Goal: Transaction & Acquisition: Purchase product/service

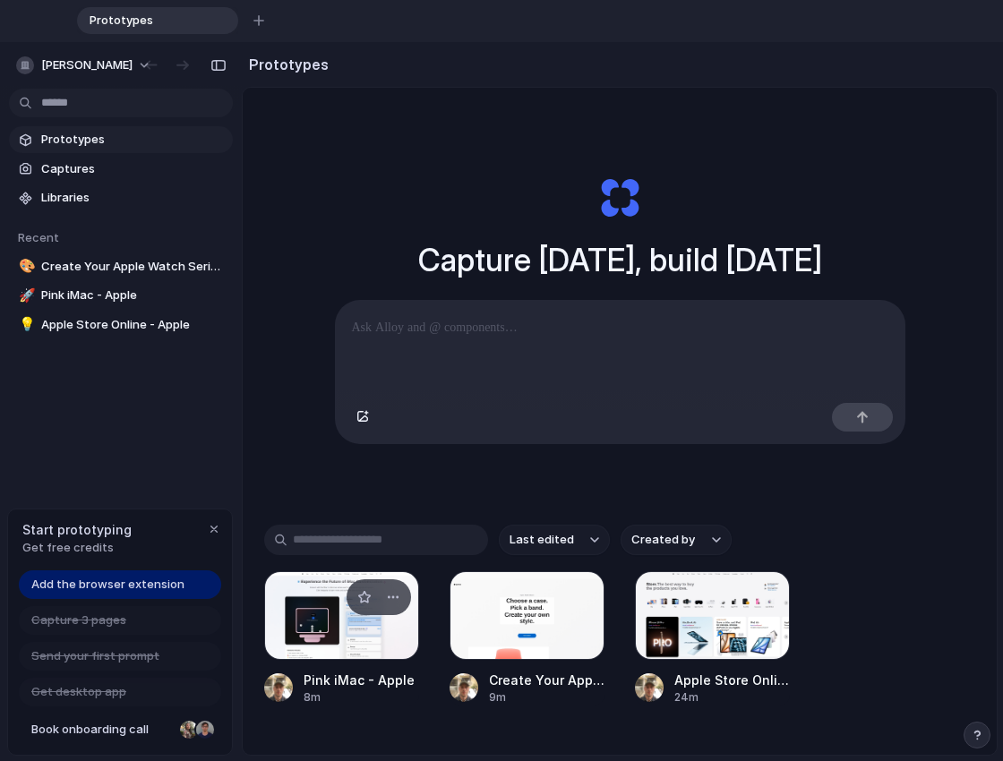
click at [332, 606] on div at bounding box center [341, 615] width 155 height 89
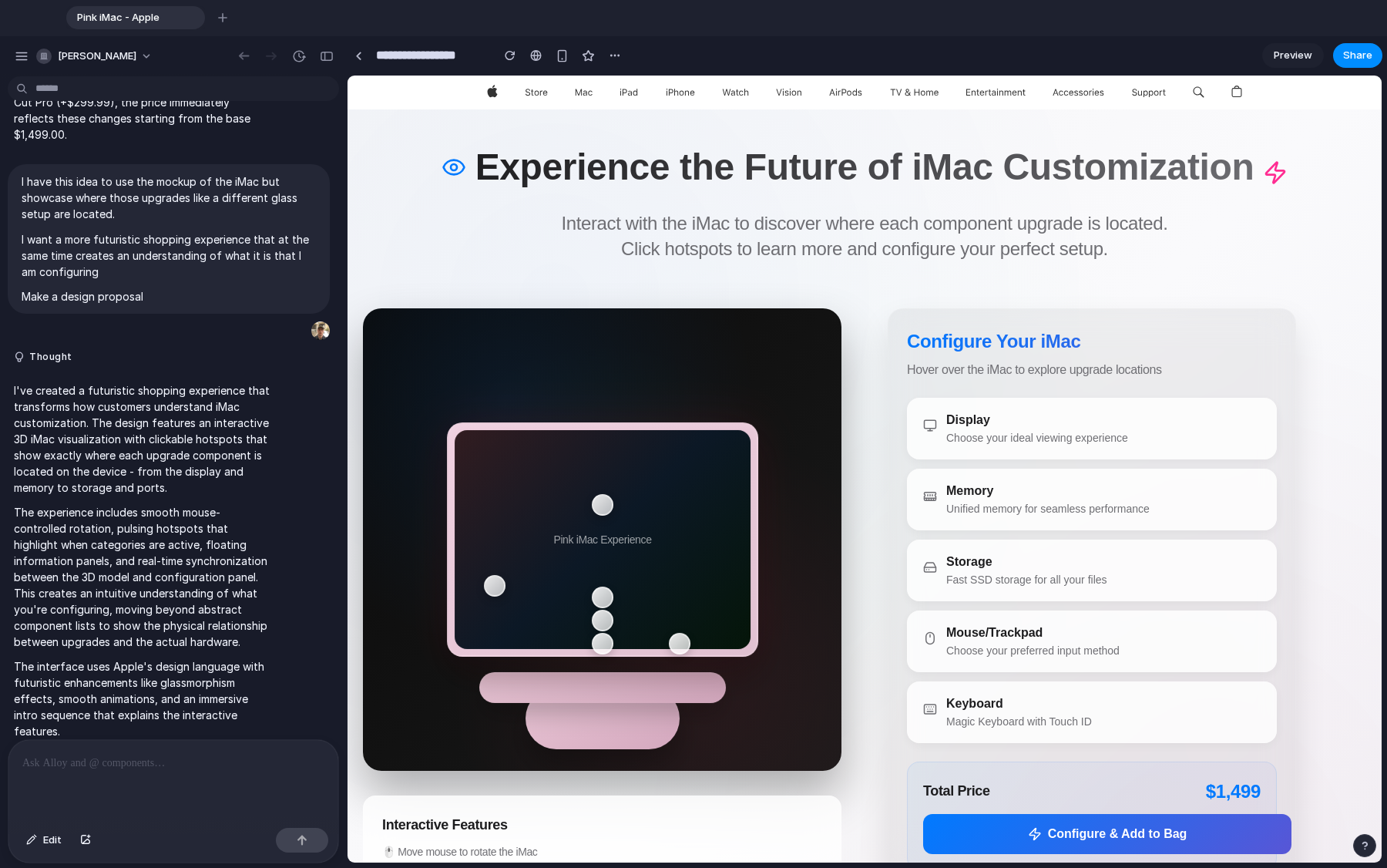
click at [601, 502] on div "Display" at bounding box center [602, 504] width 22 height 22
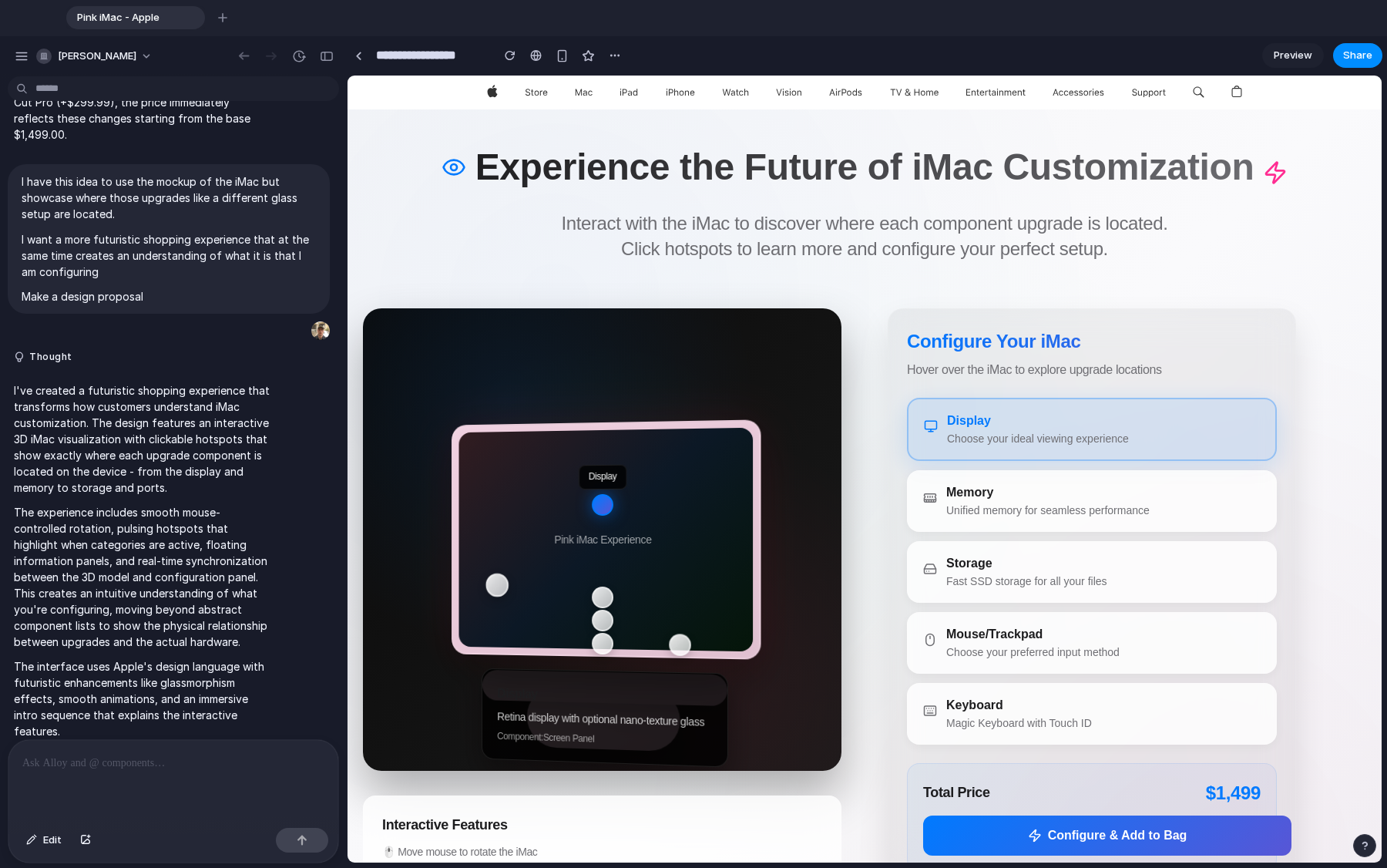
click at [495, 584] on div "Ports" at bounding box center [496, 585] width 23 height 24
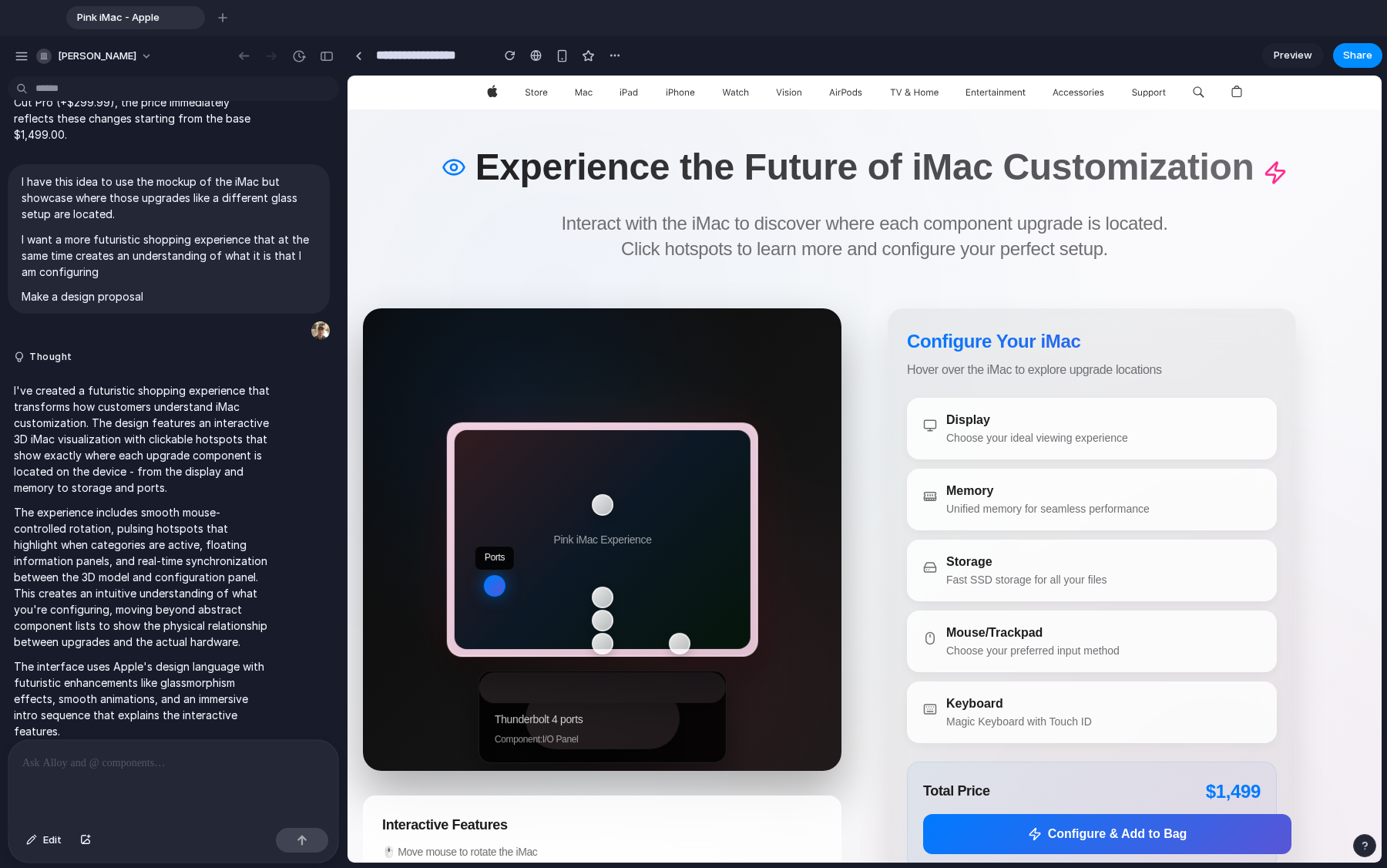
click at [607, 594] on div "Memory" at bounding box center [601, 597] width 22 height 22
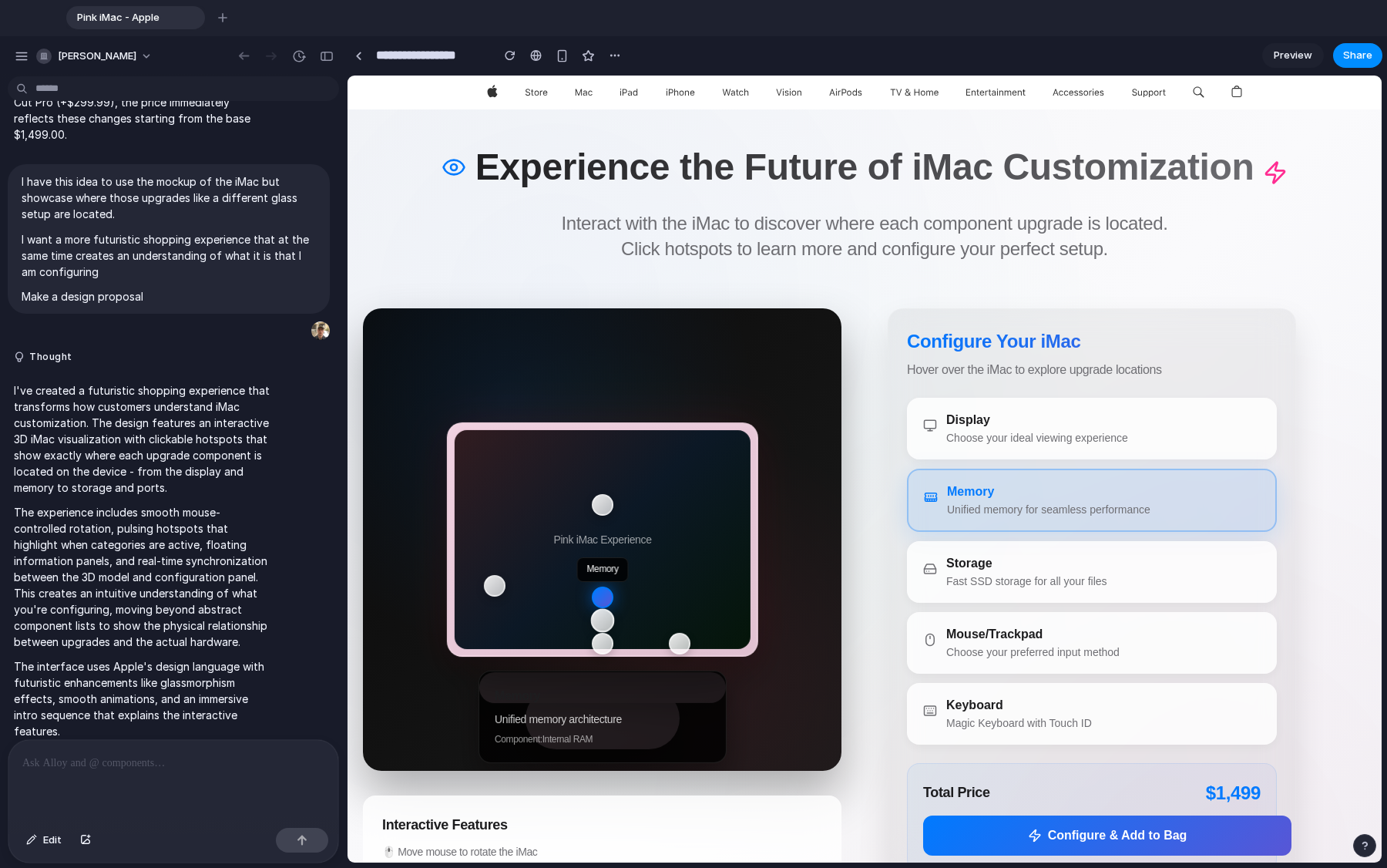
click at [605, 615] on div "Storage" at bounding box center [602, 620] width 24 height 24
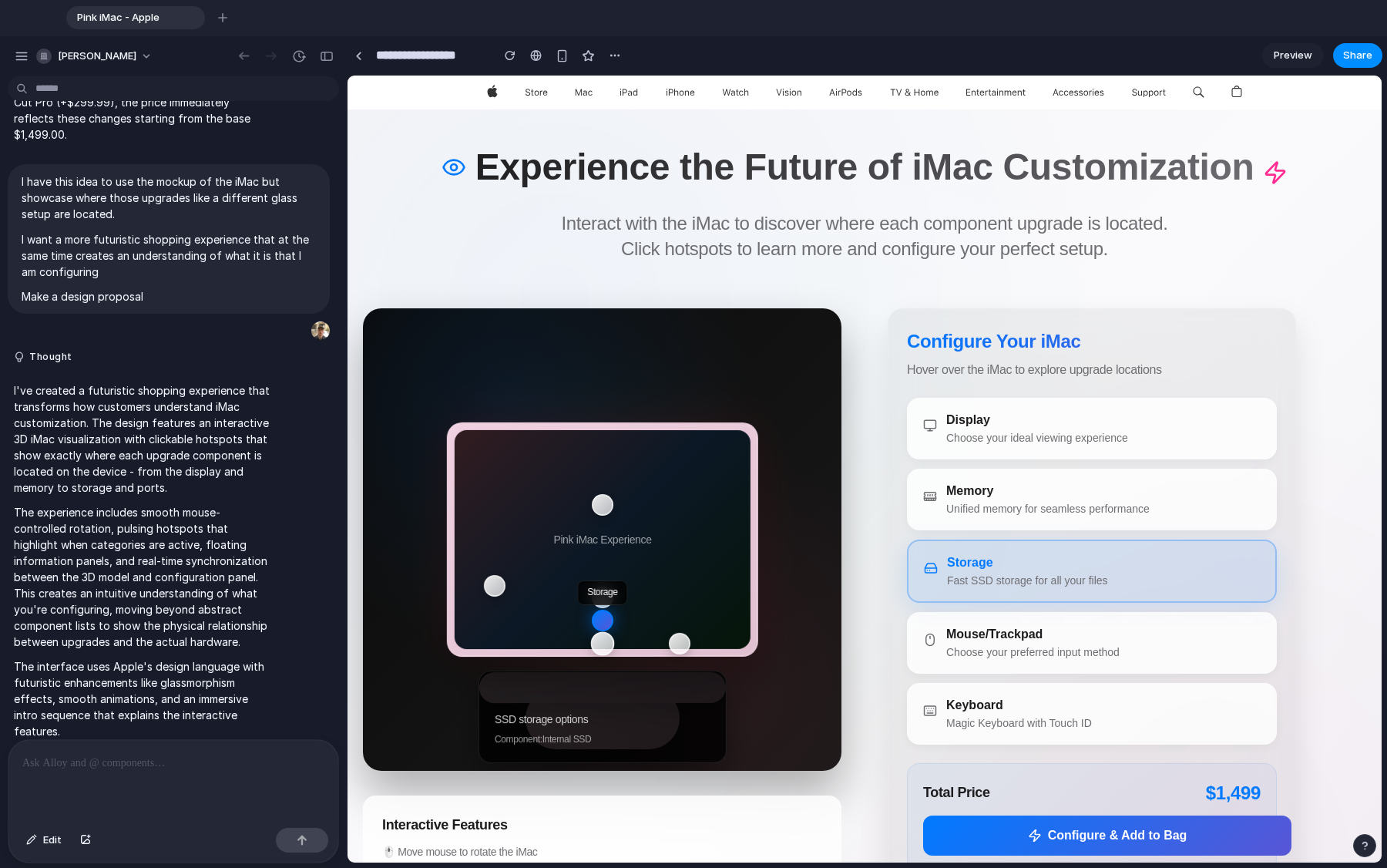
click at [606, 632] on div "Keyboard" at bounding box center [602, 643] width 24 height 24
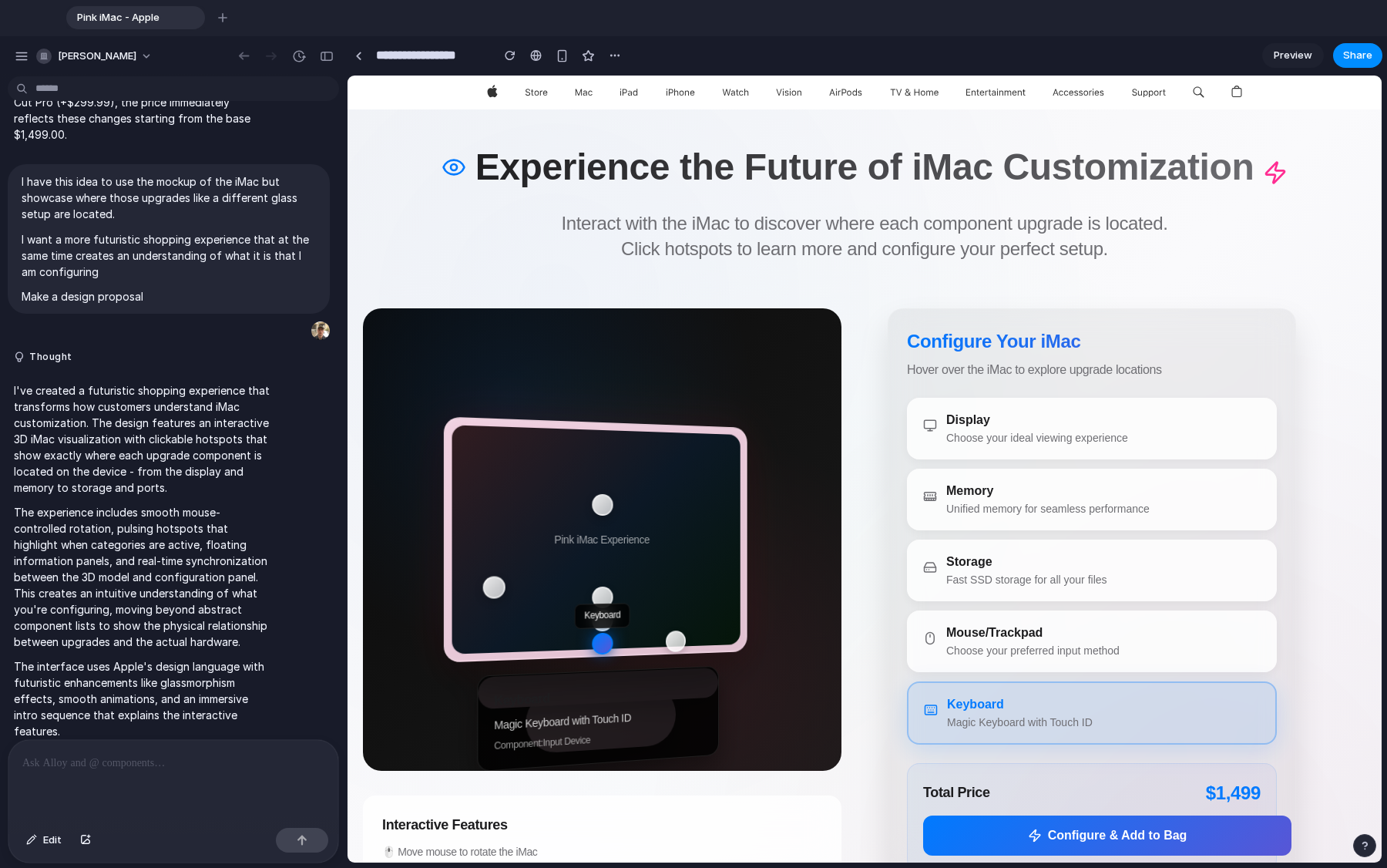
click at [862, 422] on div "Display" at bounding box center [1037, 419] width 182 height 18
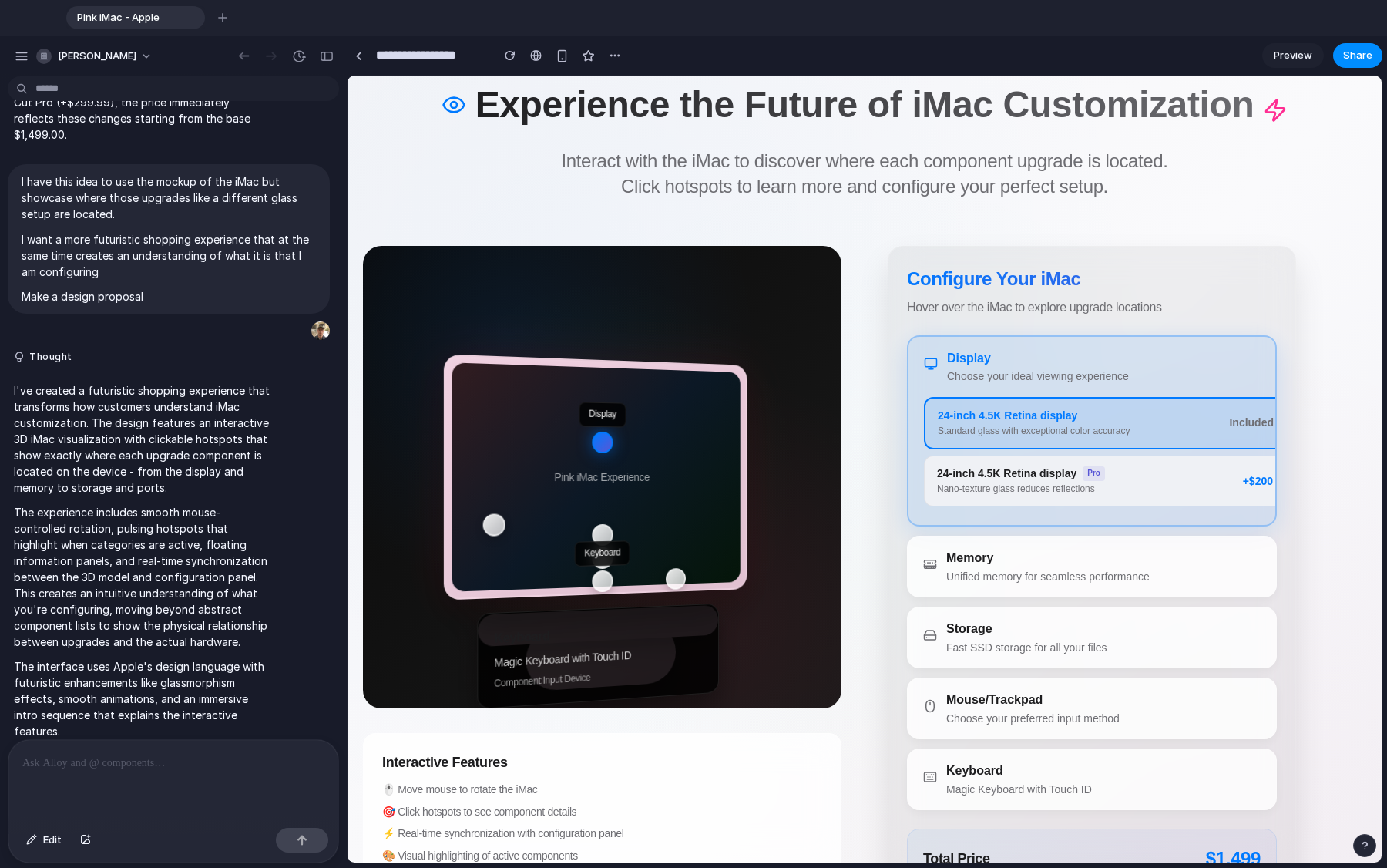
scroll to position [69, 0]
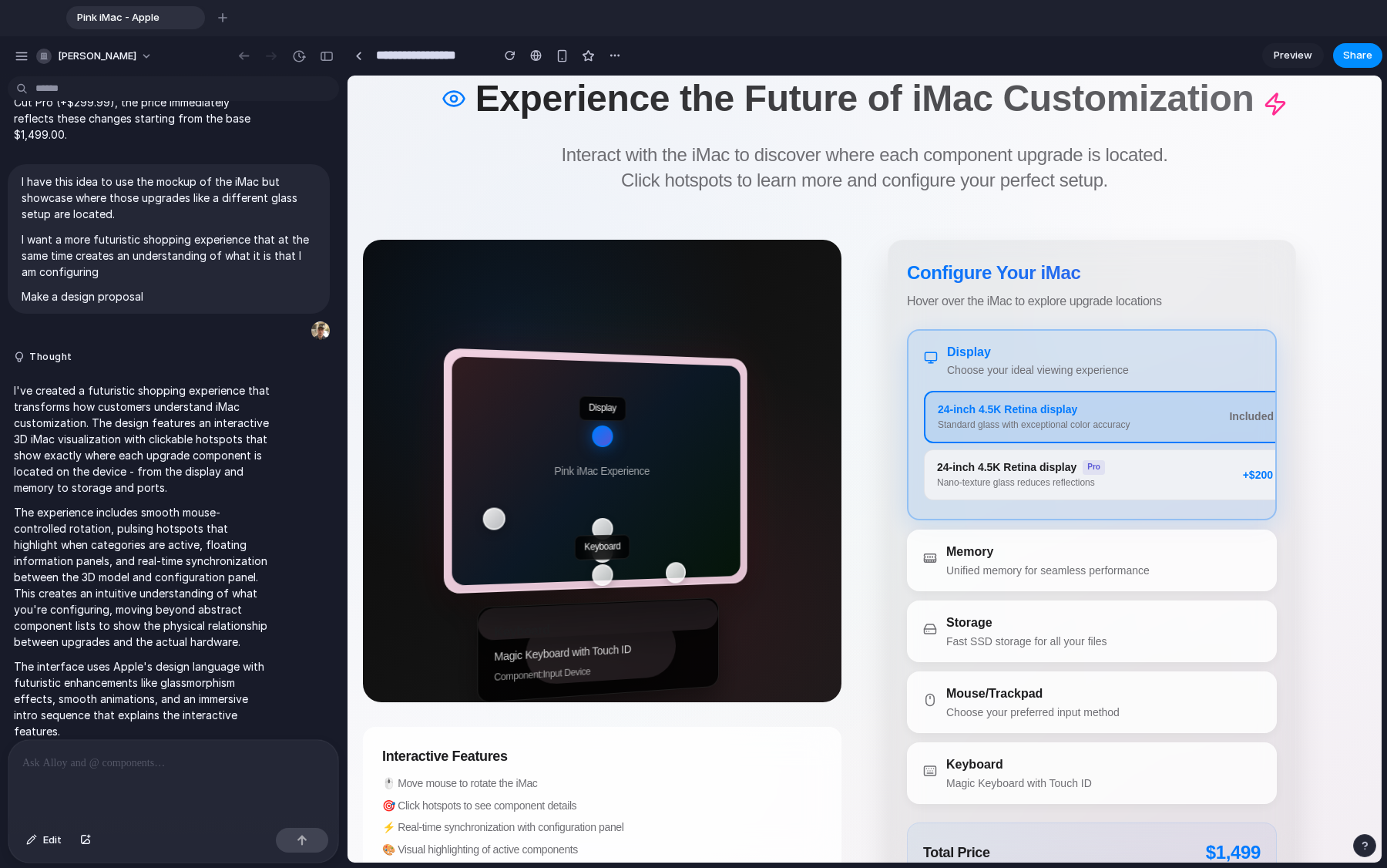
click at [862, 477] on div "Nano-texture glass reduces reflections" at bounding box center [1090, 483] width 306 height 14
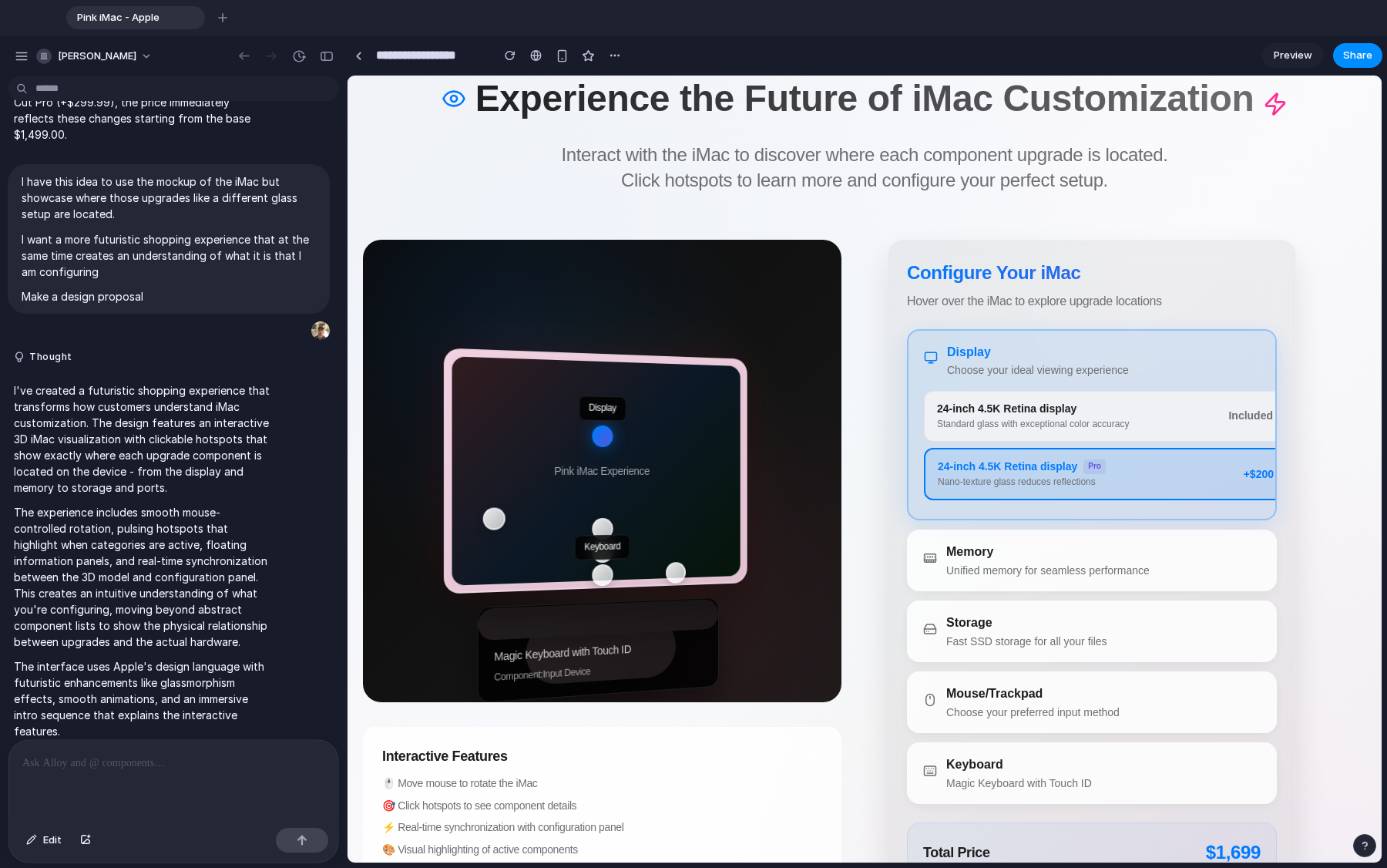
click at [862, 433] on button "24-inch 4.5K Retina display Standard glass with exceptional color accuracy Incl…" at bounding box center [1105, 416] width 362 height 51
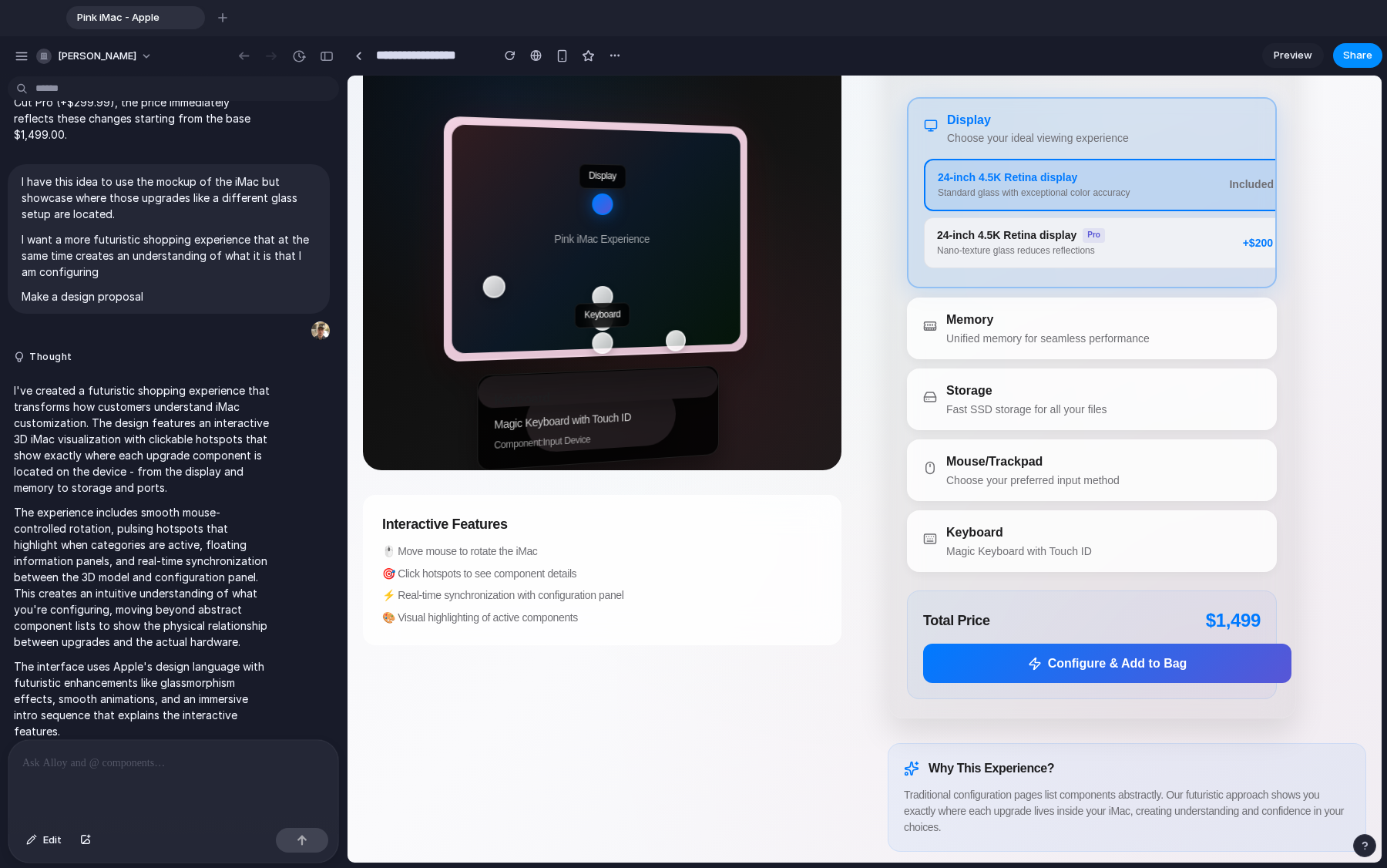
scroll to position [306, 0]
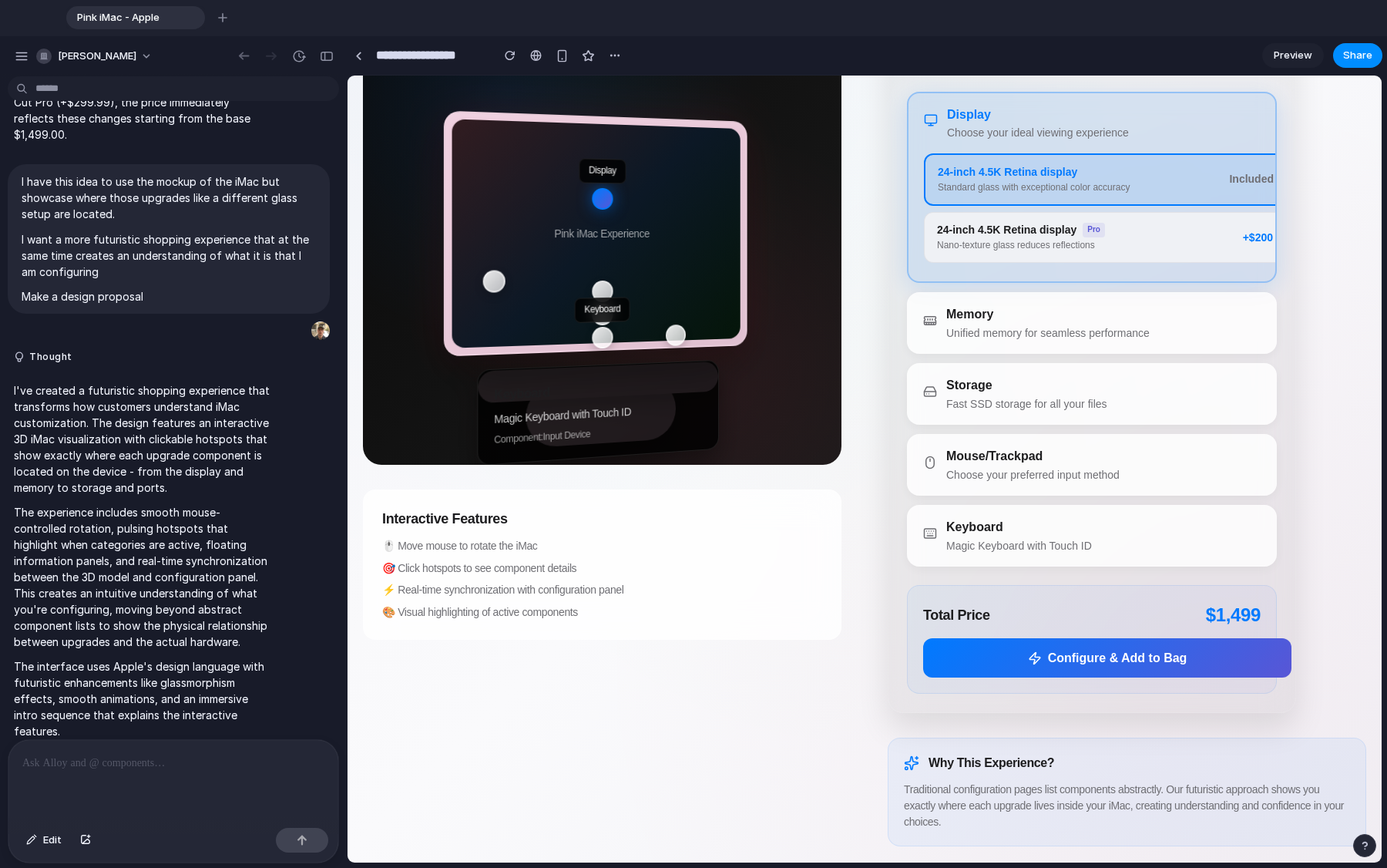
click at [158, 655] on div at bounding box center [173, 780] width 330 height 82
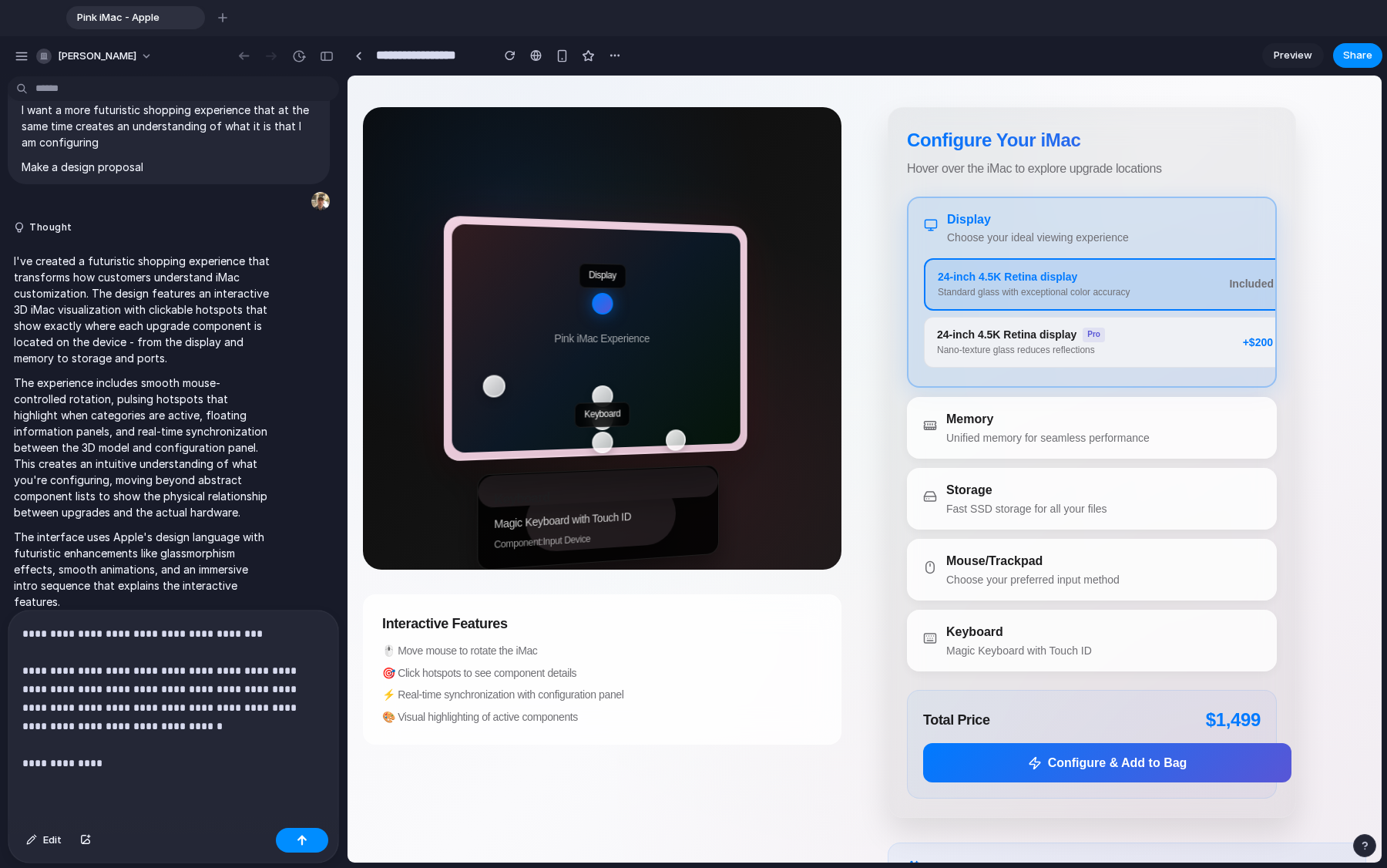
scroll to position [200, 0]
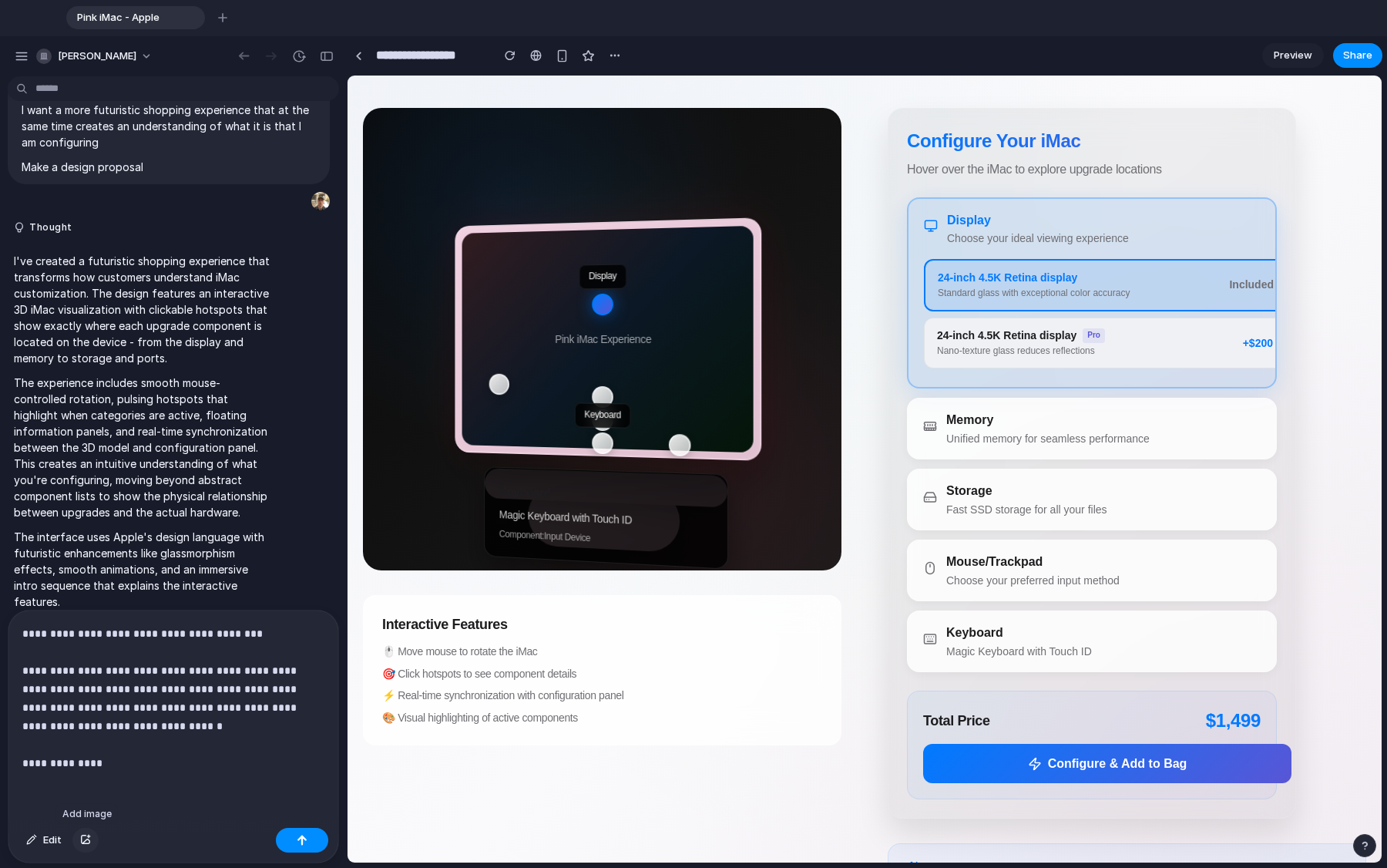
click at [88, 655] on div "button" at bounding box center [85, 840] width 11 height 9
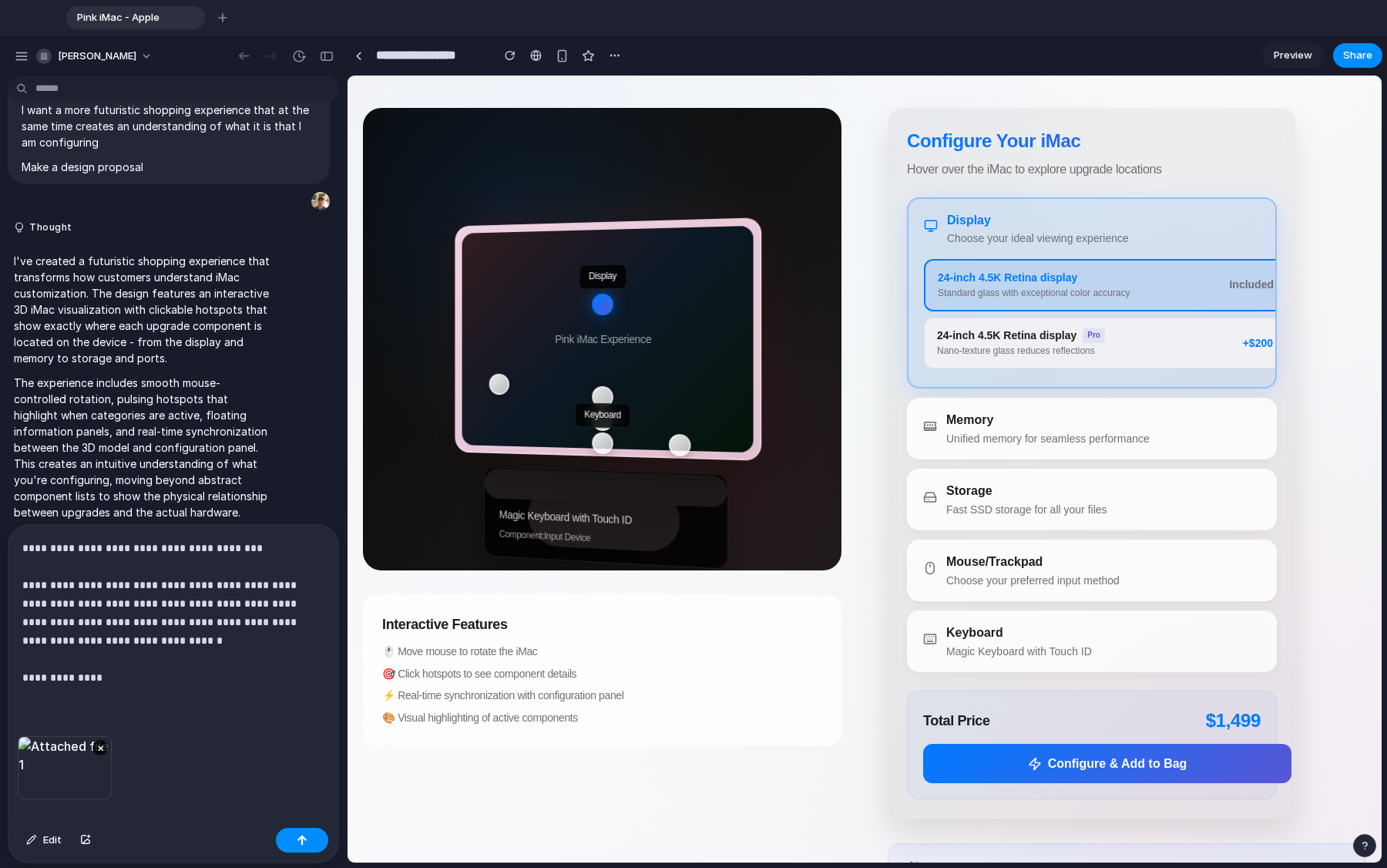
scroll to position [1120, 0]
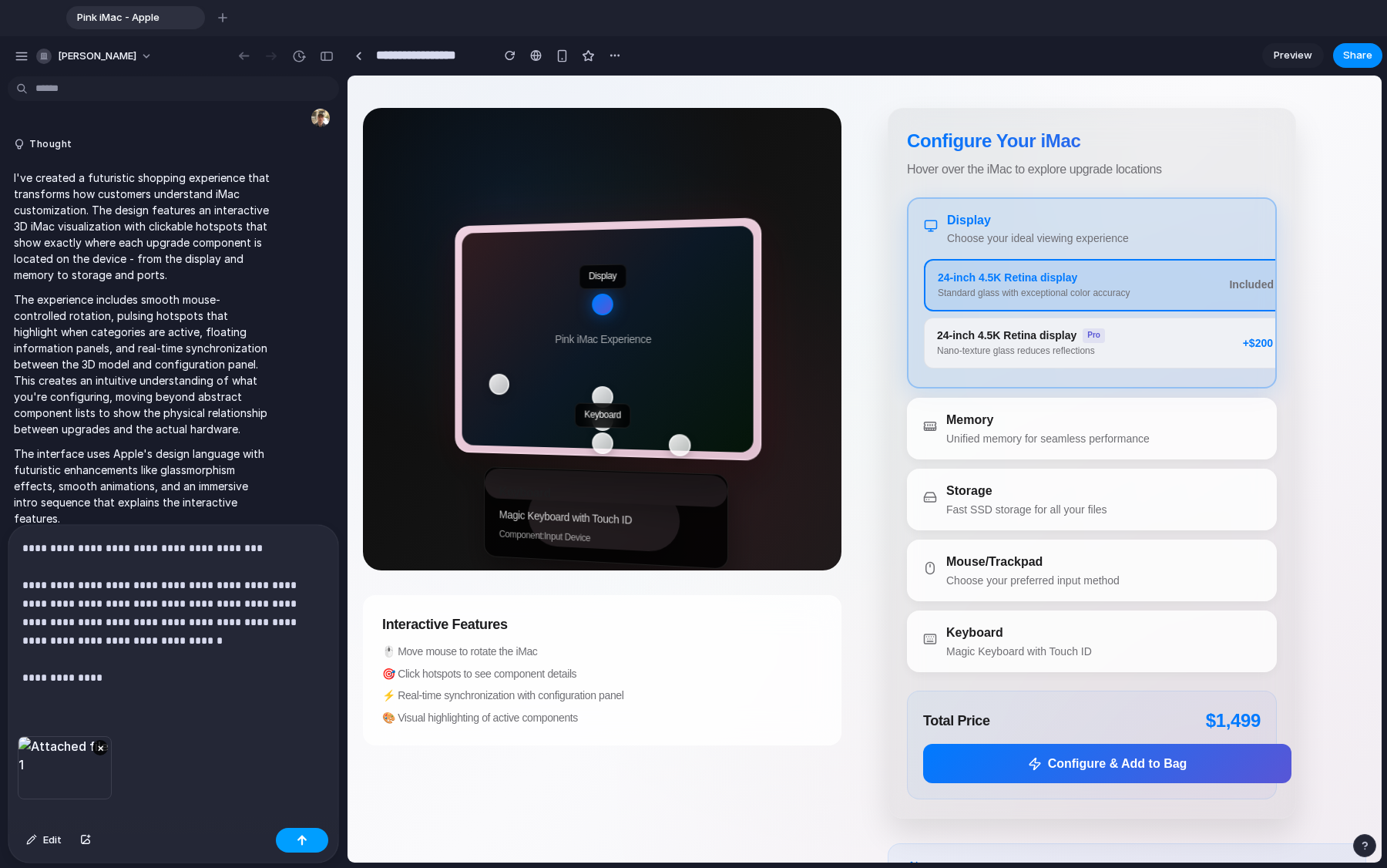
click at [299, 655] on div "button" at bounding box center [302, 840] width 11 height 11
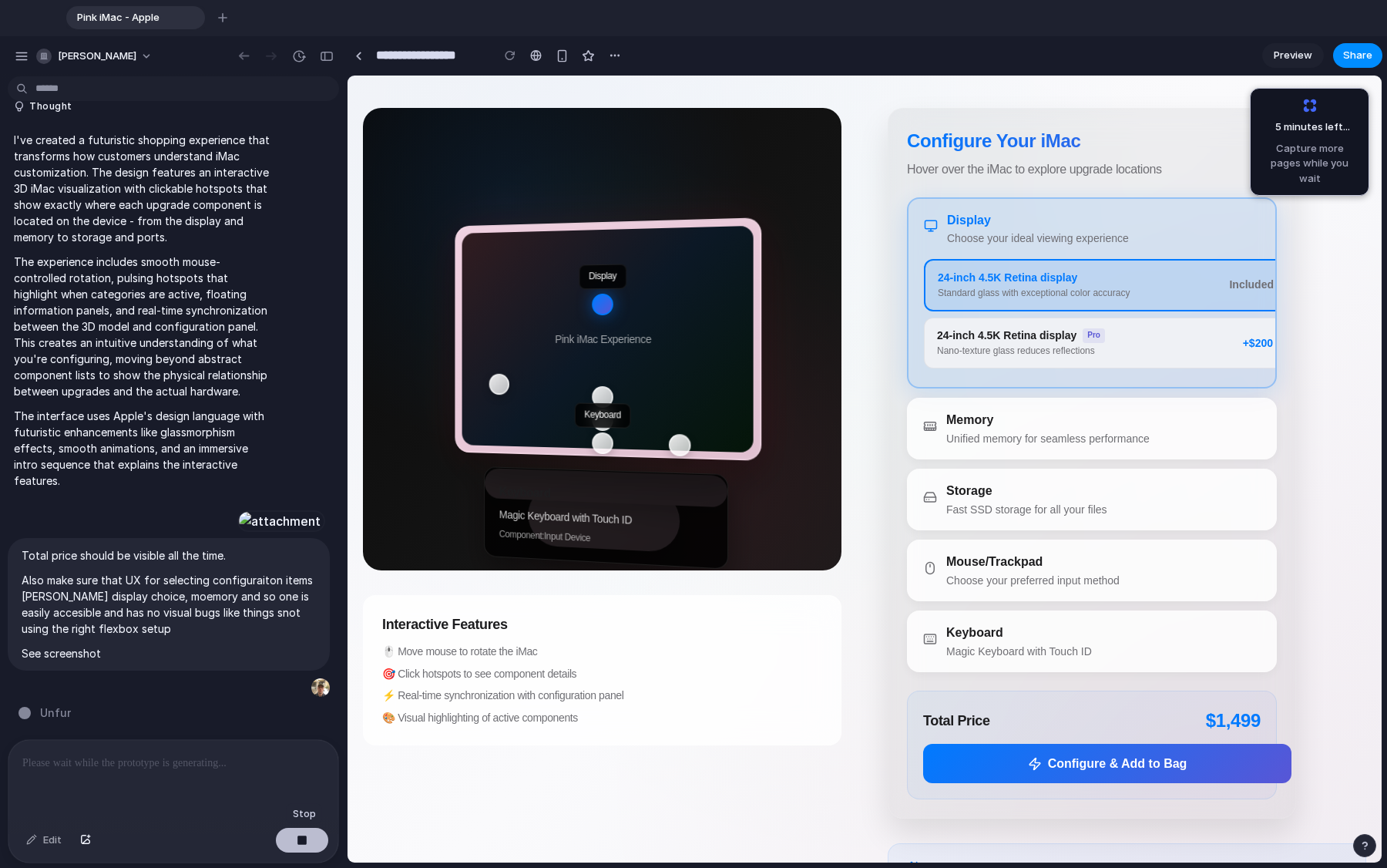
scroll to position [1298, 0]
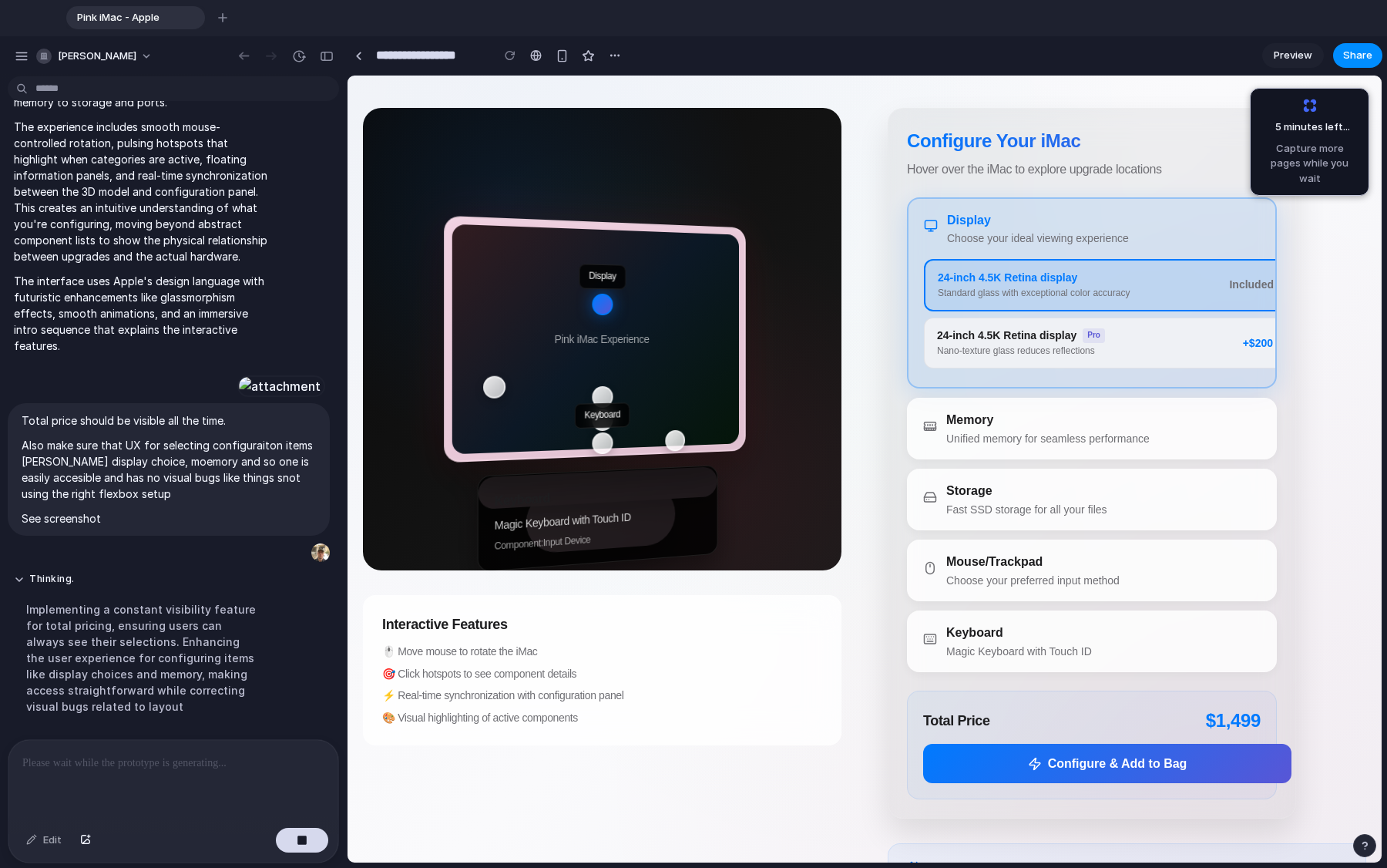
click at [862, 419] on div "Memory" at bounding box center [1048, 419] width 203 height 18
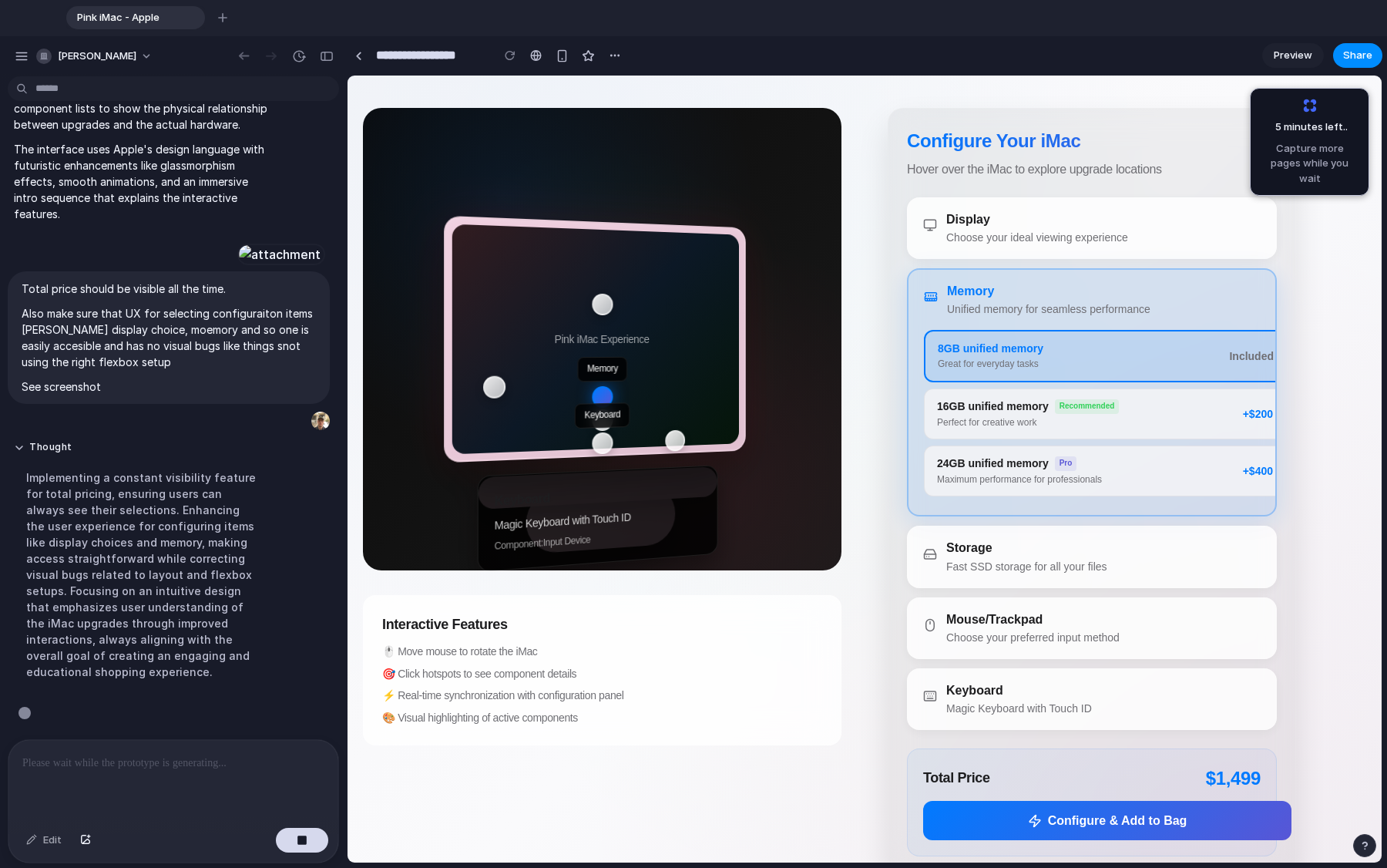
click at [862, 561] on div "Fast SSD storage for all your files" at bounding box center [1026, 566] width 161 height 16
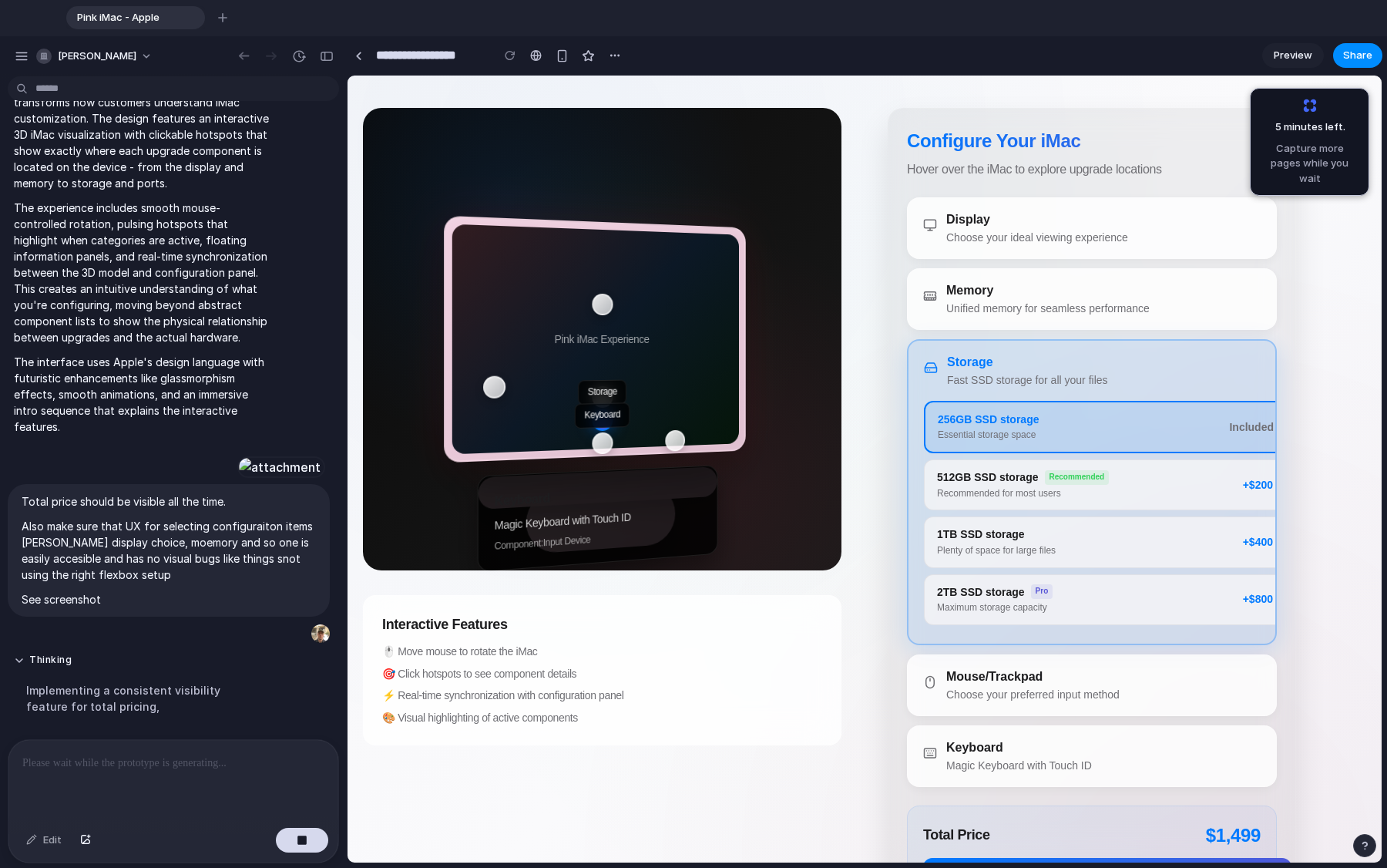
click at [862, 655] on div "Choose your preferred input method" at bounding box center [1033, 694] width 174 height 16
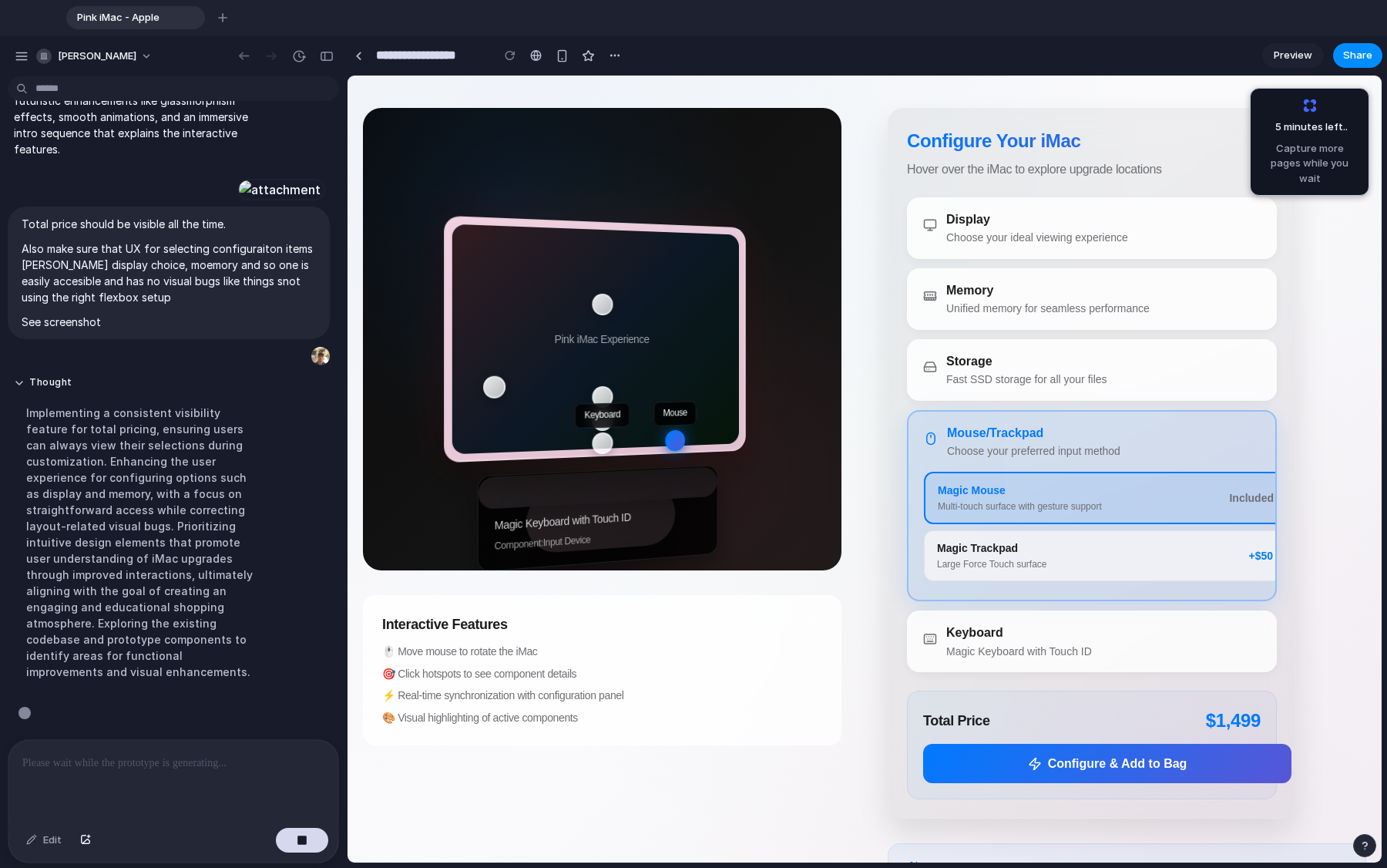
click at [862, 559] on div "Large Force Touch surface" at bounding box center [1093, 565] width 311 height 14
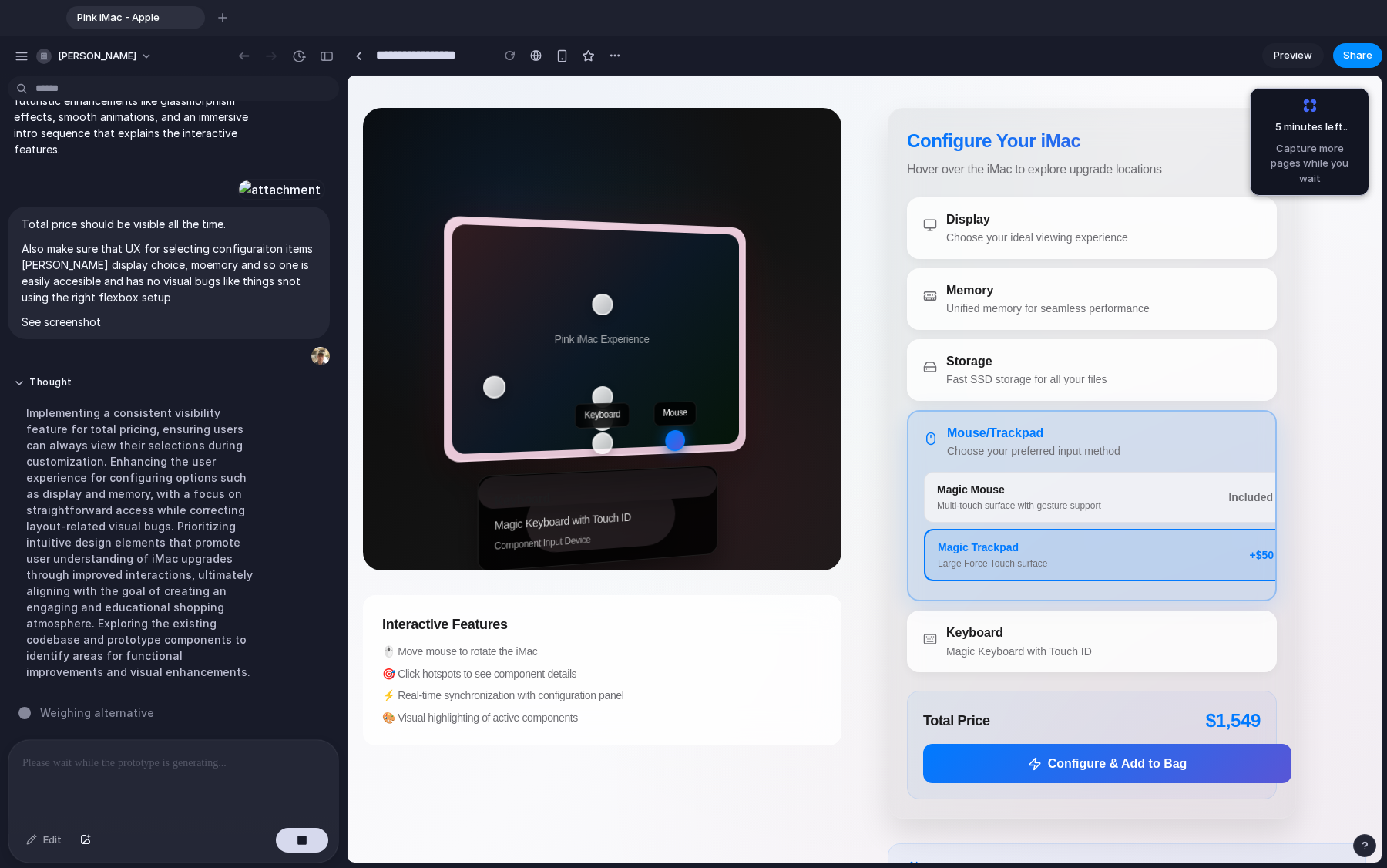
click at [862, 631] on div "Keyboard" at bounding box center [1019, 632] width 145 height 18
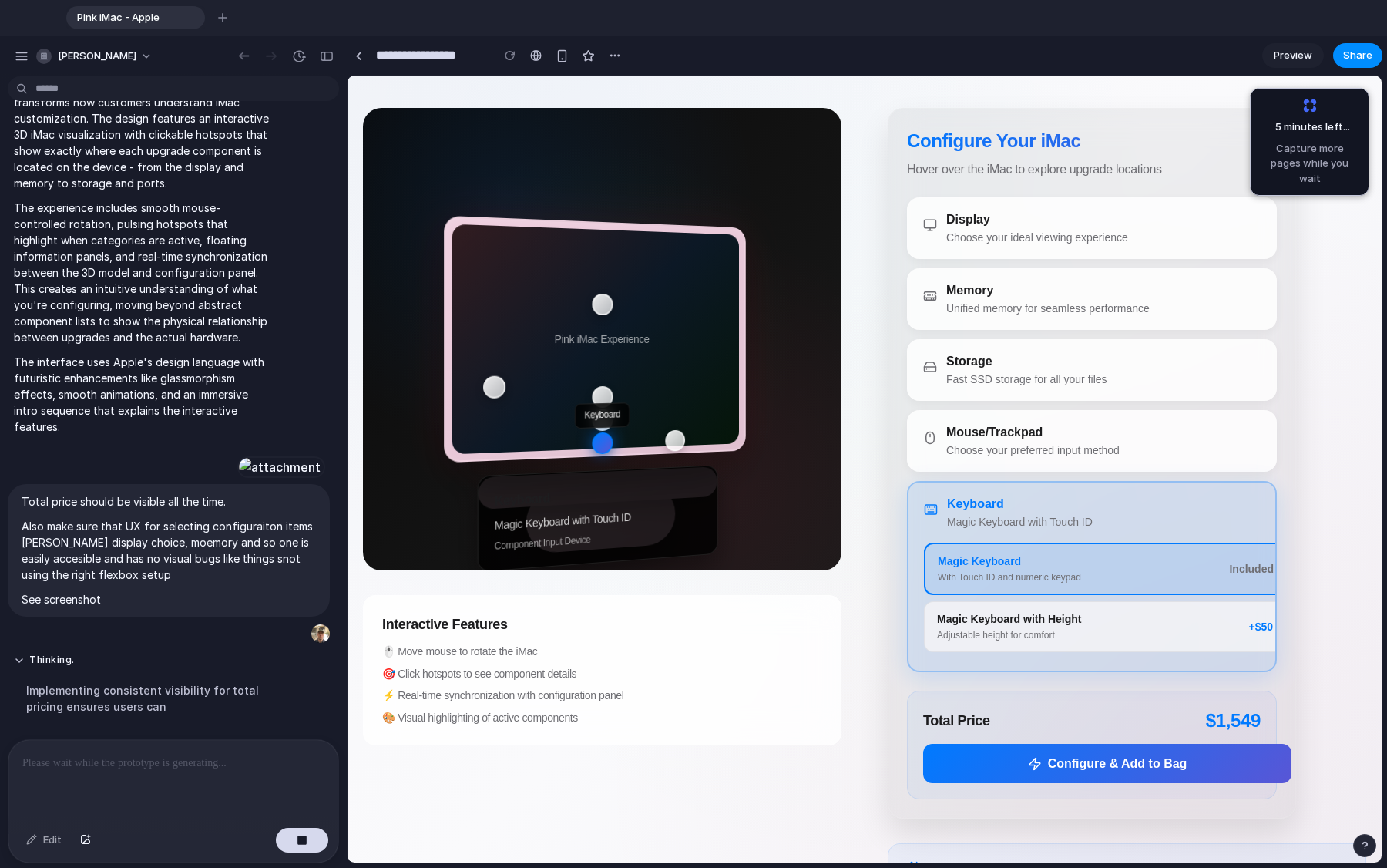
click at [862, 447] on div "Choose your preferred input method" at bounding box center [1033, 450] width 174 height 16
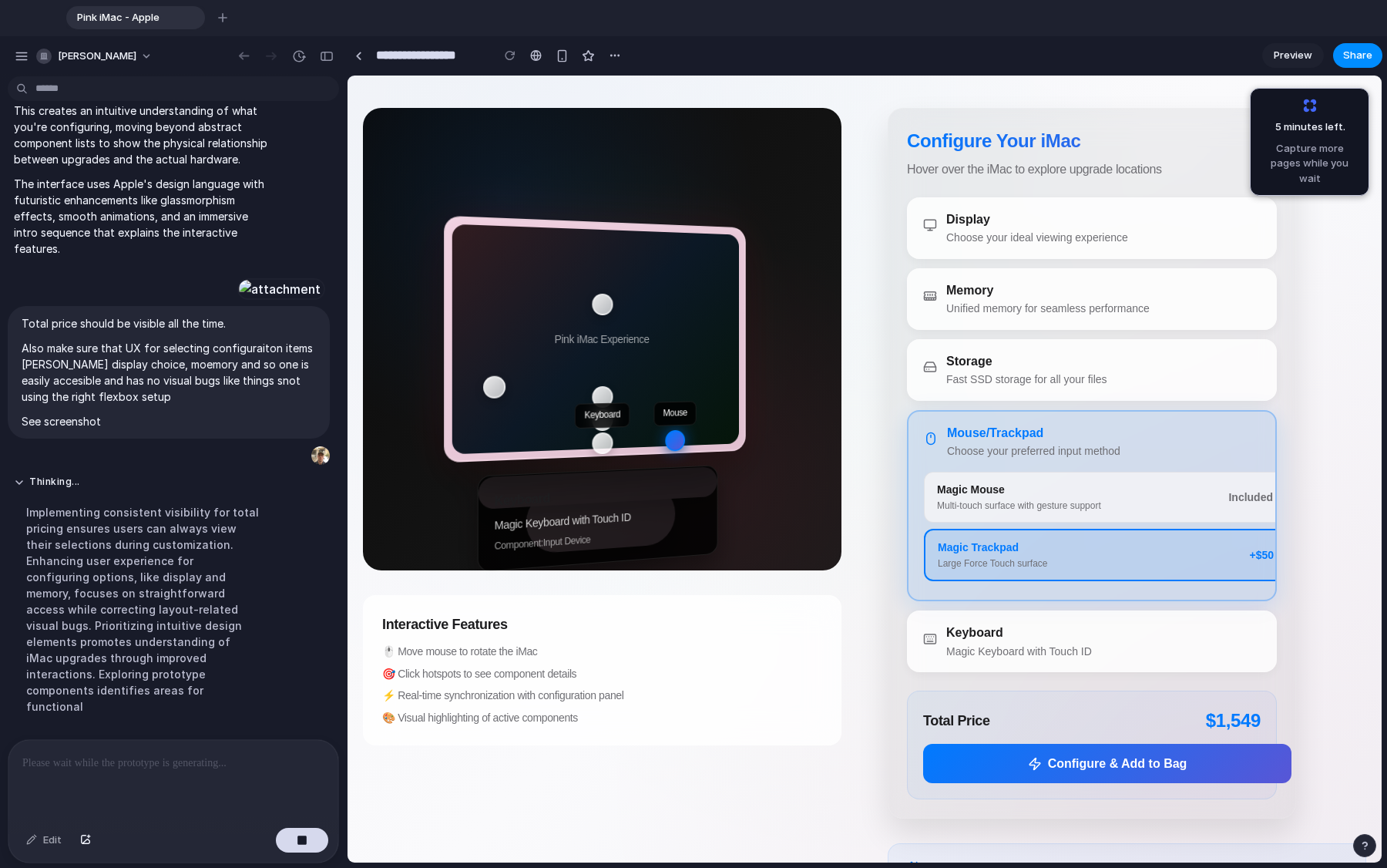
click at [862, 381] on div "Fast SSD storage for all your files" at bounding box center [1026, 379] width 161 height 16
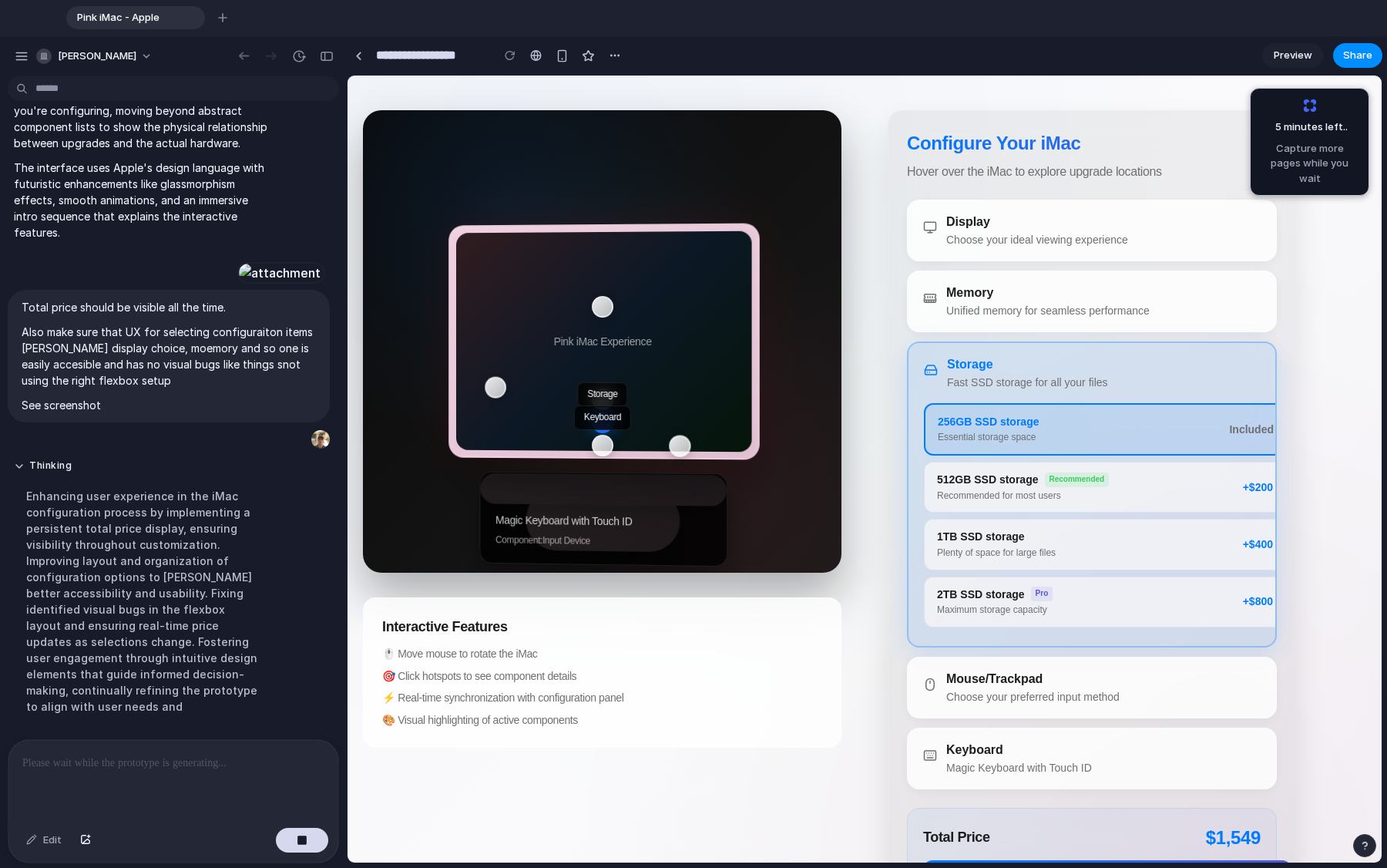
scroll to position [1597, 0]
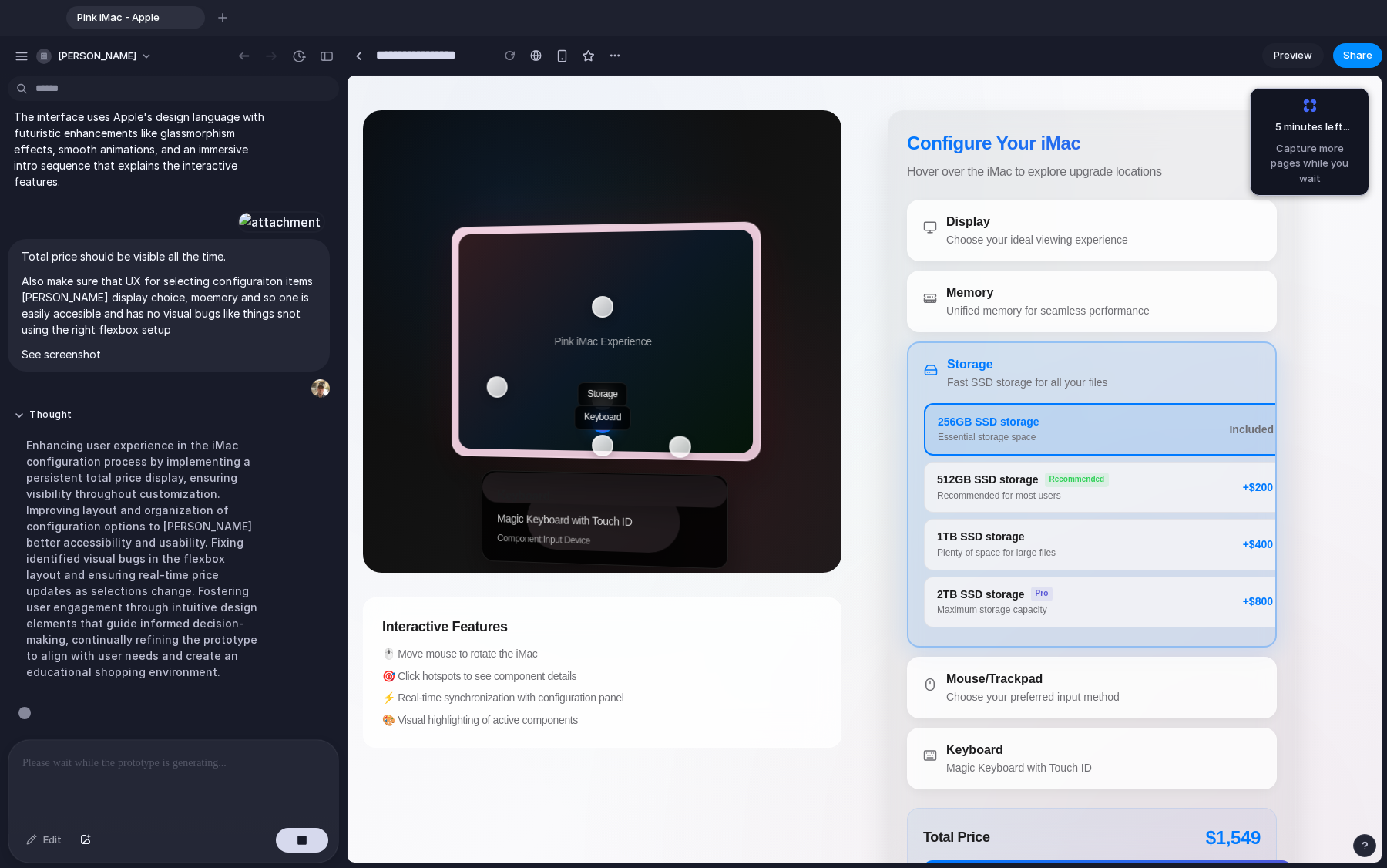
drag, startPoint x: 805, startPoint y: 487, endPoint x: 325, endPoint y: 388, distance: 490.1
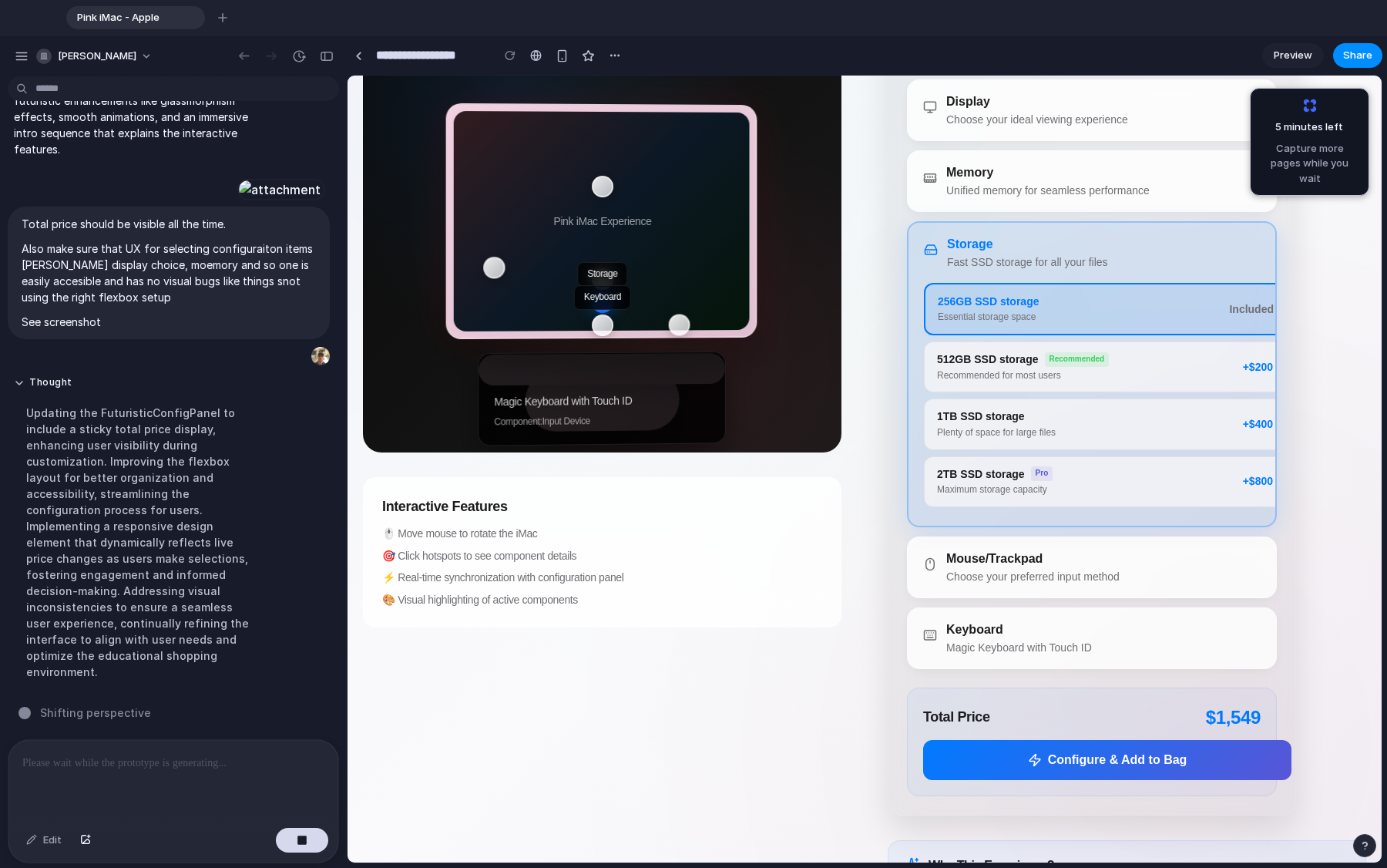
scroll to position [323, 0]
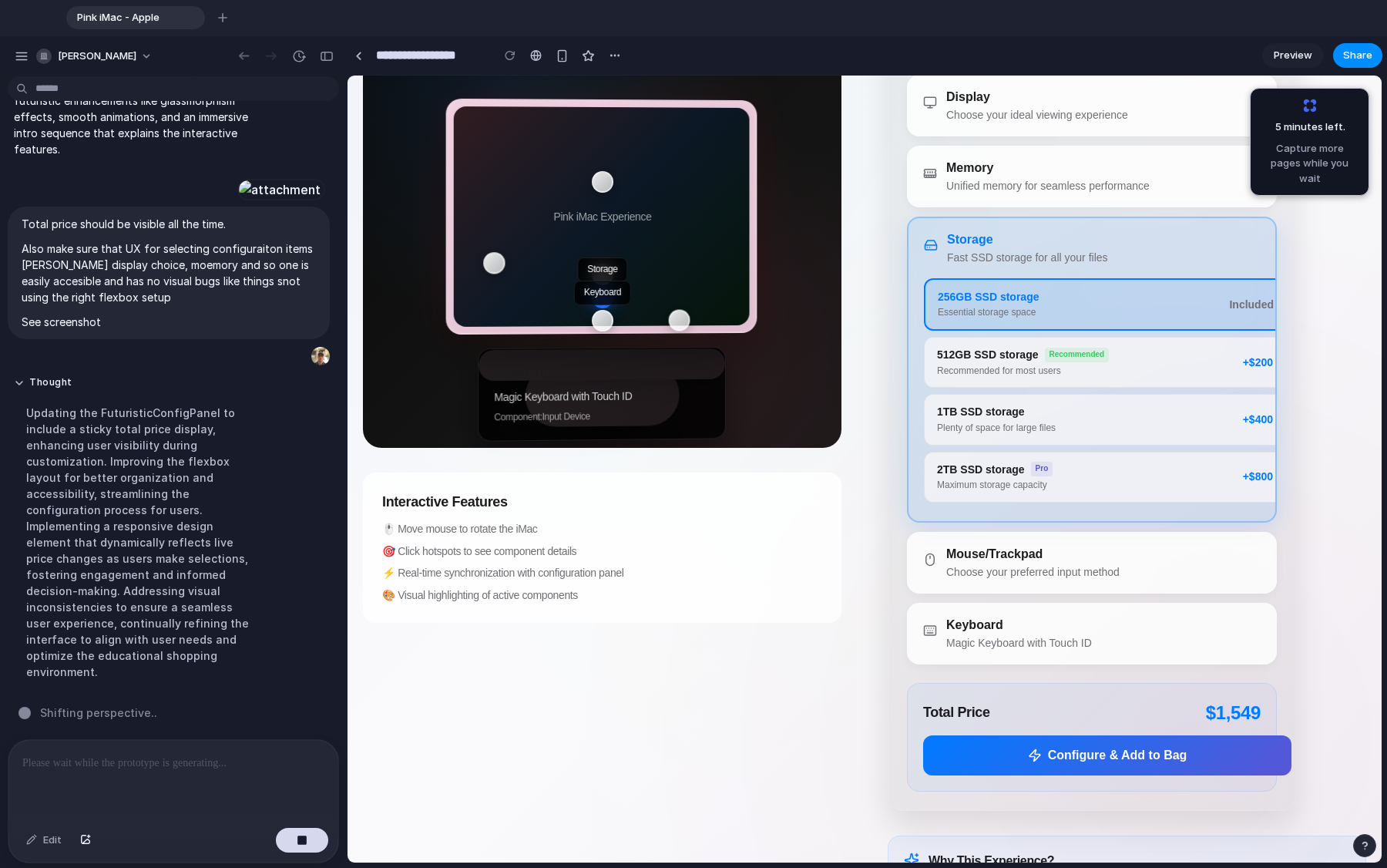
click at [171, 655] on div at bounding box center [173, 780] width 330 height 82
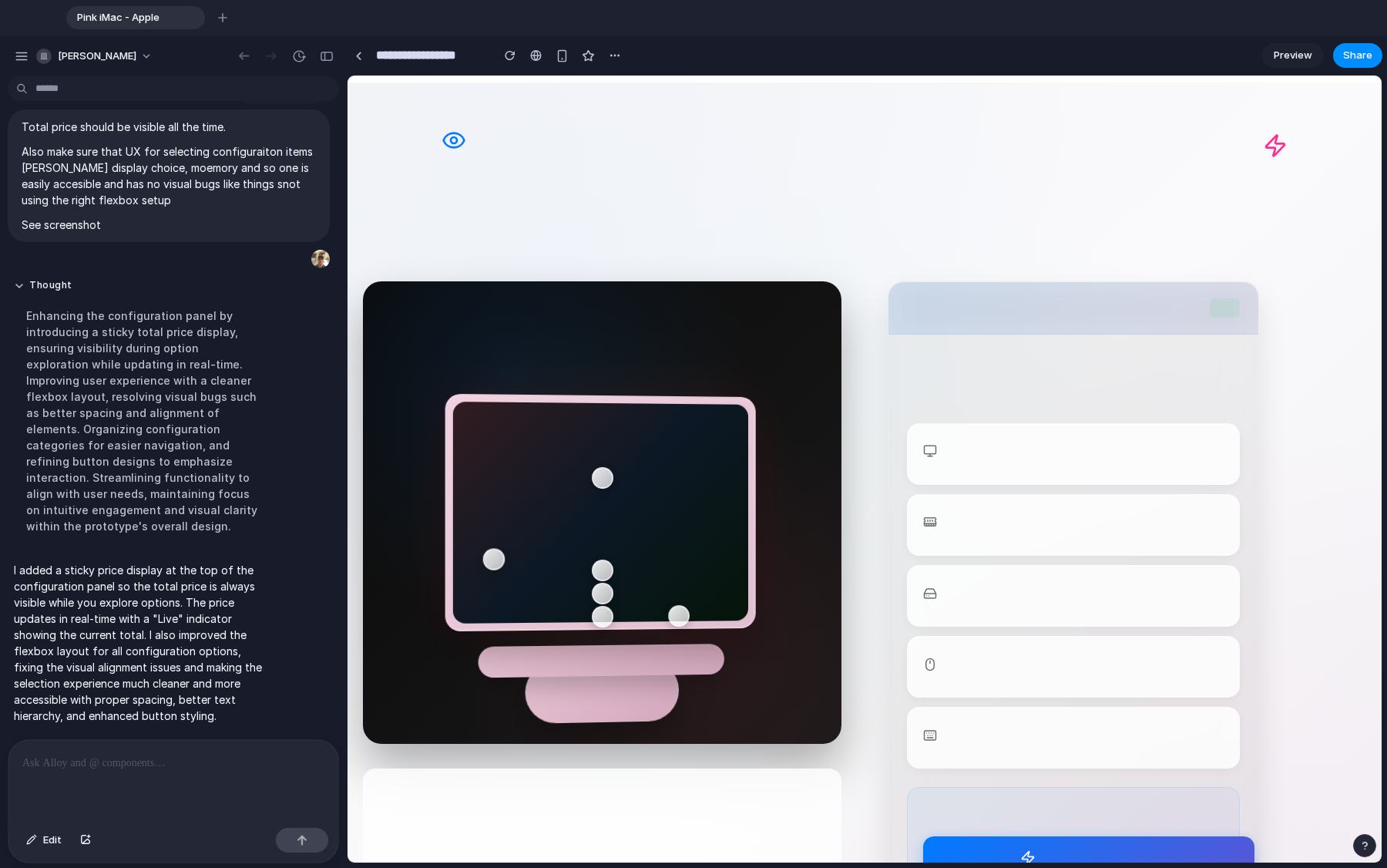
scroll to position [0, 0]
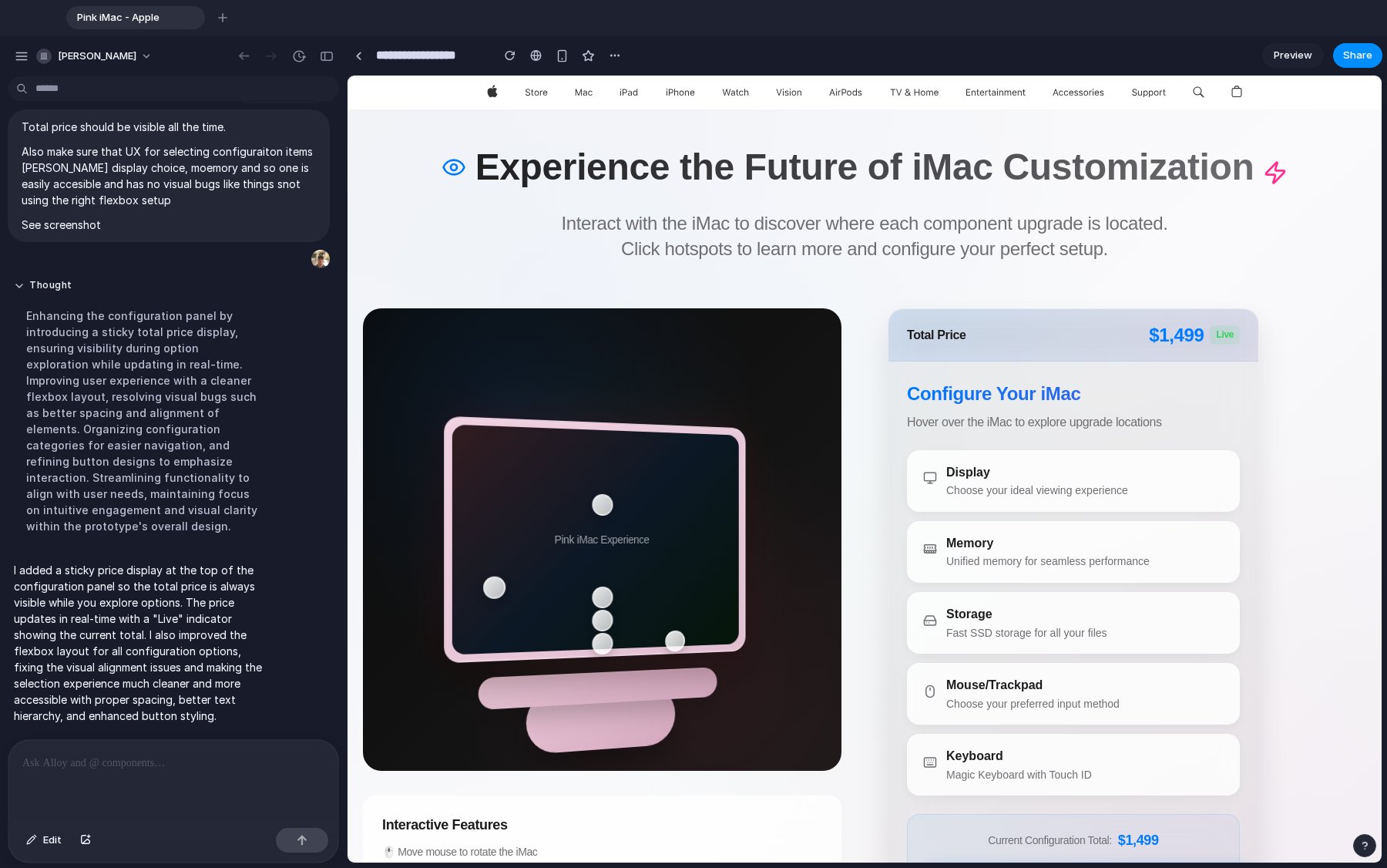
click at [862, 655] on div "Choose your preferred input method" at bounding box center [1033, 704] width 174 height 16
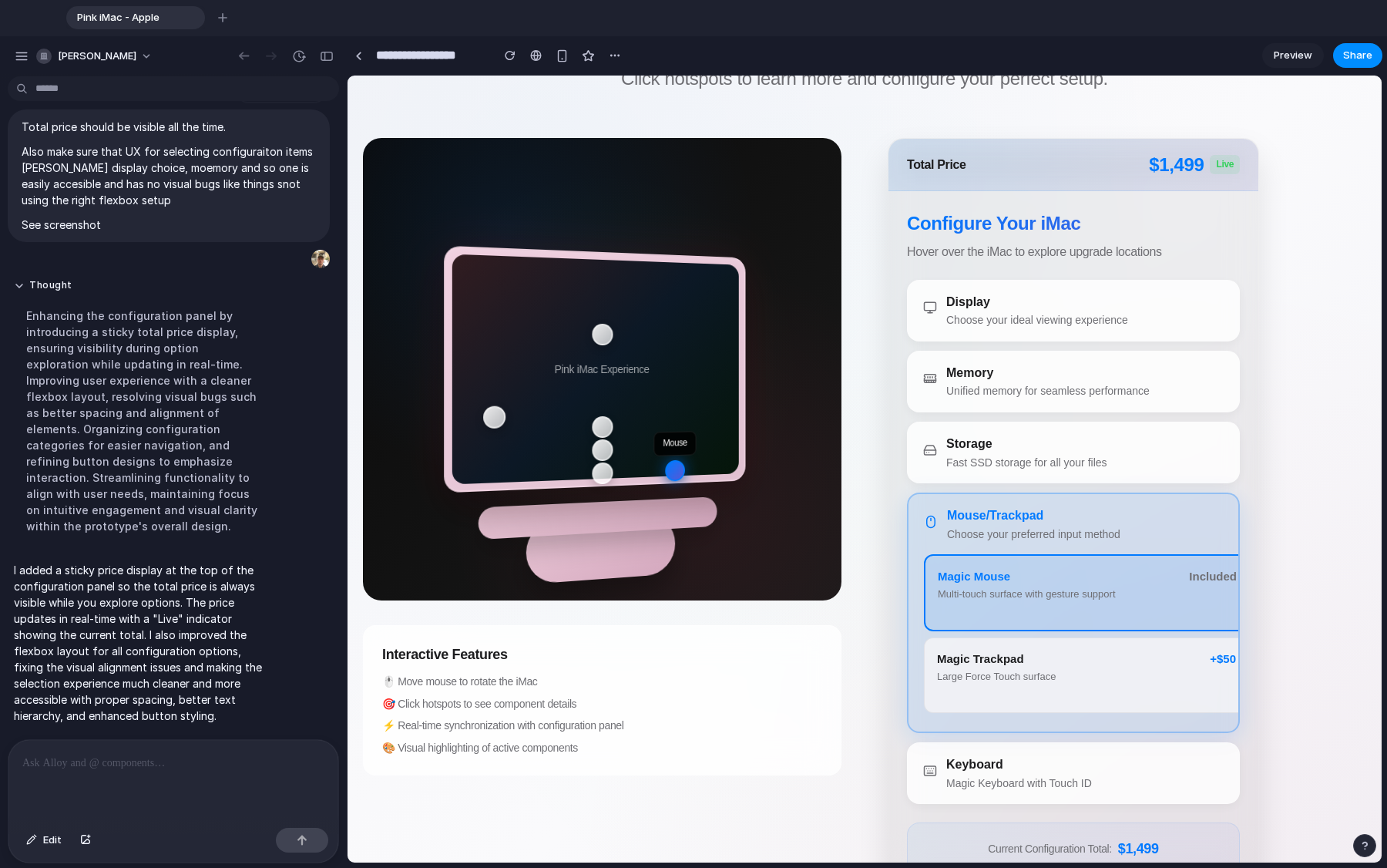
scroll to position [172, 0]
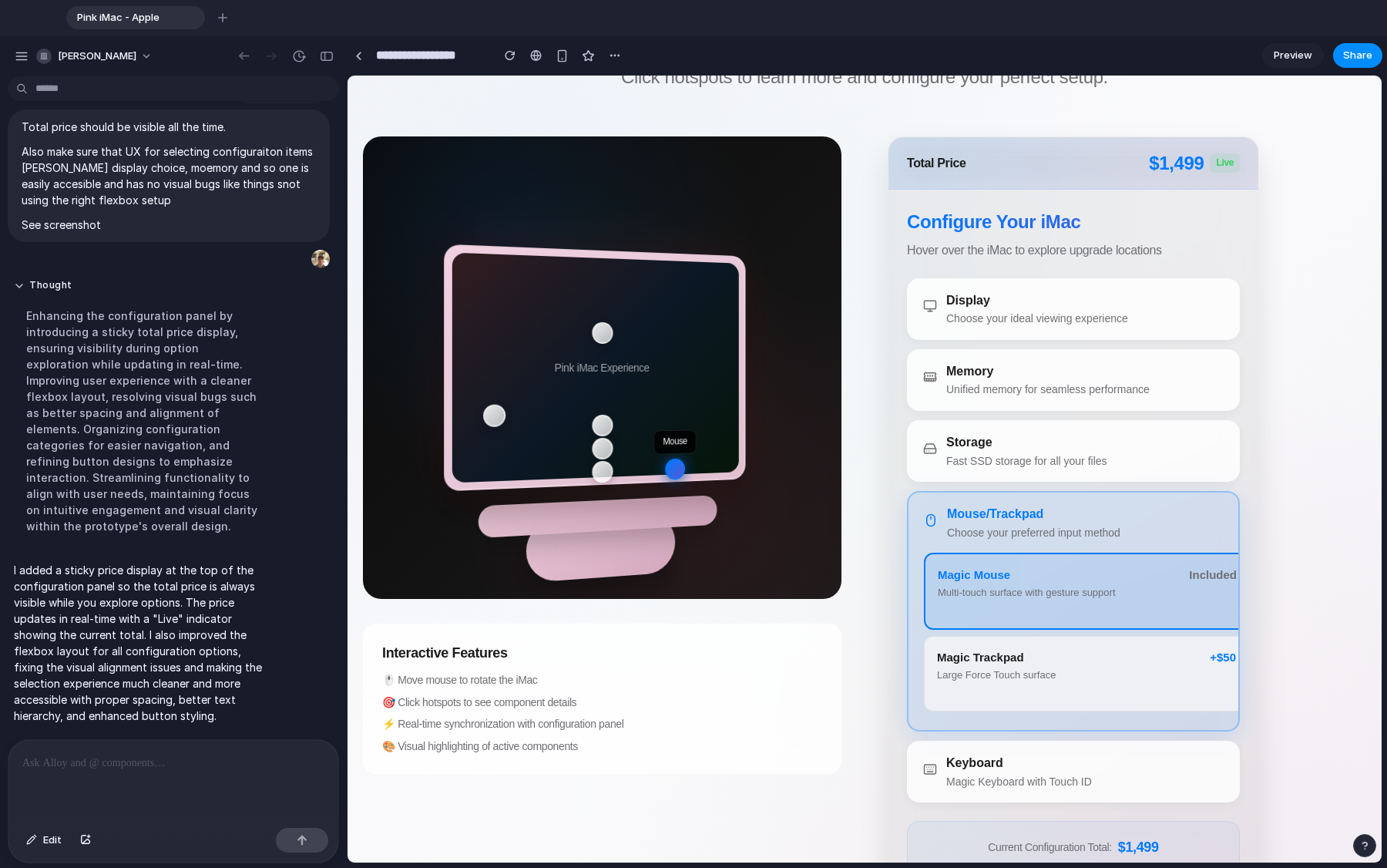
click at [862, 312] on div "Choose your ideal viewing experience" at bounding box center [1037, 318] width 182 height 16
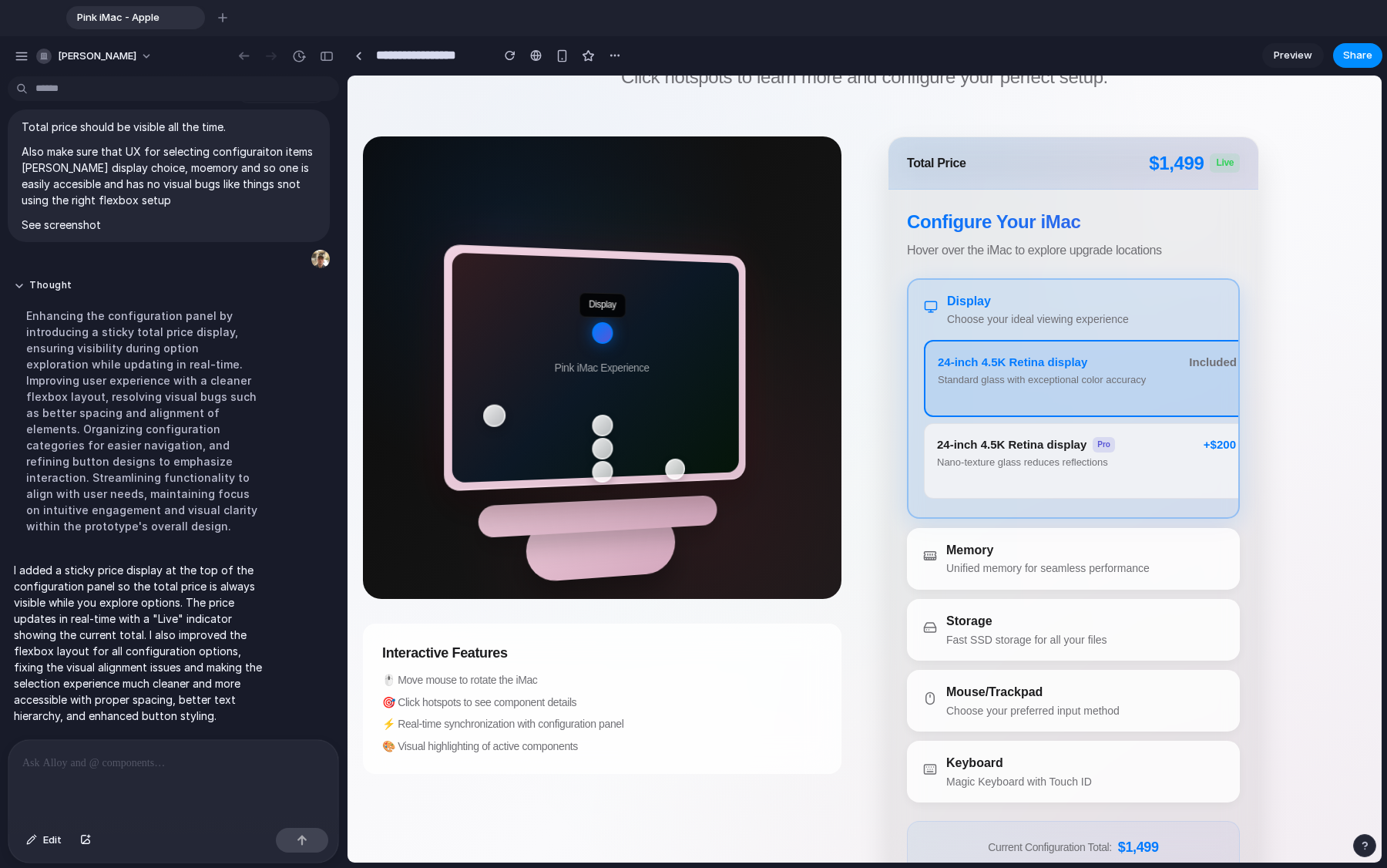
click at [862, 465] on div "Nano-texture glass reduces reflections" at bounding box center [1065, 462] width 257 height 13
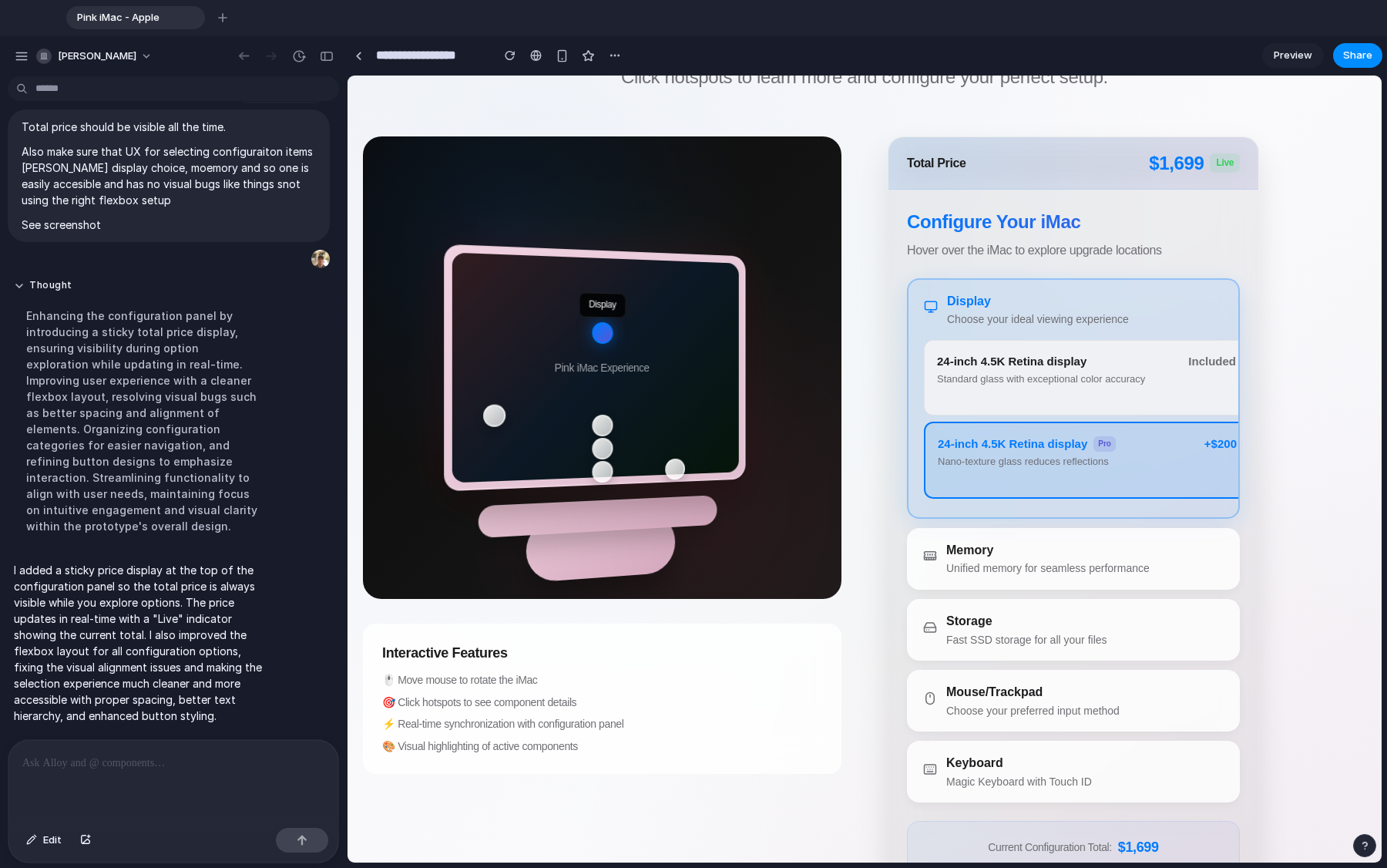
click at [862, 370] on div "24-inch 4.5K Retina display Standard glass with exceptional color accuracy" at bounding box center [1057, 369] width 242 height 34
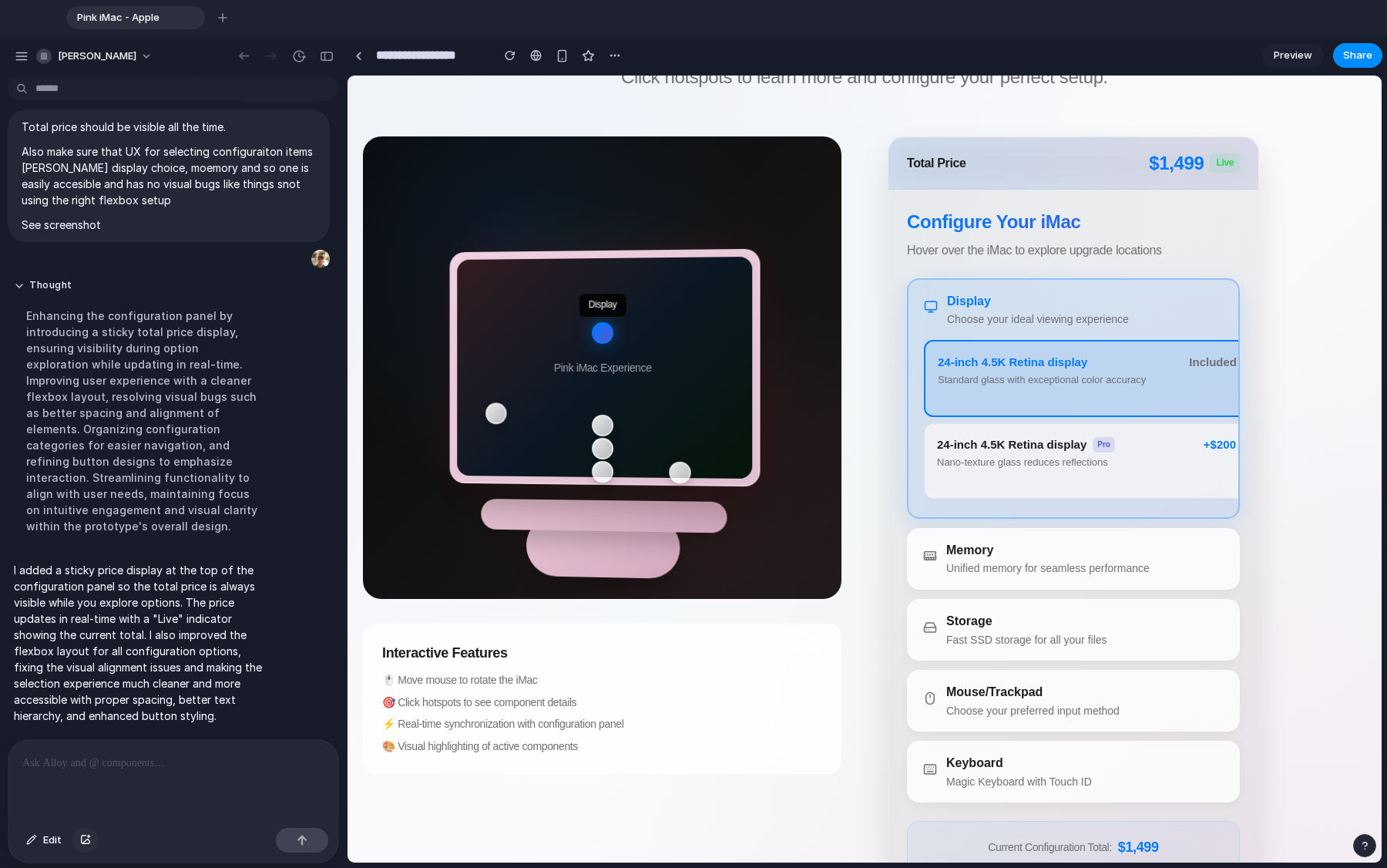
click at [85, 655] on div "button" at bounding box center [85, 840] width 11 height 9
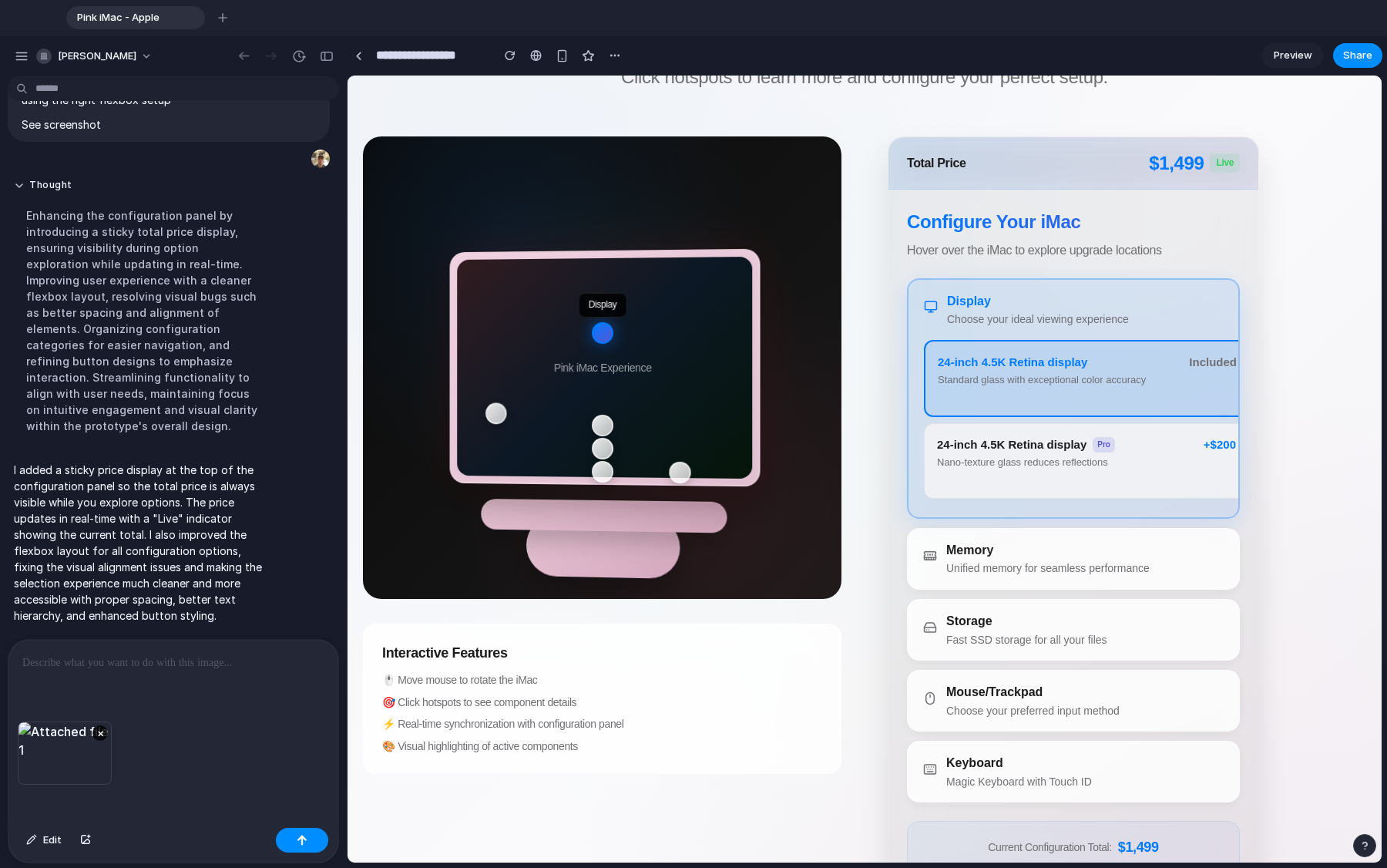
click at [105, 655] on div at bounding box center [173, 680] width 330 height 82
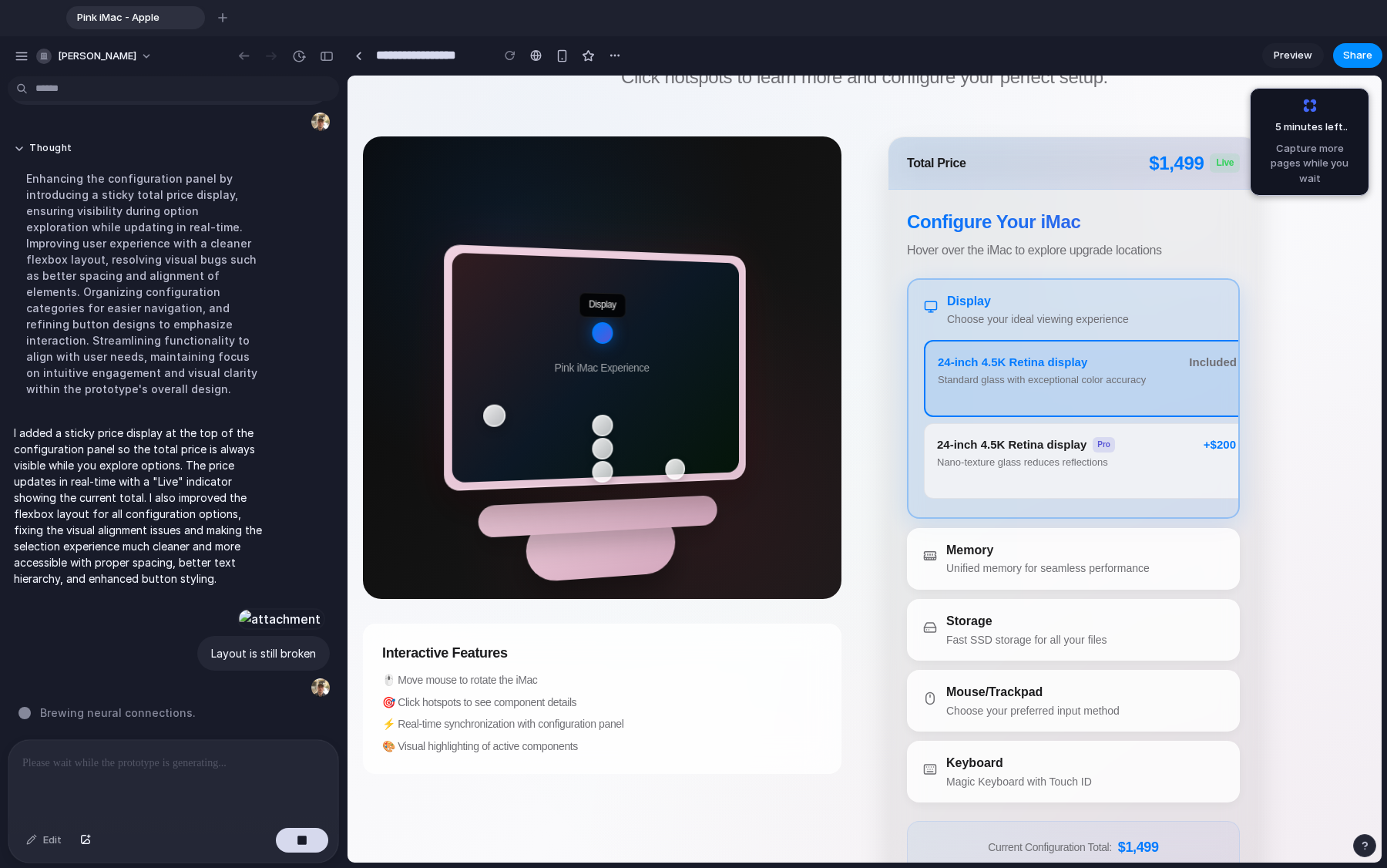
scroll to position [2063, 0]
click at [862, 464] on div "Nano-texture glass reduces reflections" at bounding box center [1065, 462] width 257 height 13
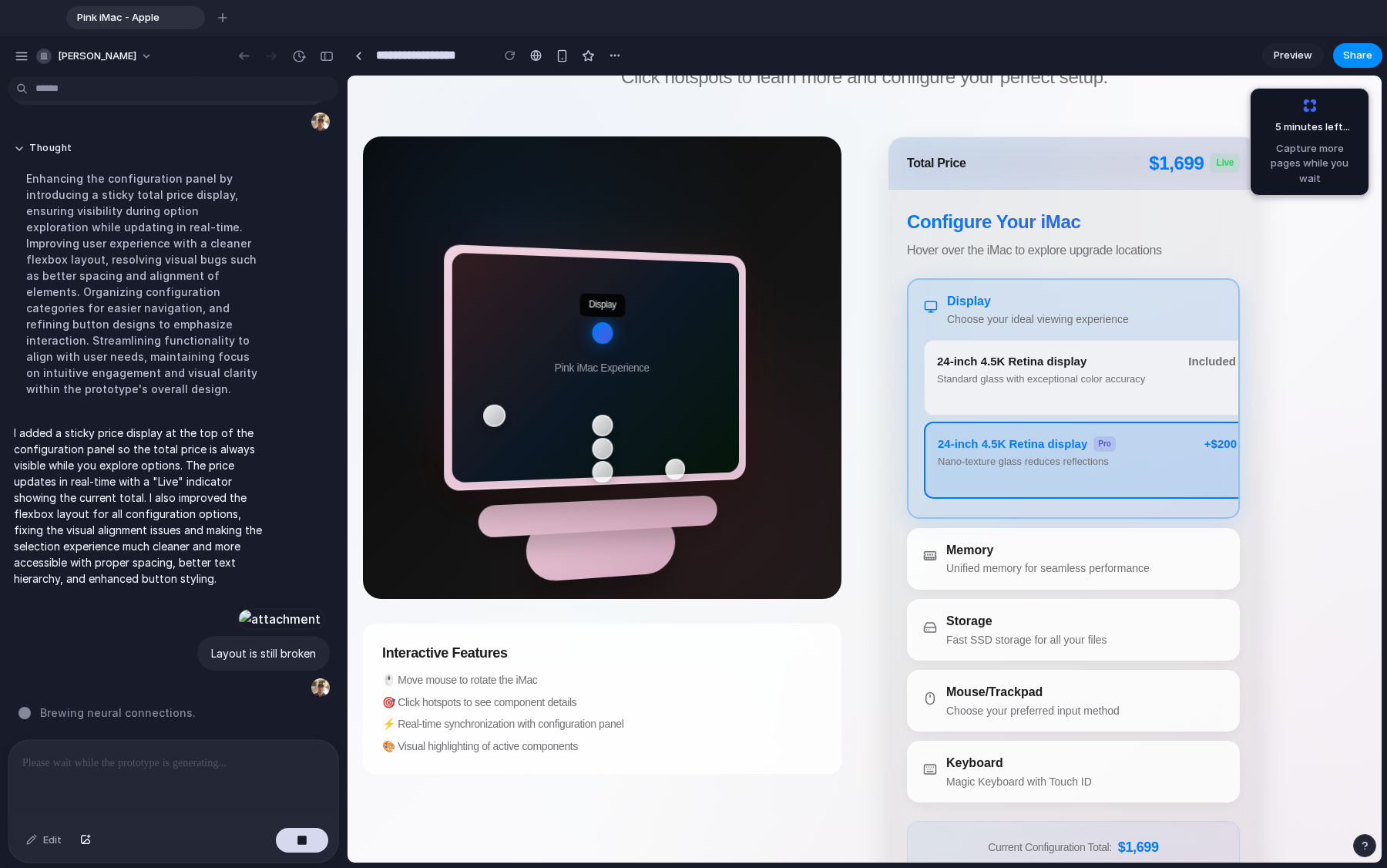
click at [862, 572] on div "Unified memory for seamless performance" at bounding box center [1048, 568] width 203 height 16
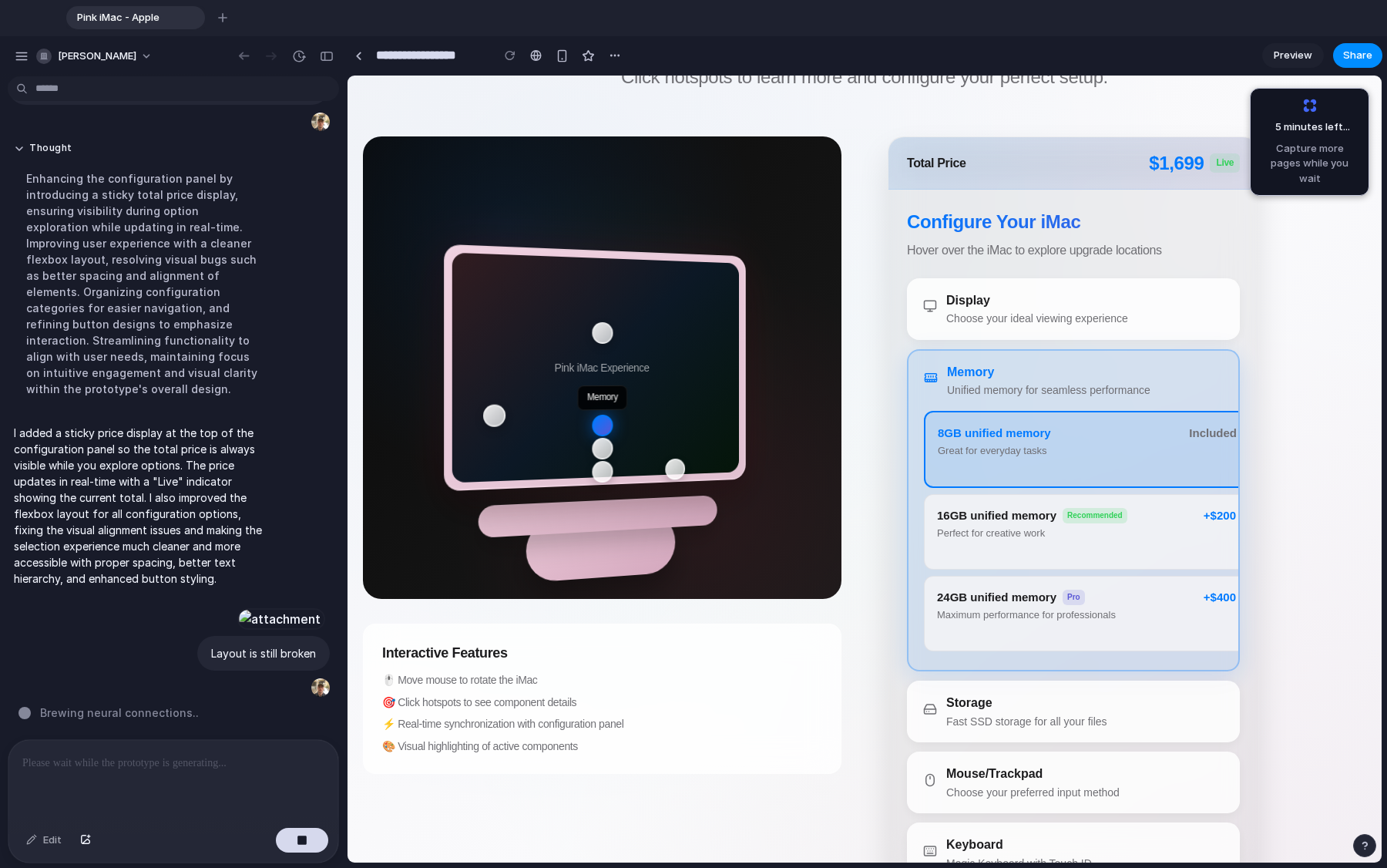
click at [862, 275] on div "Total Price $ 1,699 Live Configure Your iMac Hover over the iMac to explore upg…" at bounding box center [1074, 583] width 372 height 894
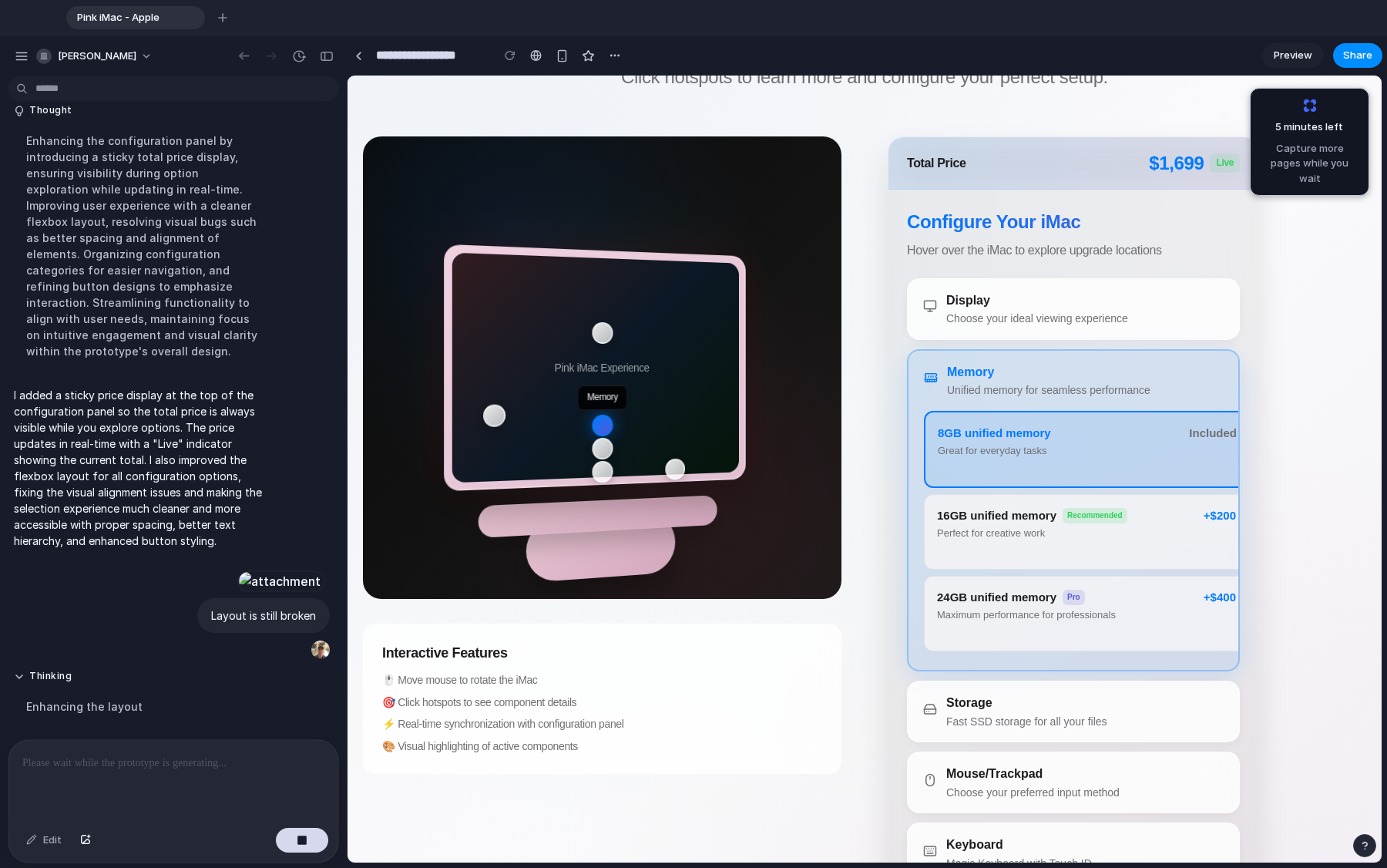
click at [862, 320] on div "Choose your ideal viewing experience" at bounding box center [1037, 318] width 182 height 16
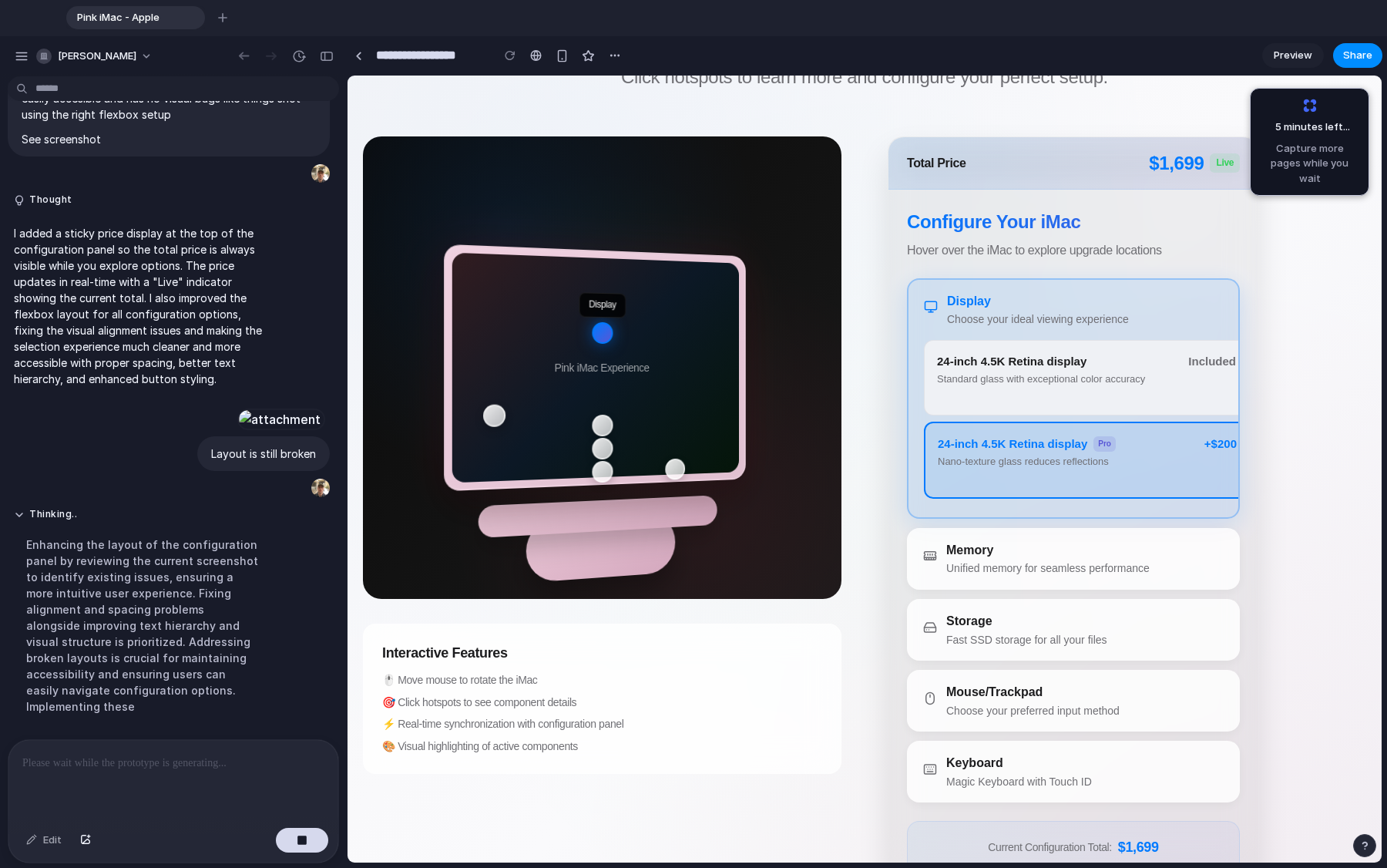
click at [862, 559] on div "Memory Unified memory for seamless performance" at bounding box center [1048, 558] width 203 height 35
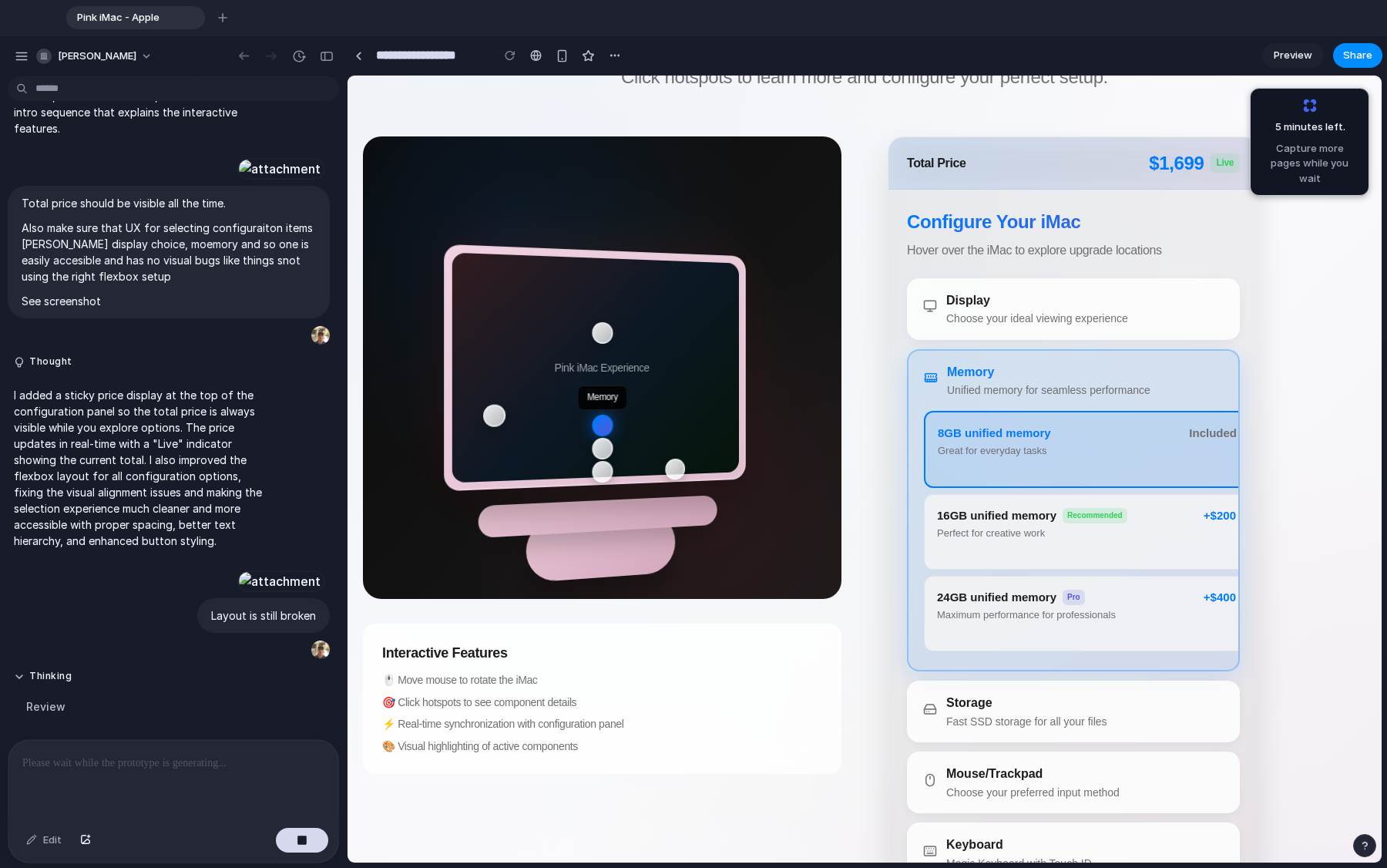
click at [862, 655] on div "Fast SSD storage for all your files" at bounding box center [1026, 721] width 161 height 16
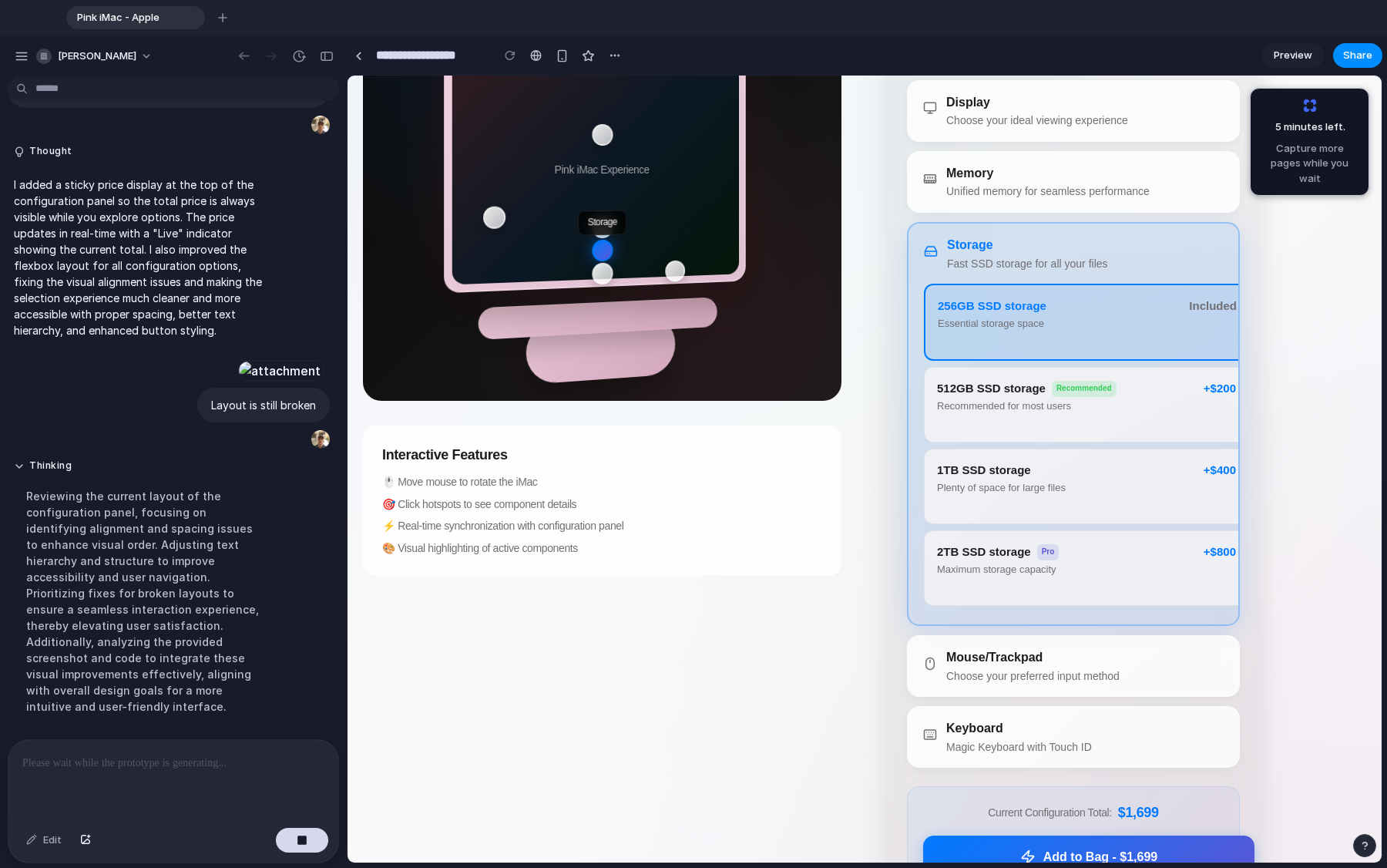
scroll to position [2078, 0]
click at [862, 655] on div "Mouse/Trackpad" at bounding box center [1033, 656] width 174 height 18
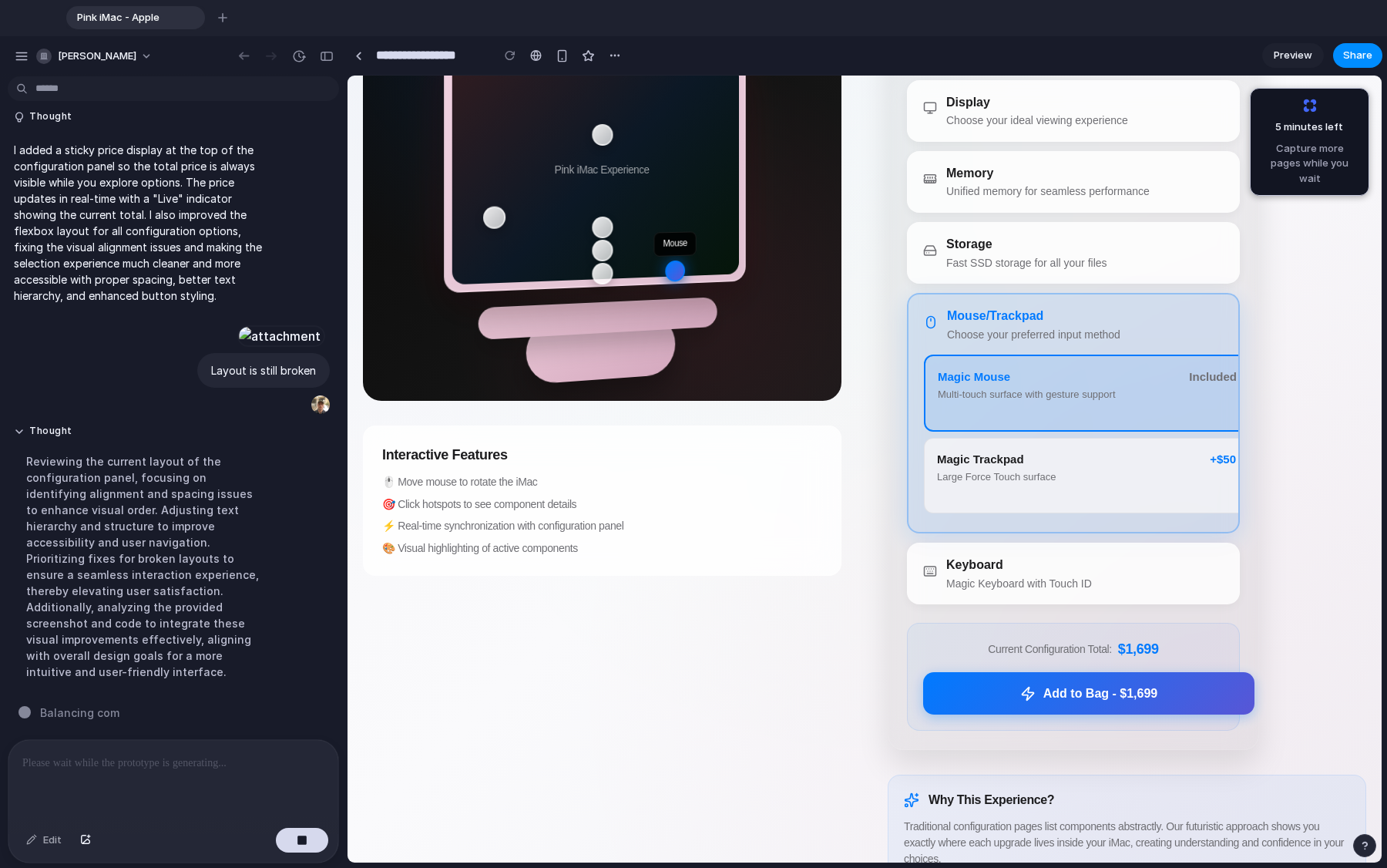
click at [862, 595] on button "Keyboard Magic Keyboard with Touch ID" at bounding box center [1088, 574] width 362 height 60
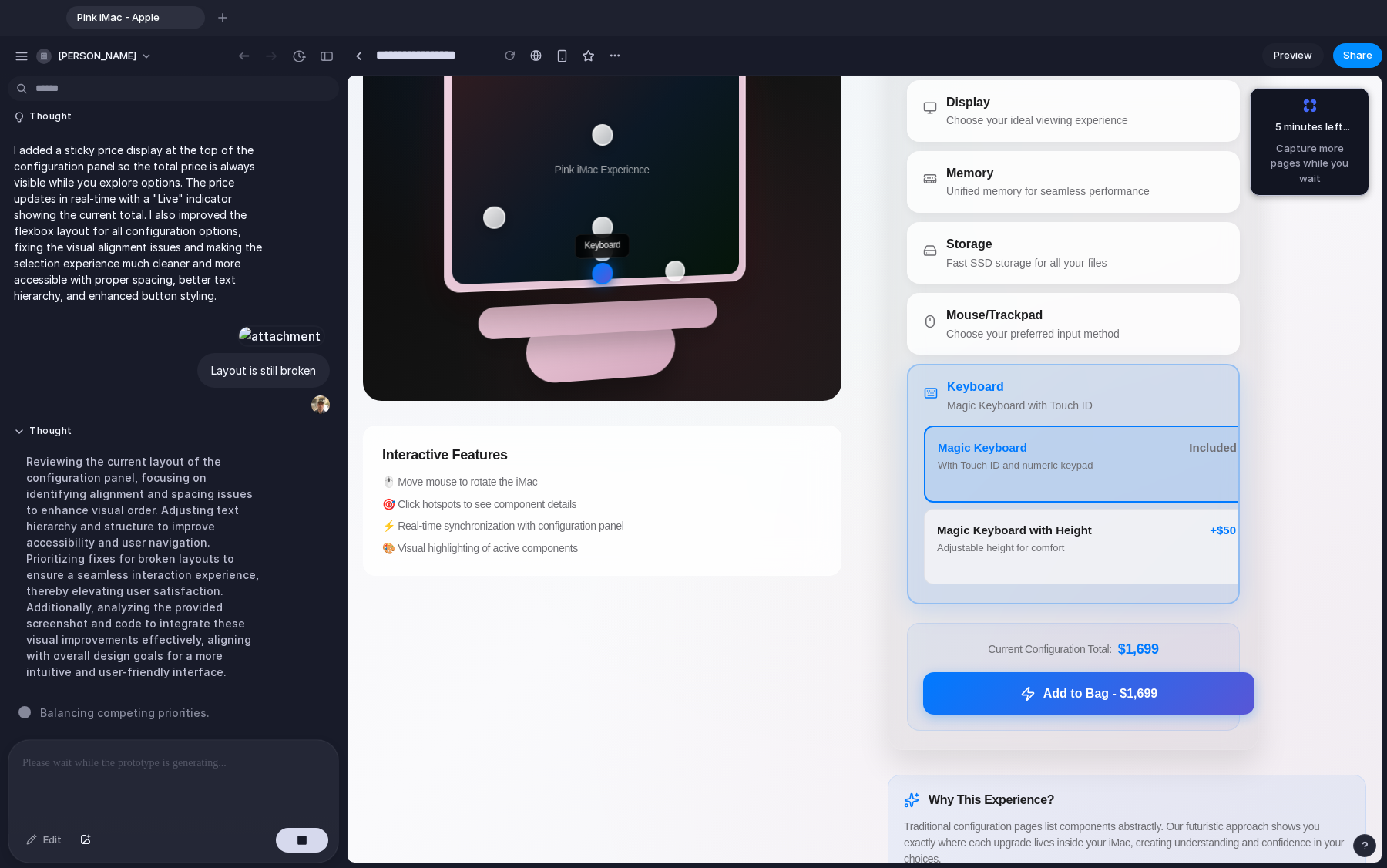
click at [862, 527] on span "Magic Keyboard with Height" at bounding box center [1014, 530] width 155 height 17
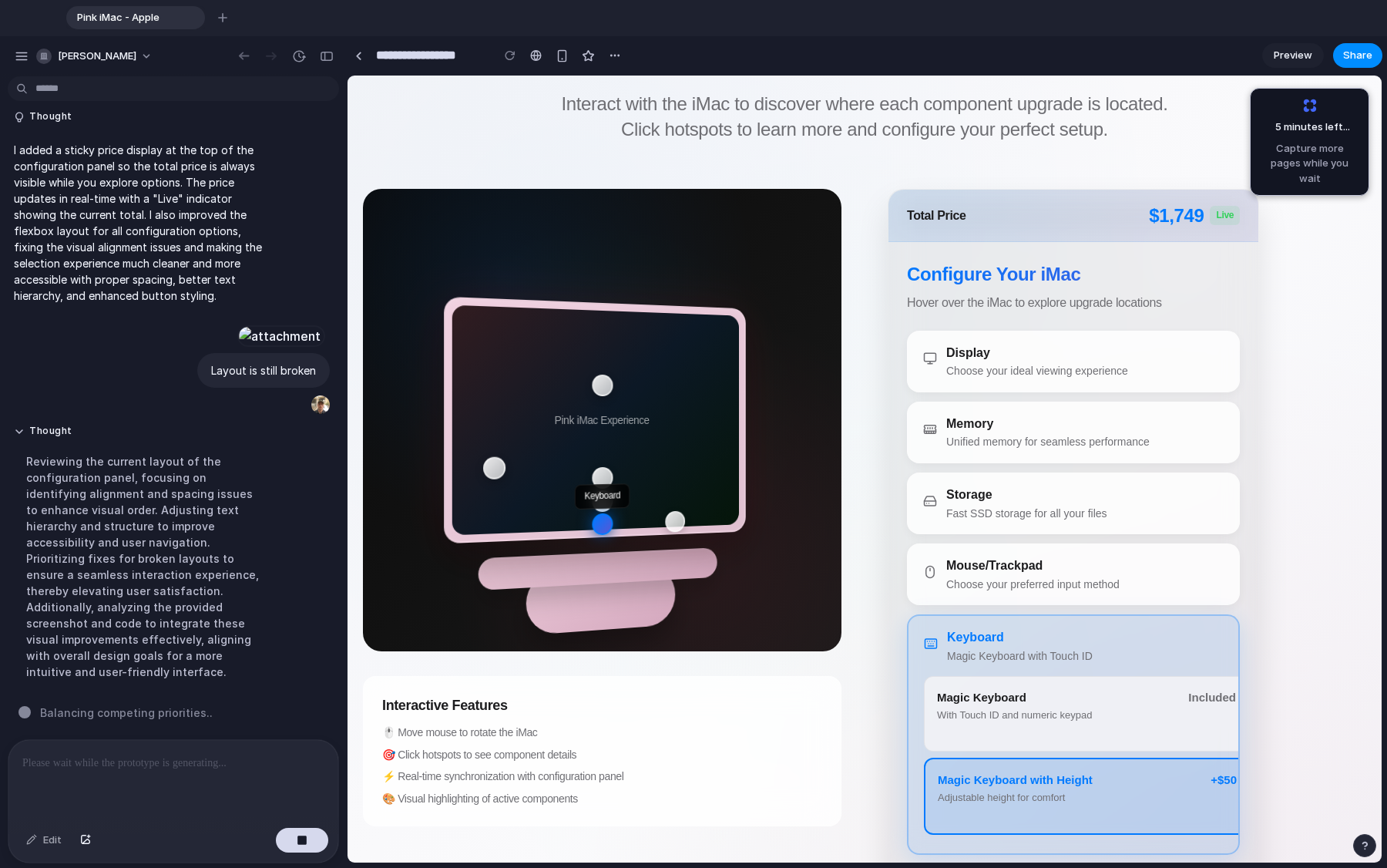
scroll to position [118, 0]
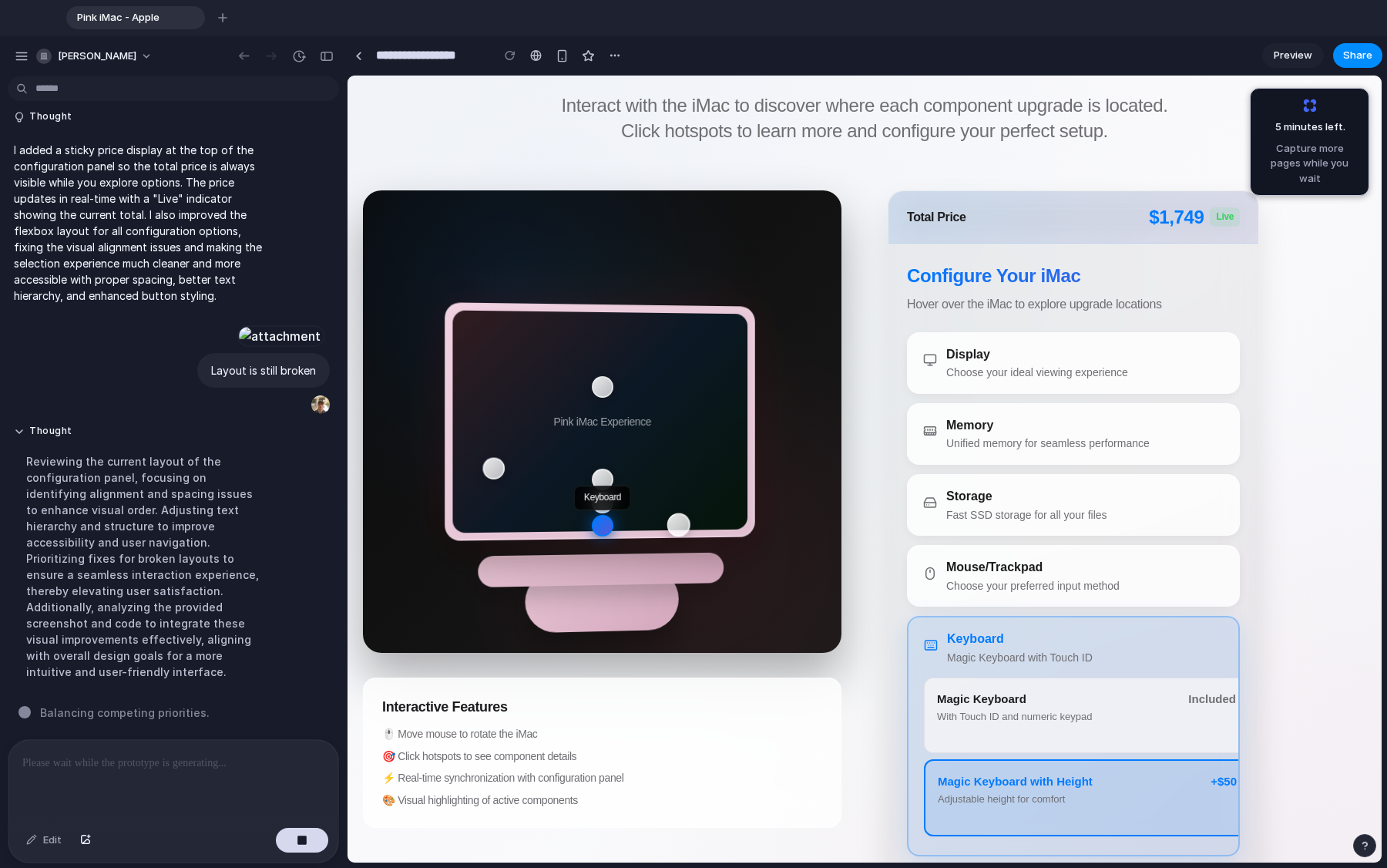
click at [682, 521] on div "Mouse" at bounding box center [678, 525] width 23 height 24
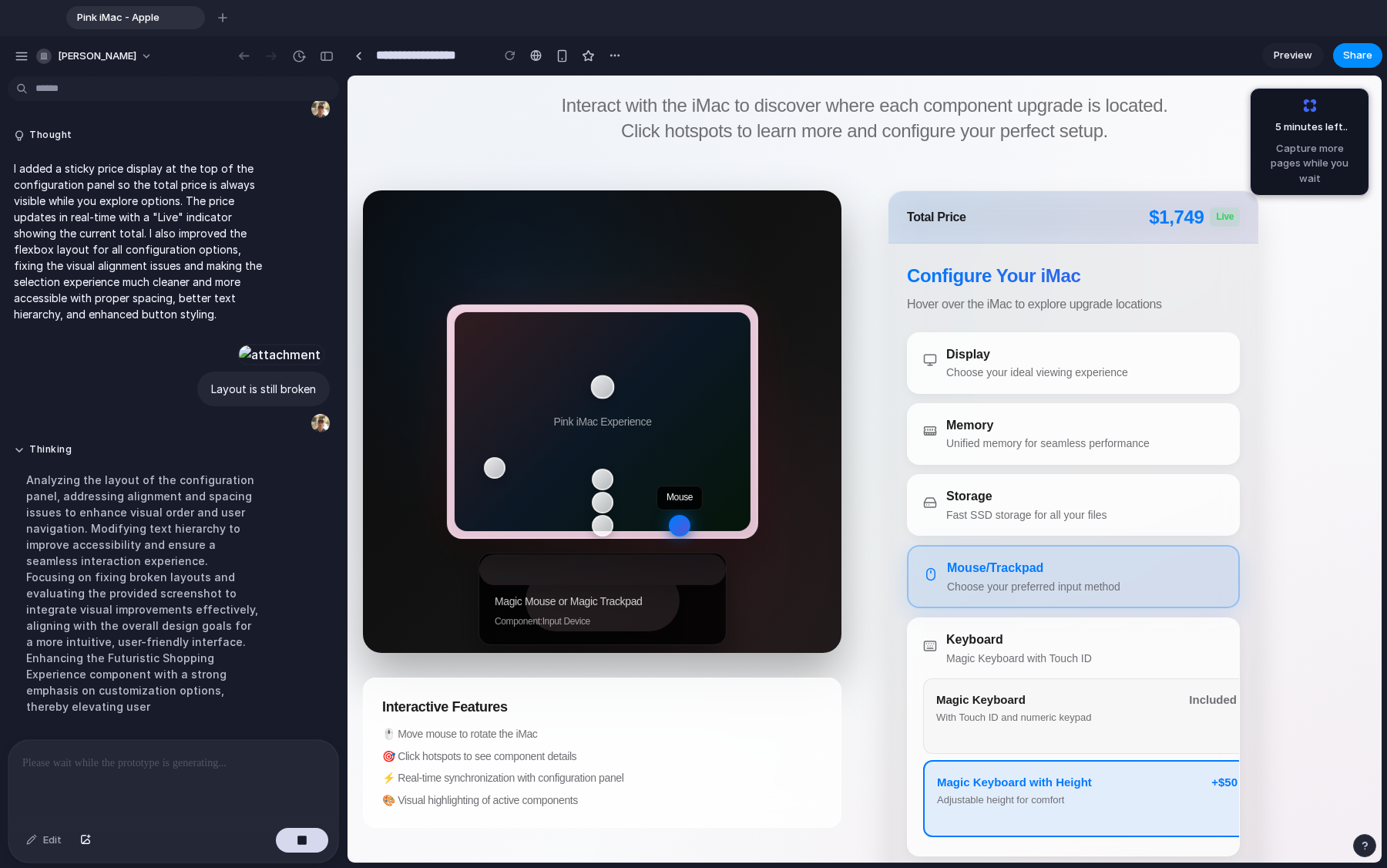
scroll to position [2095, 0]
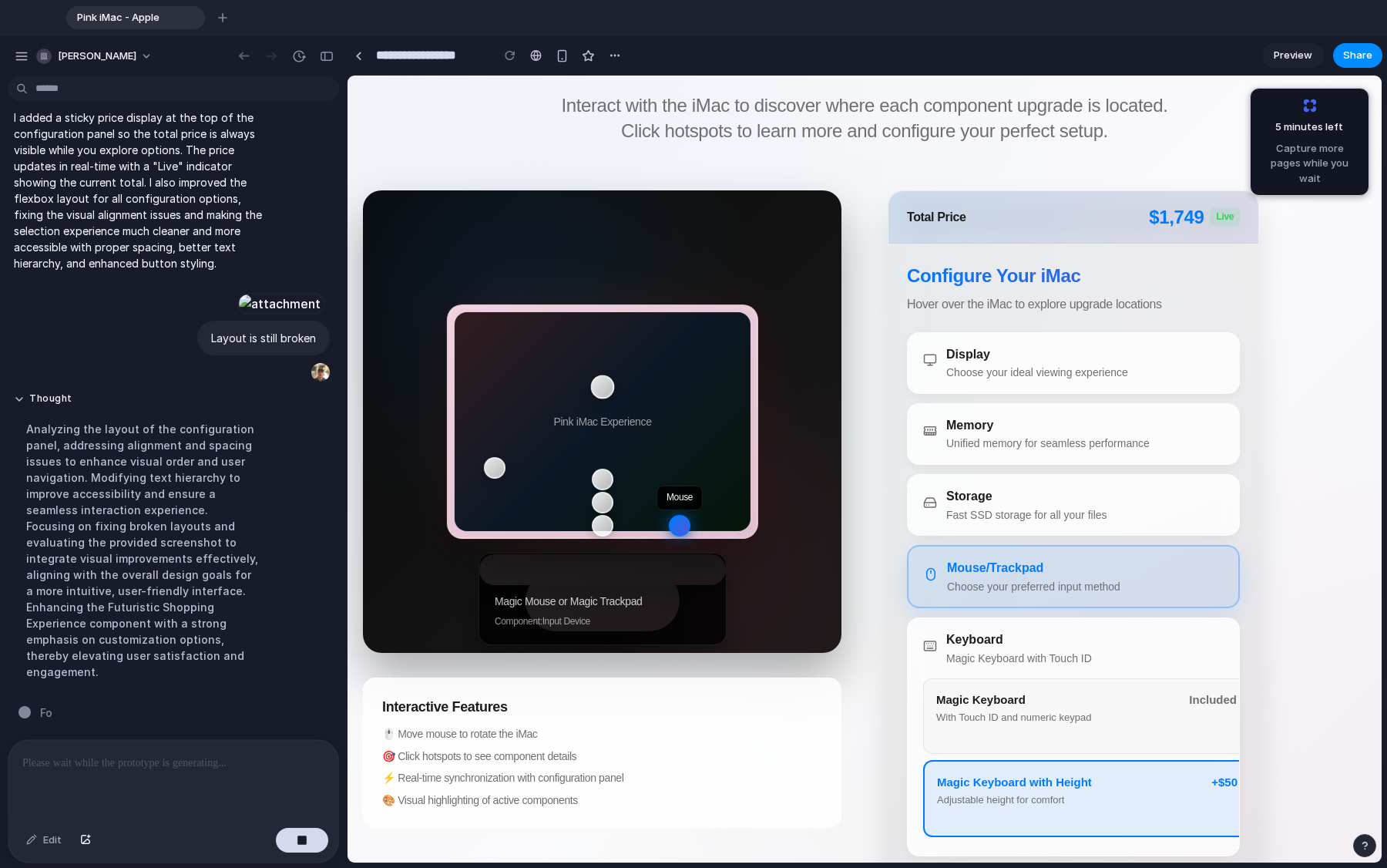
click at [604, 391] on div "Display" at bounding box center [602, 386] width 24 height 24
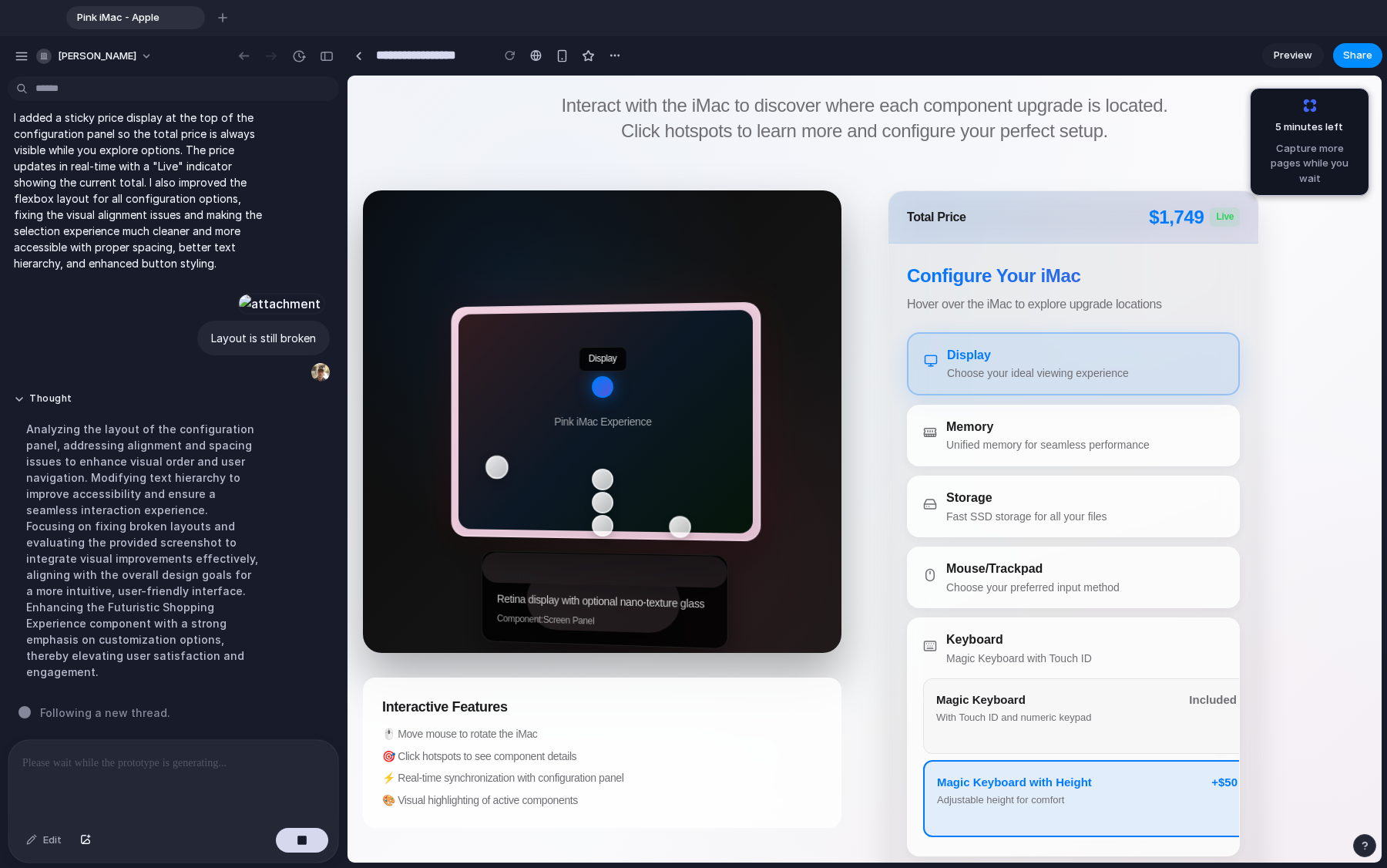
click at [502, 473] on div "Ports" at bounding box center [496, 467] width 23 height 24
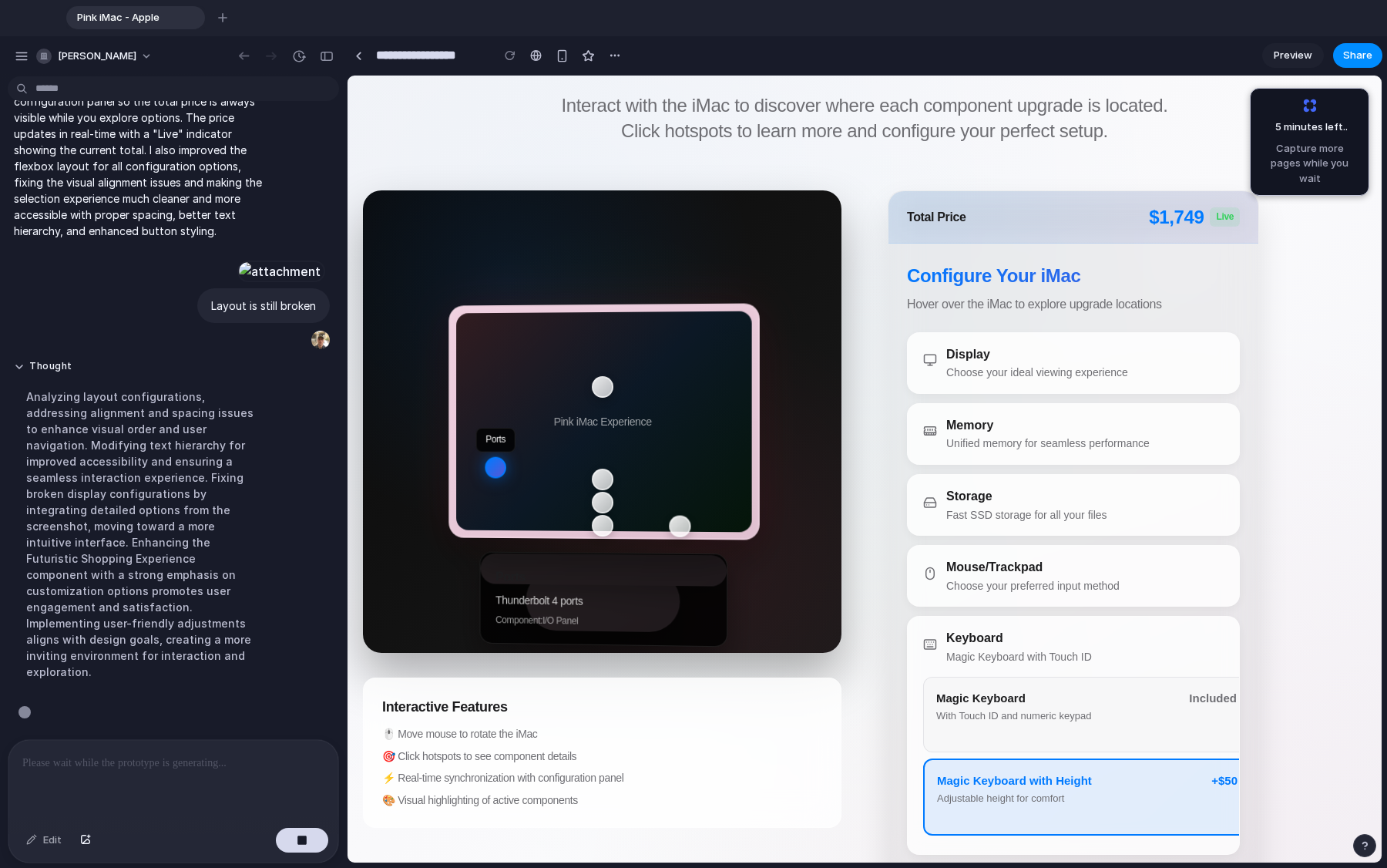
click at [556, 571] on h3 "Ports" at bounding box center [603, 576] width 216 height 20
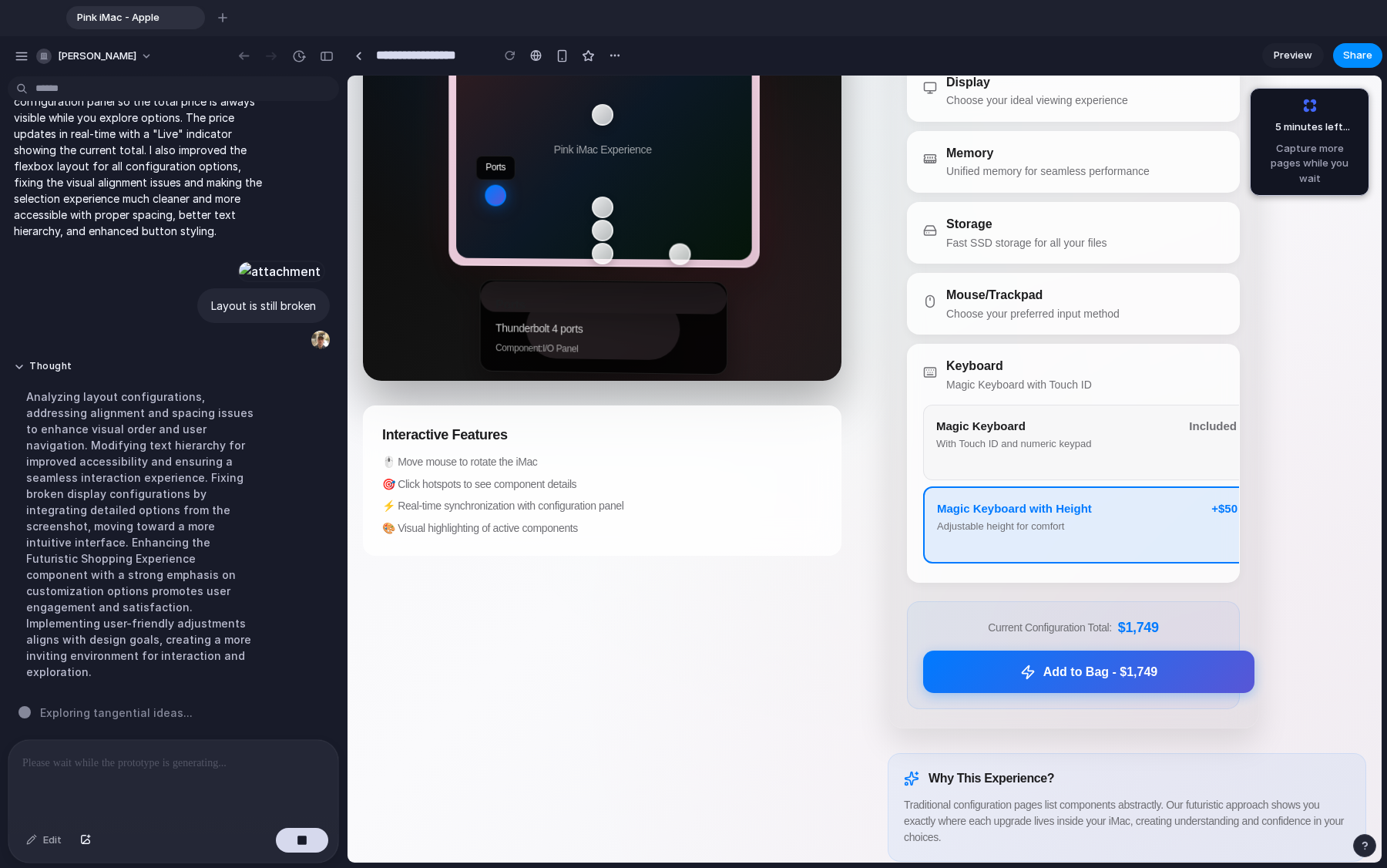
scroll to position [440, 0]
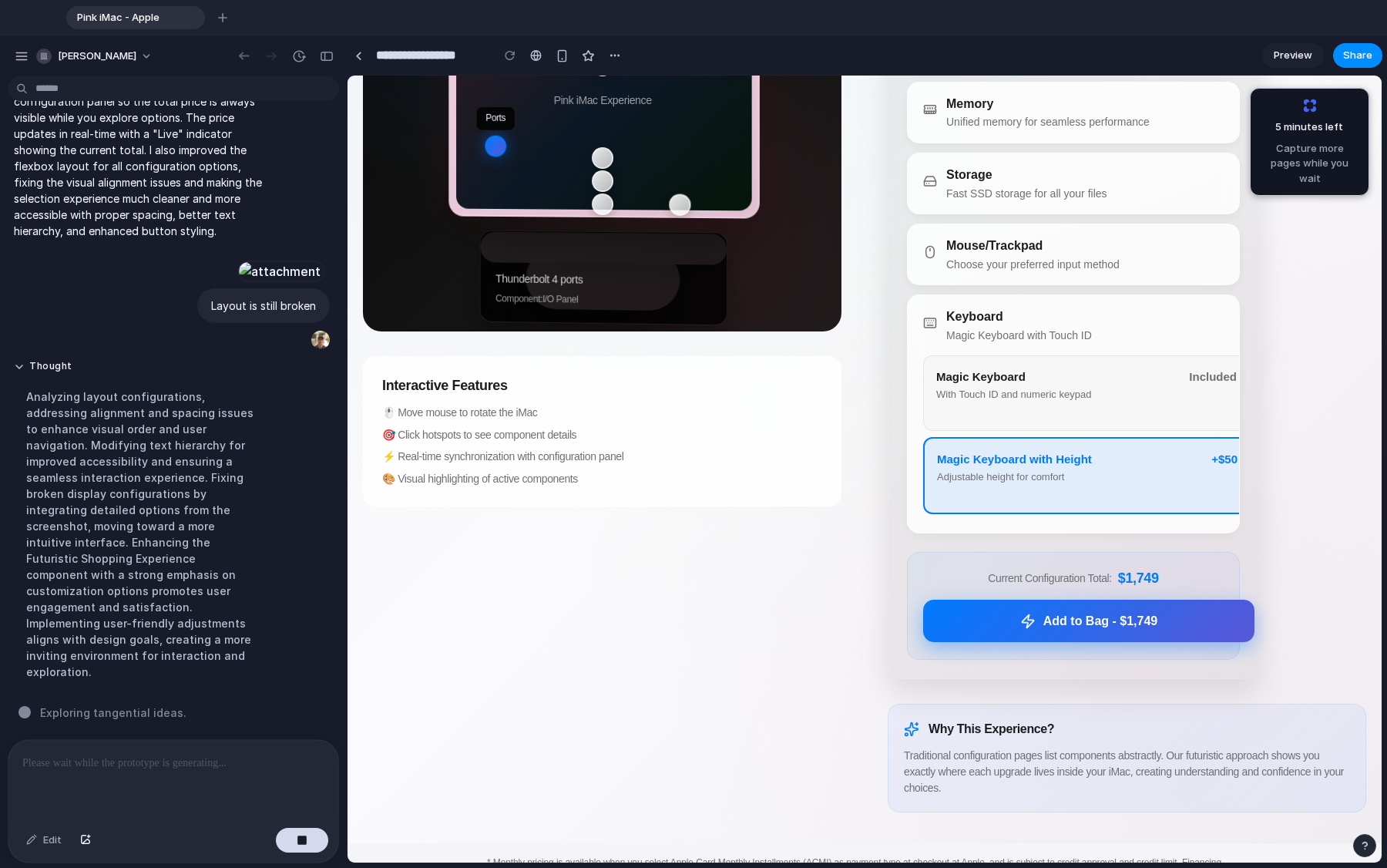
click at [862, 625] on button "Add to Bag - $ 1,749" at bounding box center [1088, 621] width 331 height 43
click at [862, 424] on button "Magic Keyboard With Touch ID and numeric keypad Included" at bounding box center [1087, 393] width 327 height 76
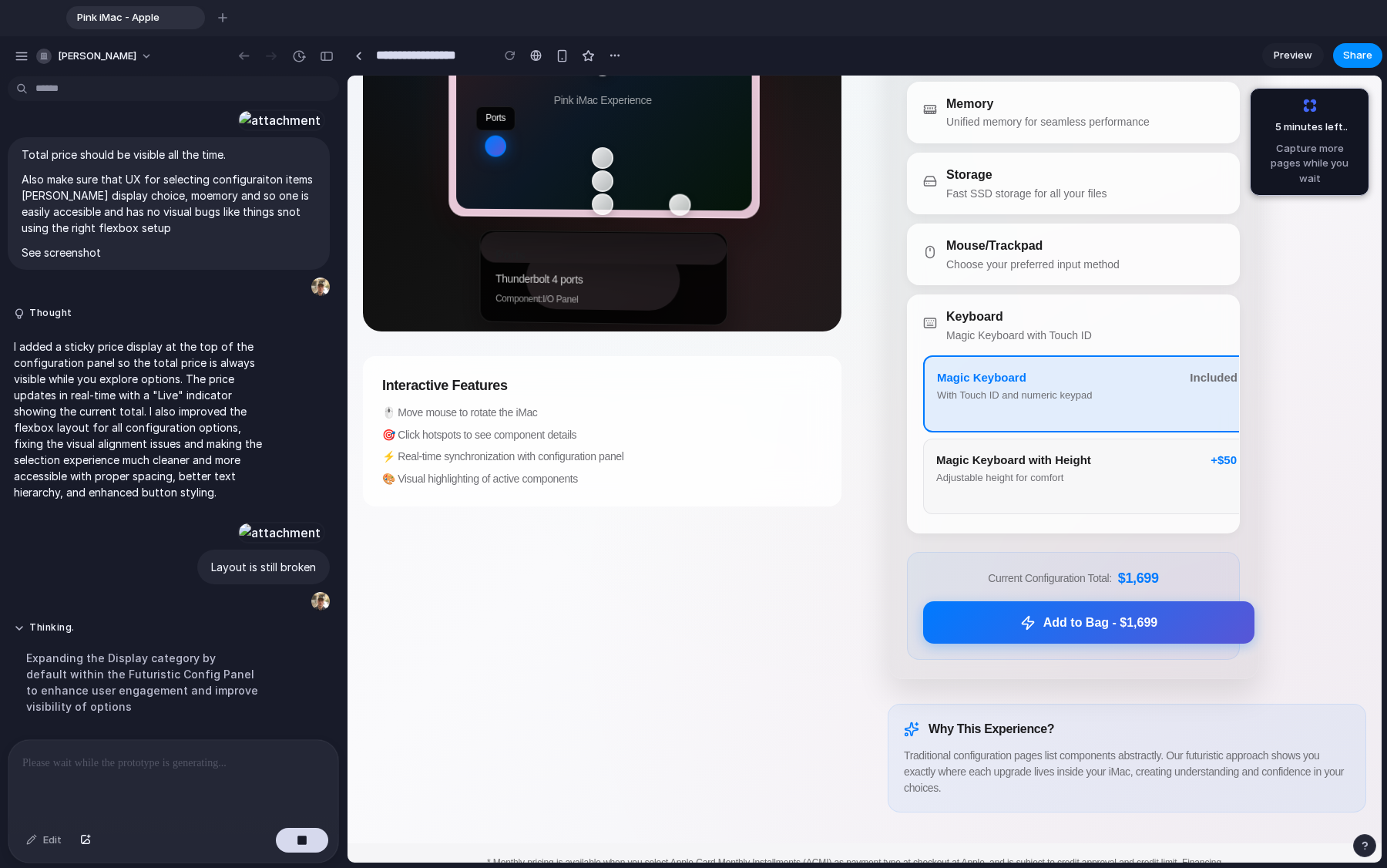
click at [862, 459] on span "Magic Keyboard with Height" at bounding box center [1014, 460] width 155 height 17
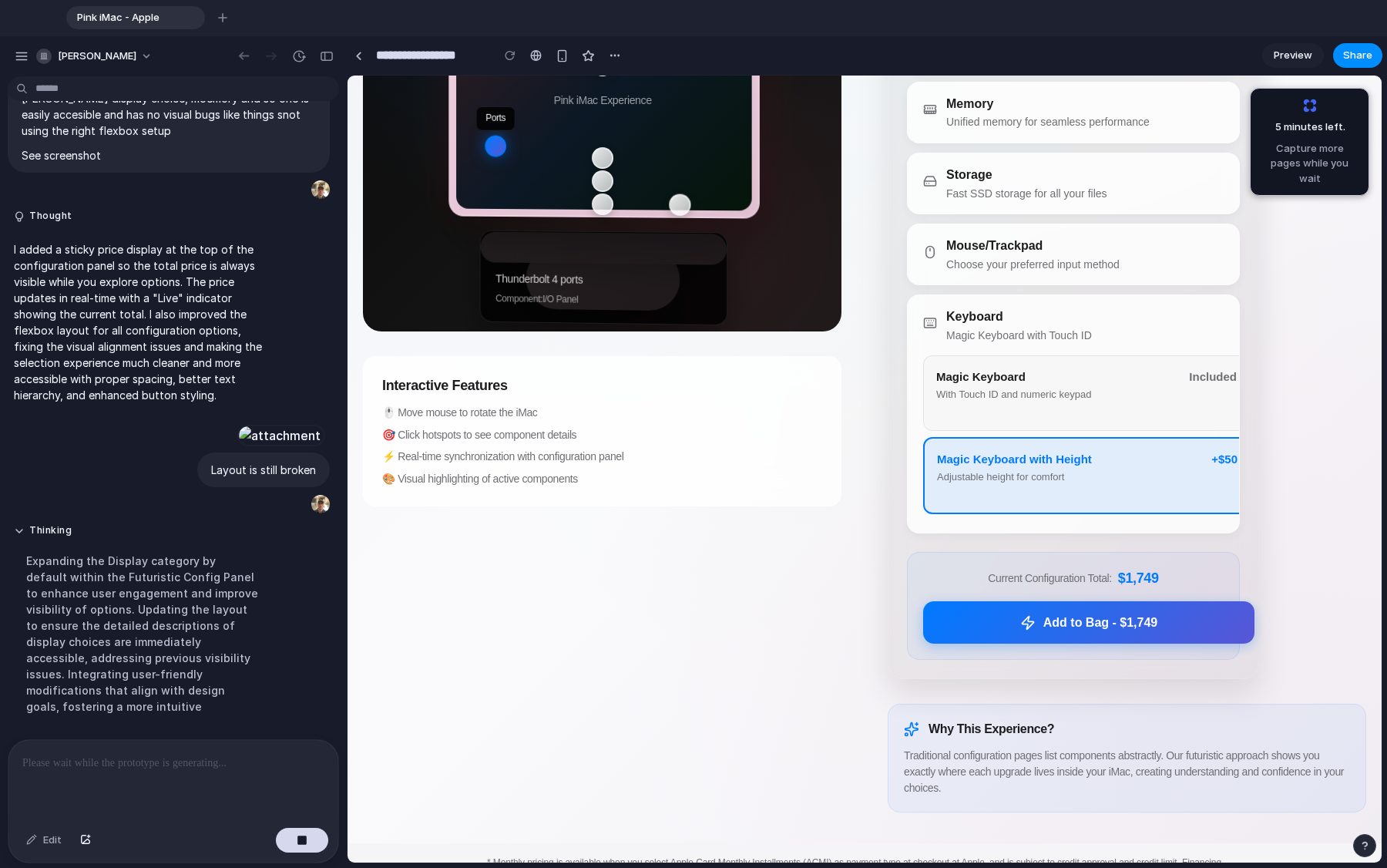
click at [862, 409] on button "Magic Keyboard With Touch ID and numeric keypad Included" at bounding box center [1087, 393] width 327 height 76
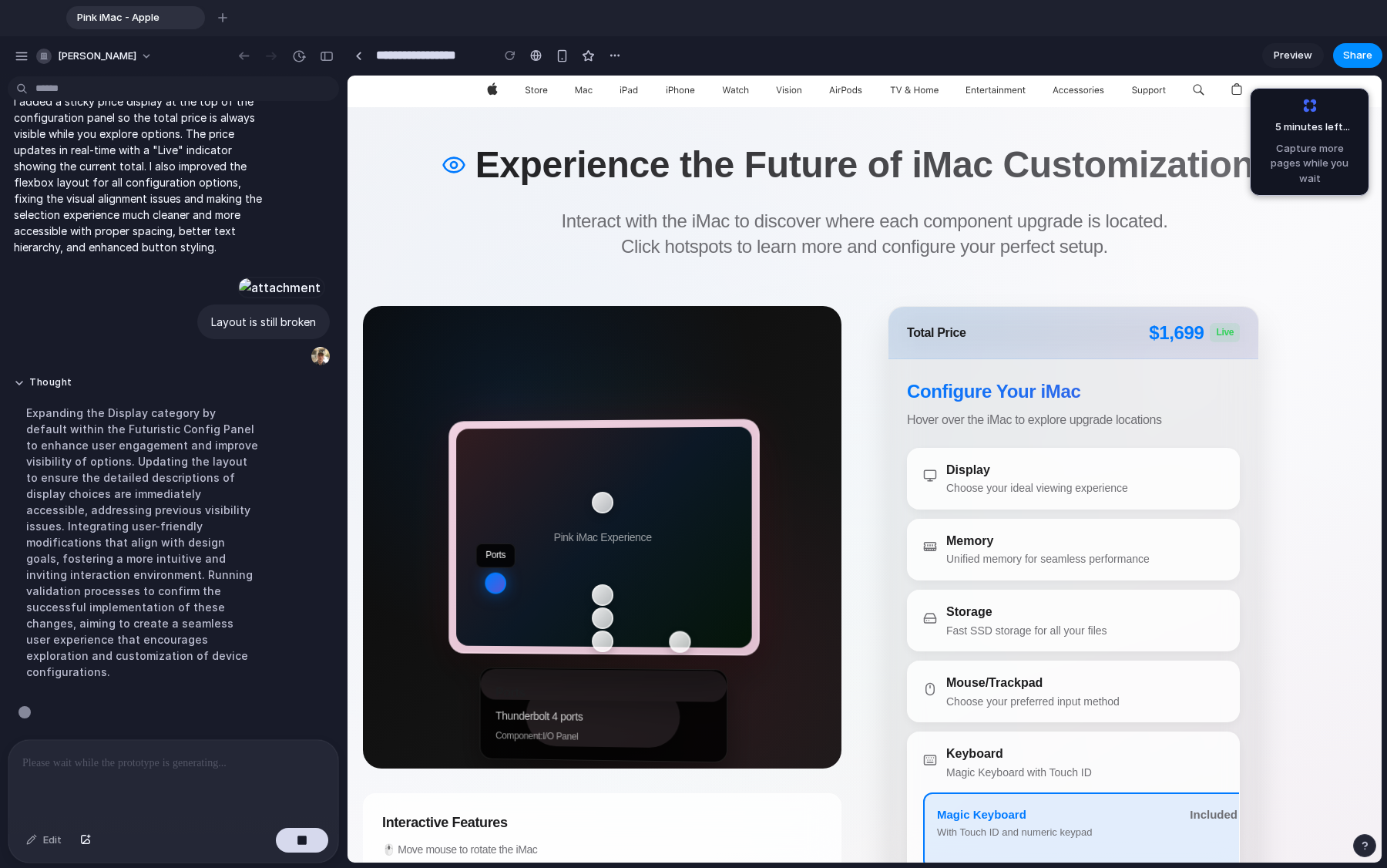
scroll to position [0, 0]
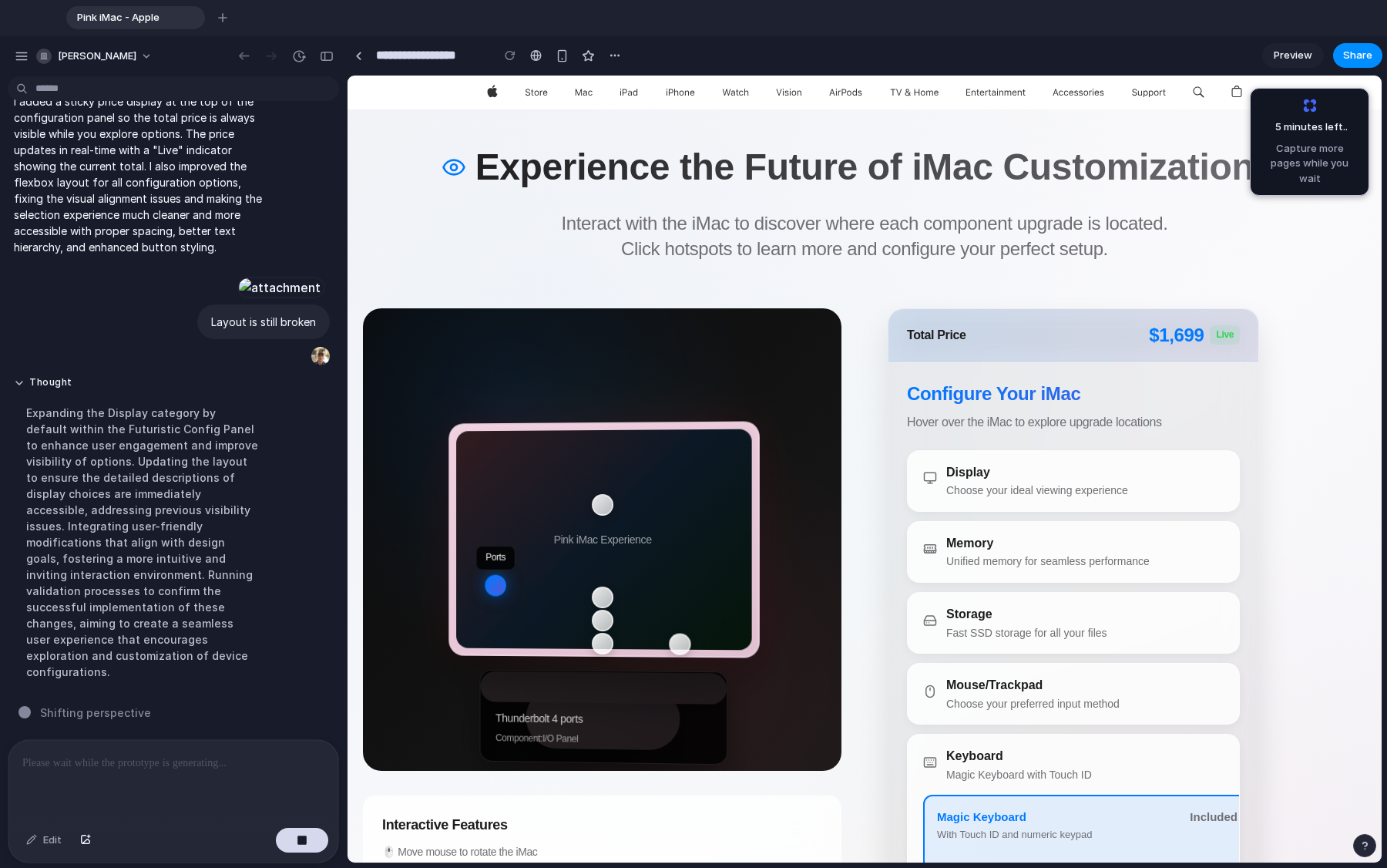
click at [862, 510] on button "Display Choose your ideal viewing experience" at bounding box center [1088, 481] width 362 height 60
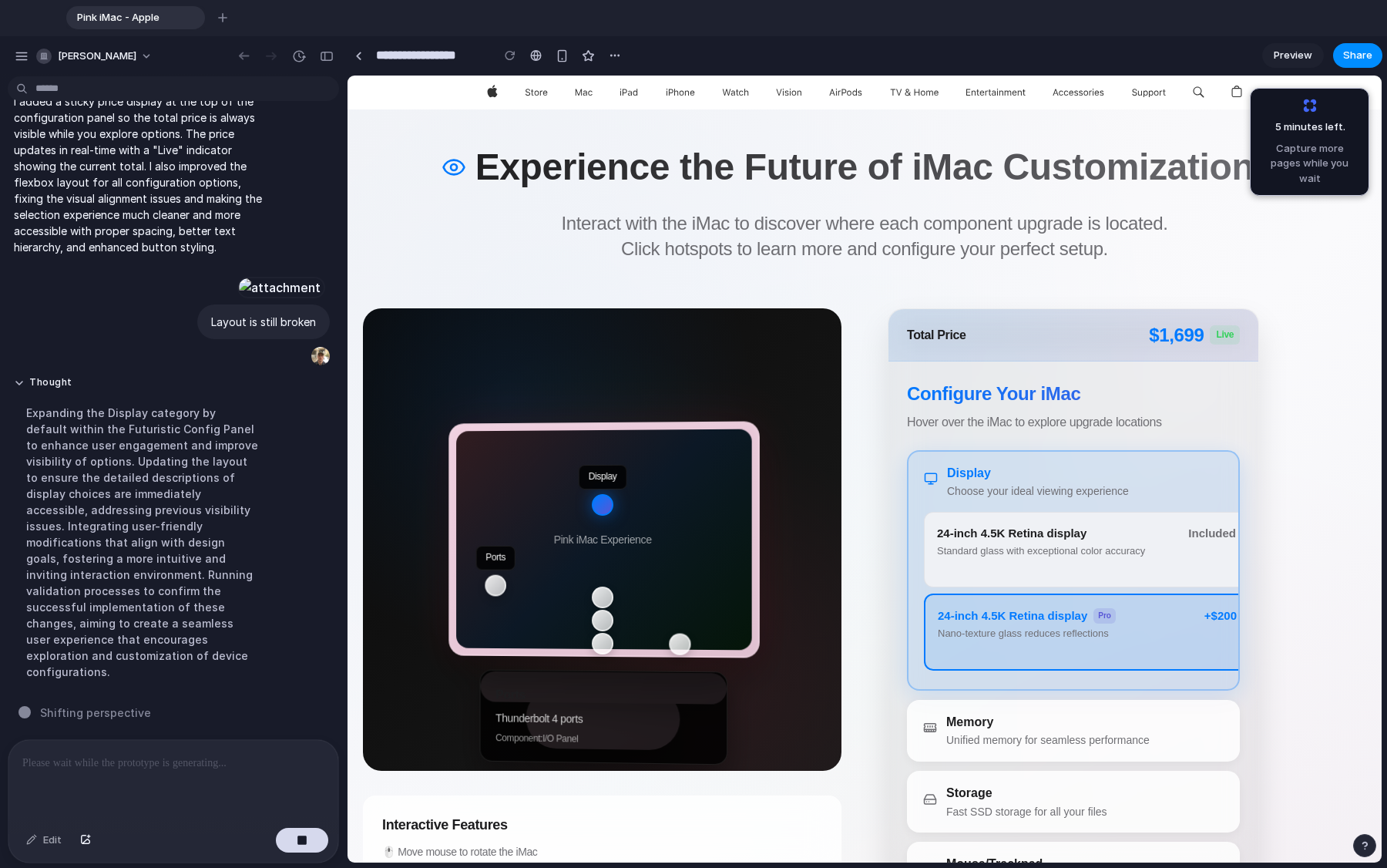
click at [862, 550] on div "Standard glass with exceptional color accuracy" at bounding box center [1057, 551] width 242 height 13
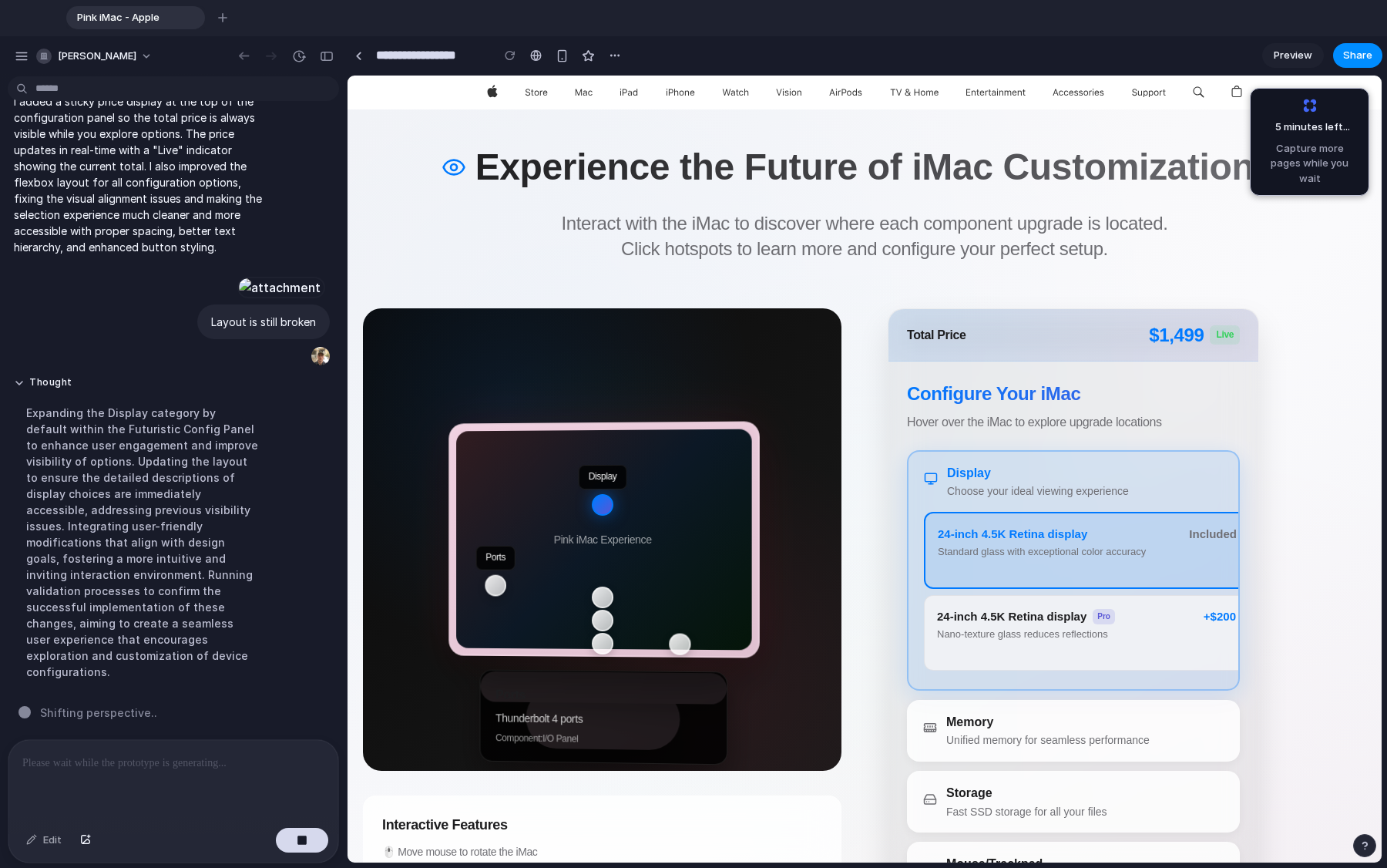
click at [862, 618] on span "24-inch 4.5K Retina display" at bounding box center [1012, 617] width 150 height 17
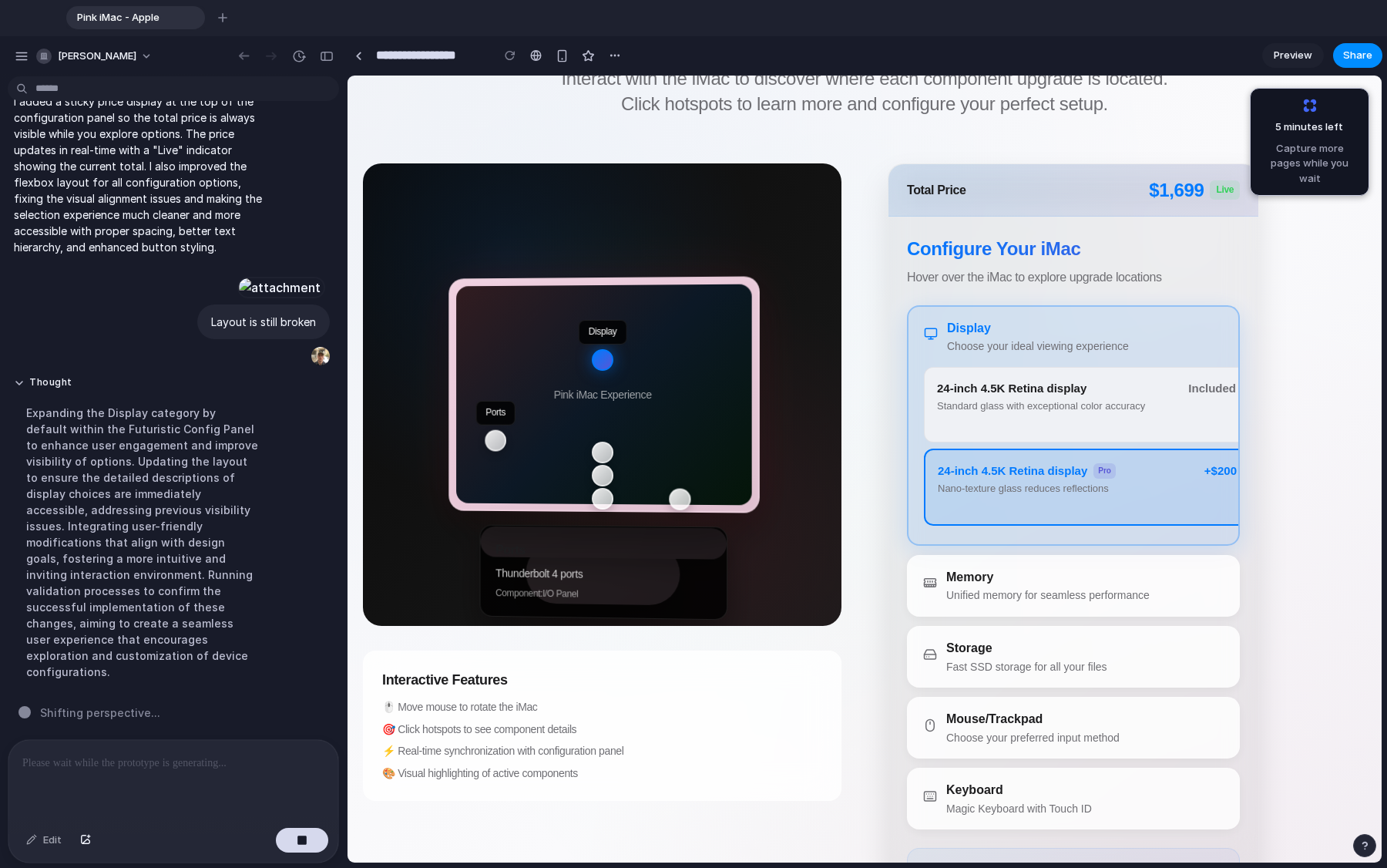
scroll to position [151, 0]
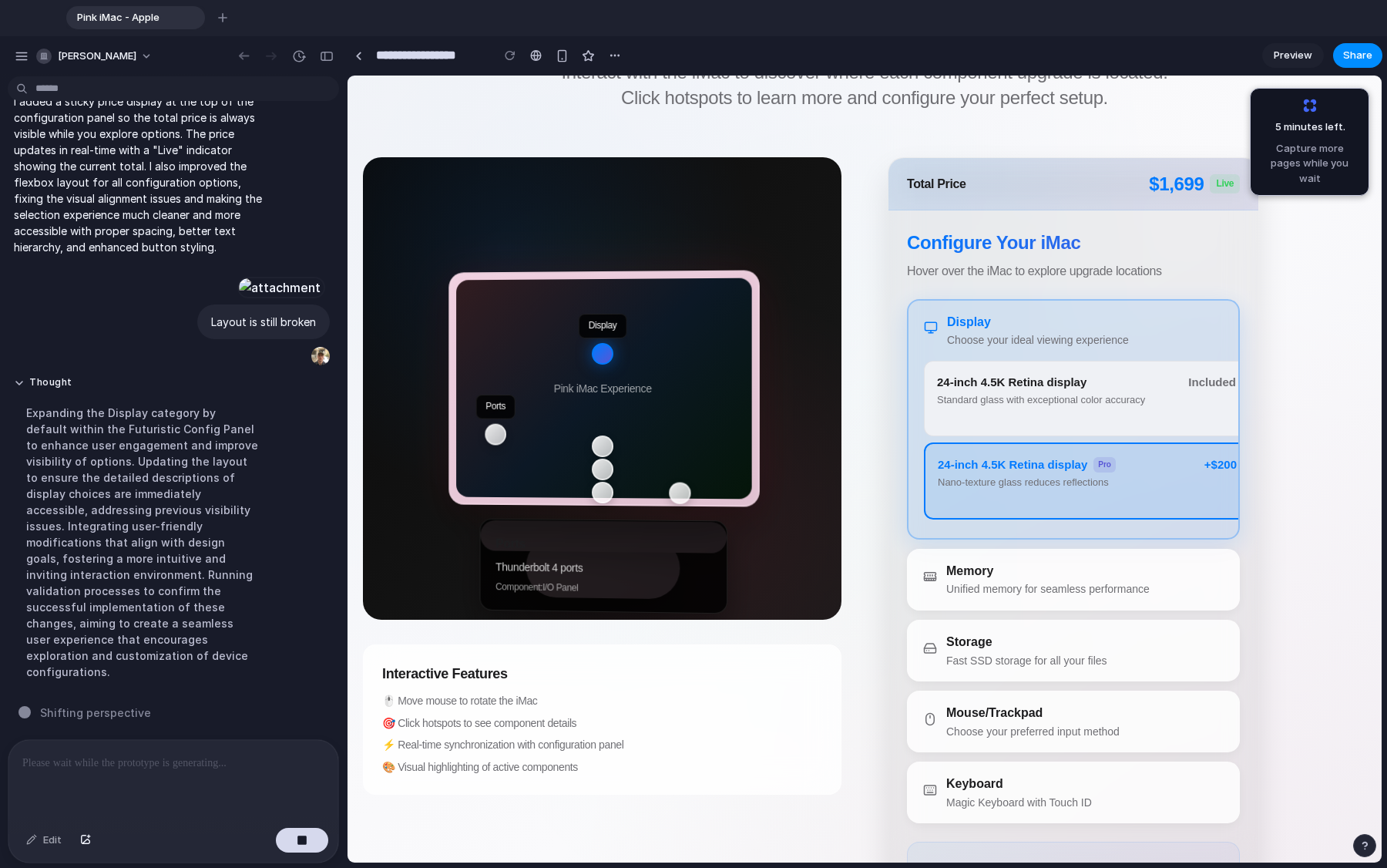
click at [862, 655] on div "Fast SSD storage for all your files" at bounding box center [1026, 661] width 161 height 16
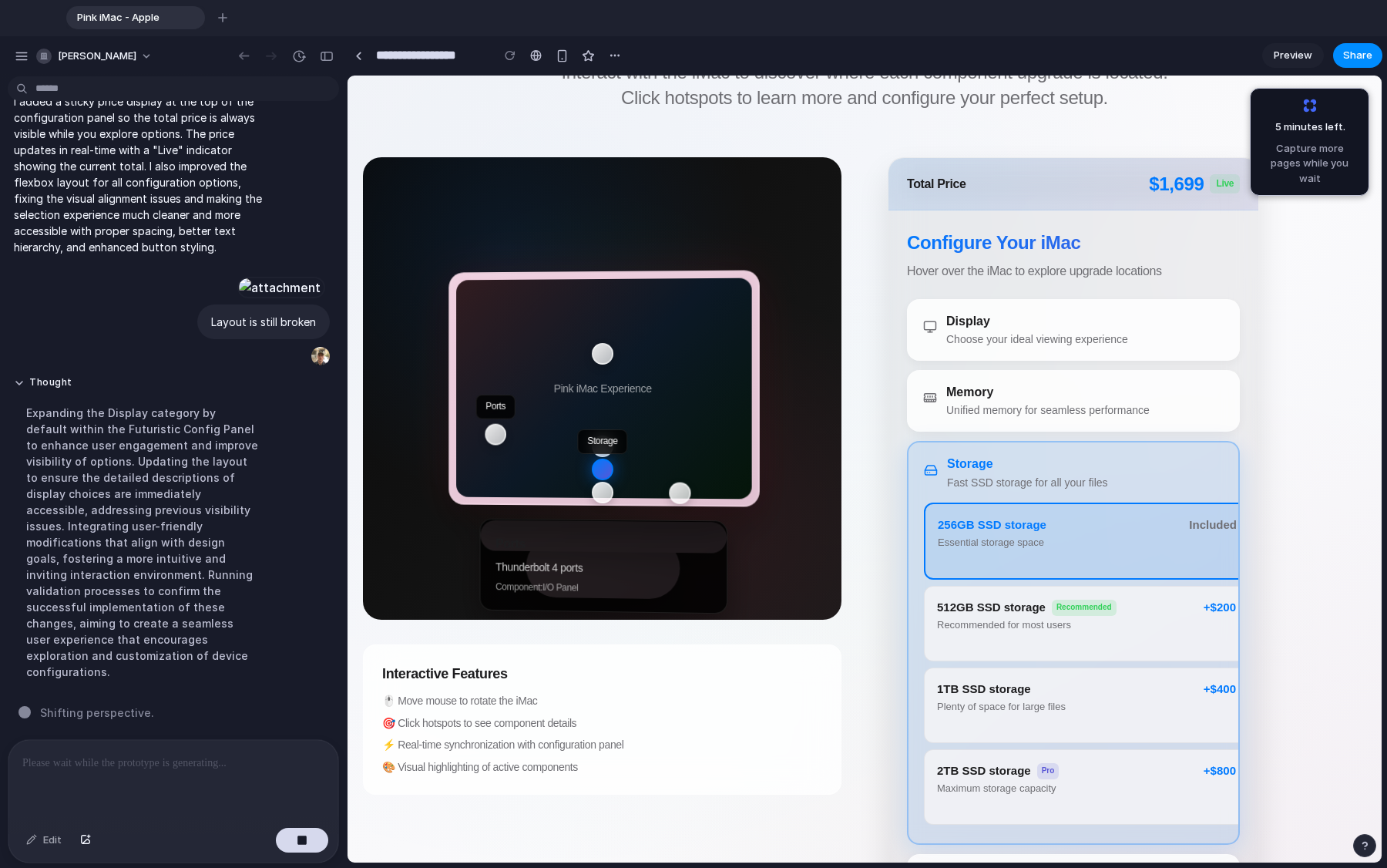
click at [862, 655] on span "2TB SSD storage" at bounding box center [983, 771] width 94 height 17
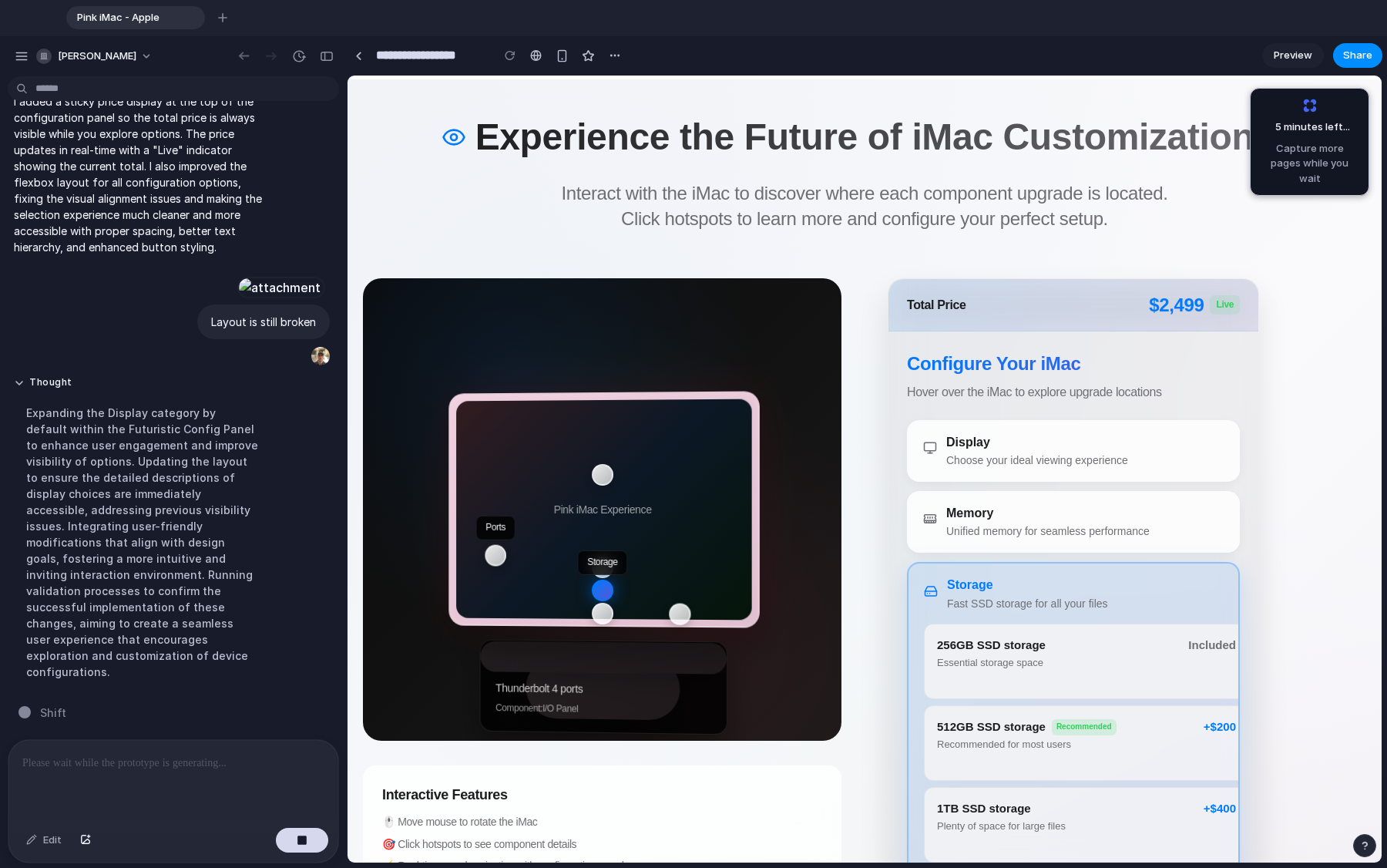
scroll to position [0, 0]
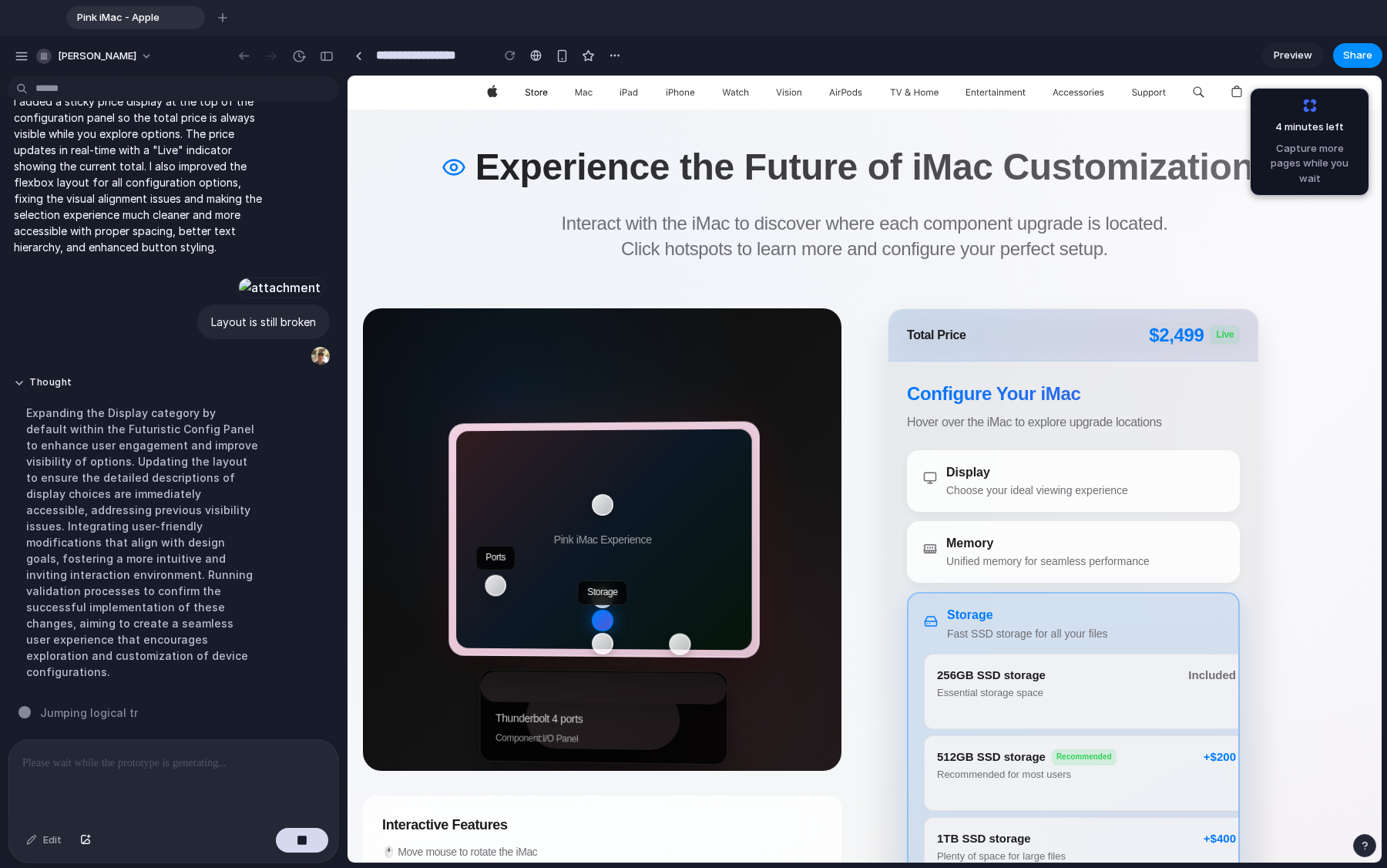
click at [543, 90] on span "Store" at bounding box center [536, 92] width 23 height 34
click at [528, 128] on div "Experience the Future of iMac Customization Interact with the iMac to discover …" at bounding box center [865, 778] width 1034 height 1338
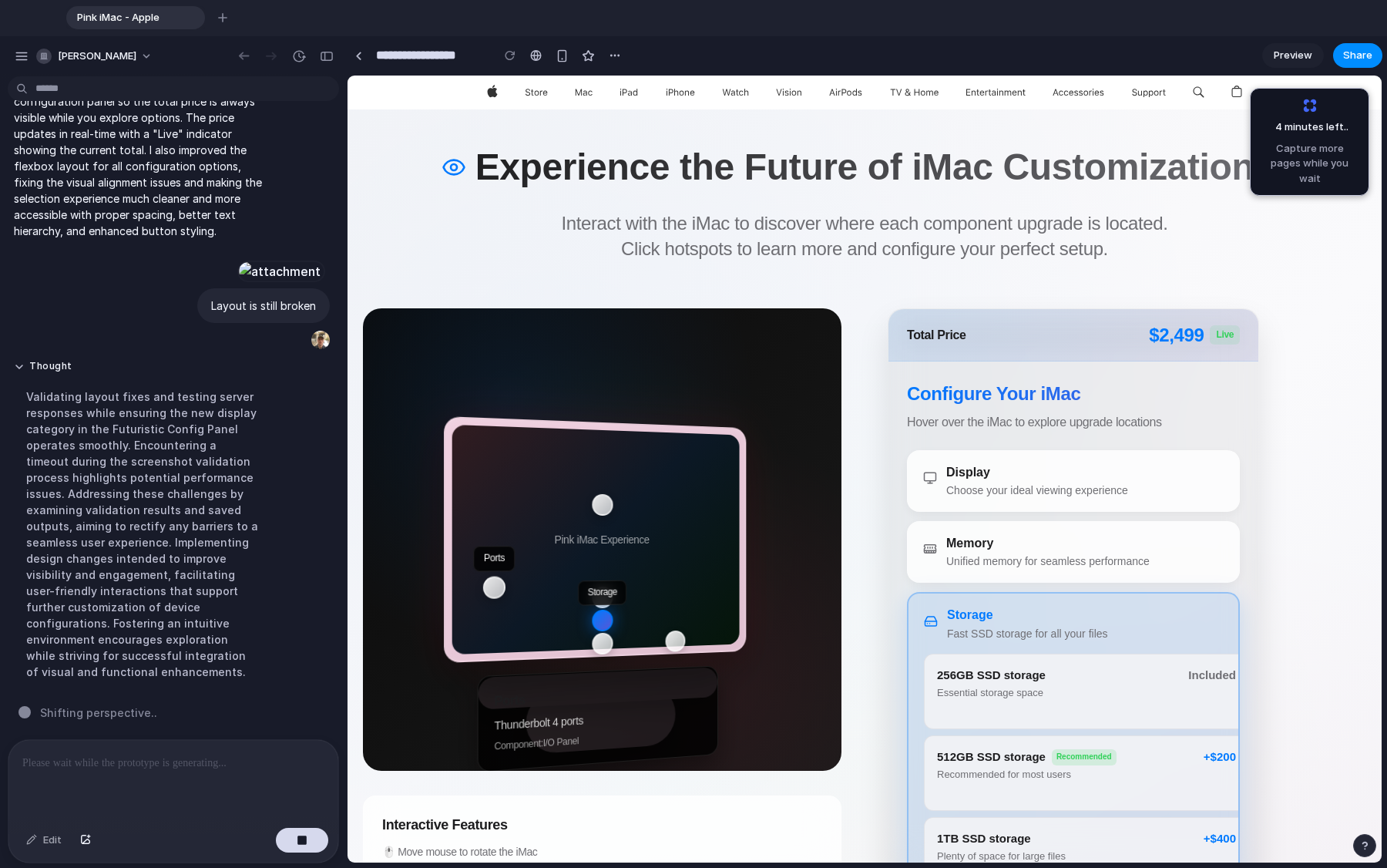
click at [862, 460] on button "Display Choose your ideal viewing experience" at bounding box center [1088, 481] width 362 height 60
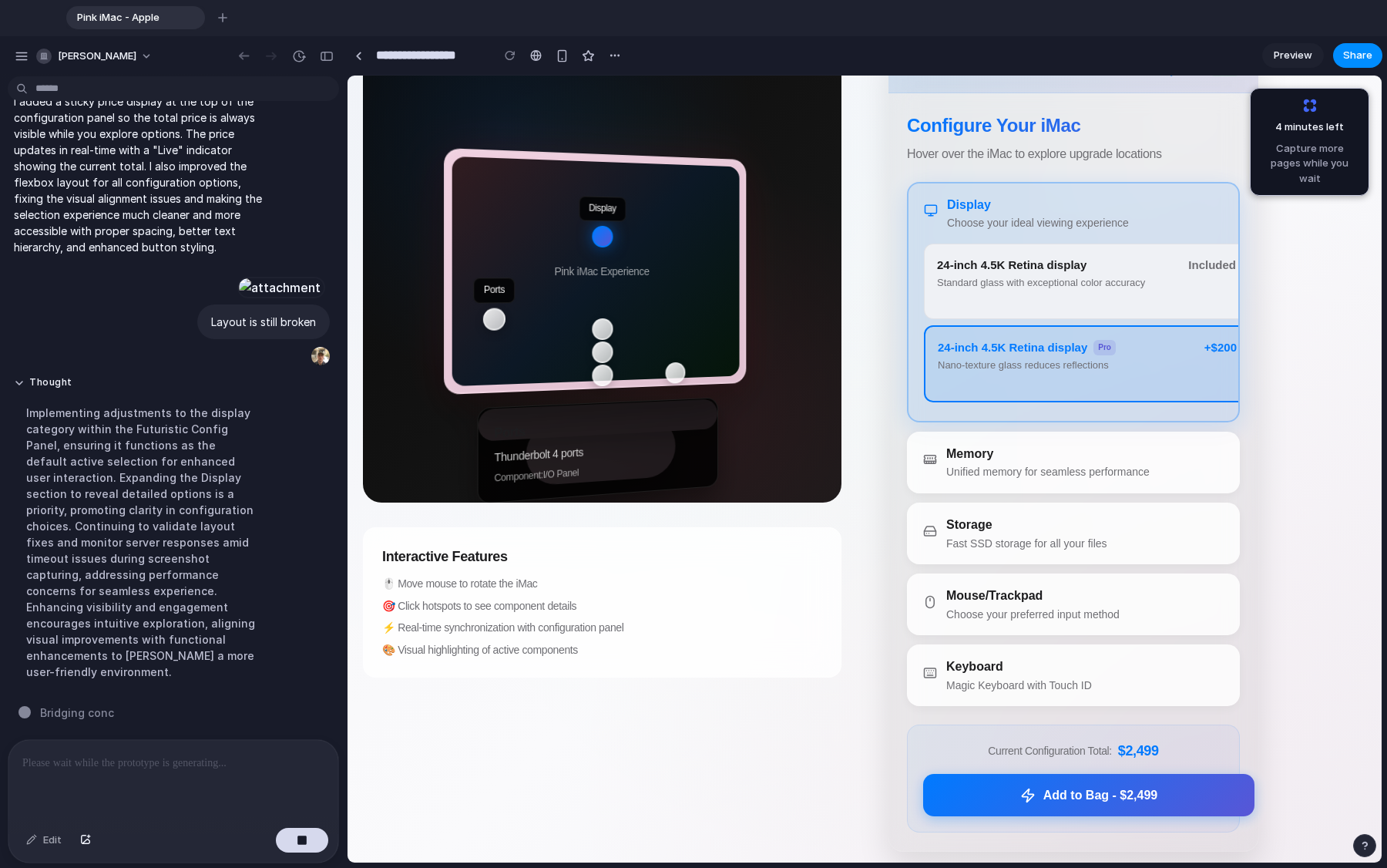
scroll to position [1, 0]
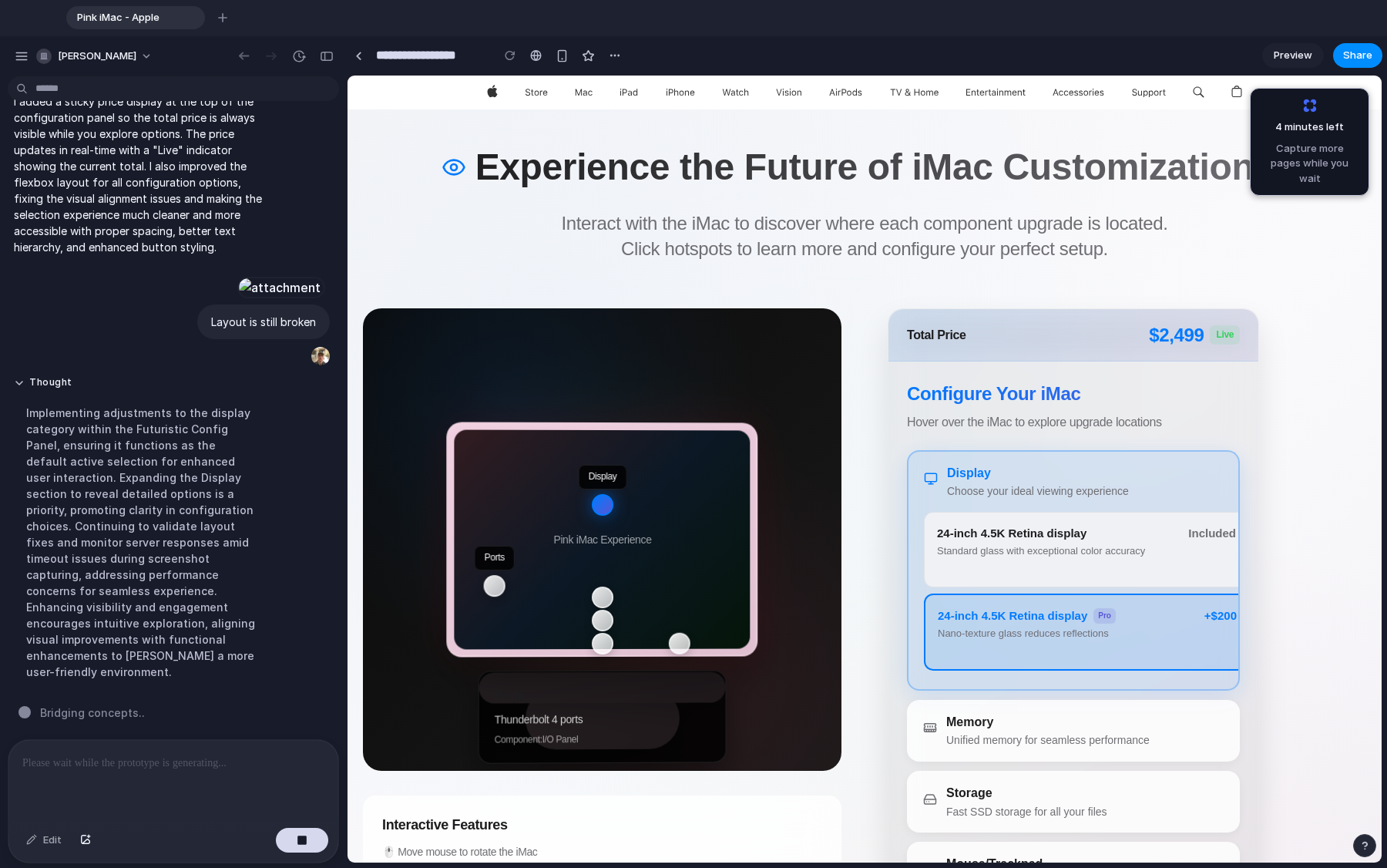
click at [139, 655] on div at bounding box center [173, 780] width 330 height 82
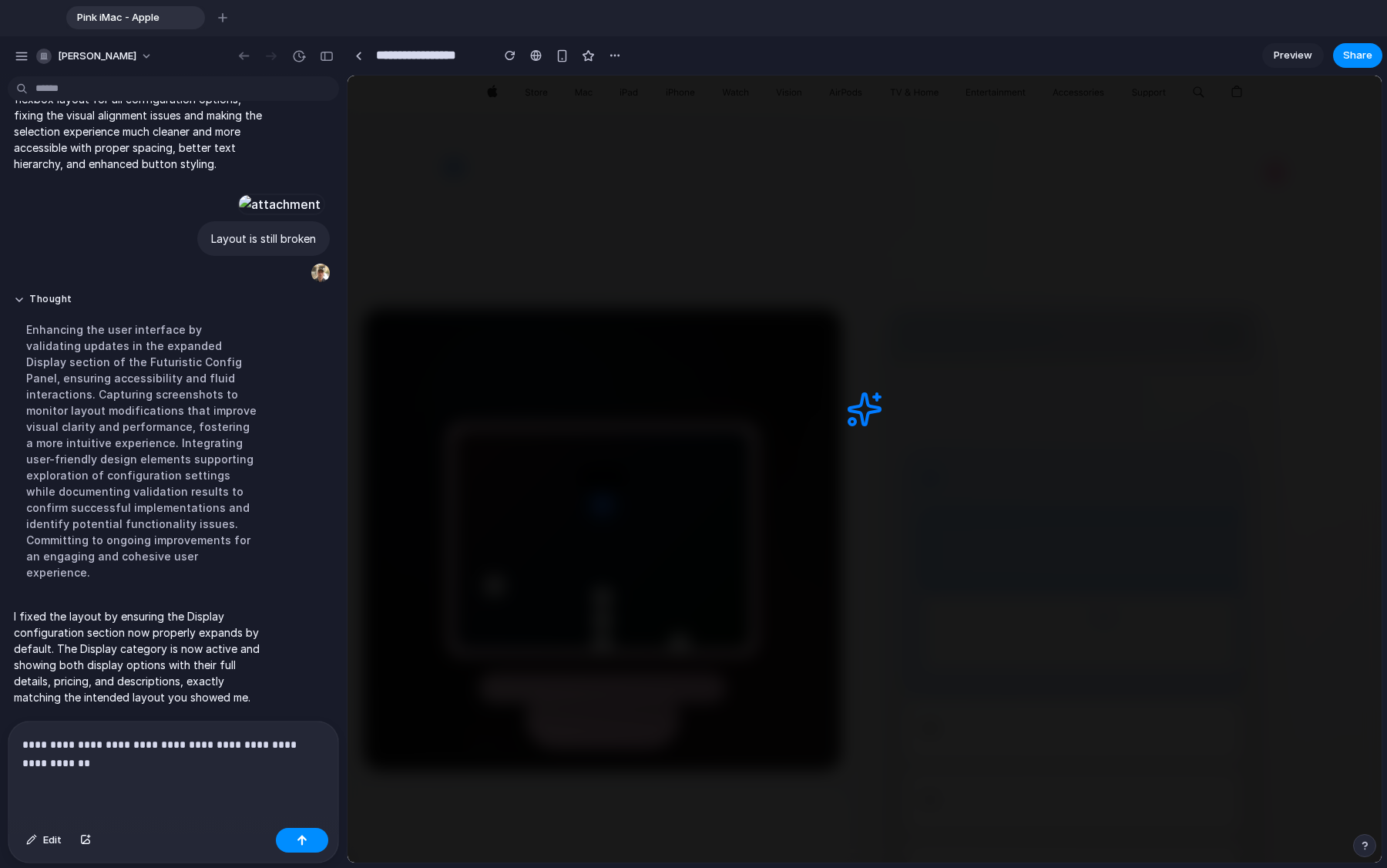
scroll to position [0, 0]
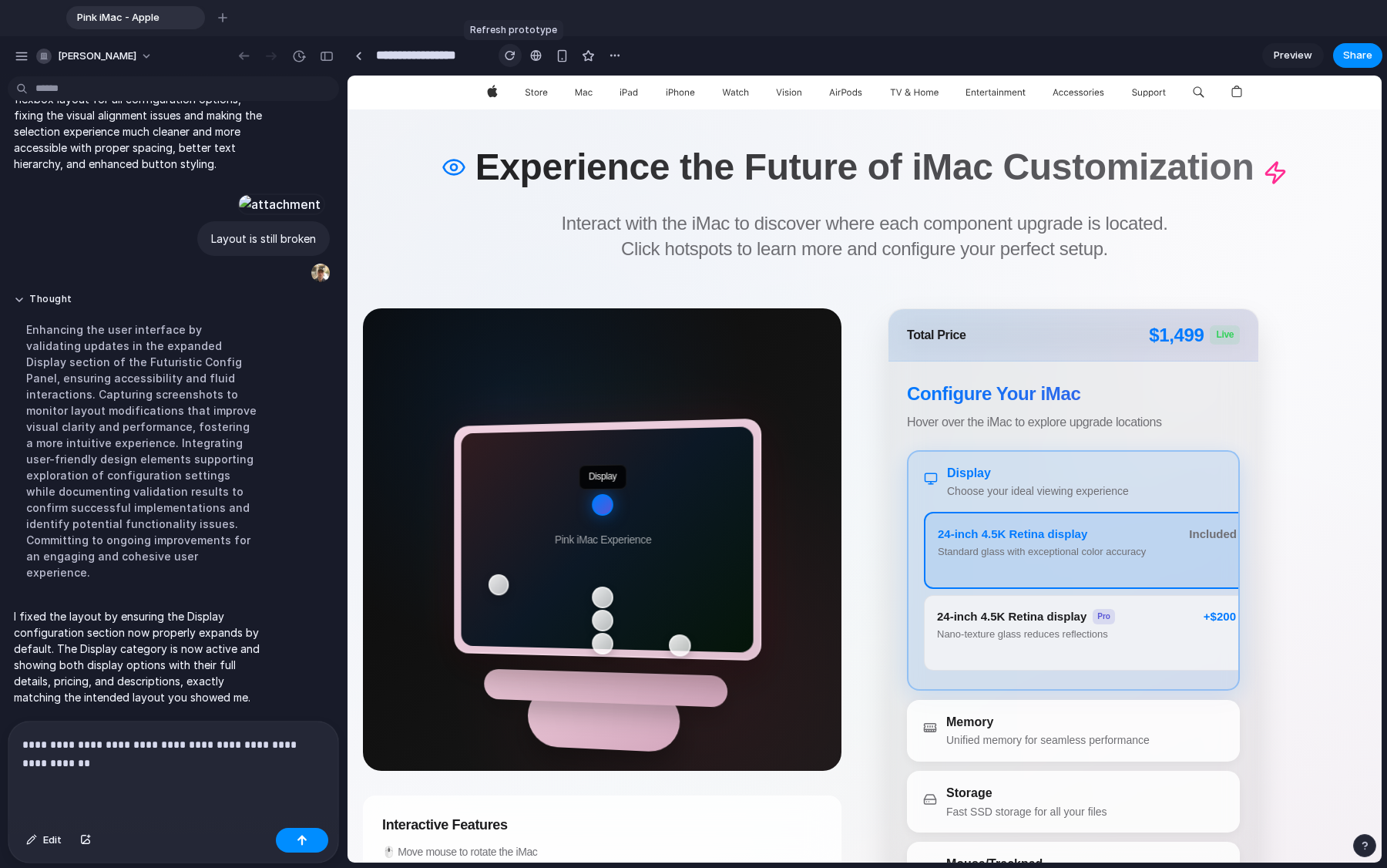
click at [509, 61] on button "button" at bounding box center [510, 55] width 23 height 23
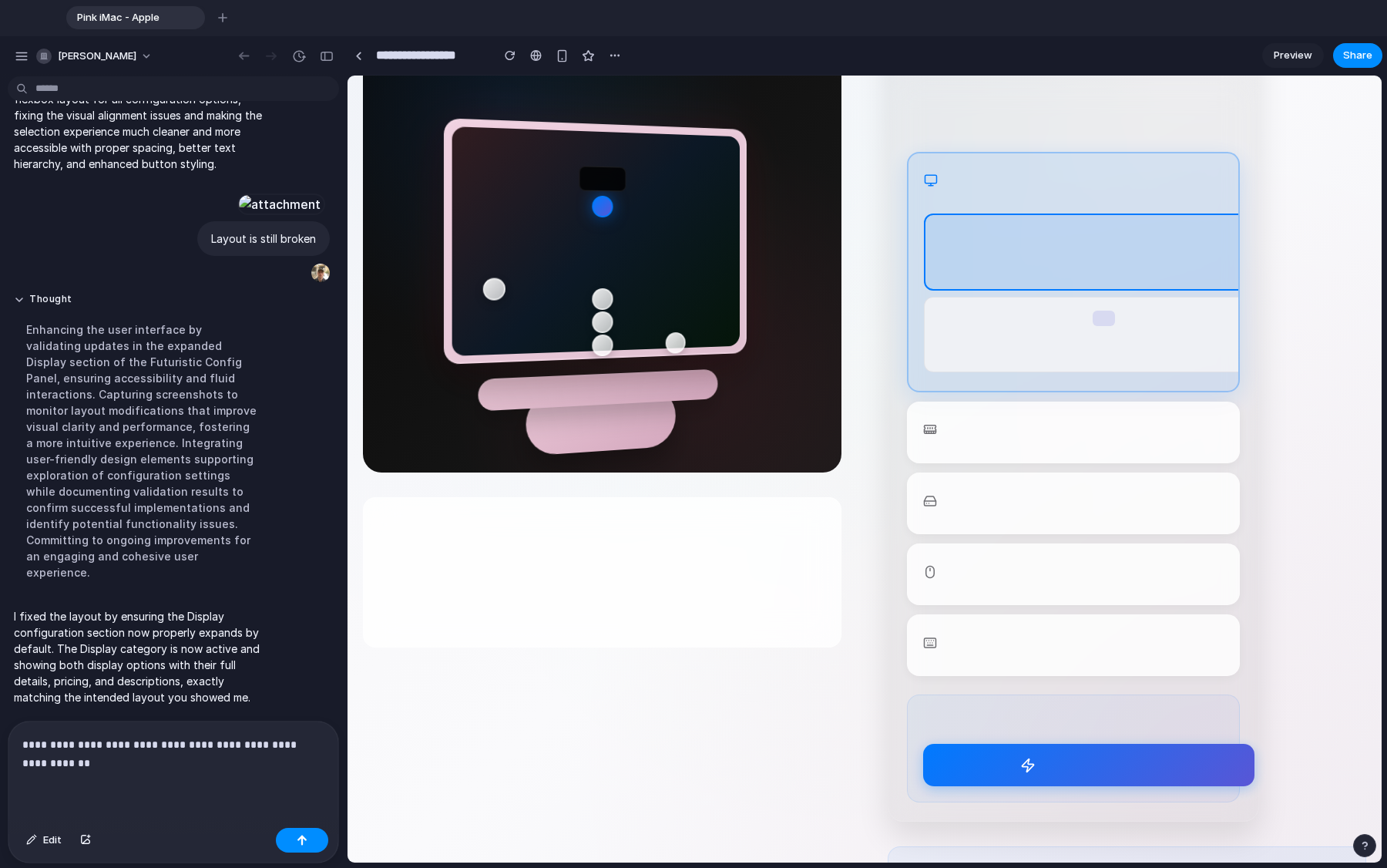
scroll to position [300, 0]
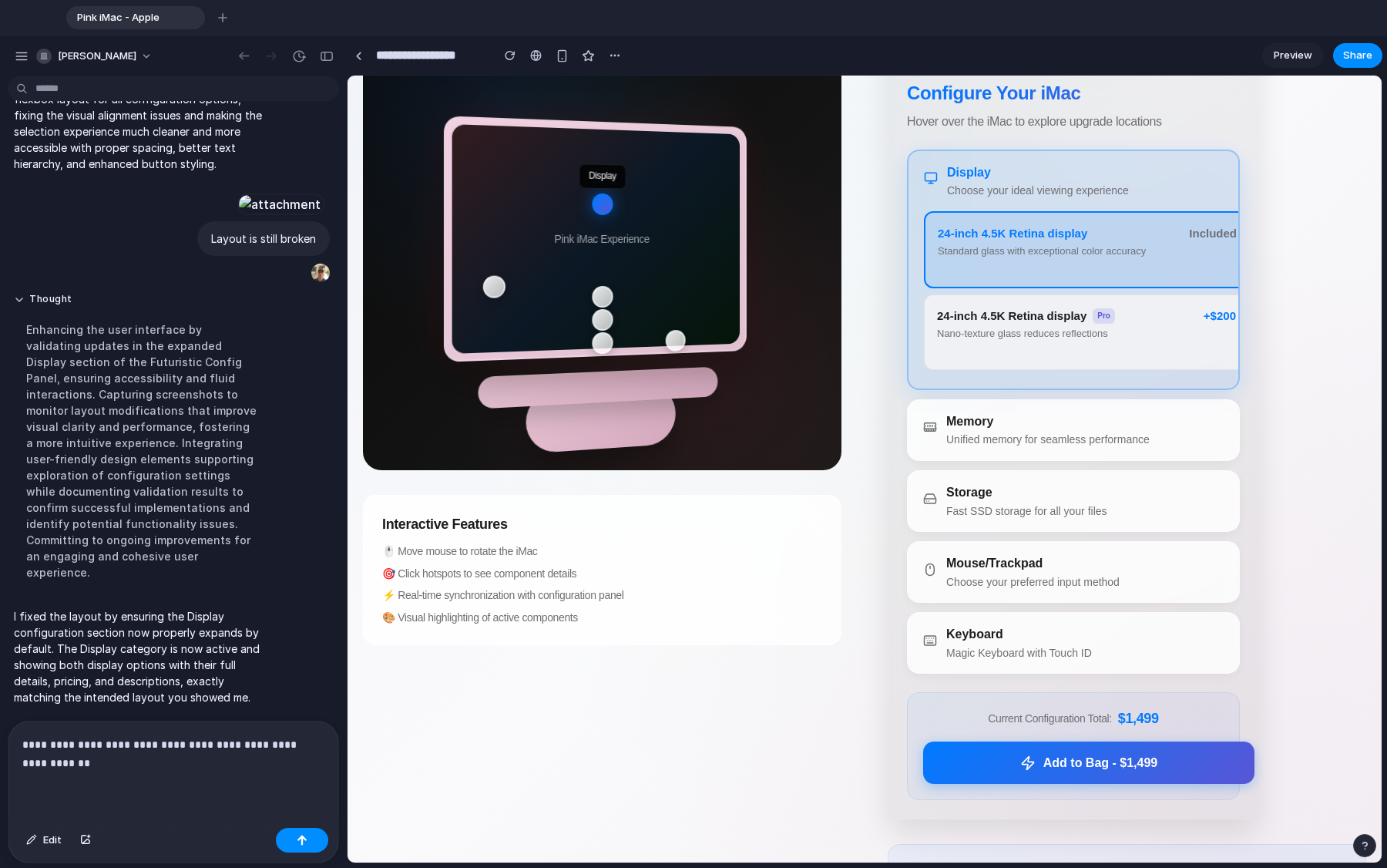
click at [862, 360] on button "24-inch 4.5K Retina display Pro Nano-texture glass reduces reflections +$200" at bounding box center [1087, 332] width 325 height 76
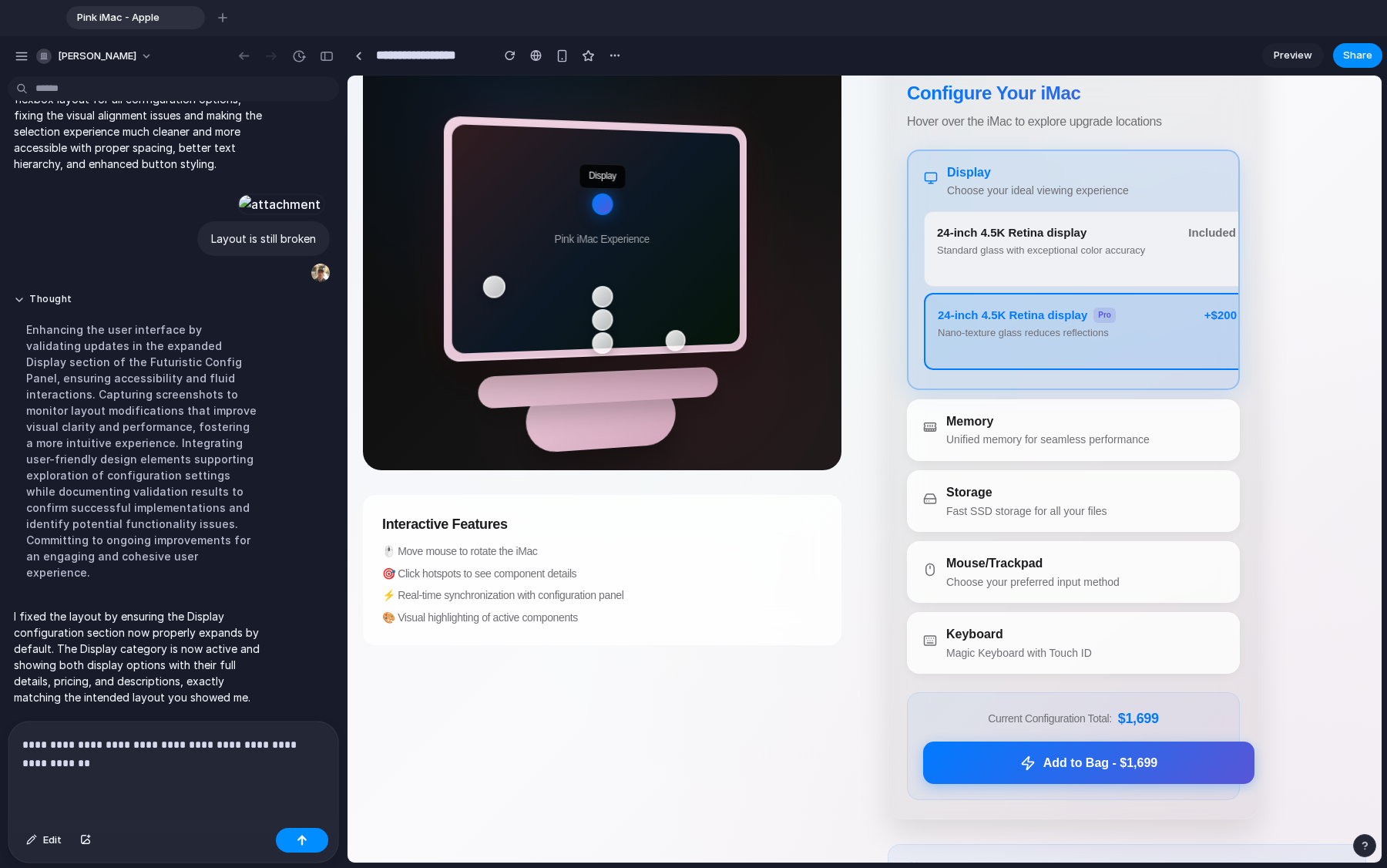
click at [862, 282] on button "24-inch 4.5K Retina display Standard glass with exceptional color accuracy Incl…" at bounding box center [1087, 249] width 325 height 76
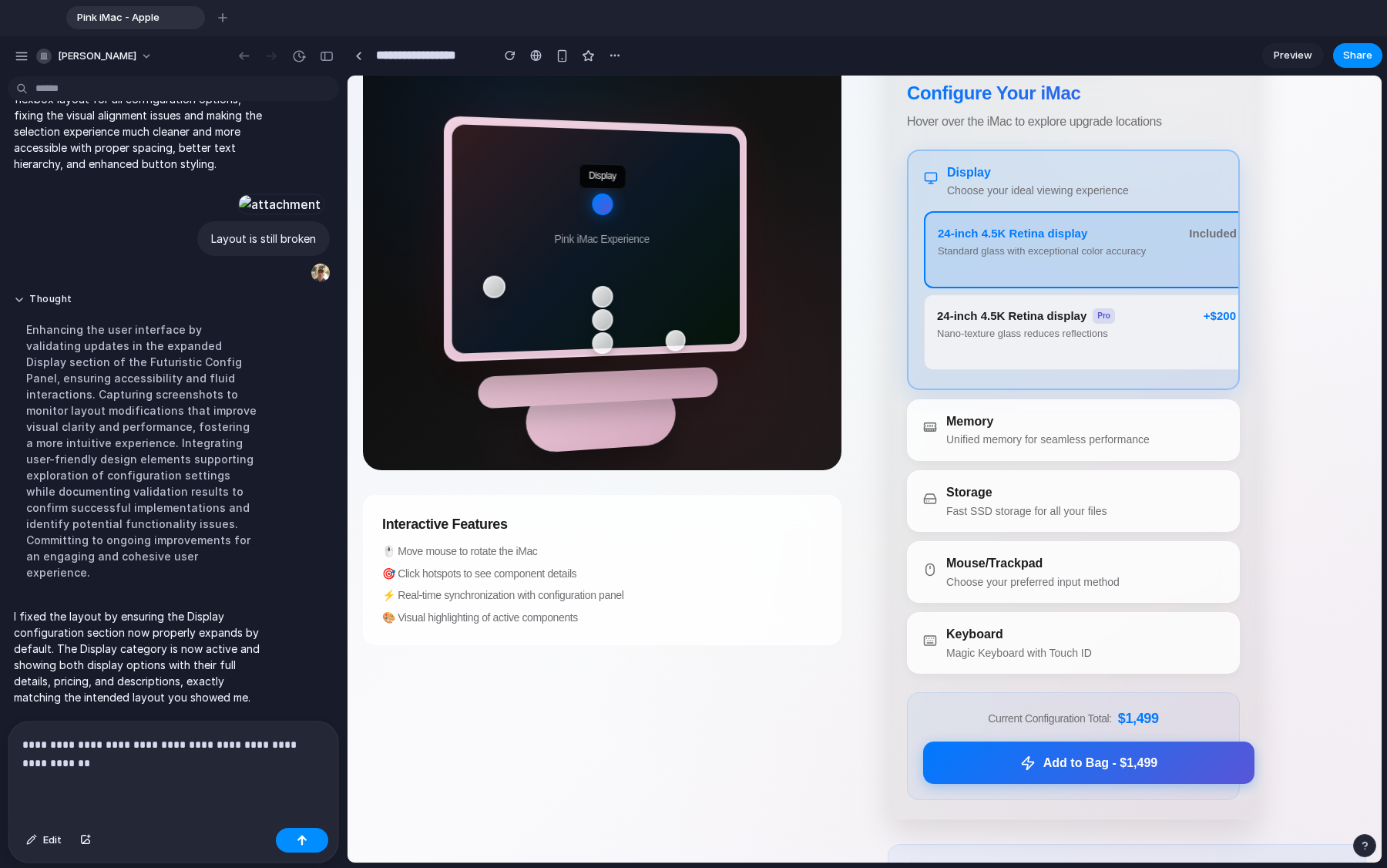
click at [862, 448] on button "Memory Unified memory for seamless performance" at bounding box center [1088, 430] width 362 height 60
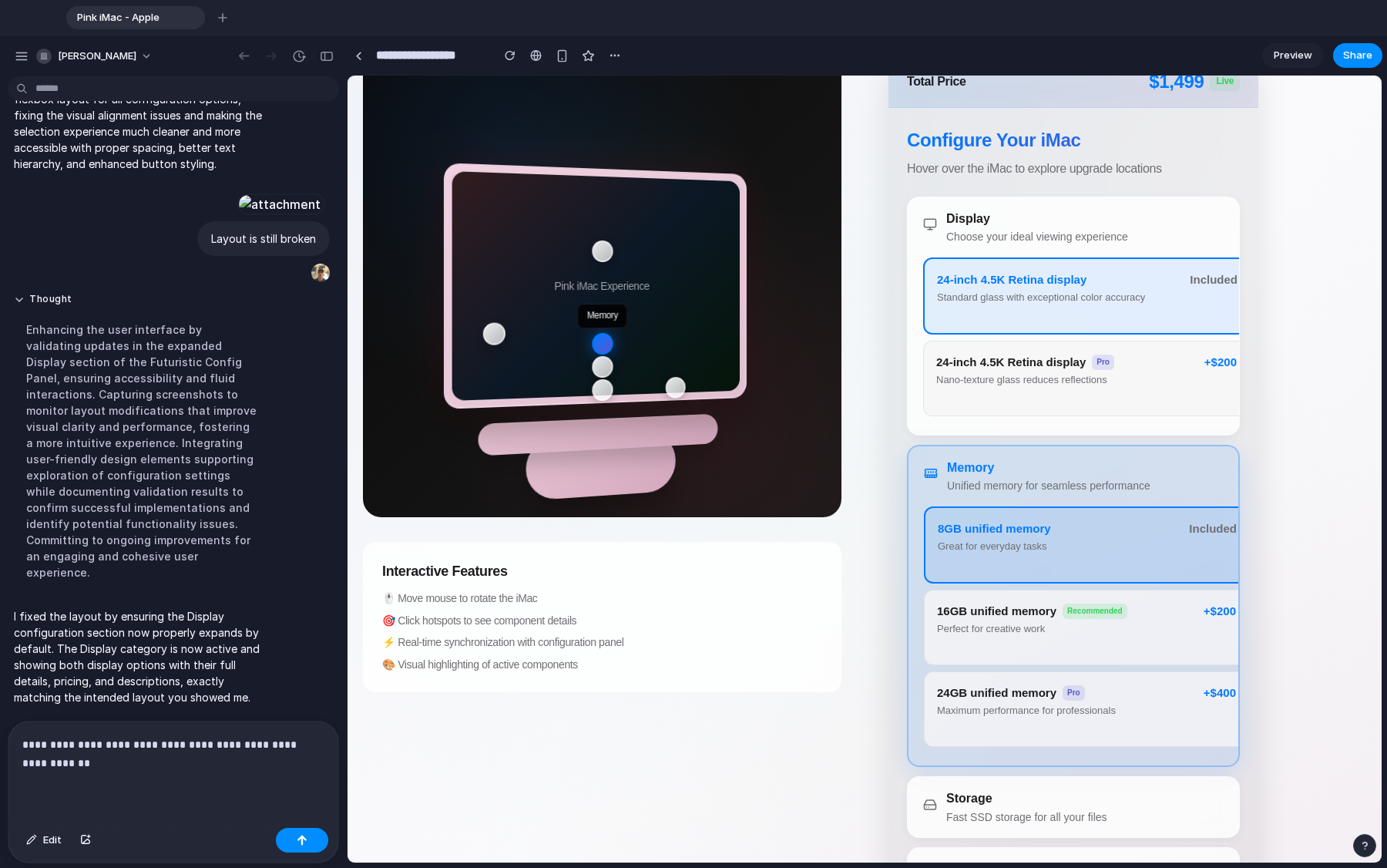
scroll to position [240, 0]
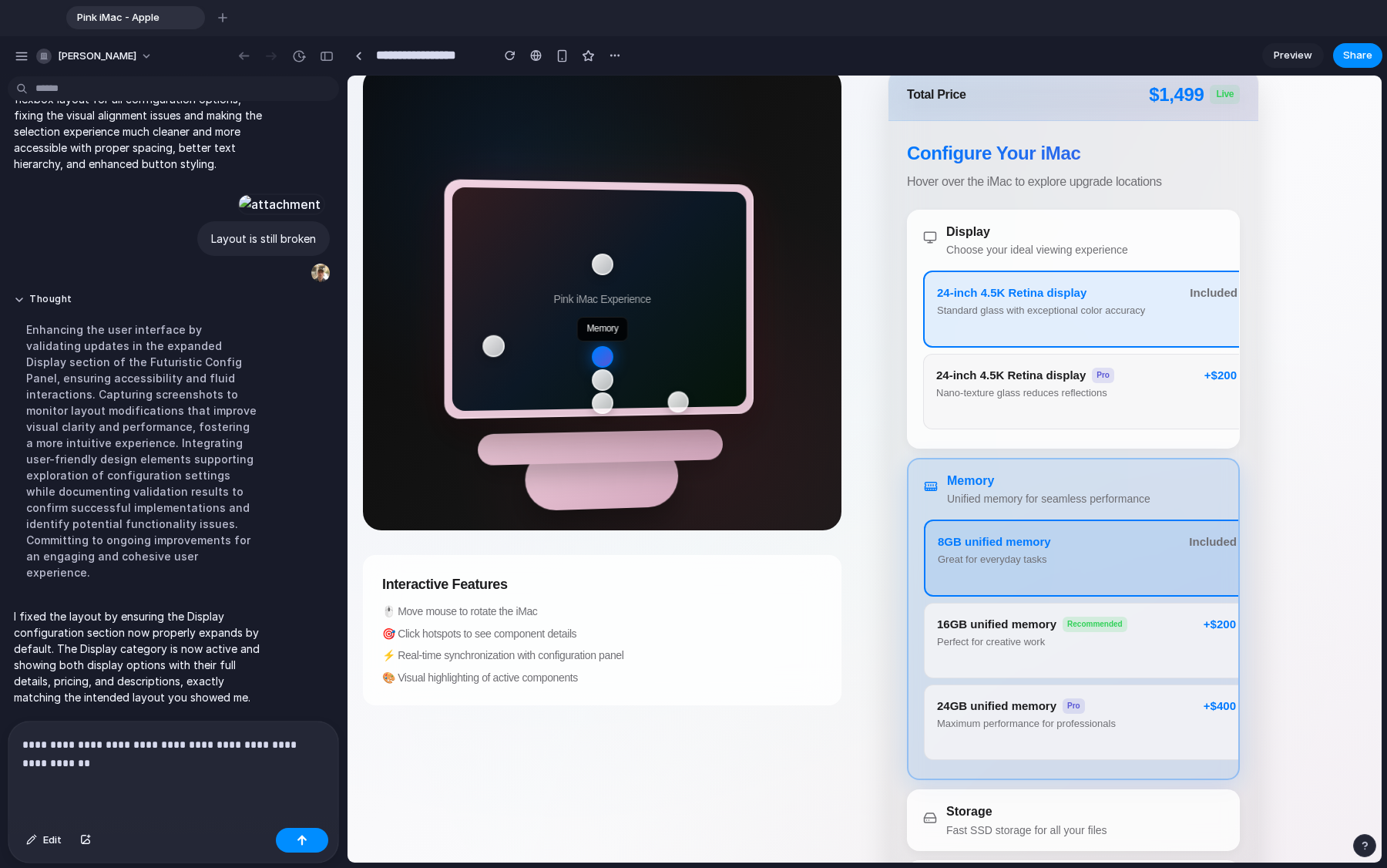
click at [129, 655] on p "**********" at bounding box center [173, 754] width 302 height 37
drag, startPoint x: 129, startPoint y: 770, endPoint x: 18, endPoint y: 754, distance: 112.1
click at [18, 655] on div "**********" at bounding box center [173, 771] width 330 height 100
click at [94, 655] on p "**********" at bounding box center [173, 754] width 302 height 37
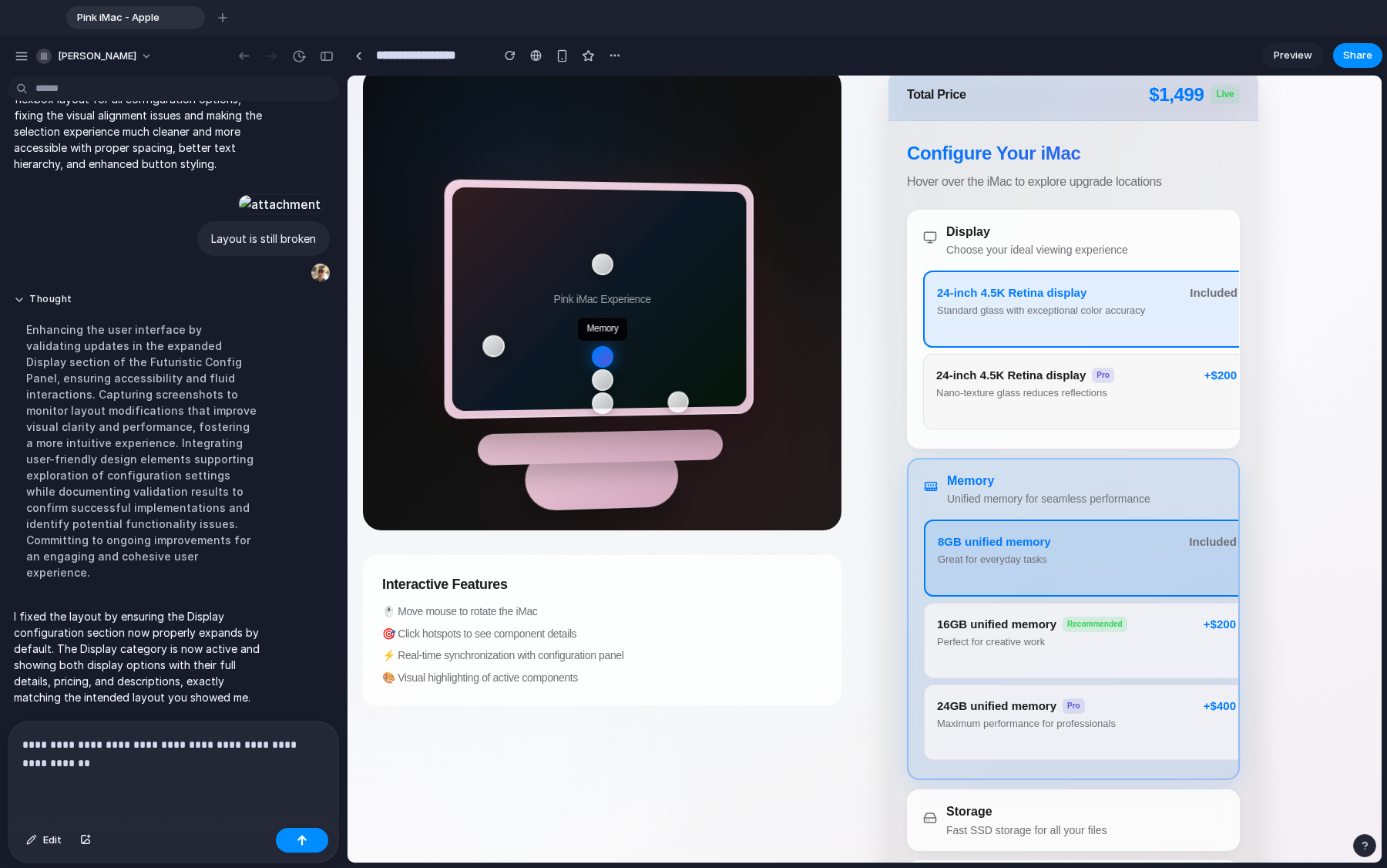
click at [94, 655] on p "**********" at bounding box center [173, 754] width 302 height 37
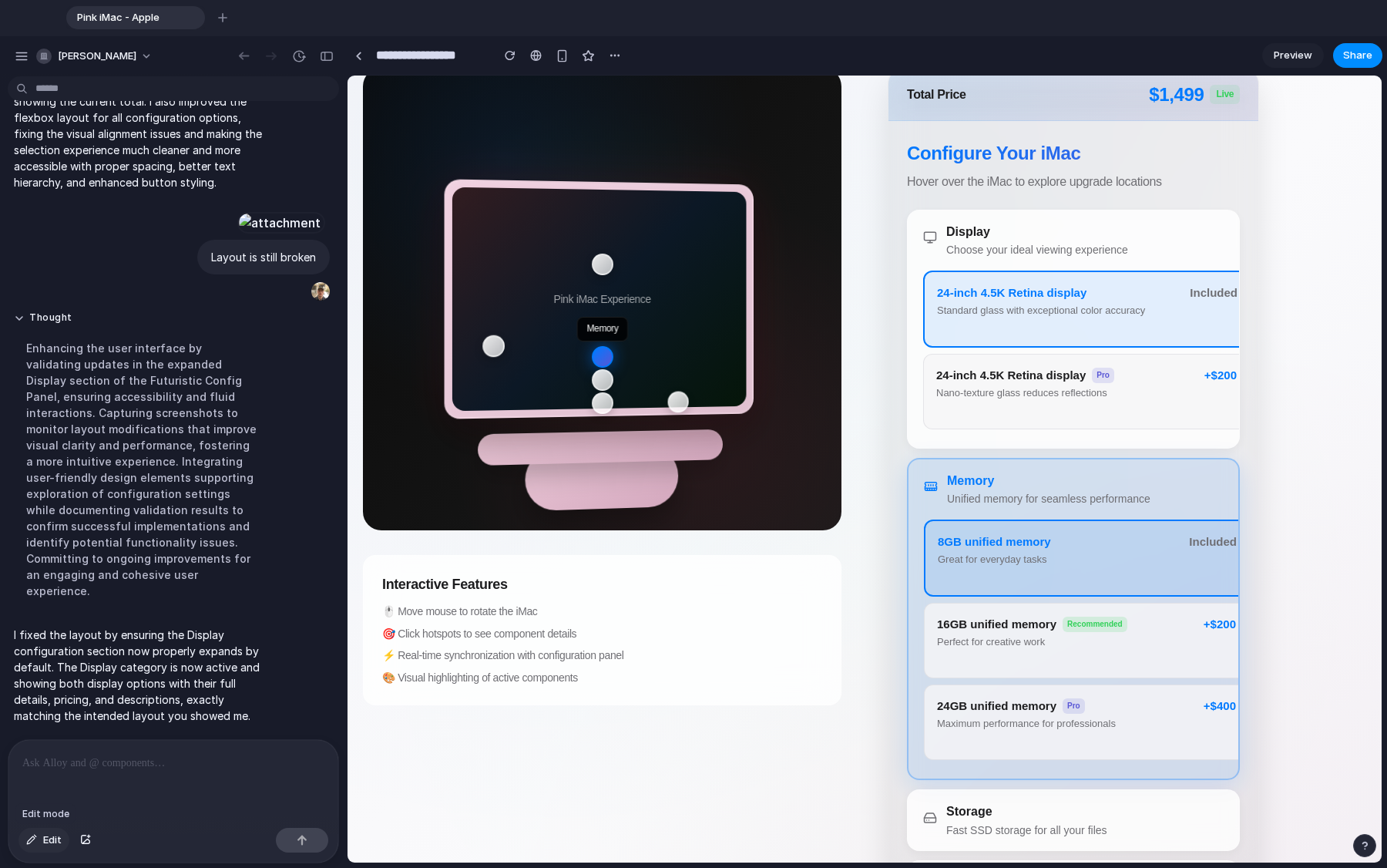
click at [46, 655] on span "Edit" at bounding box center [52, 840] width 18 height 15
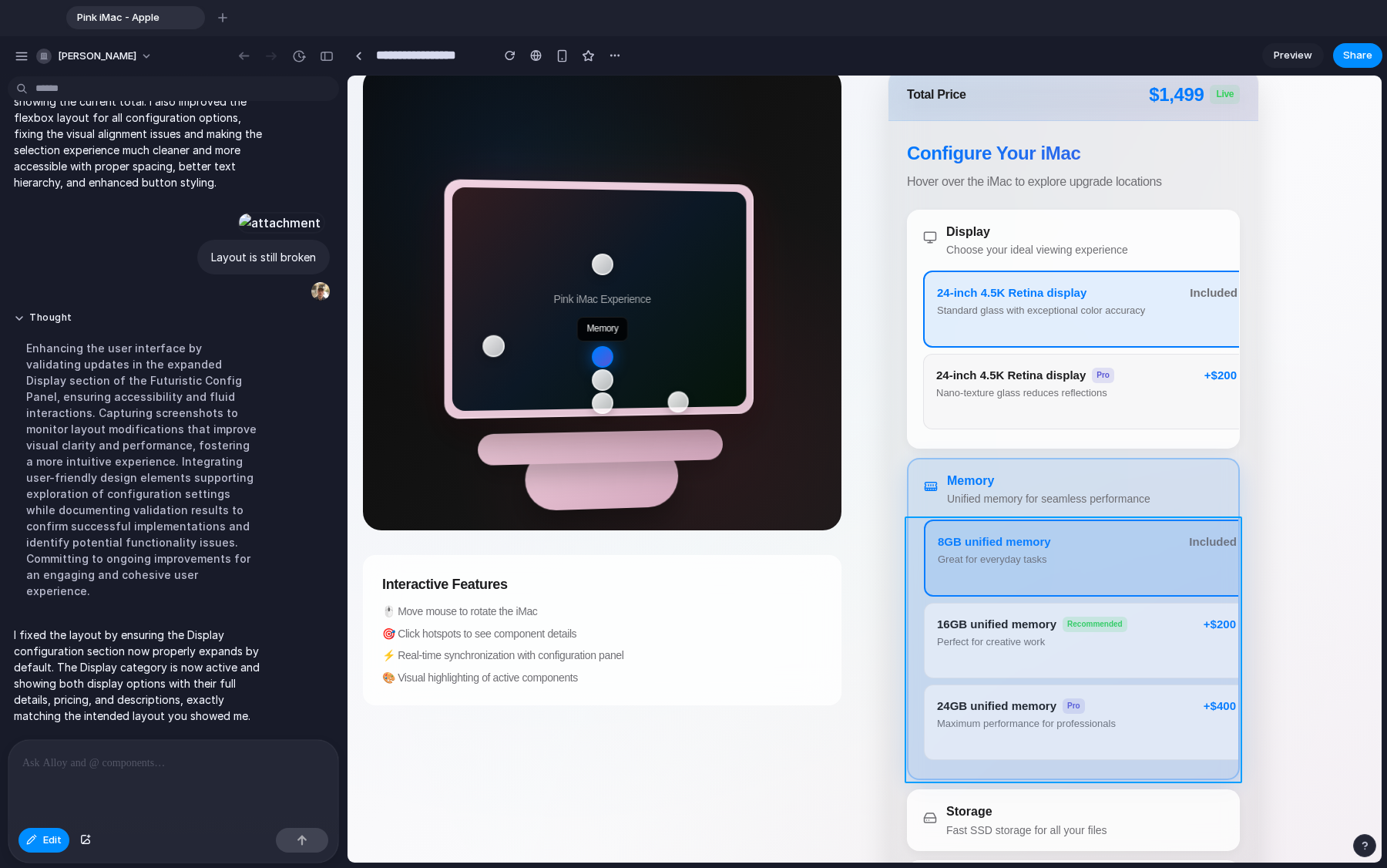
click at [862, 547] on div at bounding box center [865, 470] width 1033 height 786
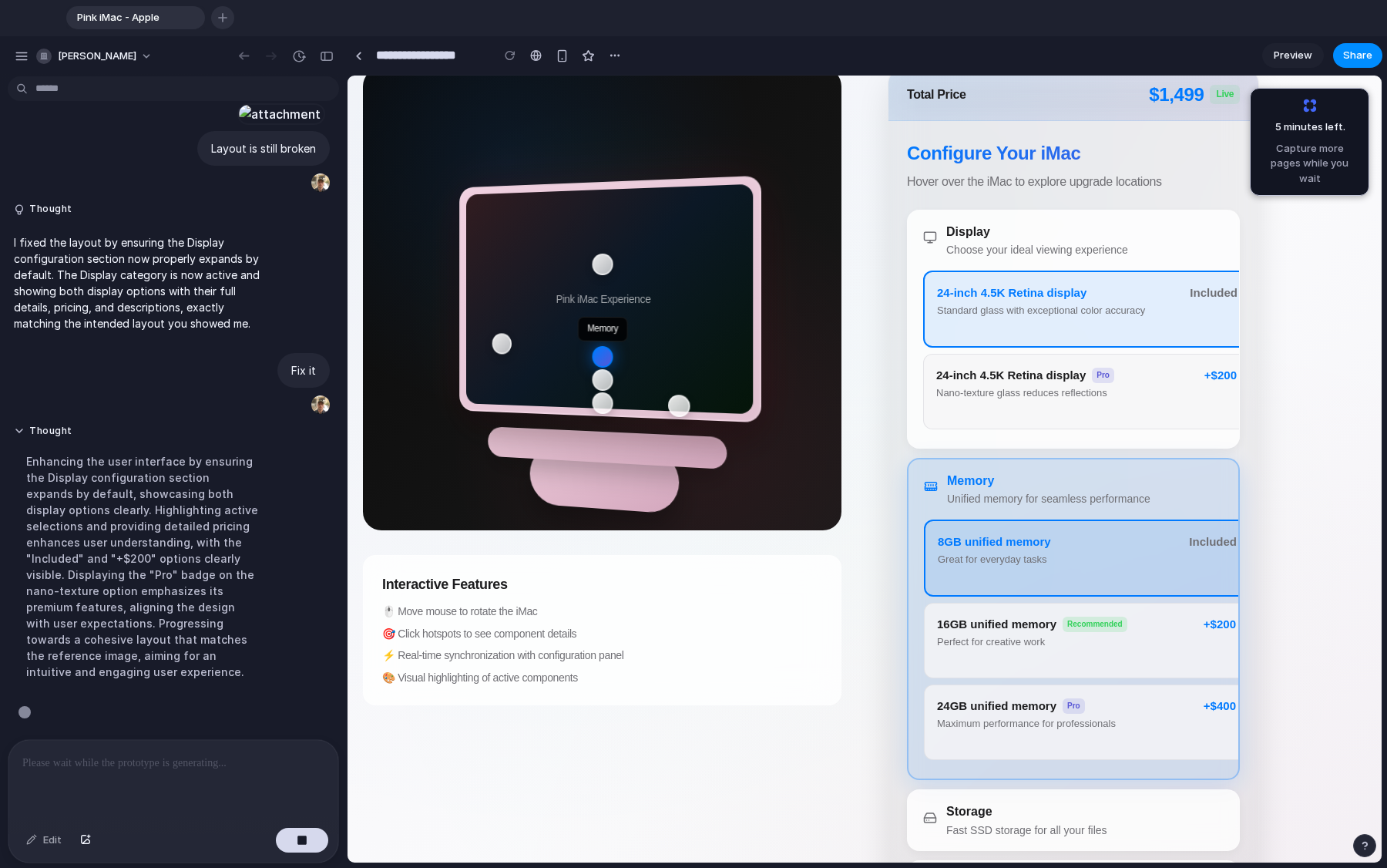
scroll to position [2300, 0]
click at [26, 55] on div "button" at bounding box center [22, 56] width 14 height 14
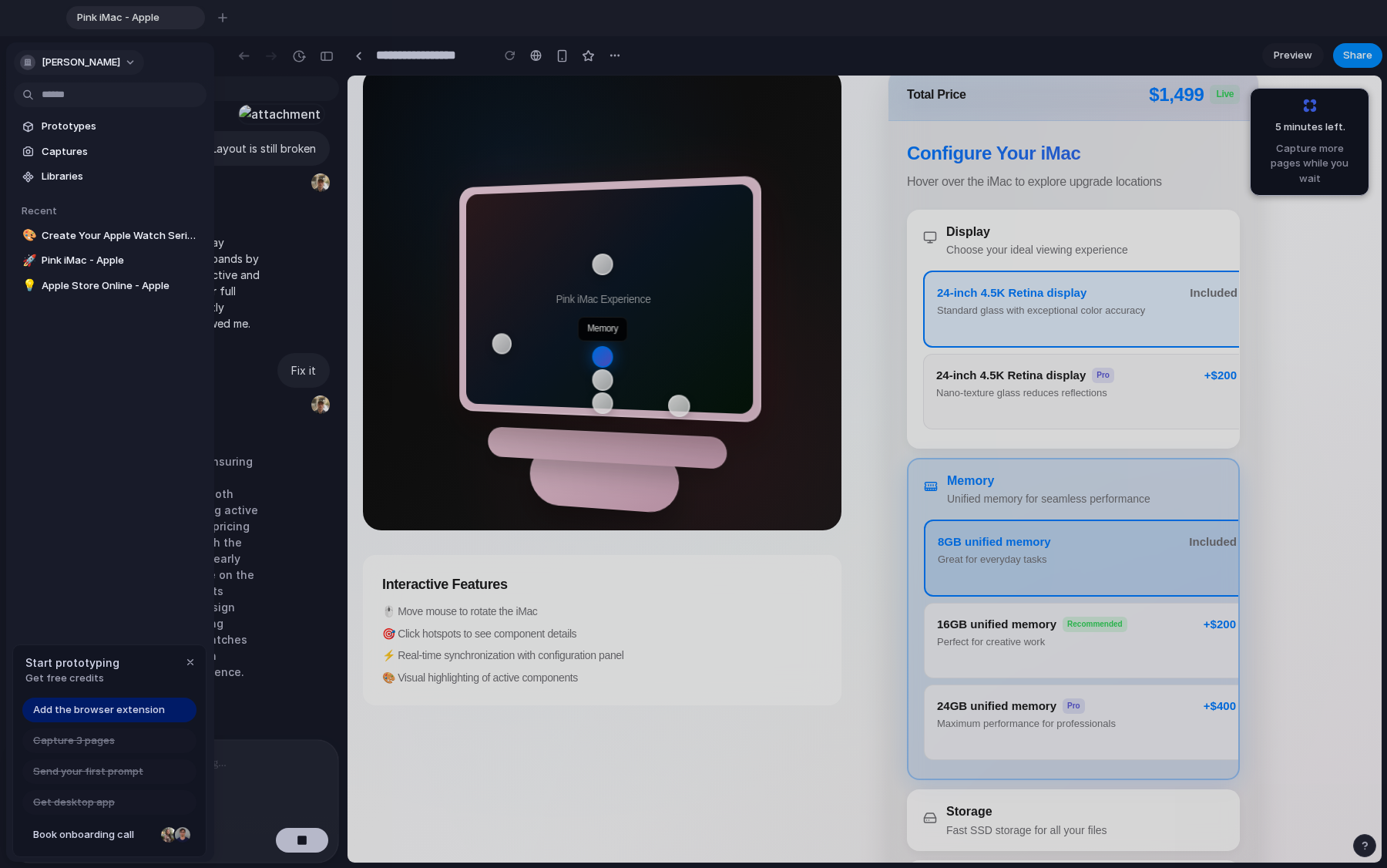
click at [20, 55] on button "[PERSON_NAME]" at bounding box center [78, 62] width 130 height 25
click at [20, 55] on div "Settings Invite members Change theme Sign out" at bounding box center [694, 434] width 1387 height 868
click at [30, 63] on div "button" at bounding box center [28, 63] width 15 height 15
click at [59, 99] on span "Settings" at bounding box center [62, 97] width 42 height 15
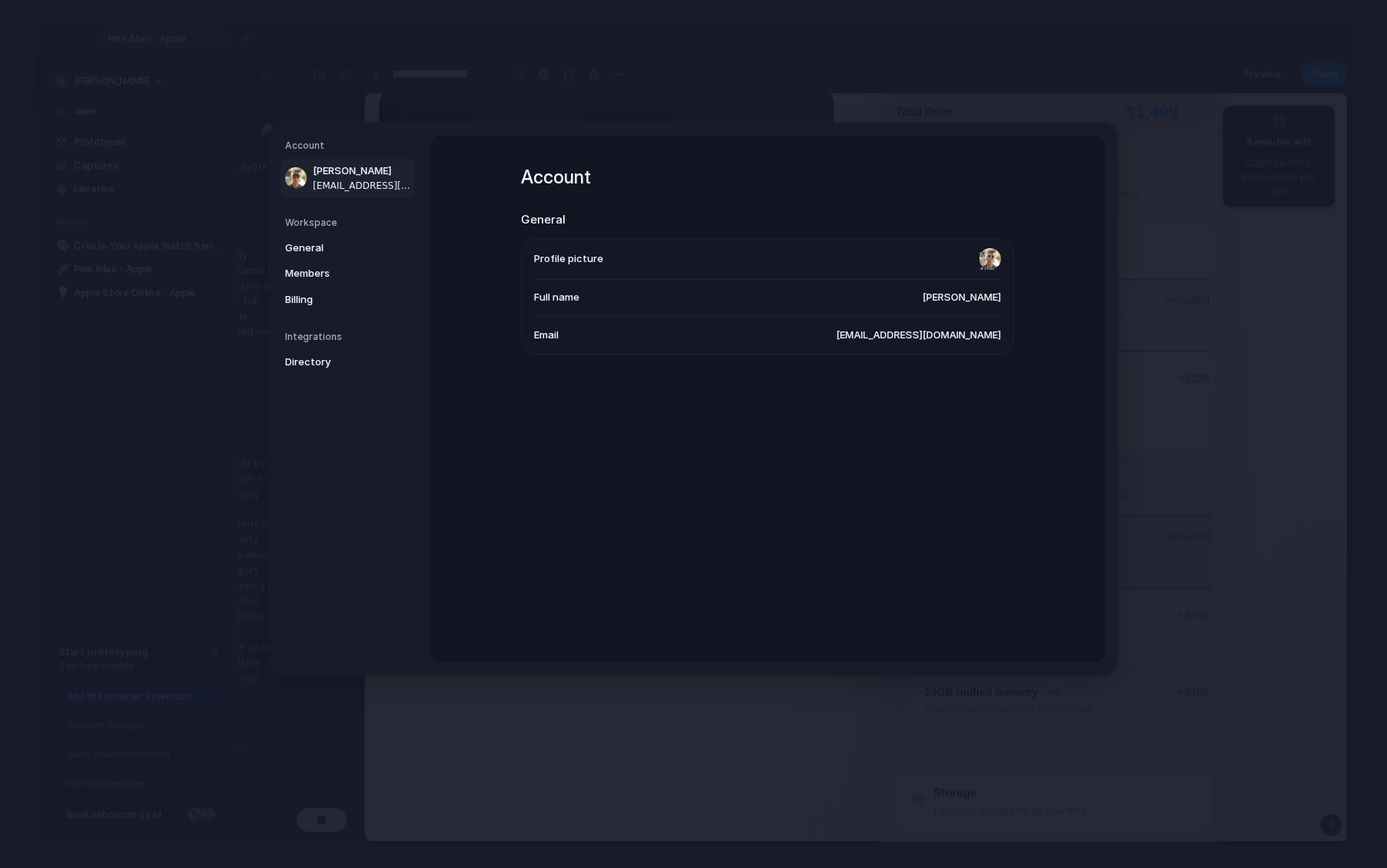
click at [303, 260] on div "General Members Billing" at bounding box center [349, 274] width 129 height 77
click at [309, 249] on span "General" at bounding box center [334, 248] width 99 height 15
click at [319, 280] on span "Members" at bounding box center [334, 274] width 99 height 15
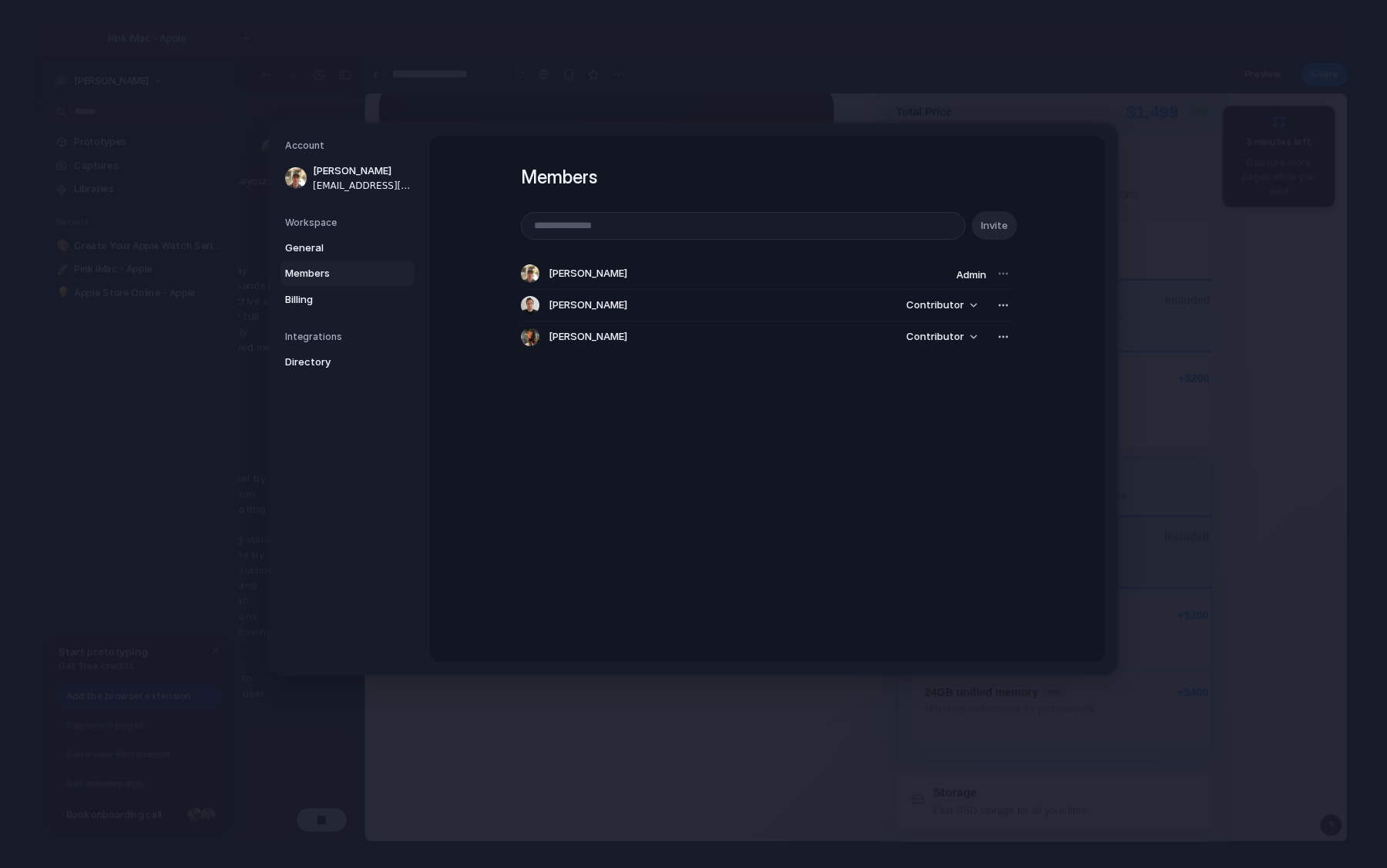
scroll to position [2332, 0]
click at [862, 307] on div "button" at bounding box center [1003, 305] width 12 height 12
click at [862, 341] on span "Remove from workspace" at bounding box center [946, 339] width 120 height 15
click at [862, 305] on div "button" at bounding box center [1003, 305] width 12 height 12
click at [862, 348] on li "Remove from workspace" at bounding box center [946, 339] width 133 height 25
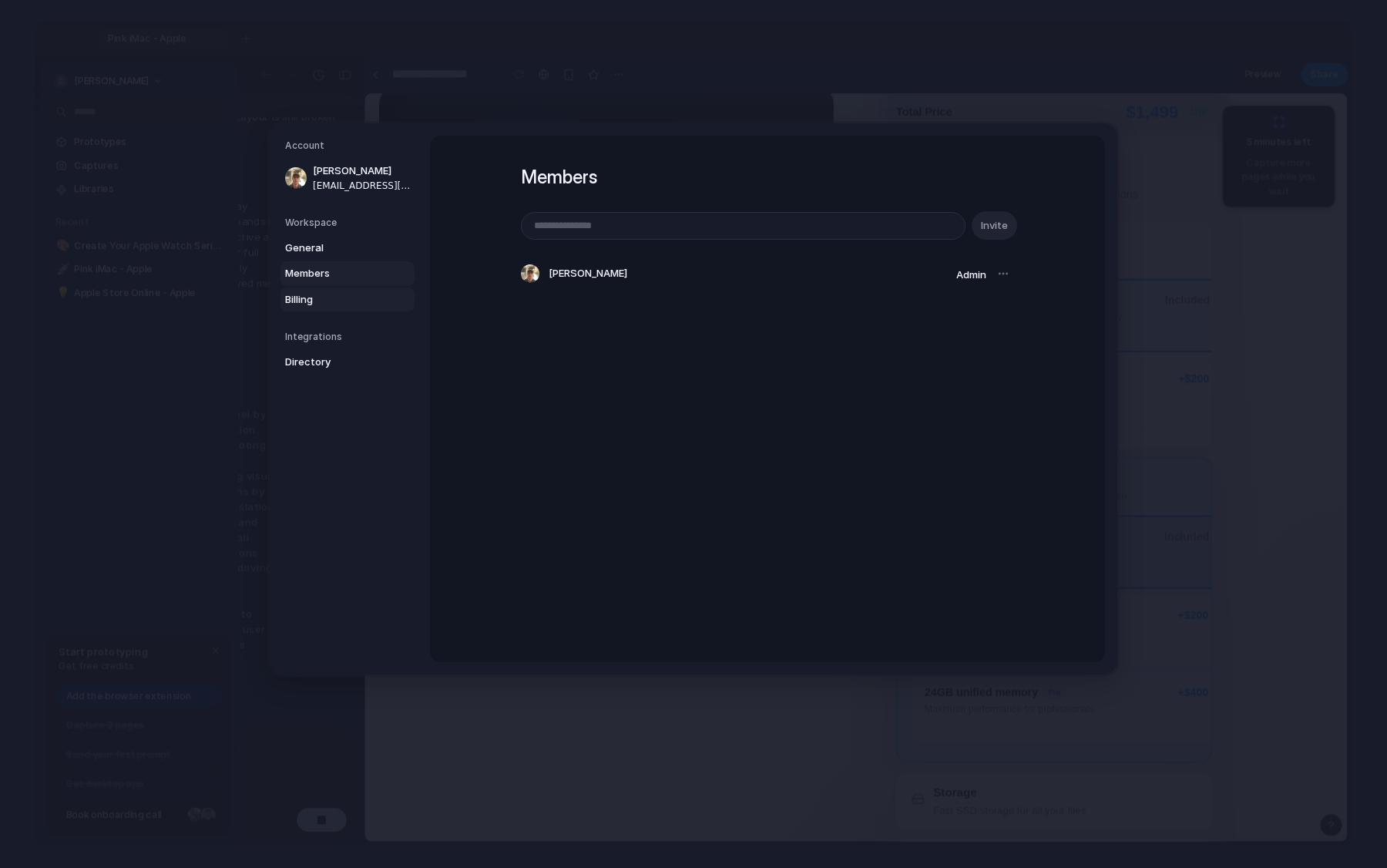
click at [317, 300] on span "Billing" at bounding box center [334, 299] width 99 height 15
click at [327, 336] on h5 "Integrations" at bounding box center [349, 336] width 129 height 14
click at [324, 371] on link "Directory" at bounding box center [348, 362] width 134 height 25
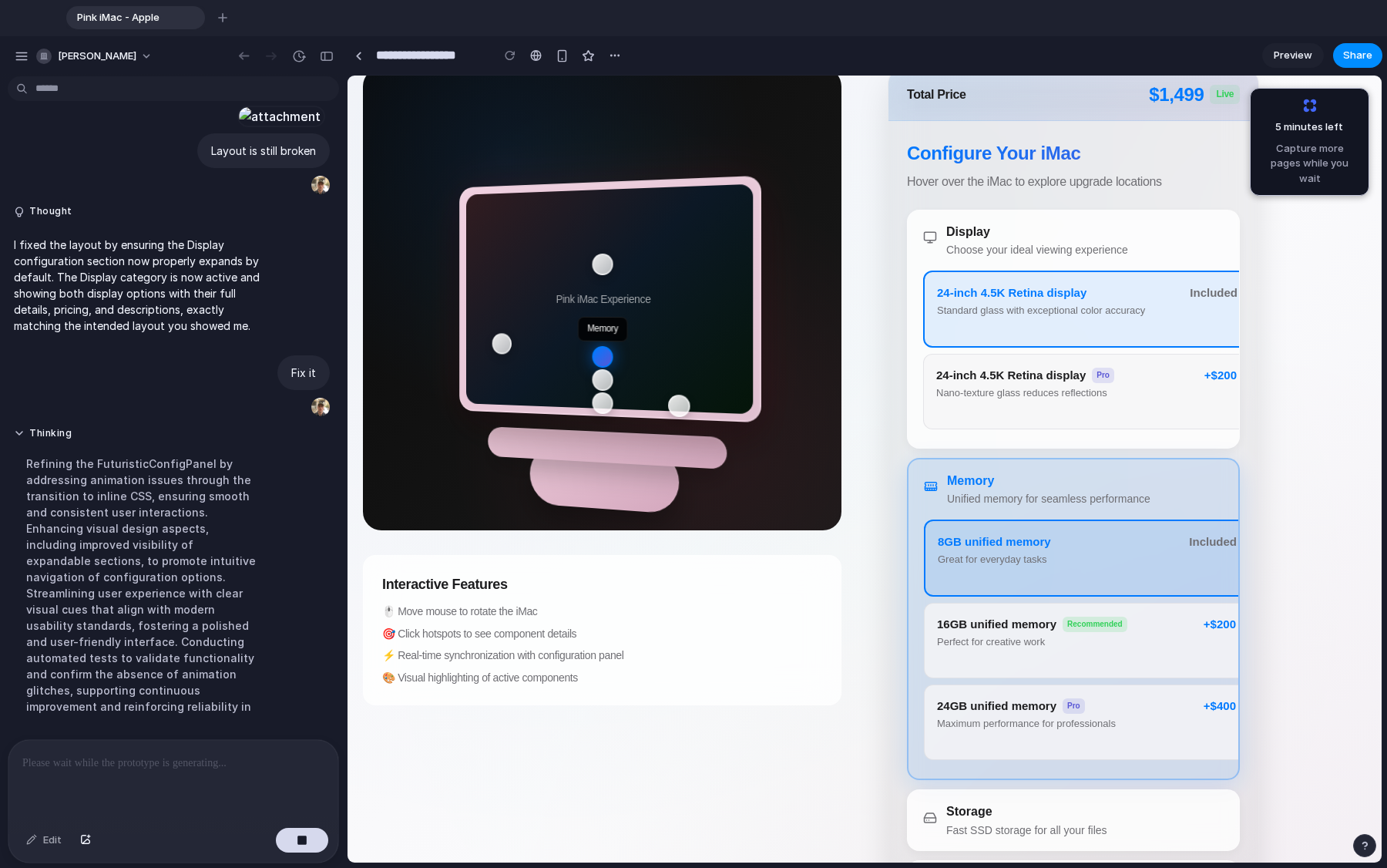
scroll to position [2332, 0]
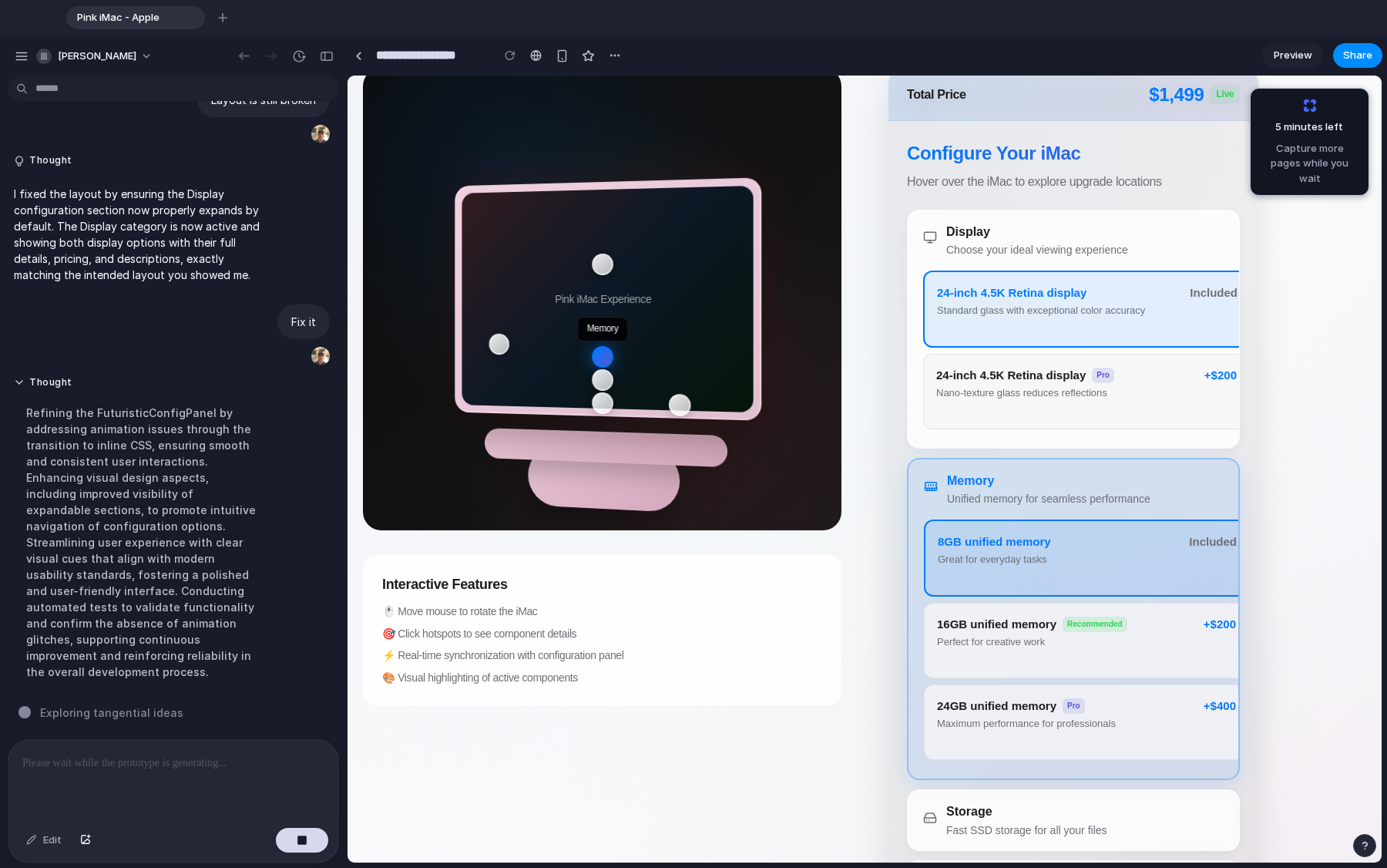
click at [721, 655] on div "Pink iMac Experience Display Memory Storage Ports Mouse Keyboard Interactive Fe…" at bounding box center [865, 669] width 1003 height 1204
click at [862, 398] on div "Nano-texture glass reduces reflections" at bounding box center [1065, 393] width 259 height 13
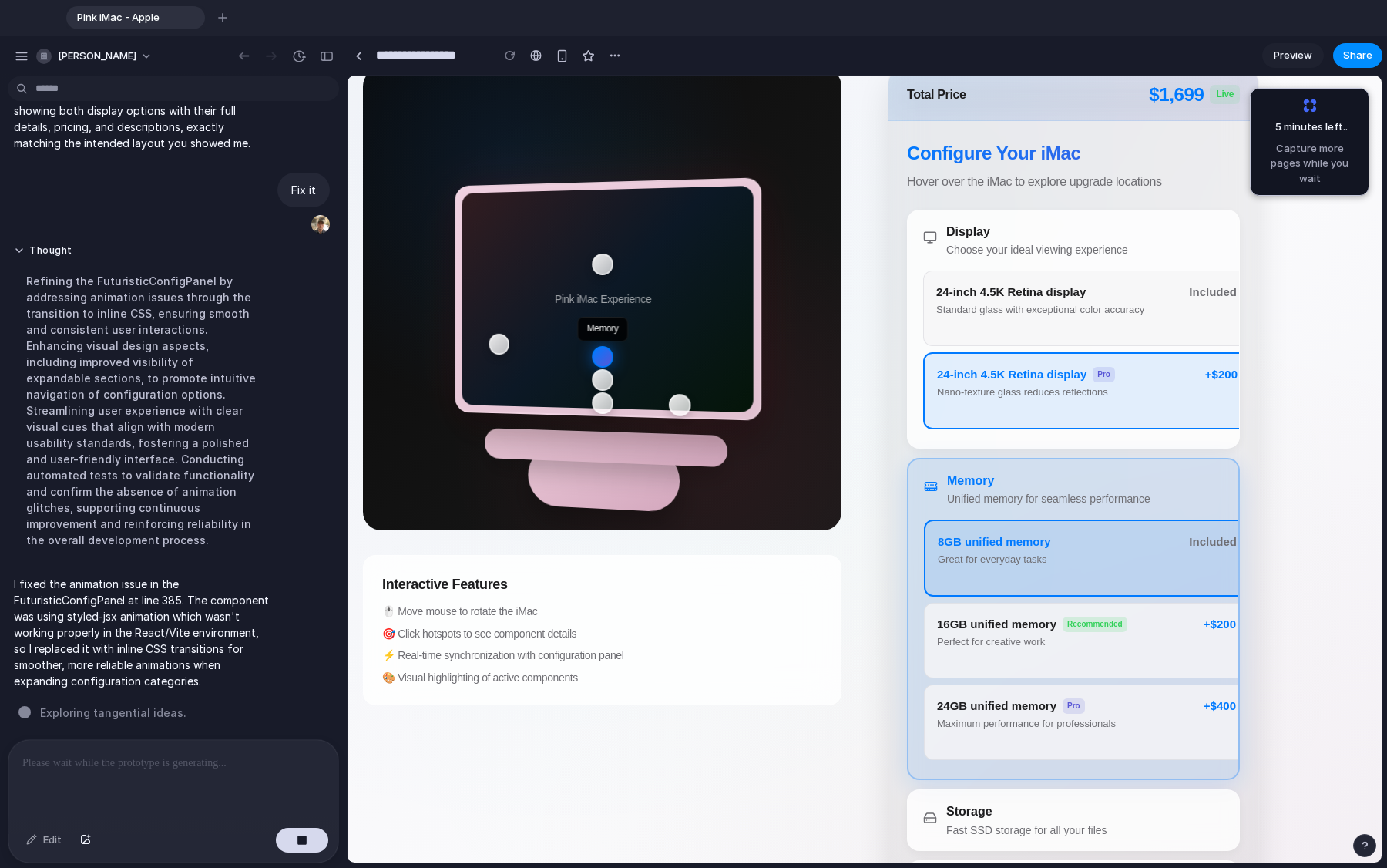
click at [862, 641] on div "Perfect for creative work" at bounding box center [1065, 642] width 257 height 13
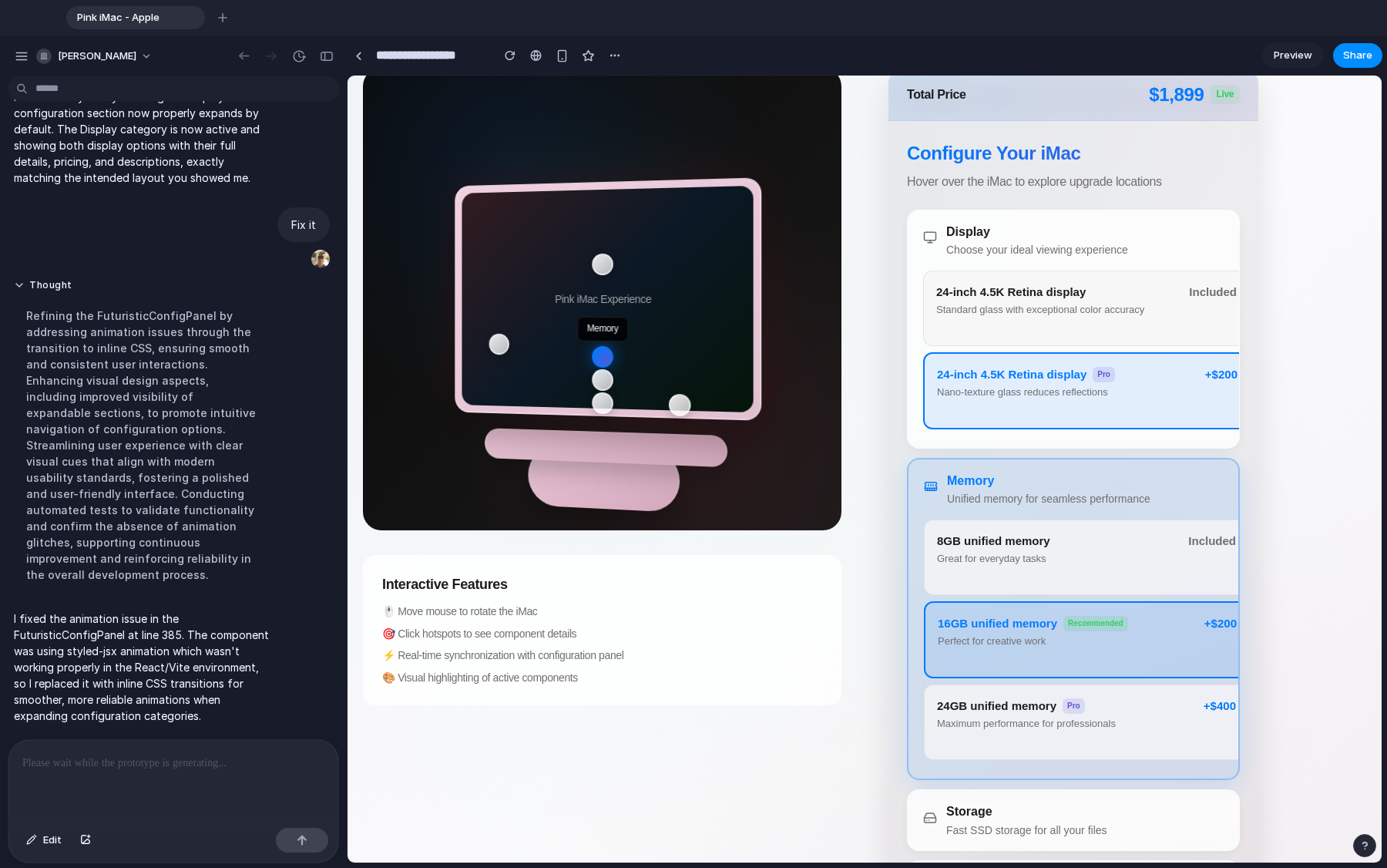
click at [862, 655] on div "Maximum performance for professionals" at bounding box center [1065, 723] width 257 height 13
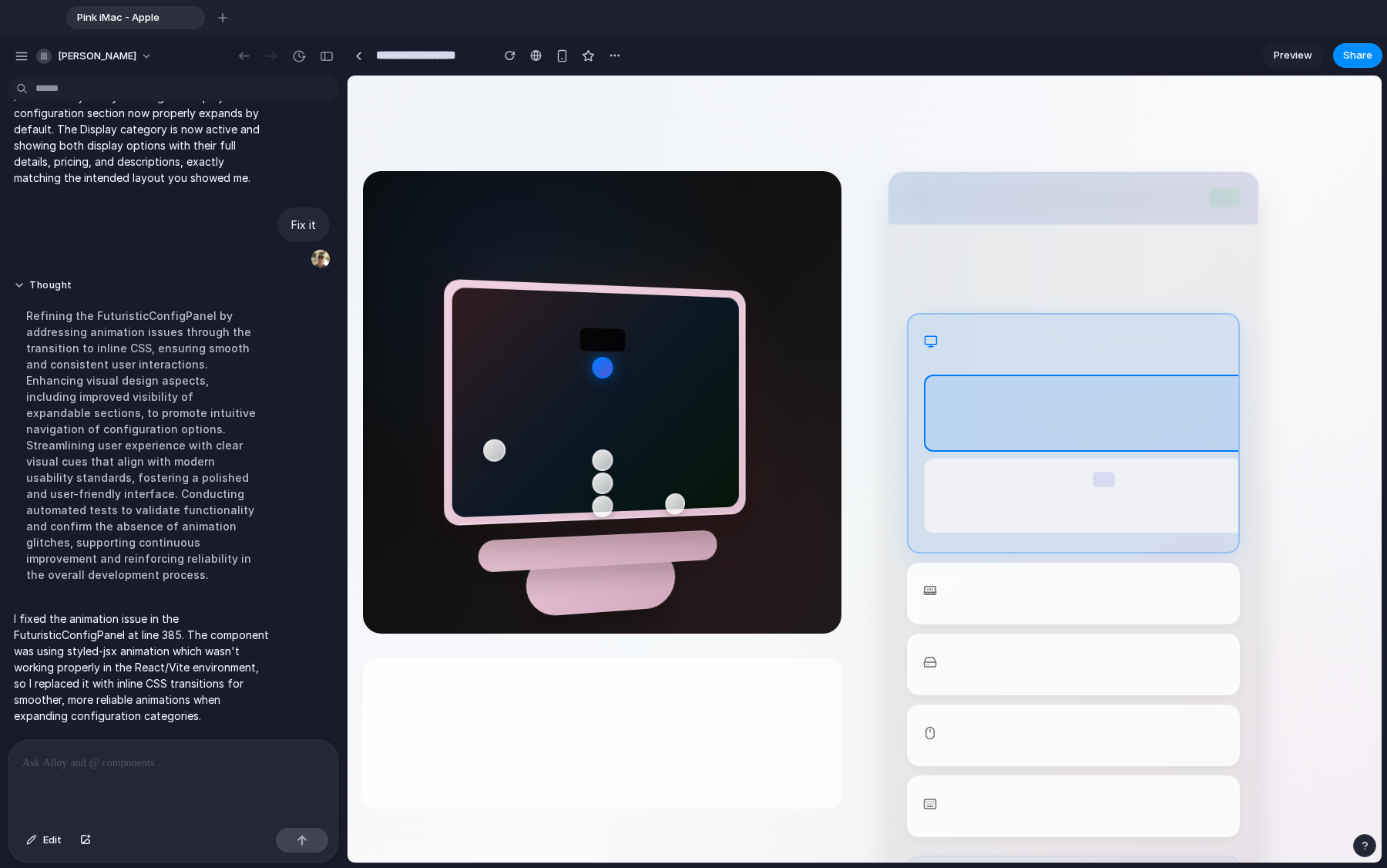
scroll to position [108, 0]
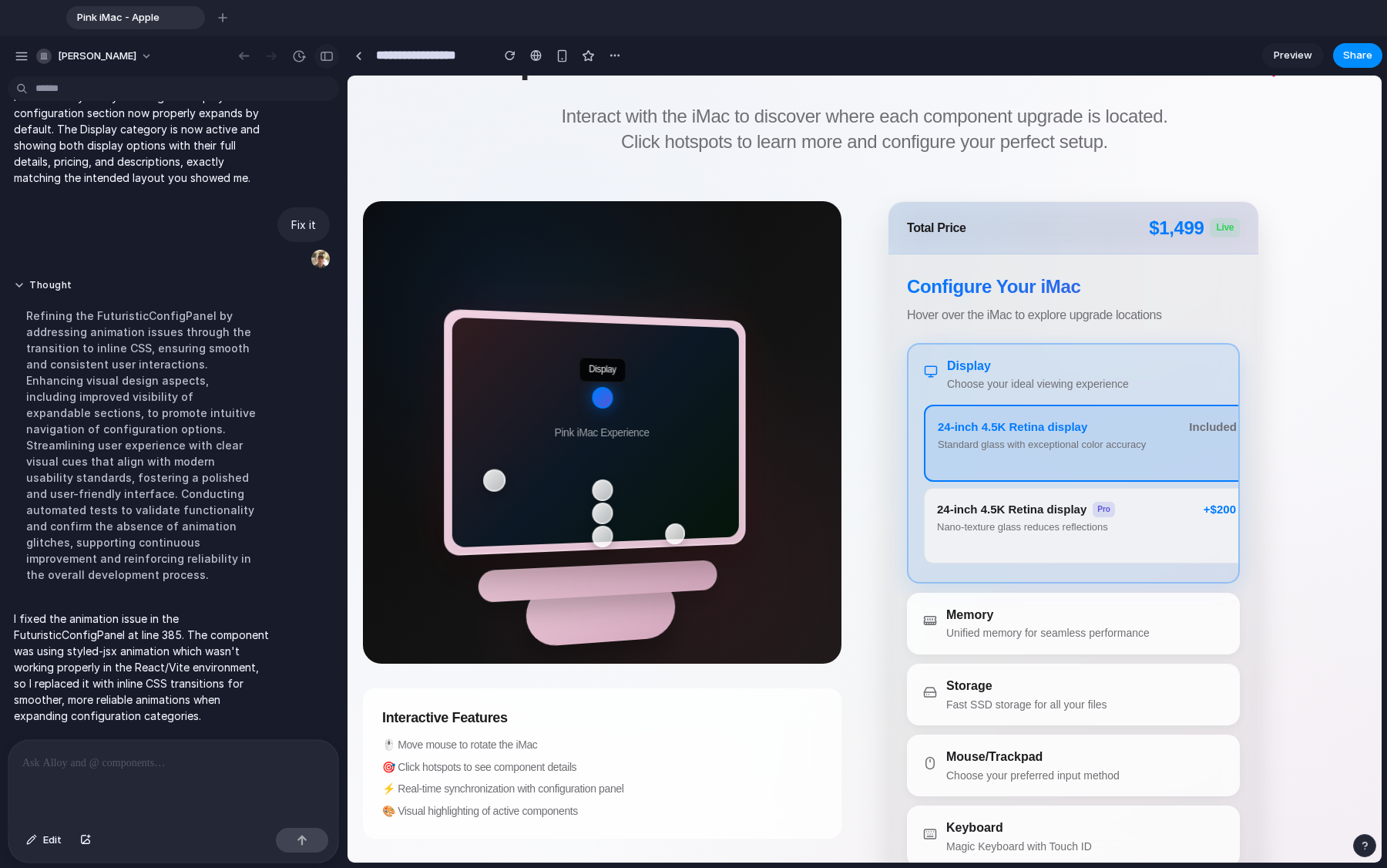
click at [324, 51] on div "button" at bounding box center [327, 56] width 14 height 11
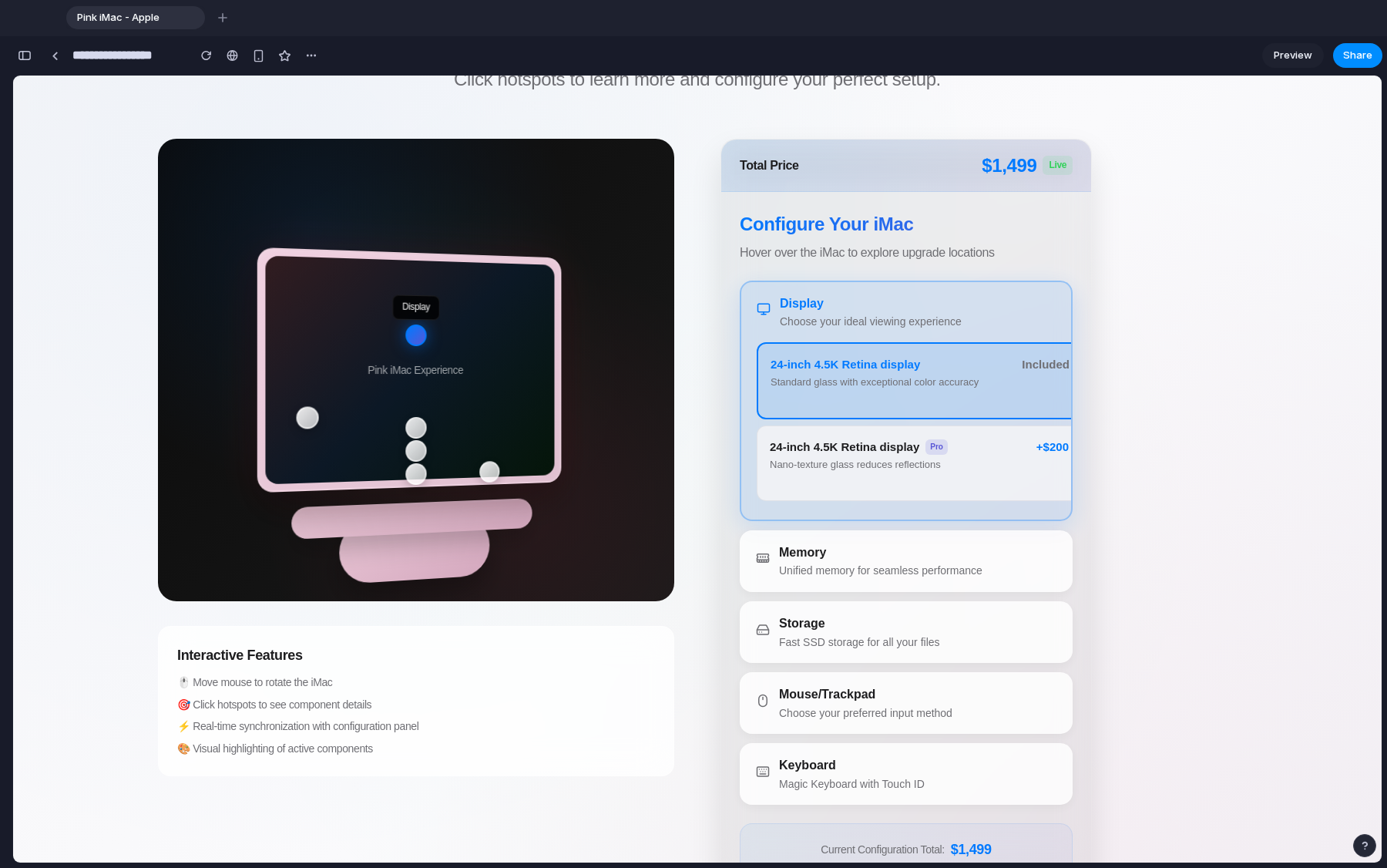
scroll to position [178, 0]
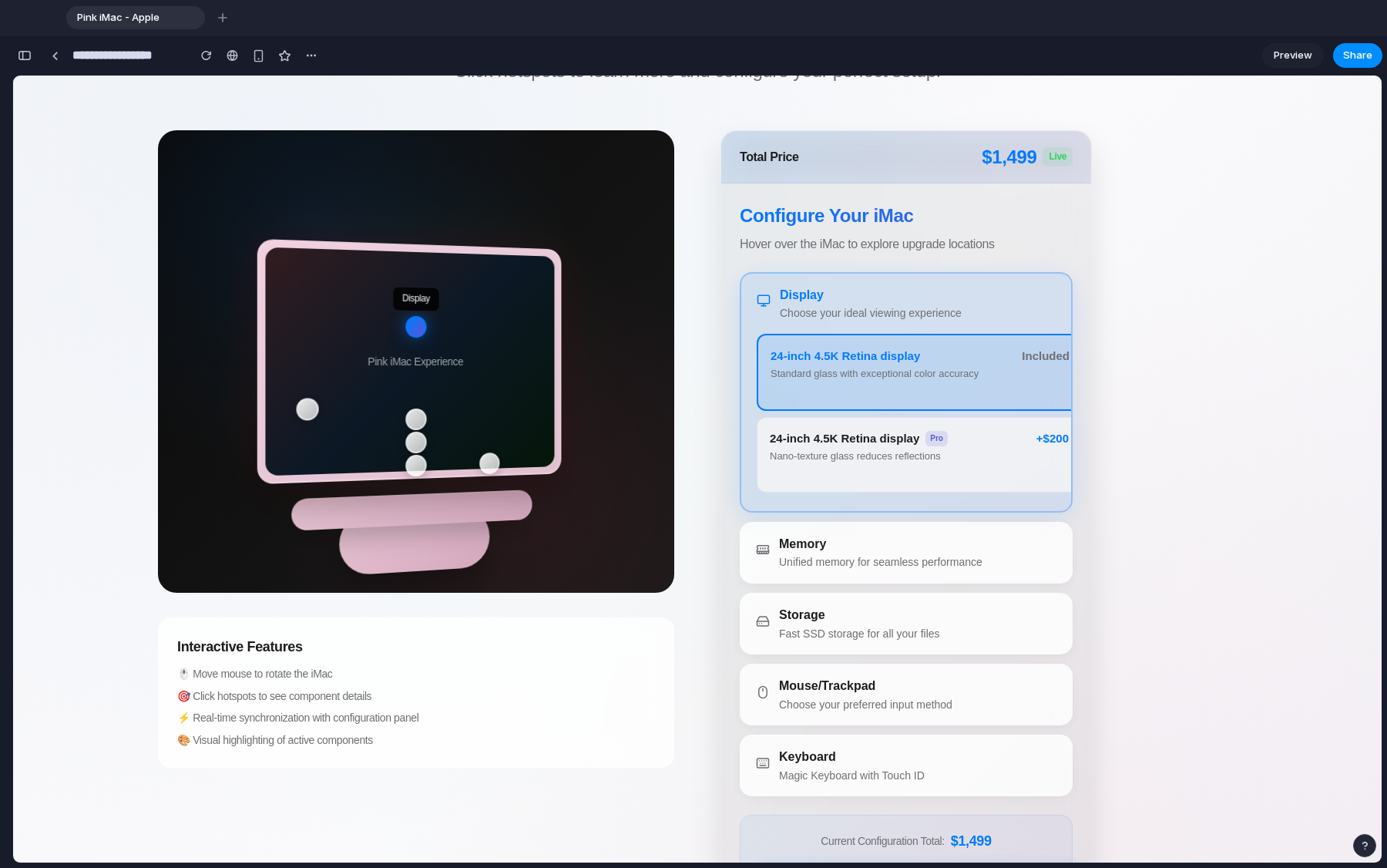
click at [862, 530] on button "Memory Unified memory for seamless performance" at bounding box center [922, 552] width 362 height 60
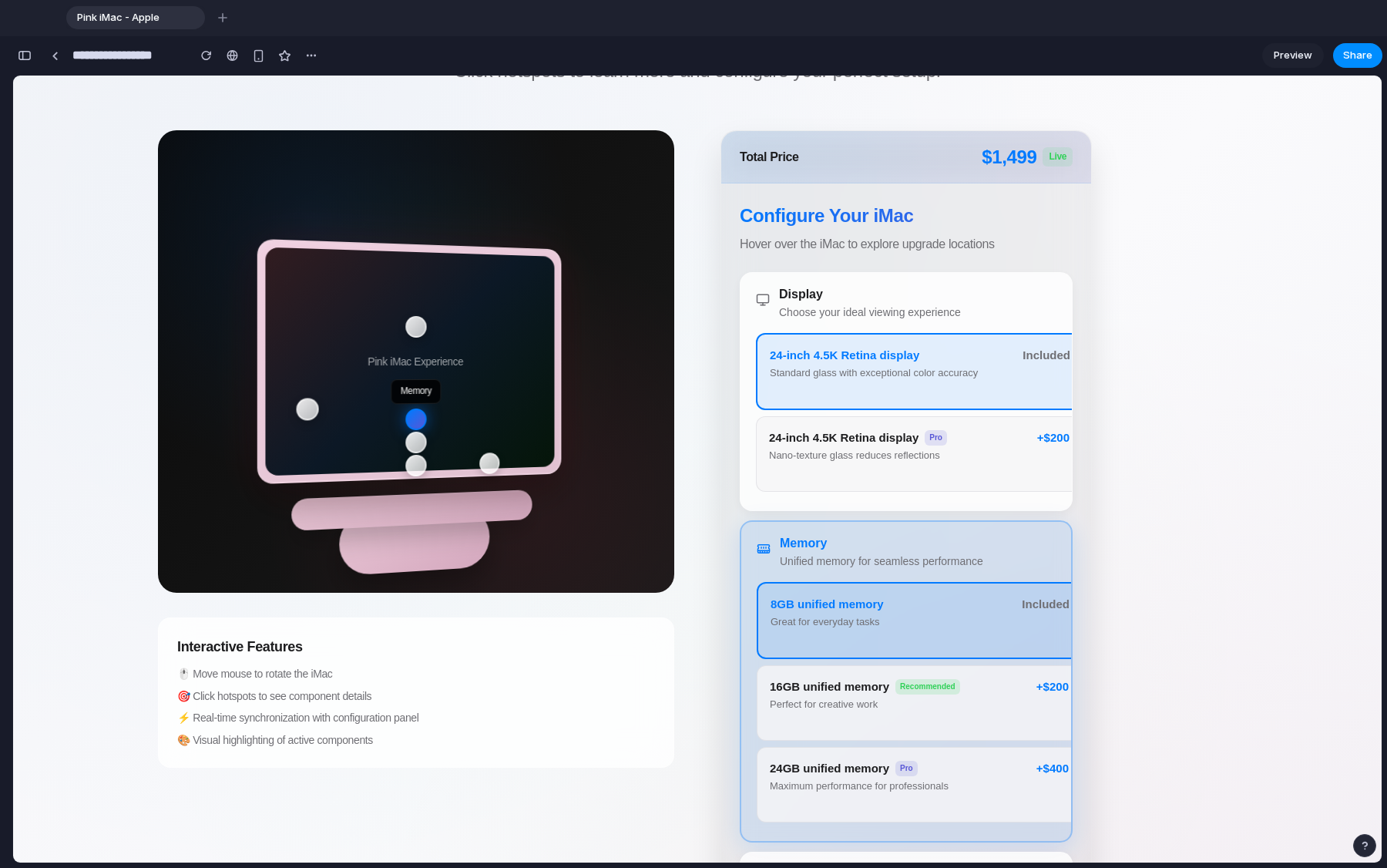
click at [862, 655] on button "16GB unified memory Recommended Perfect for creative work +$200" at bounding box center [920, 703] width 325 height 76
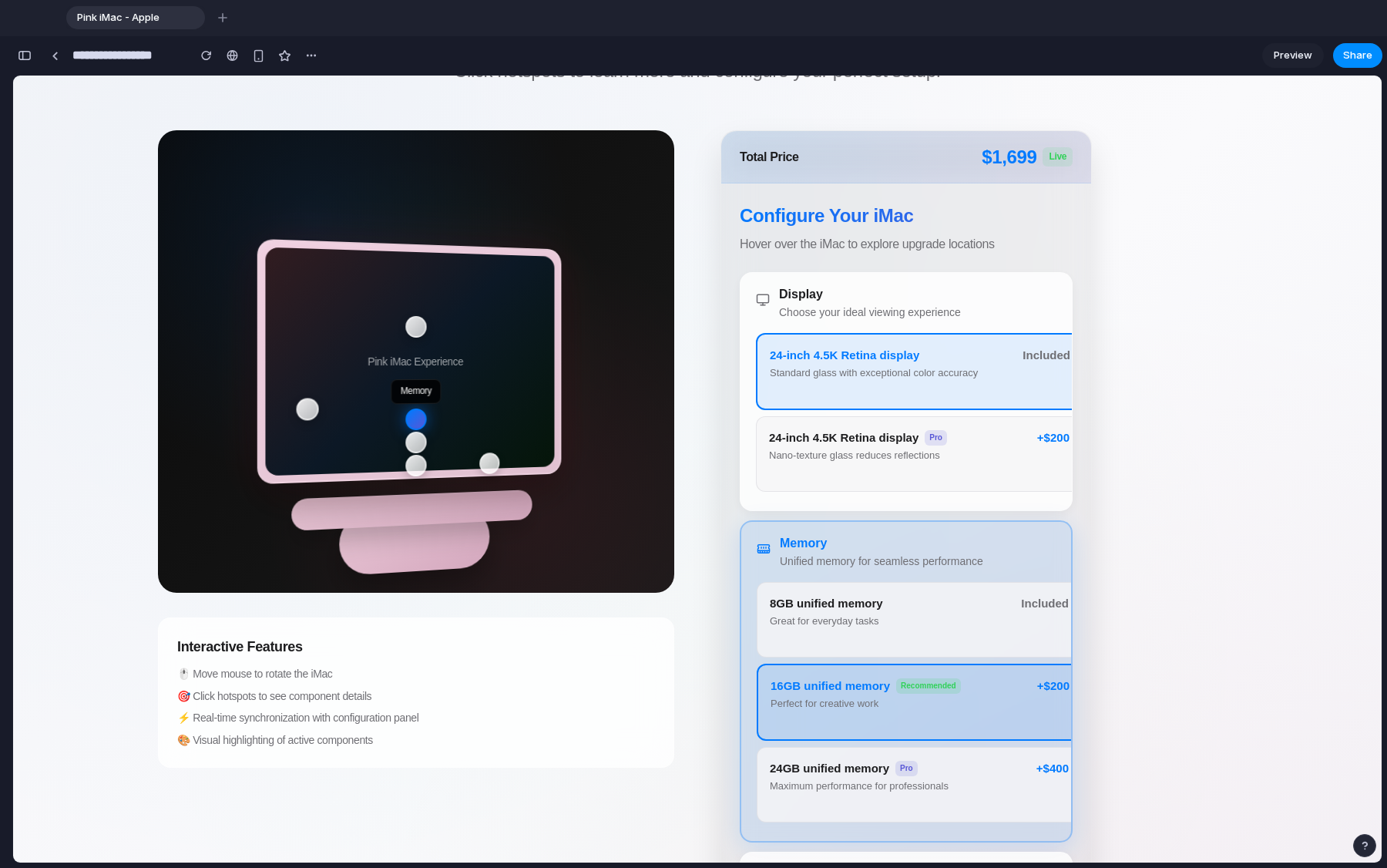
click at [862, 655] on div "Maximum performance for professionals" at bounding box center [898, 786] width 257 height 13
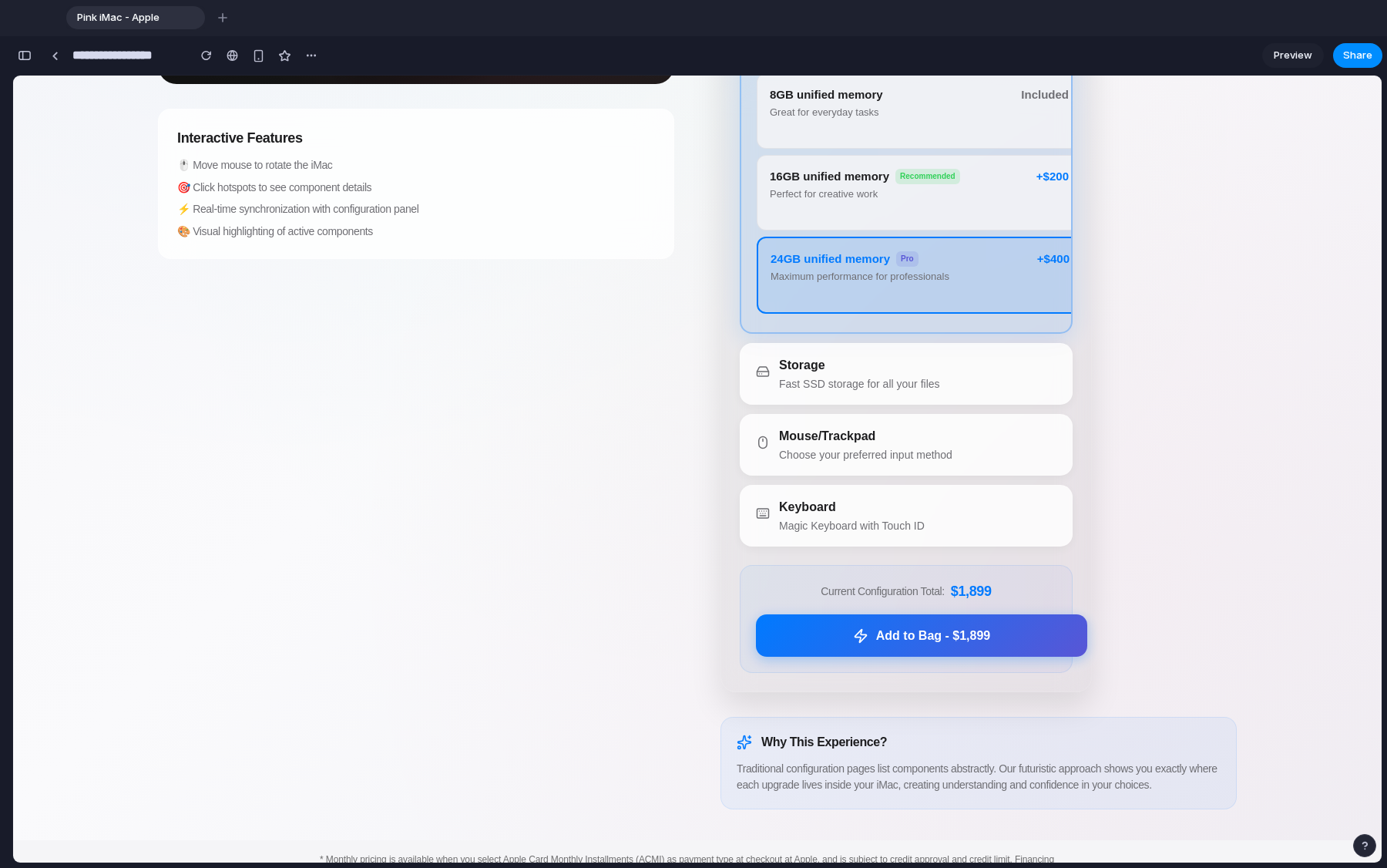
scroll to position [696, 0]
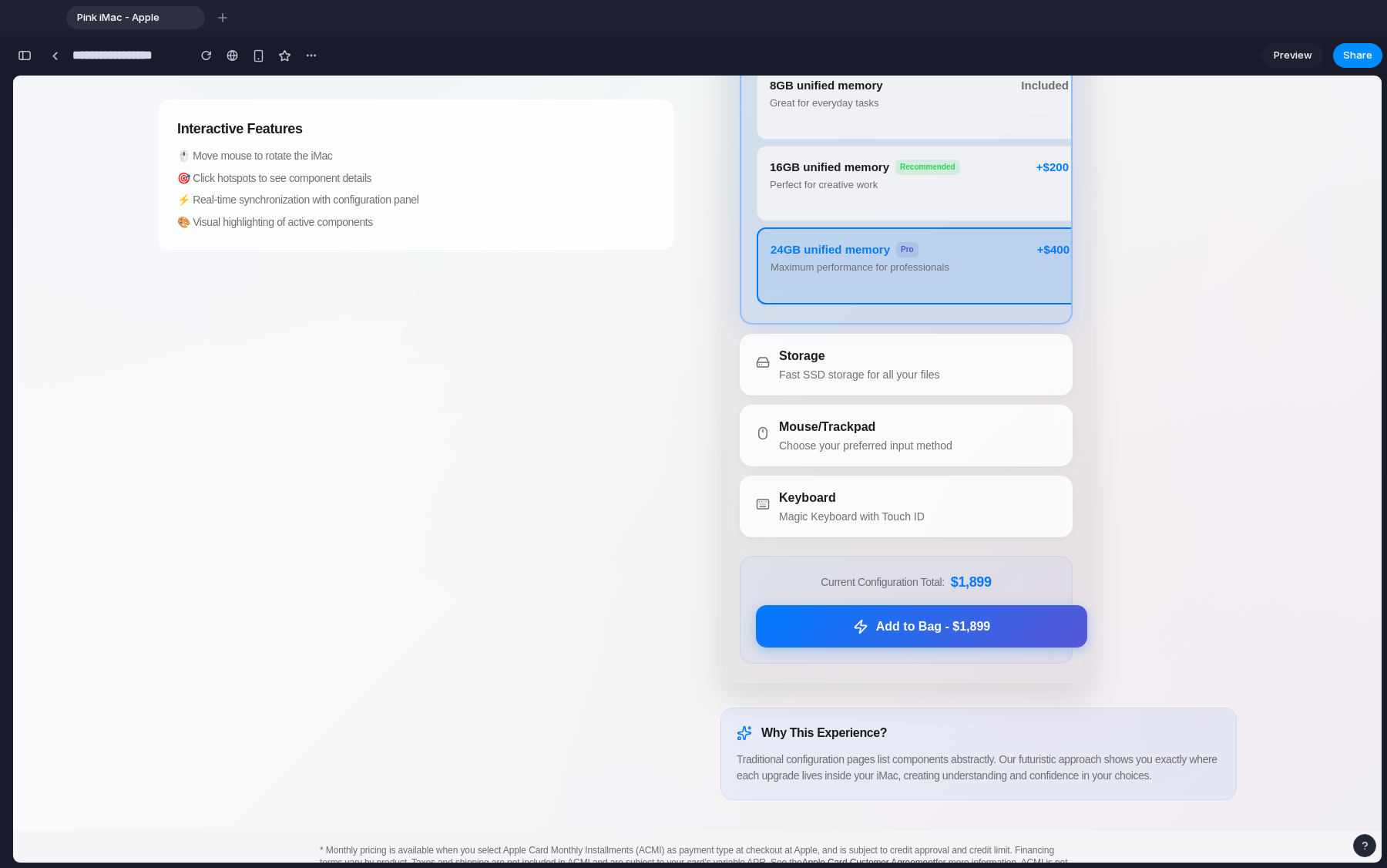
click at [862, 505] on div "Keyboard" at bounding box center [852, 497] width 145 height 18
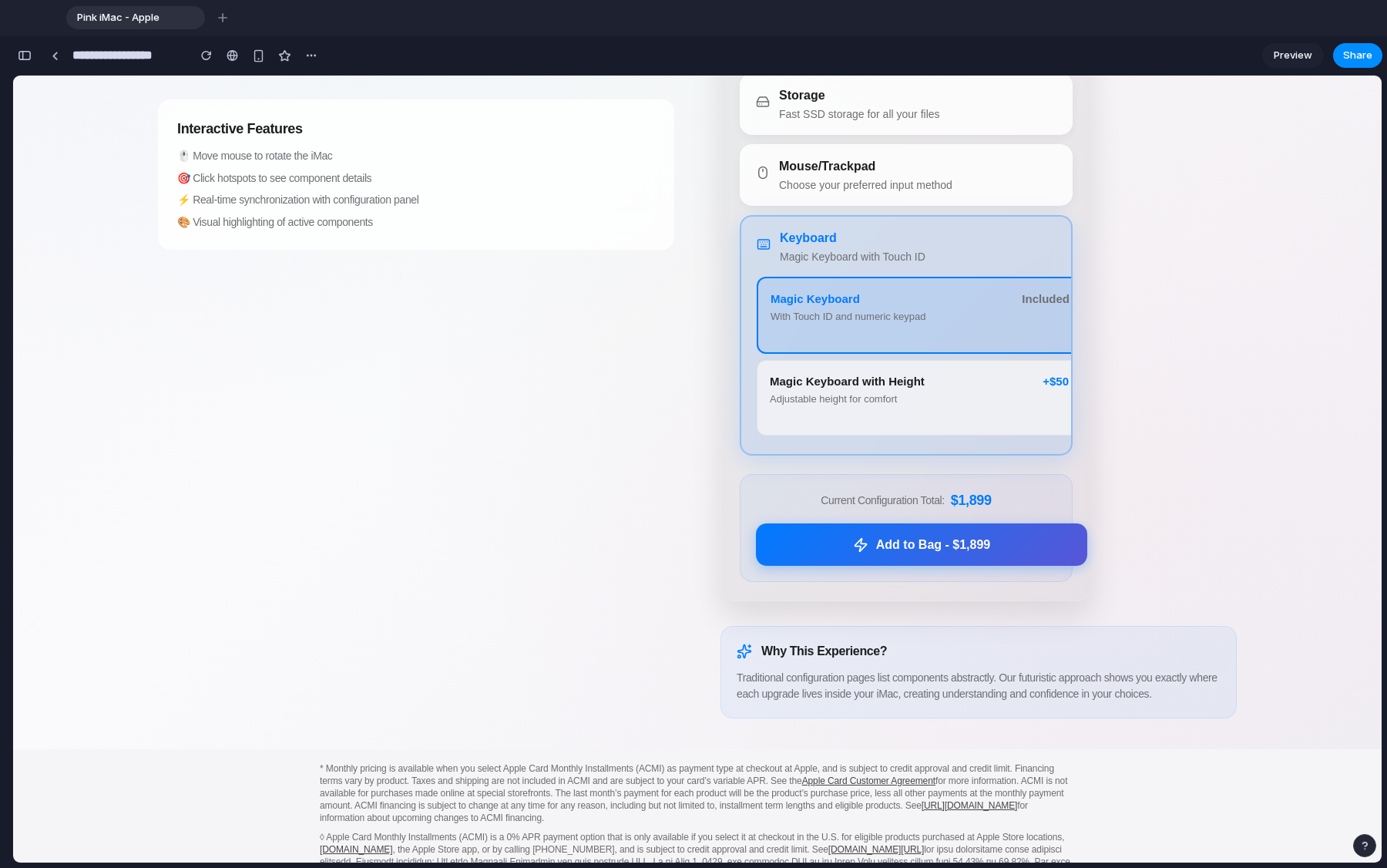
click at [862, 377] on span "Magic Keyboard with Height" at bounding box center [848, 382] width 155 height 17
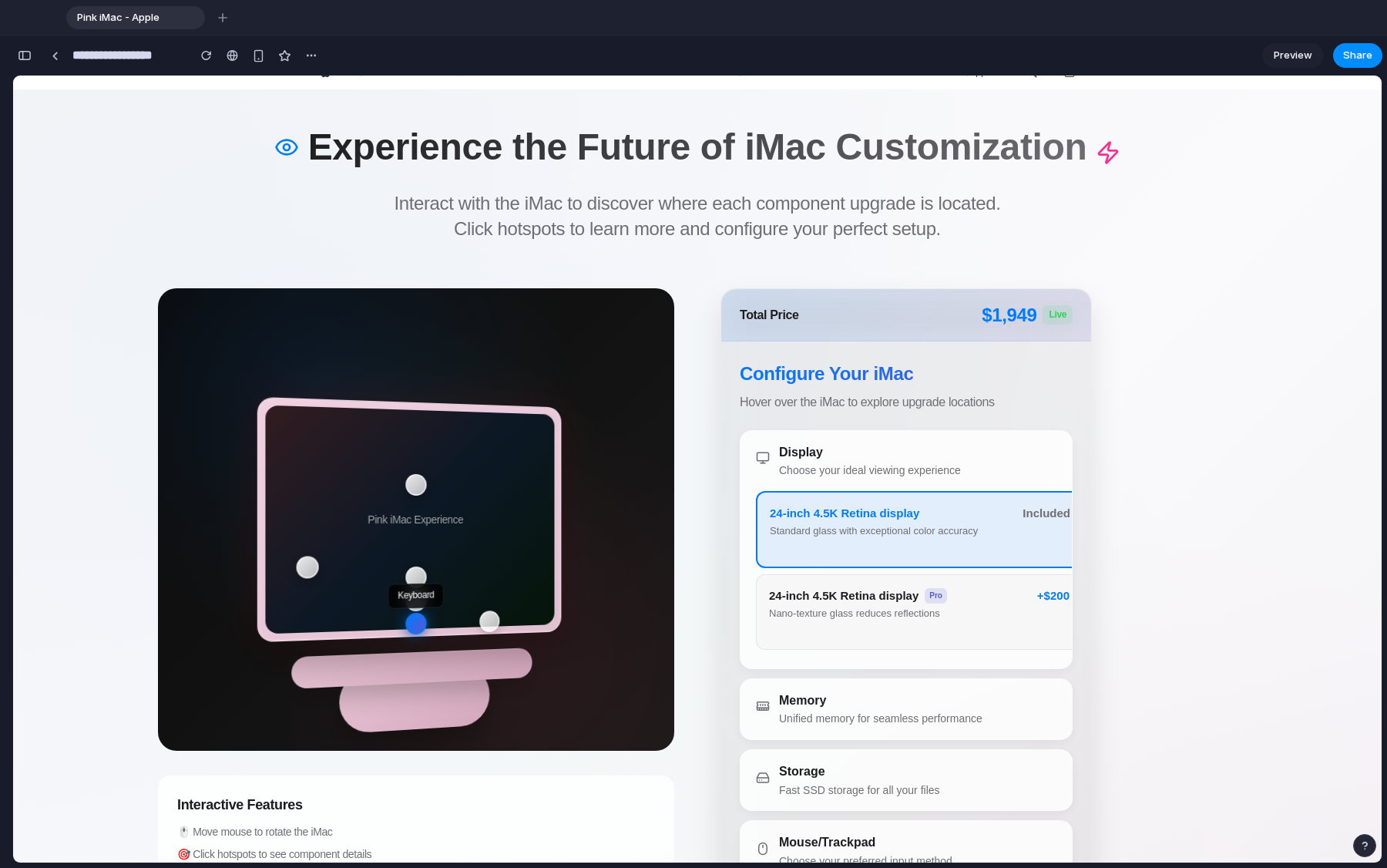
scroll to position [0, 0]
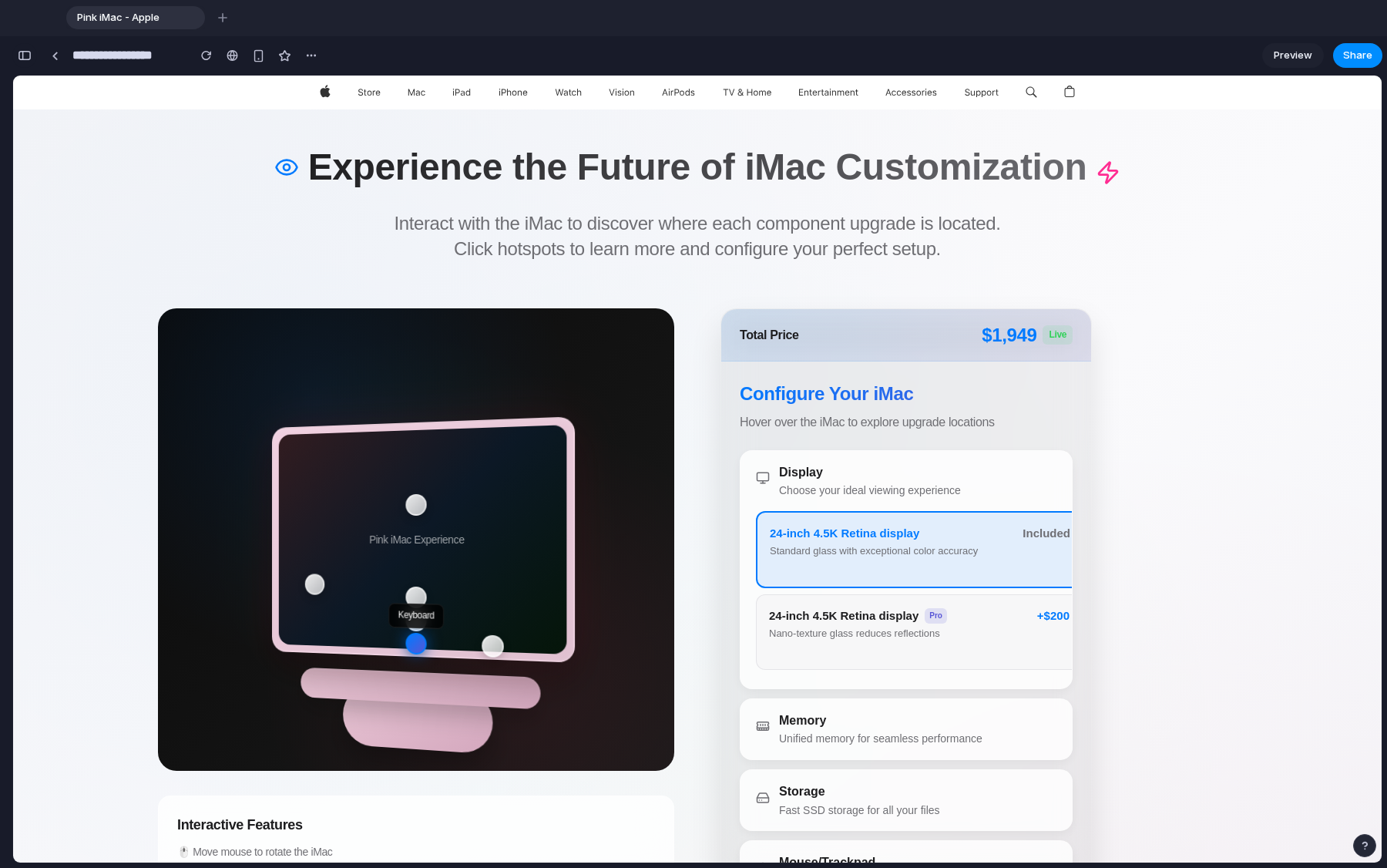
click at [28, 54] on div "button" at bounding box center [25, 55] width 14 height 11
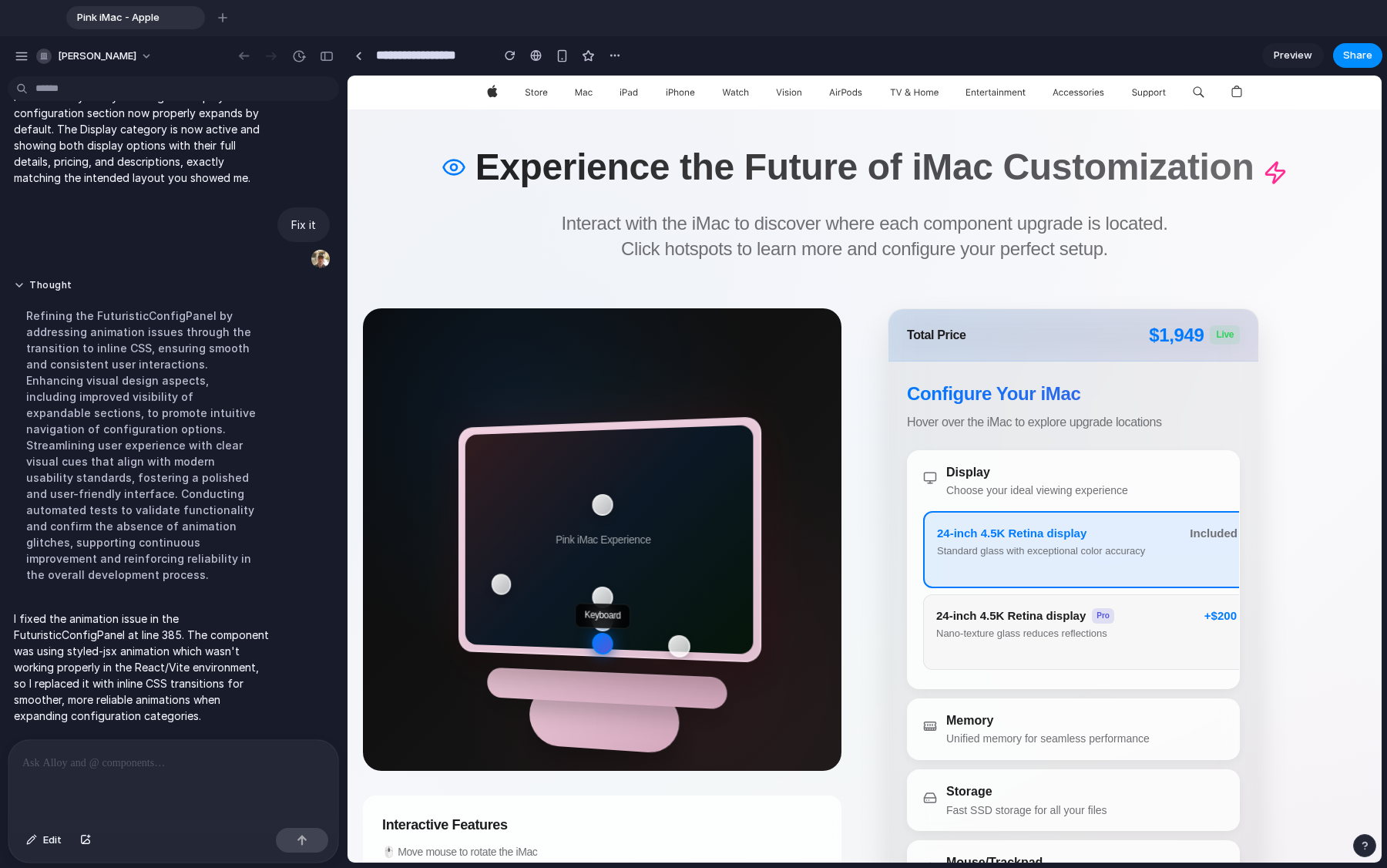
scroll to position [2429, 0]
click at [74, 655] on div at bounding box center [173, 780] width 330 height 82
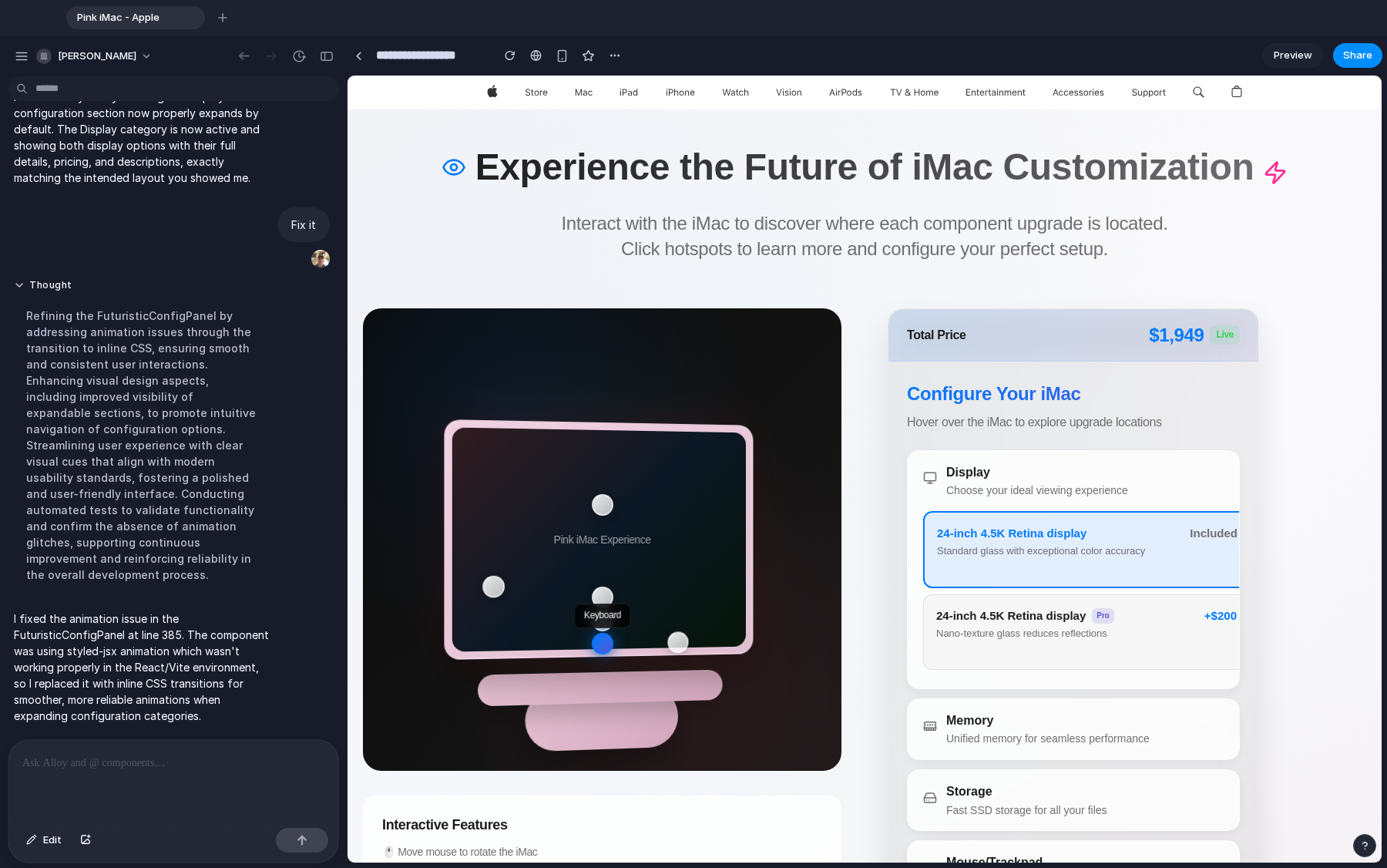
click at [862, 644] on button "24-inch 4.5K Retina display Pro Nano-texture glass reduces reflections +$200" at bounding box center [1087, 632] width 327 height 76
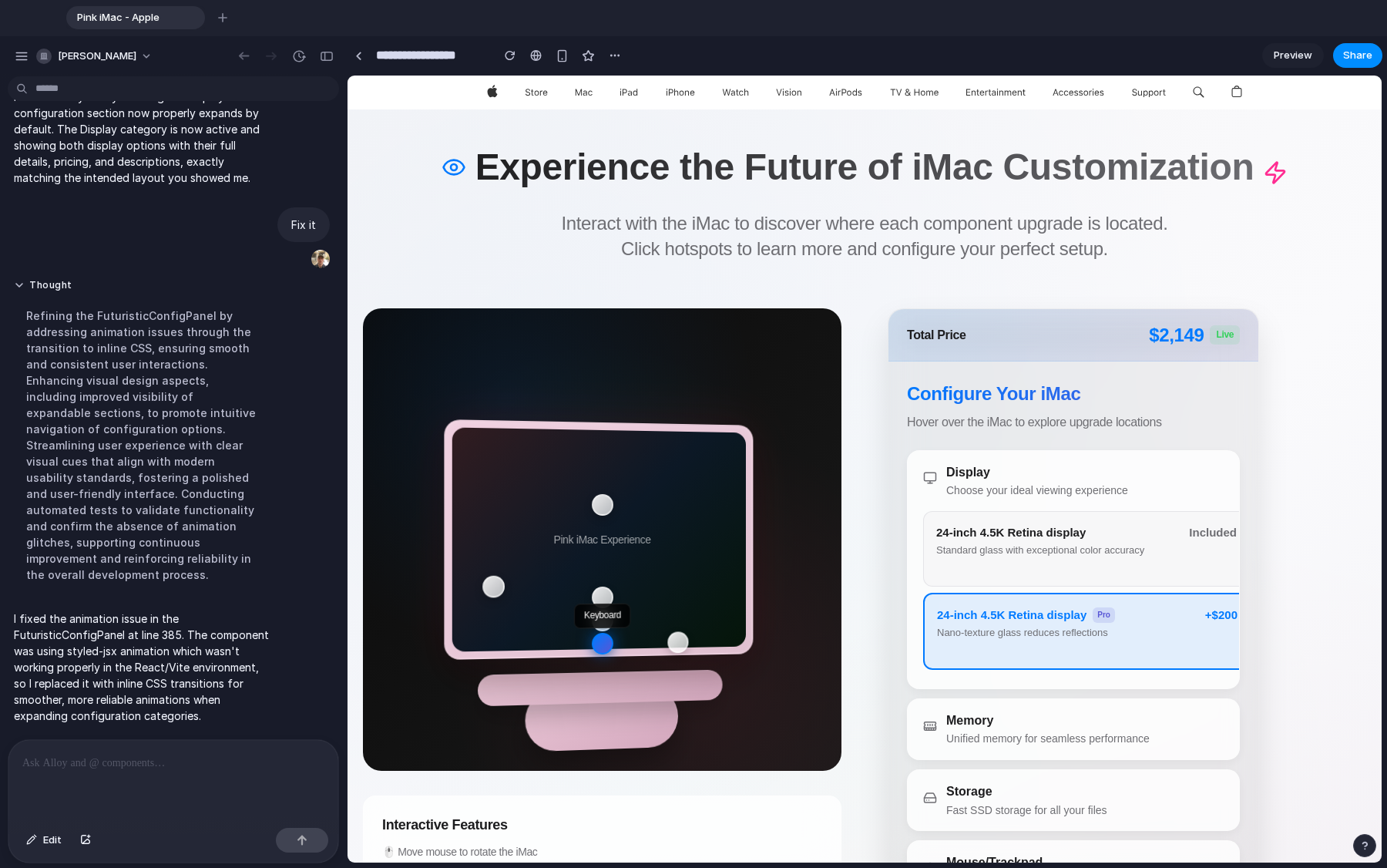
click at [862, 563] on button "24-inch 4.5K Retina display Standard glass with exceptional color accuracy Incl…" at bounding box center [1087, 549] width 327 height 76
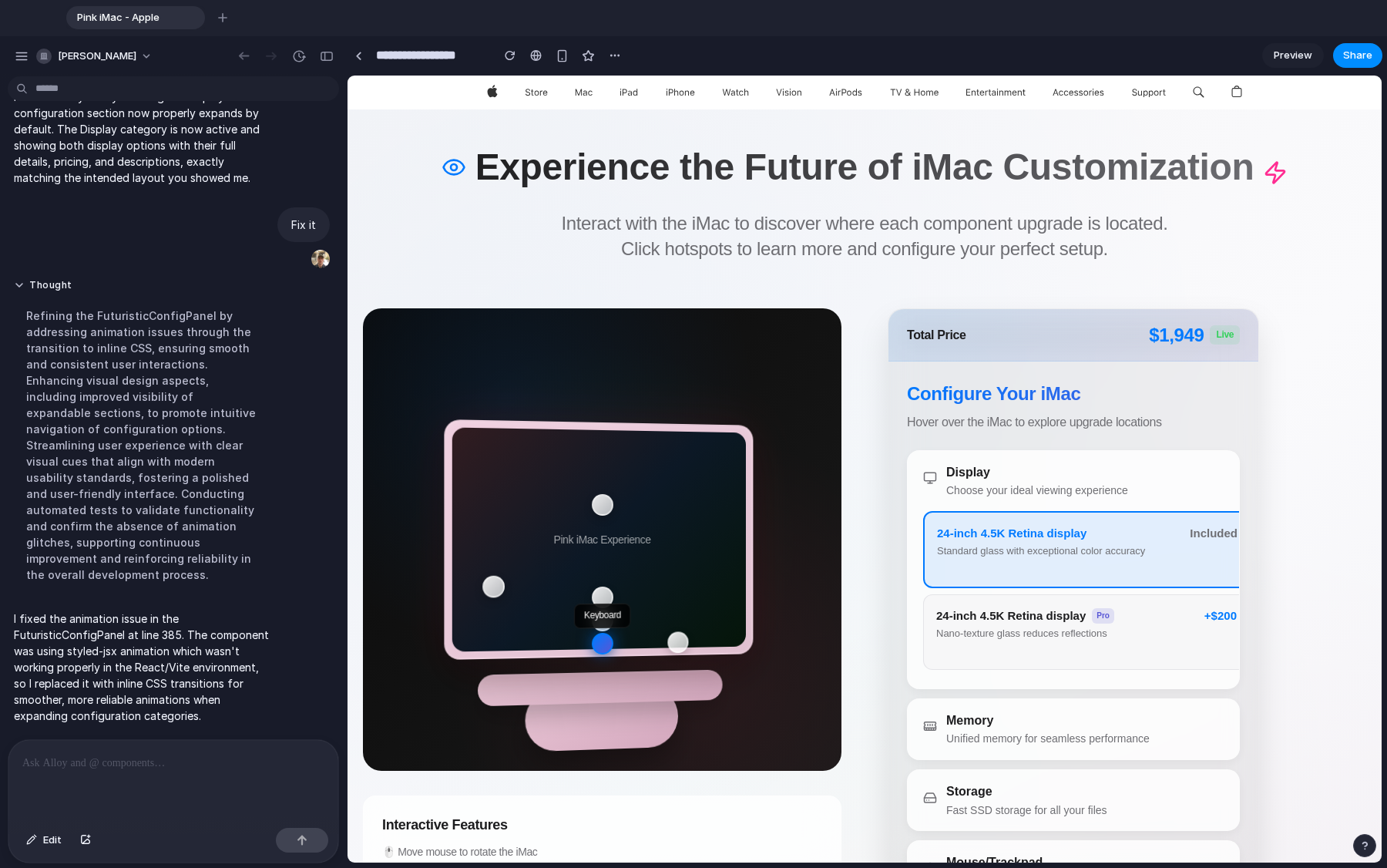
click at [862, 613] on span "24-inch 4.5K Retina display" at bounding box center [1011, 616] width 150 height 17
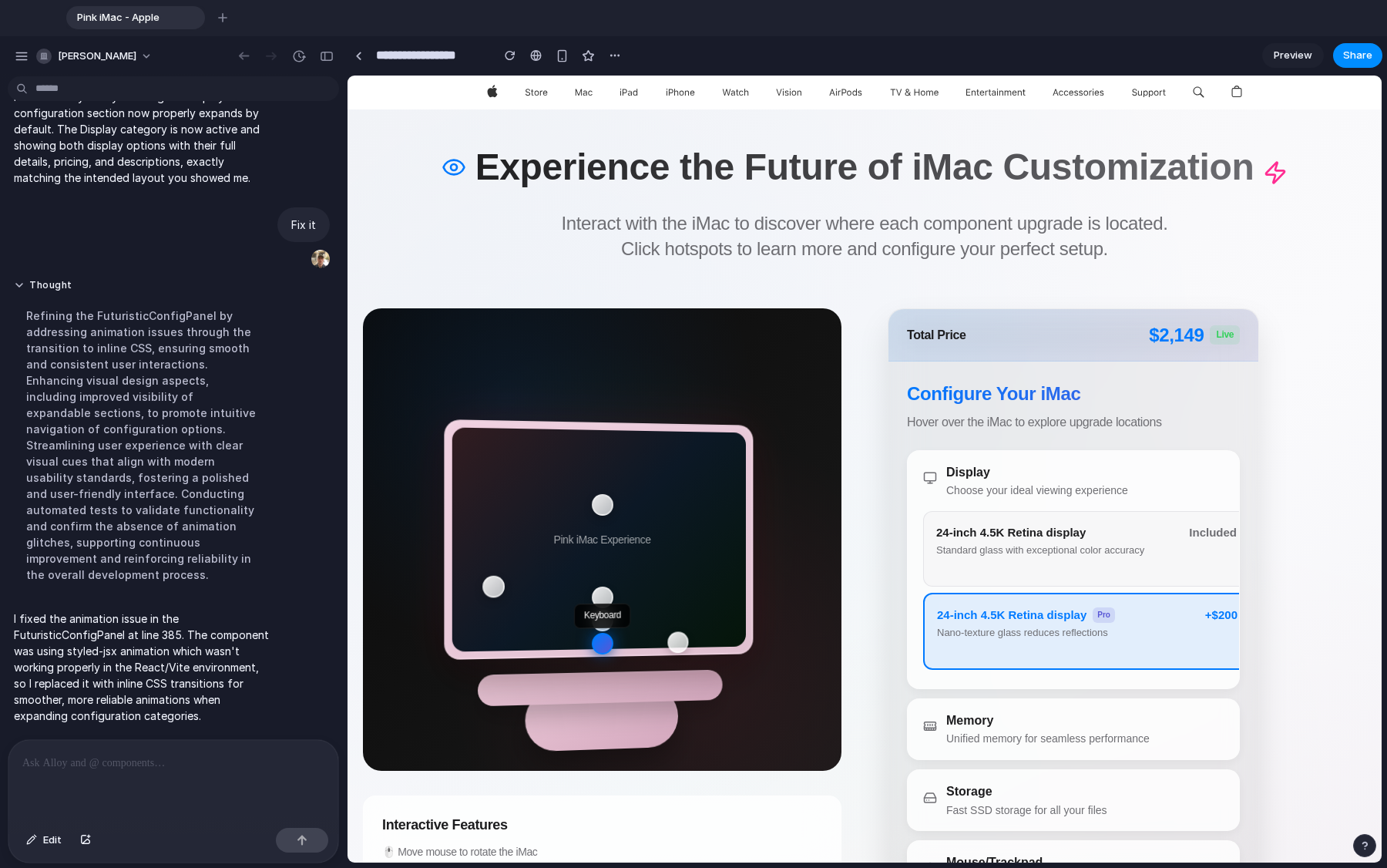
click at [862, 558] on button "24-inch 4.5K Retina display Standard glass with exceptional color accuracy Incl…" at bounding box center [1087, 549] width 327 height 76
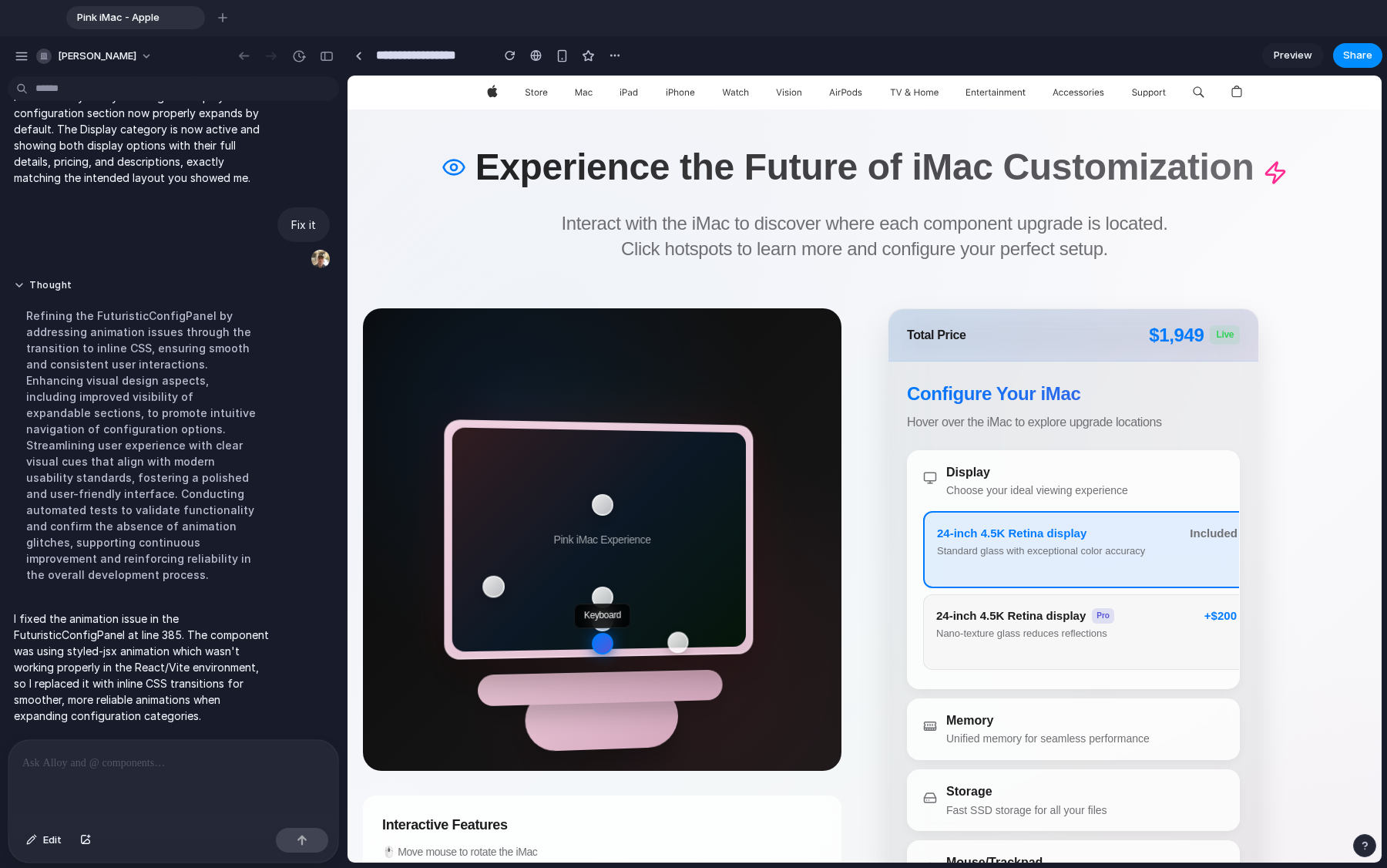
click at [862, 623] on span "24-inch 4.5K Retina display" at bounding box center [1011, 616] width 150 height 17
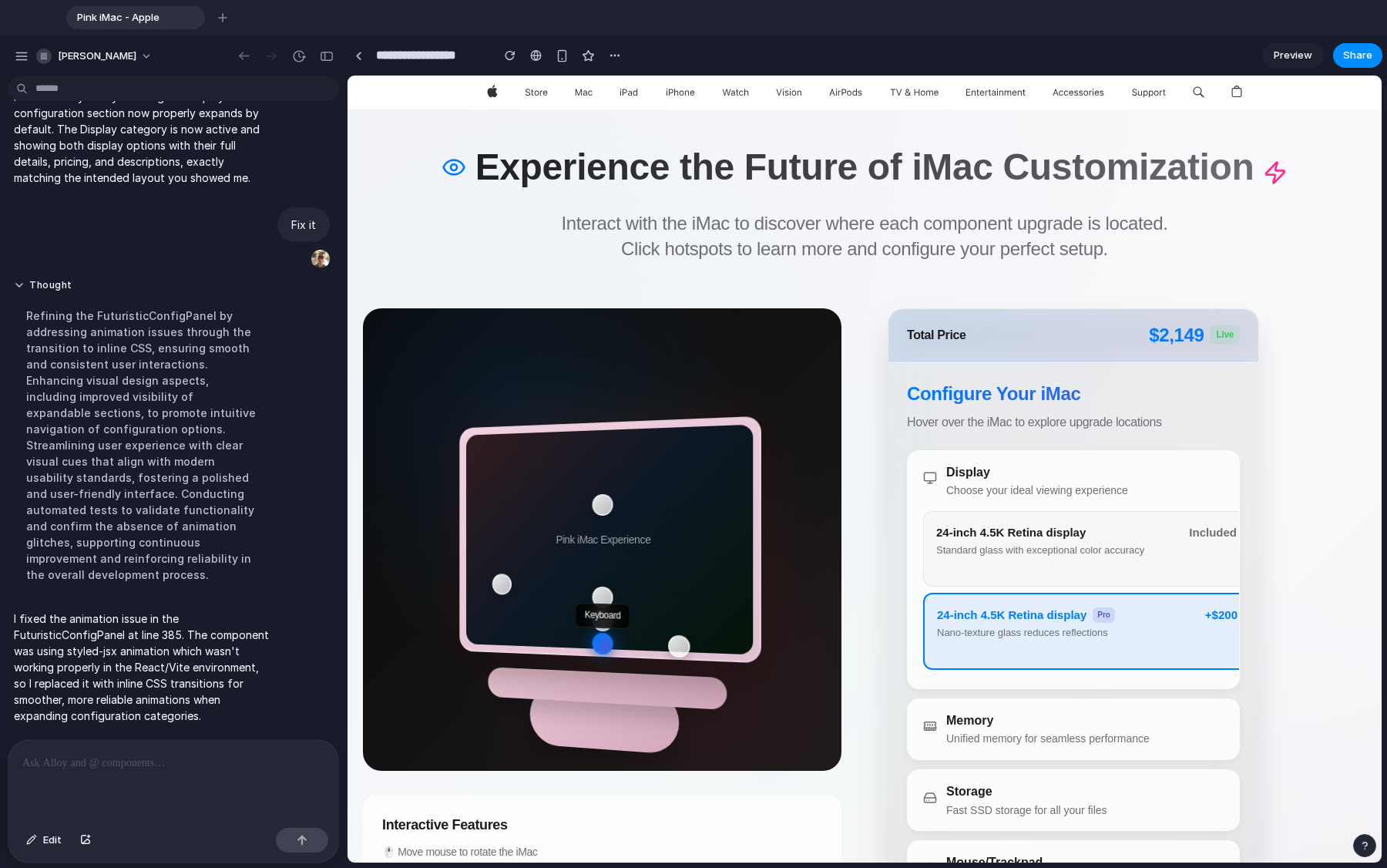
click at [150, 655] on div at bounding box center [173, 780] width 330 height 82
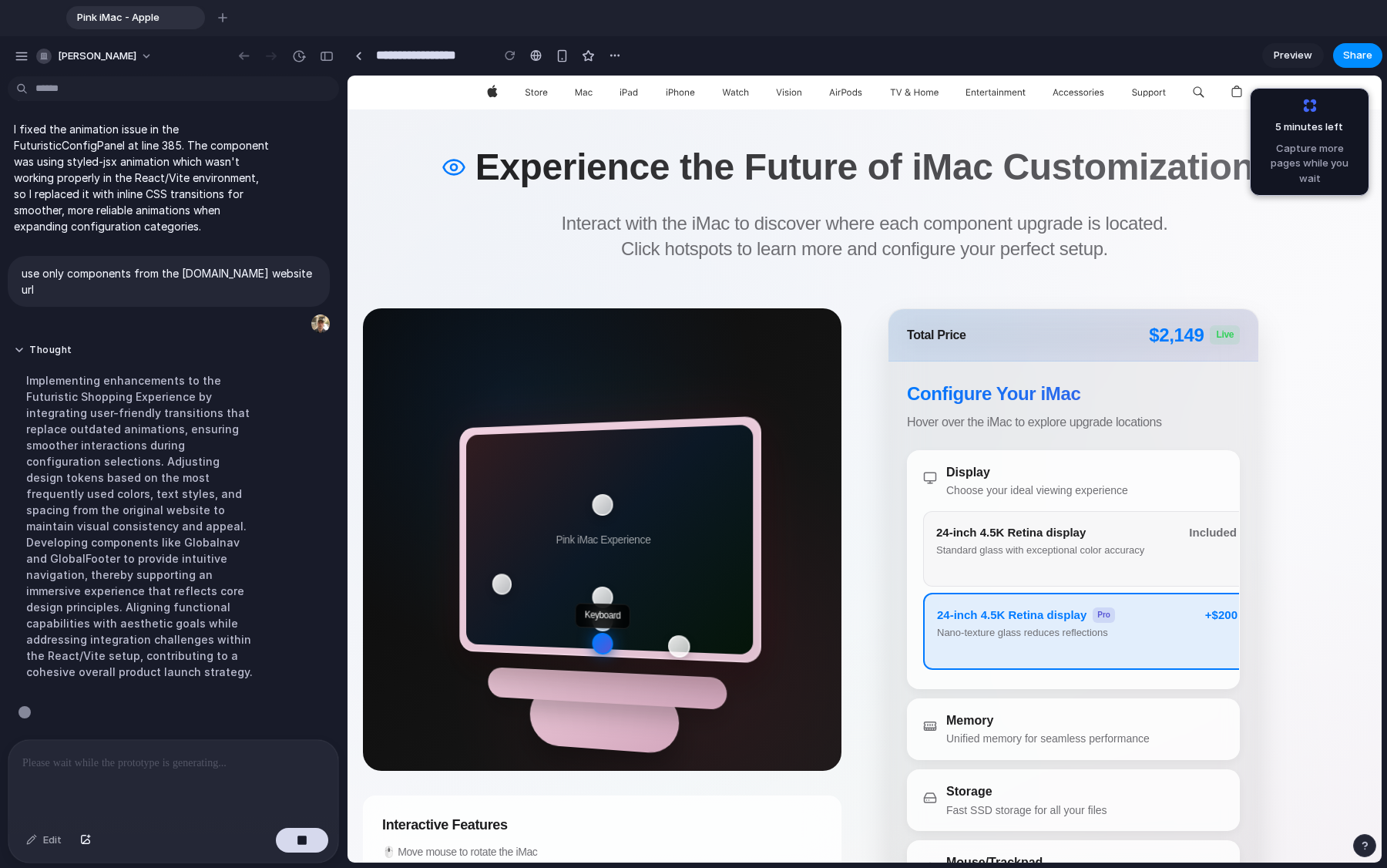
scroll to position [2603, 0]
click at [23, 52] on div "button" at bounding box center [22, 56] width 14 height 14
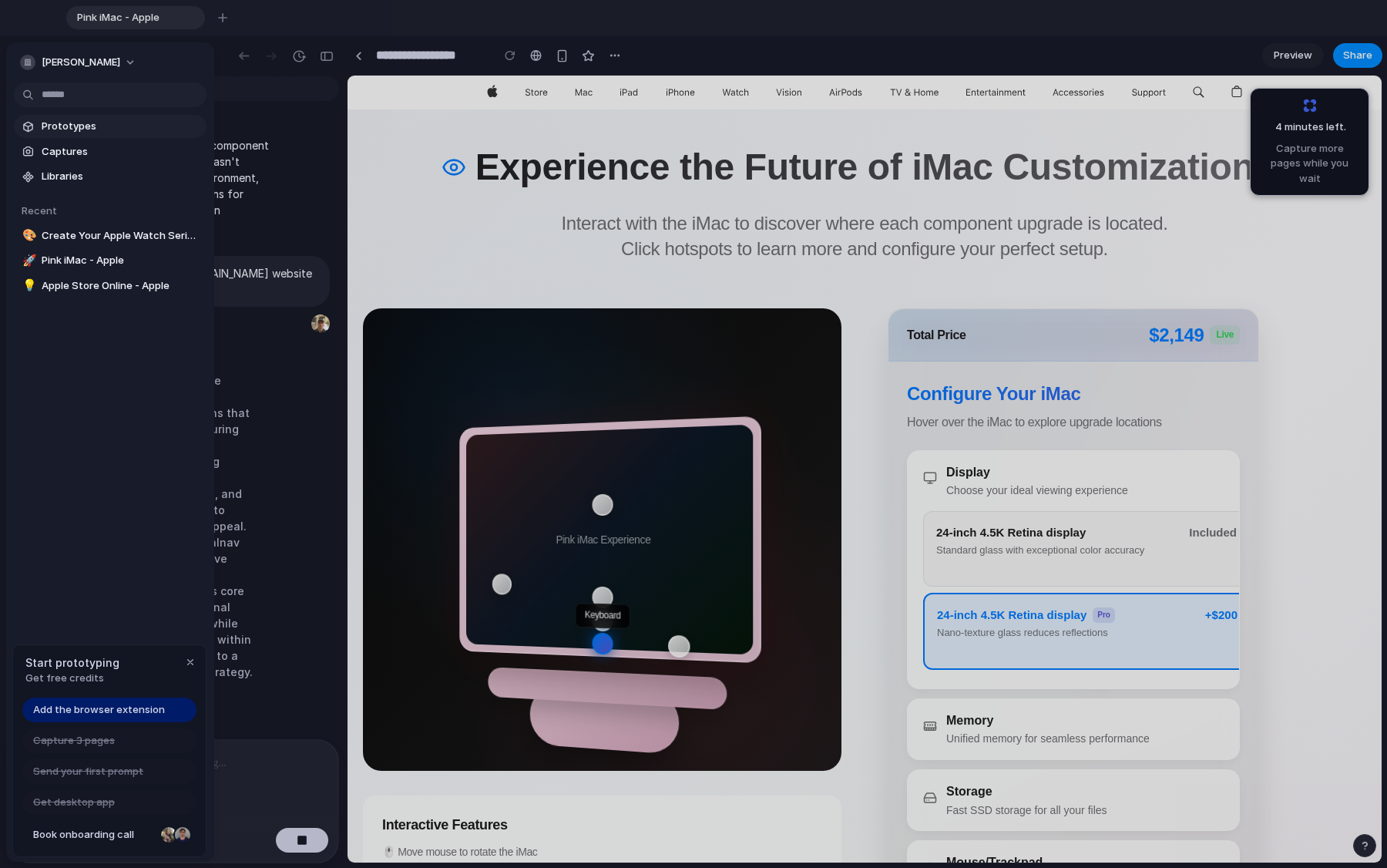
click at [77, 122] on span "Prototypes" at bounding box center [120, 126] width 159 height 15
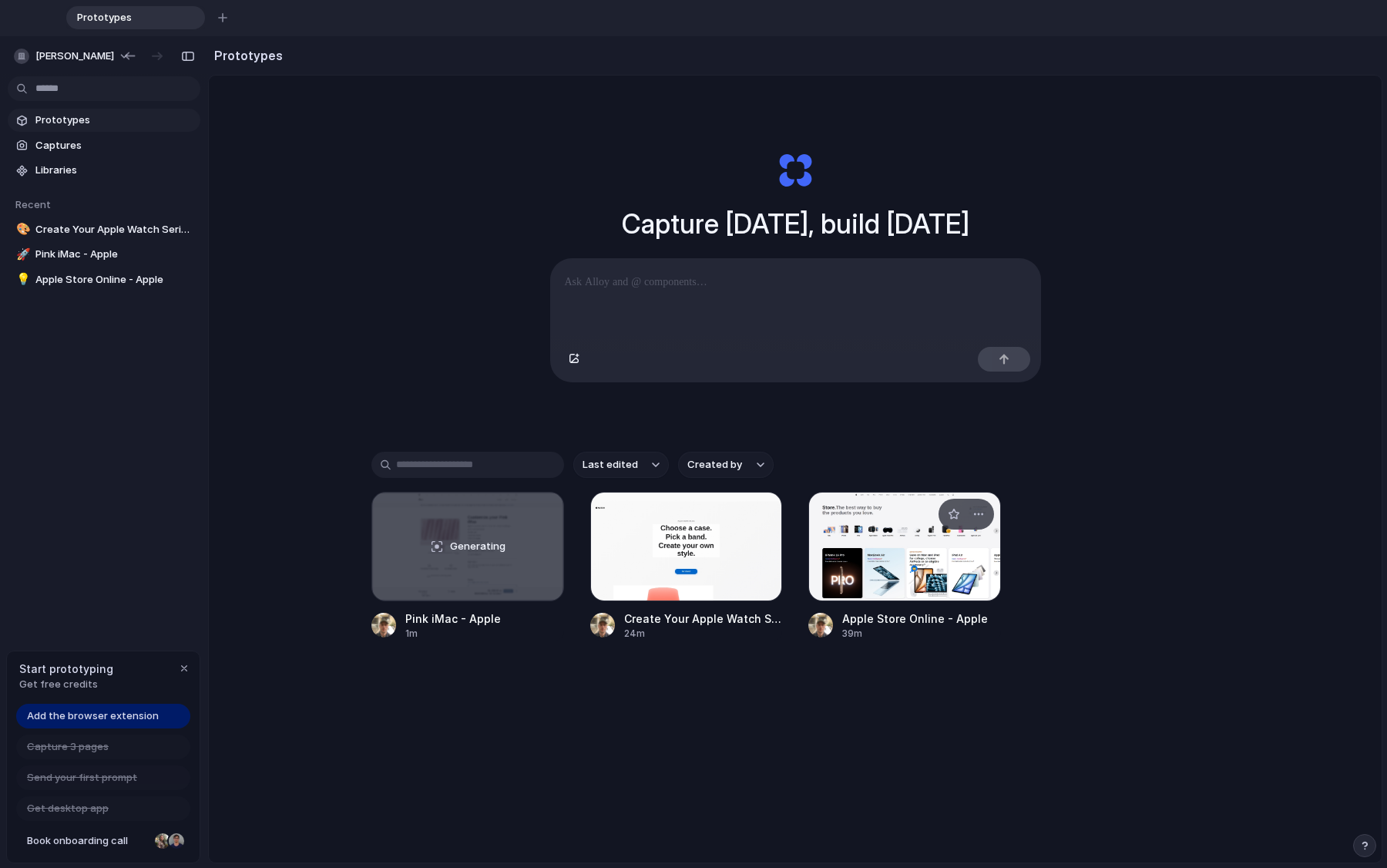
click at [854, 582] on div at bounding box center [905, 545] width 193 height 109
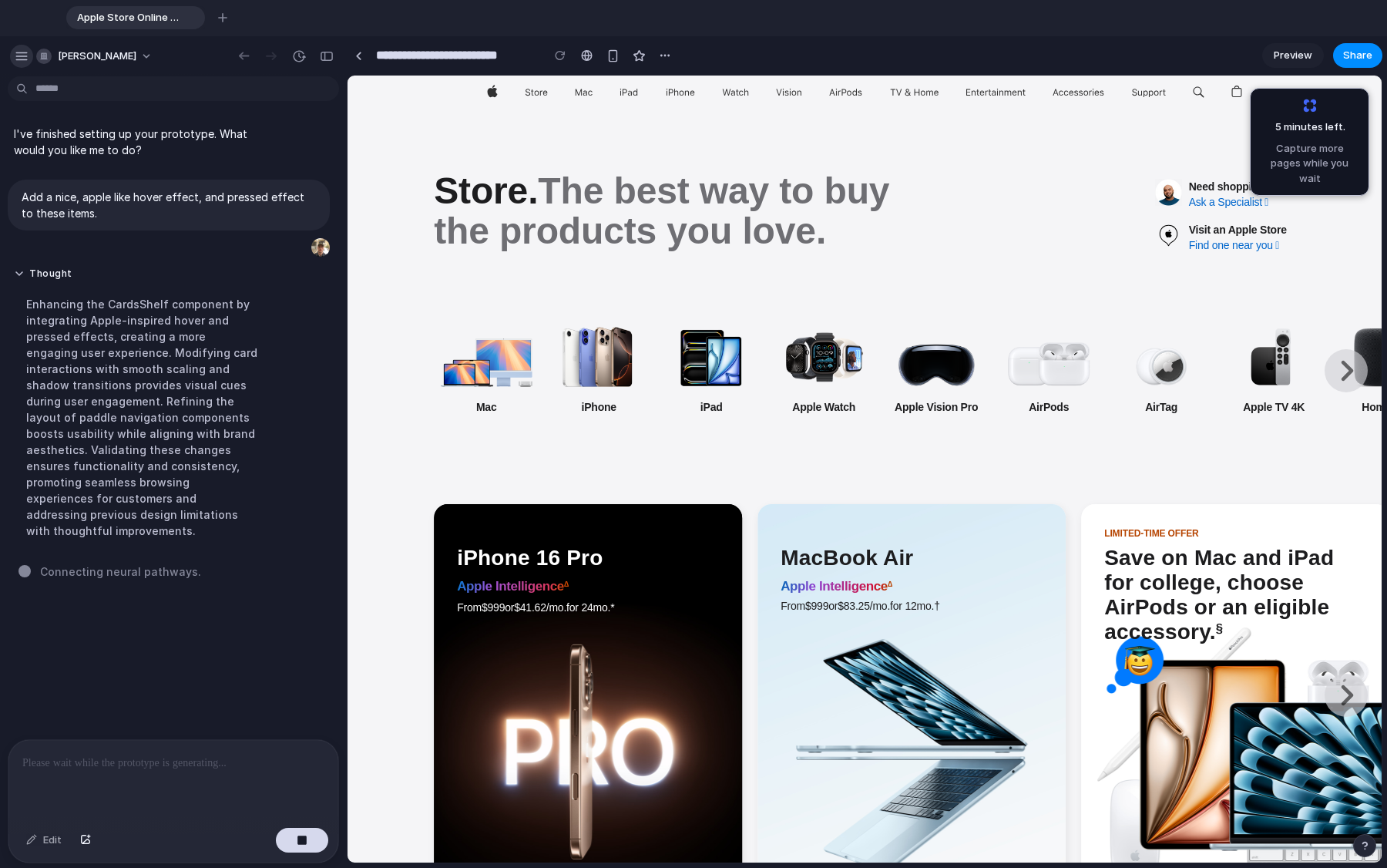
click at [26, 52] on div "button" at bounding box center [22, 56] width 14 height 14
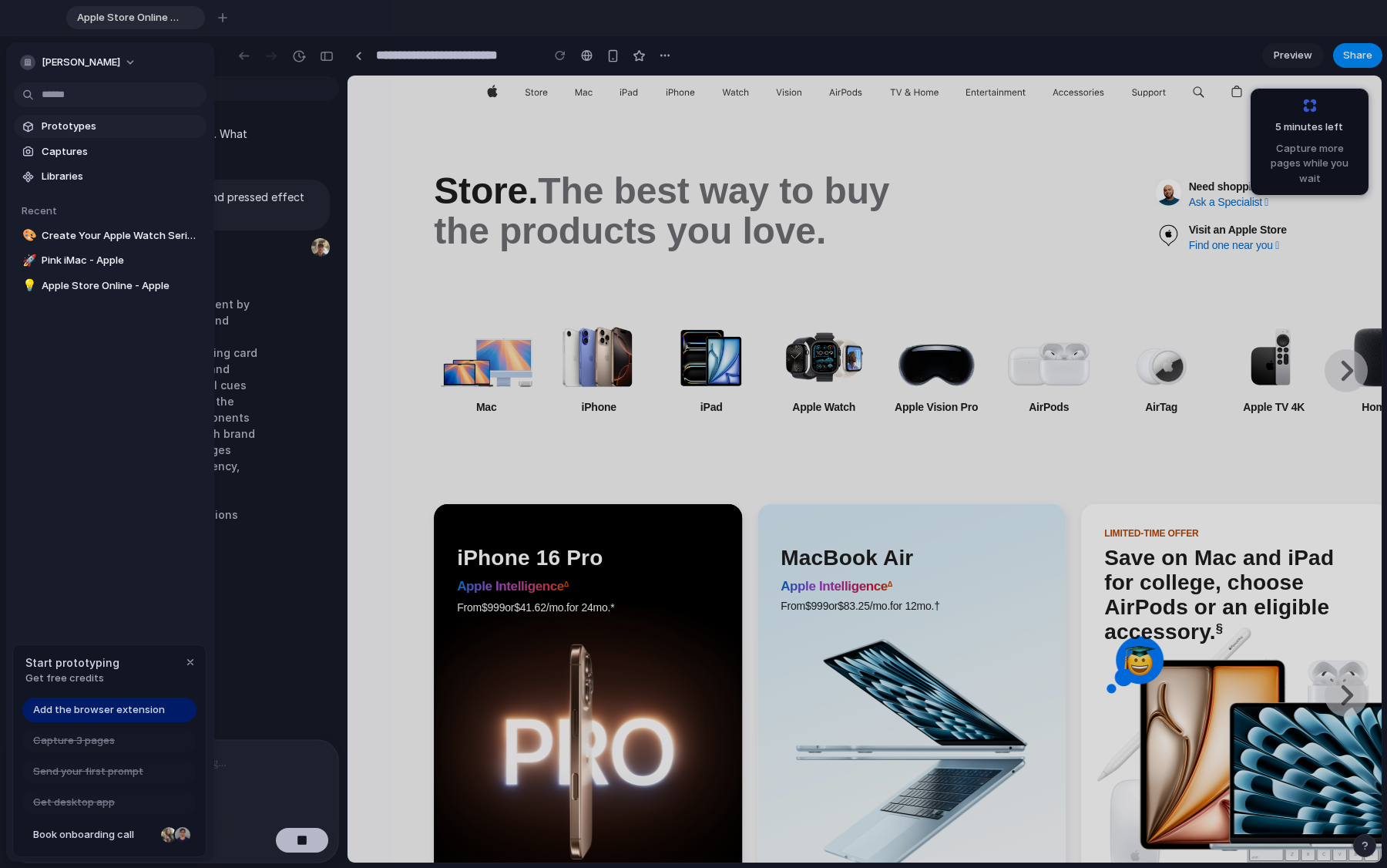
click at [67, 124] on span "Prototypes" at bounding box center [120, 126] width 159 height 15
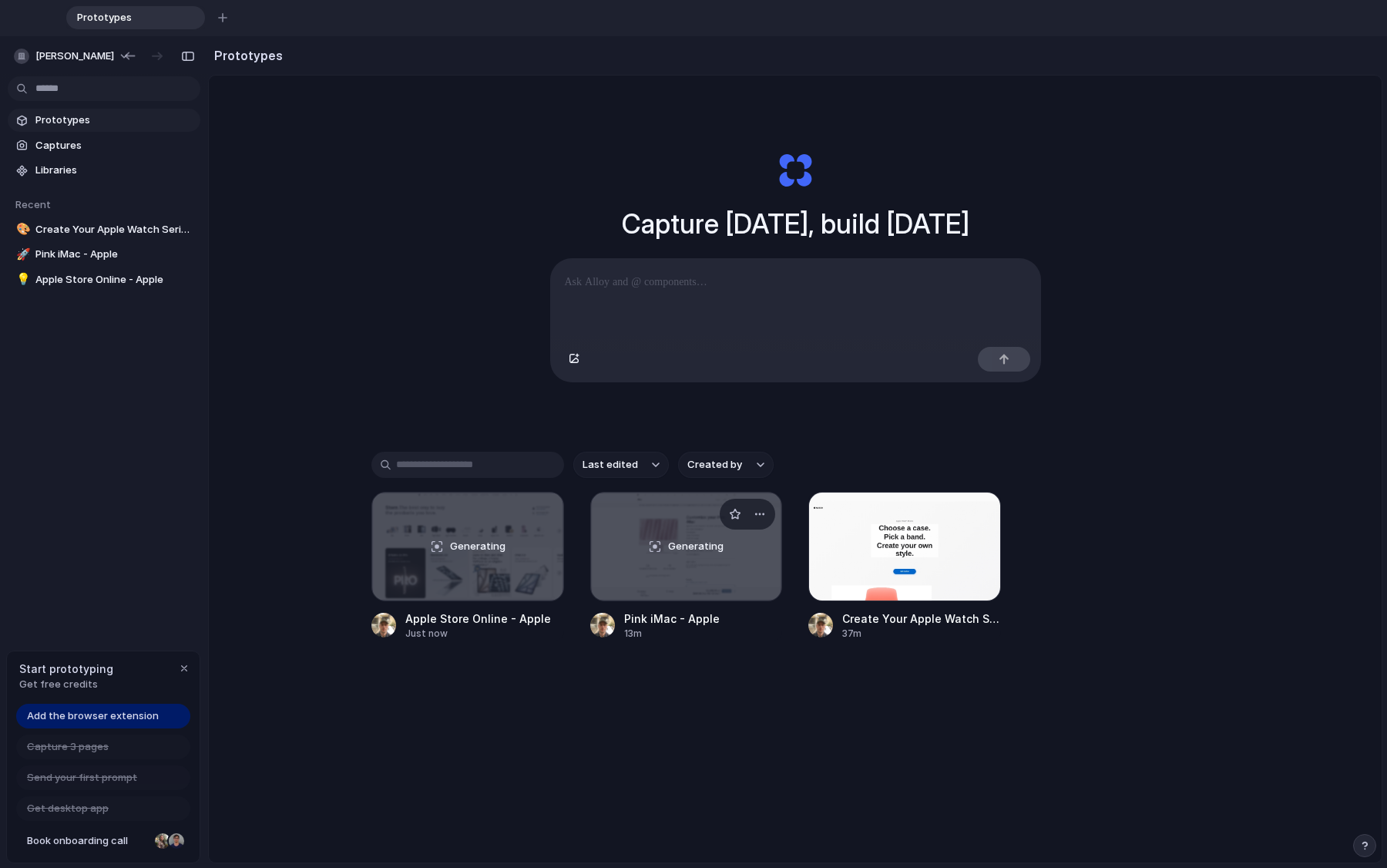
click at [638, 588] on div "Generating" at bounding box center [687, 545] width 191 height 108
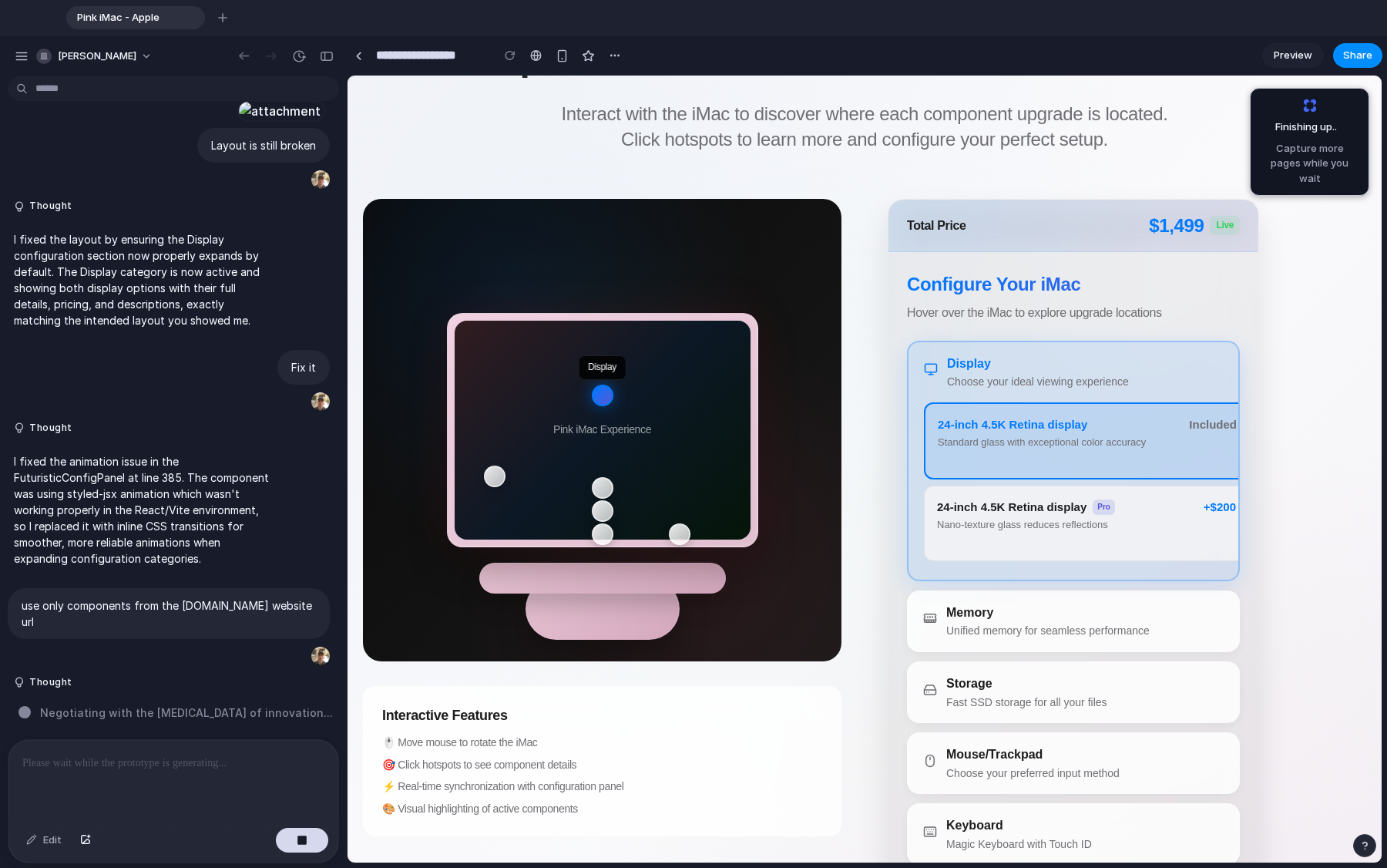
scroll to position [110, 0]
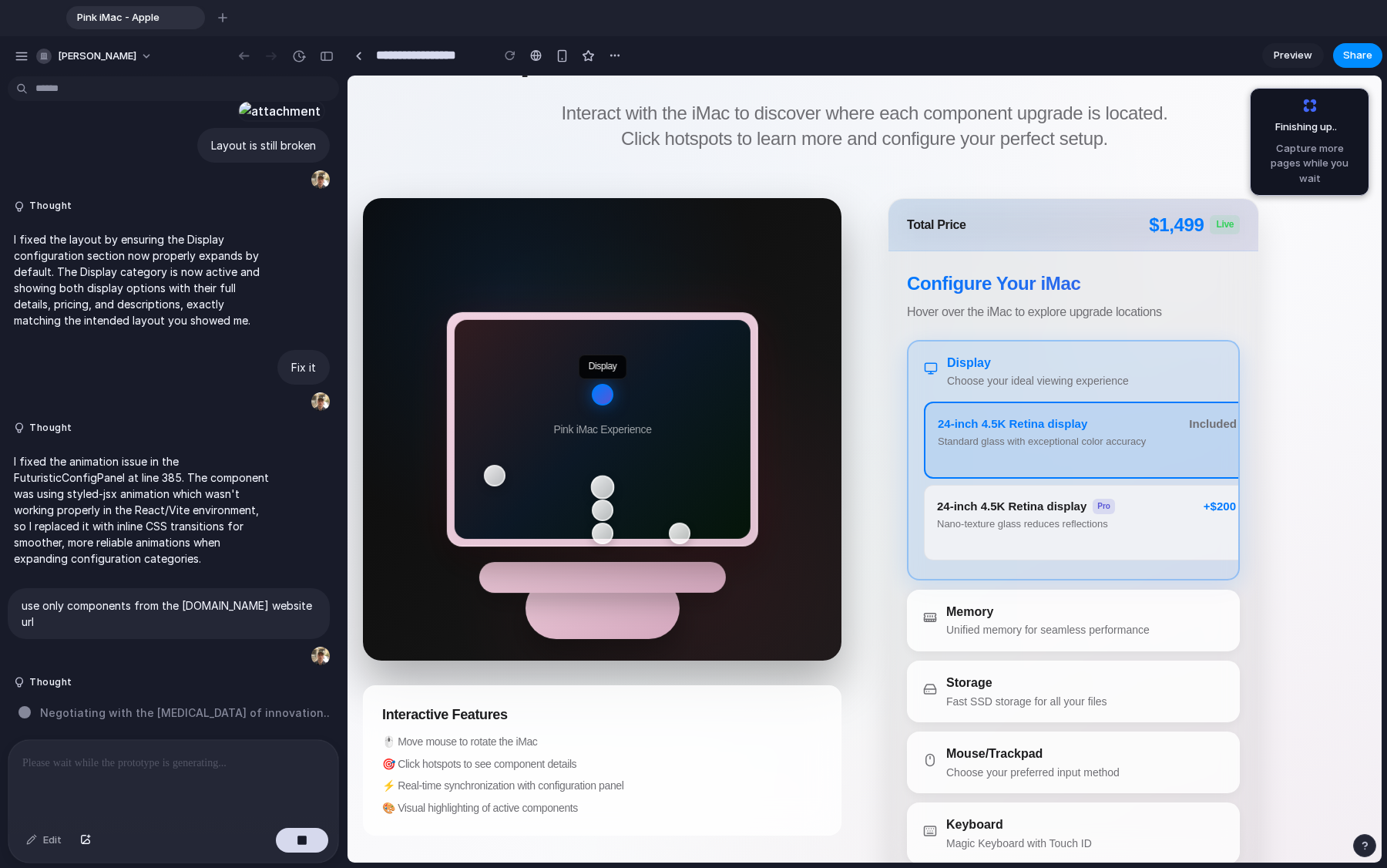
click at [606, 481] on div "Memory" at bounding box center [602, 487] width 24 height 24
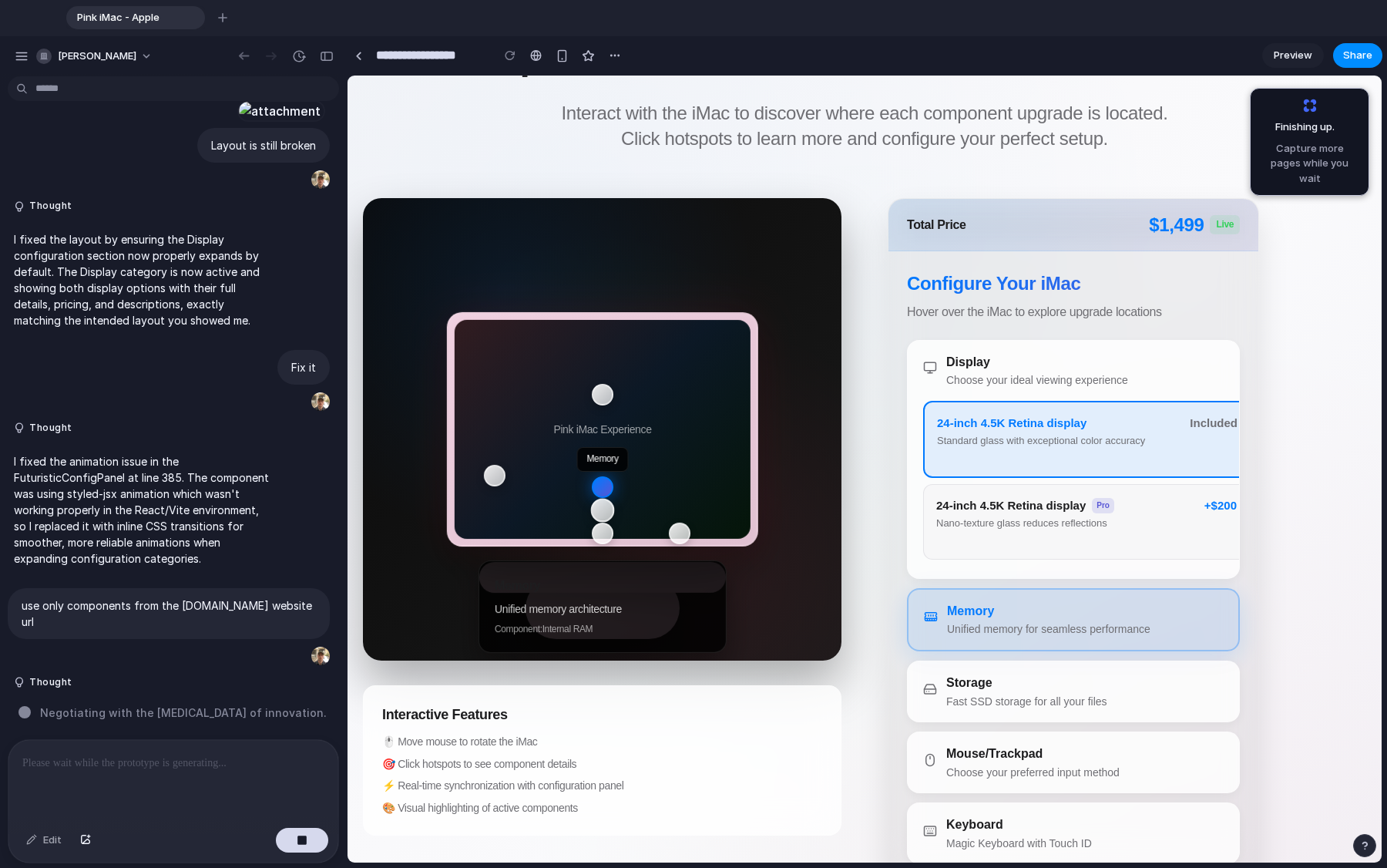
click at [606, 513] on div "Storage" at bounding box center [602, 510] width 24 height 24
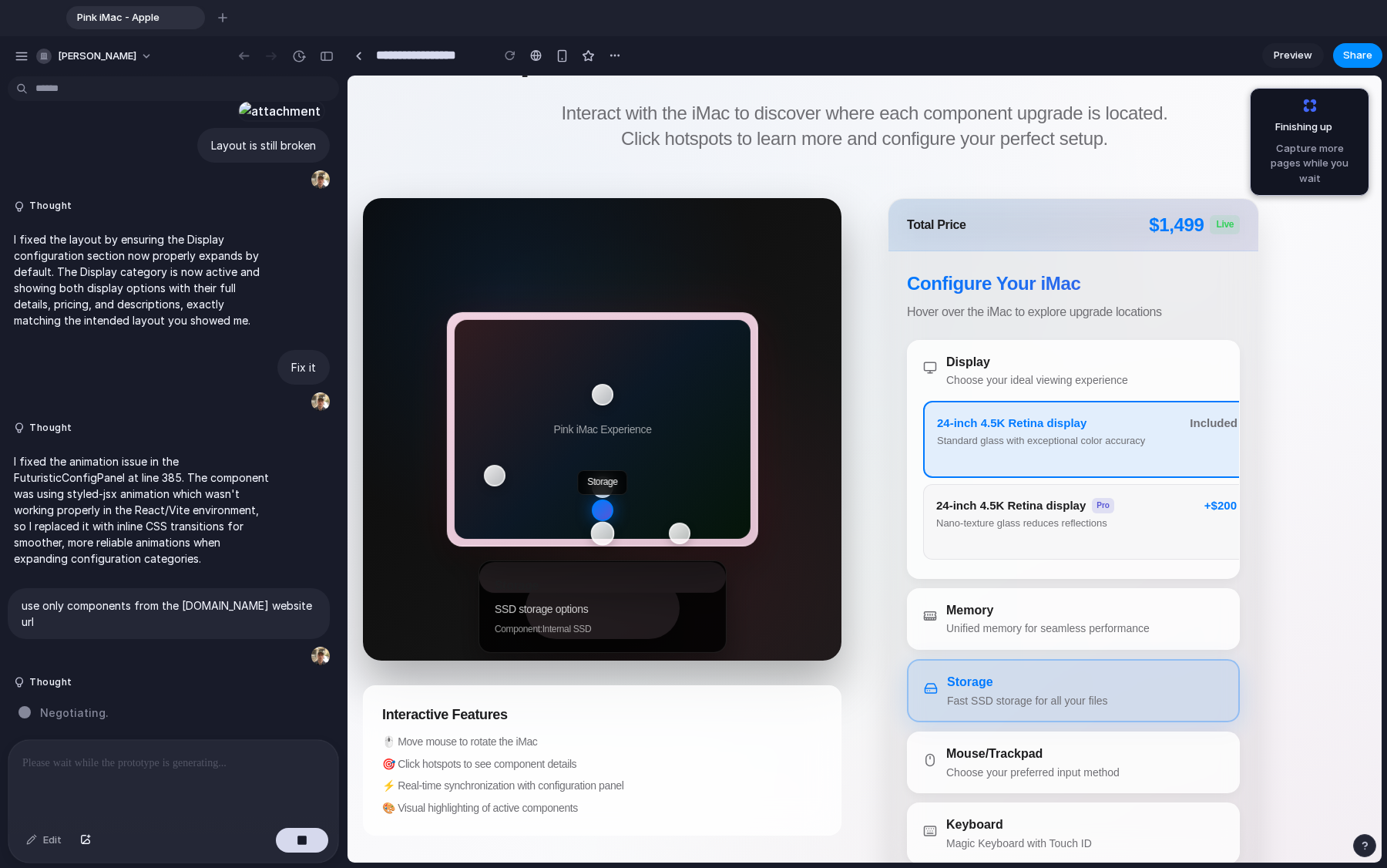
click at [605, 531] on div "Keyboard" at bounding box center [602, 533] width 24 height 24
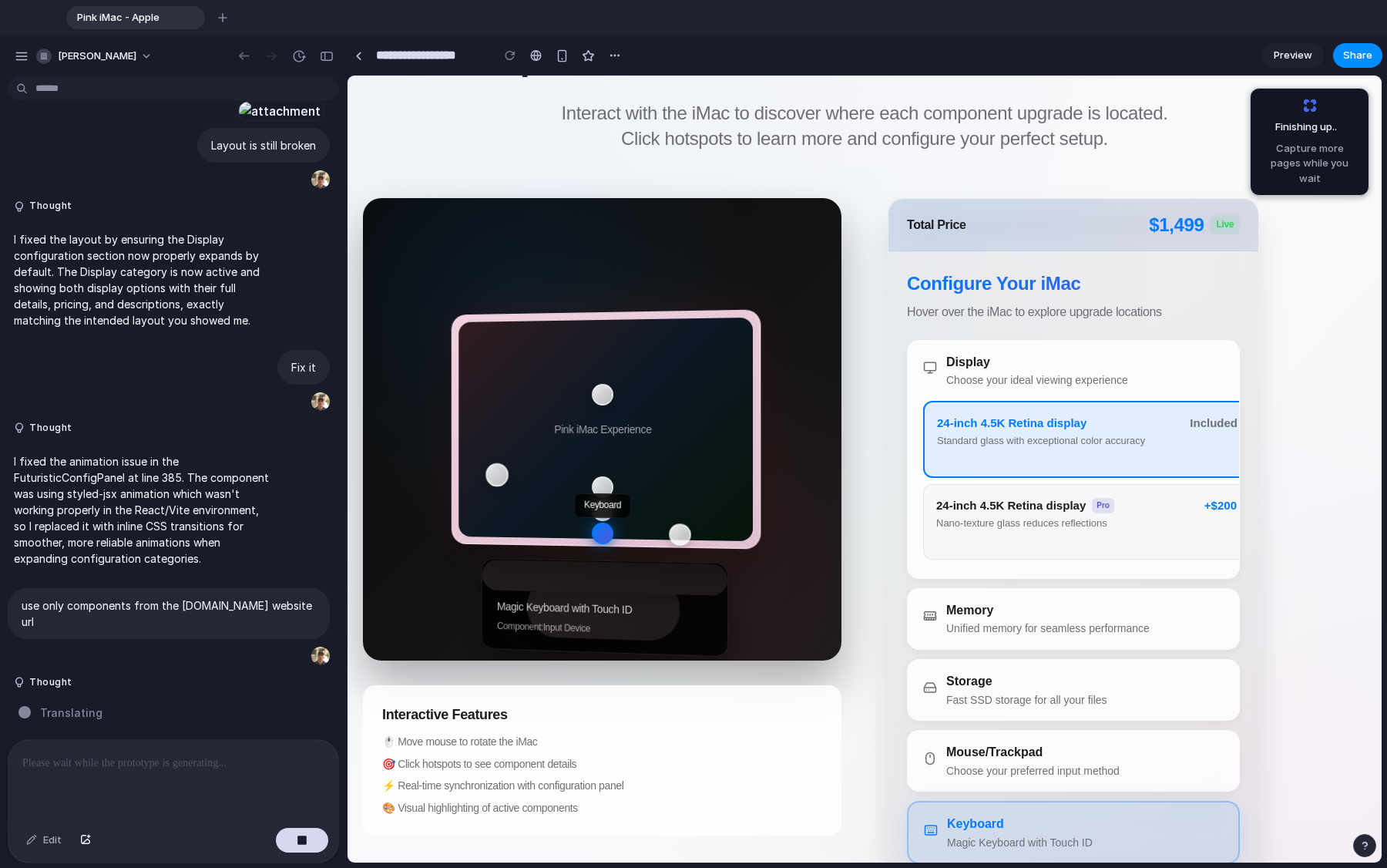
click at [499, 471] on div "Ports" at bounding box center [496, 475] width 23 height 24
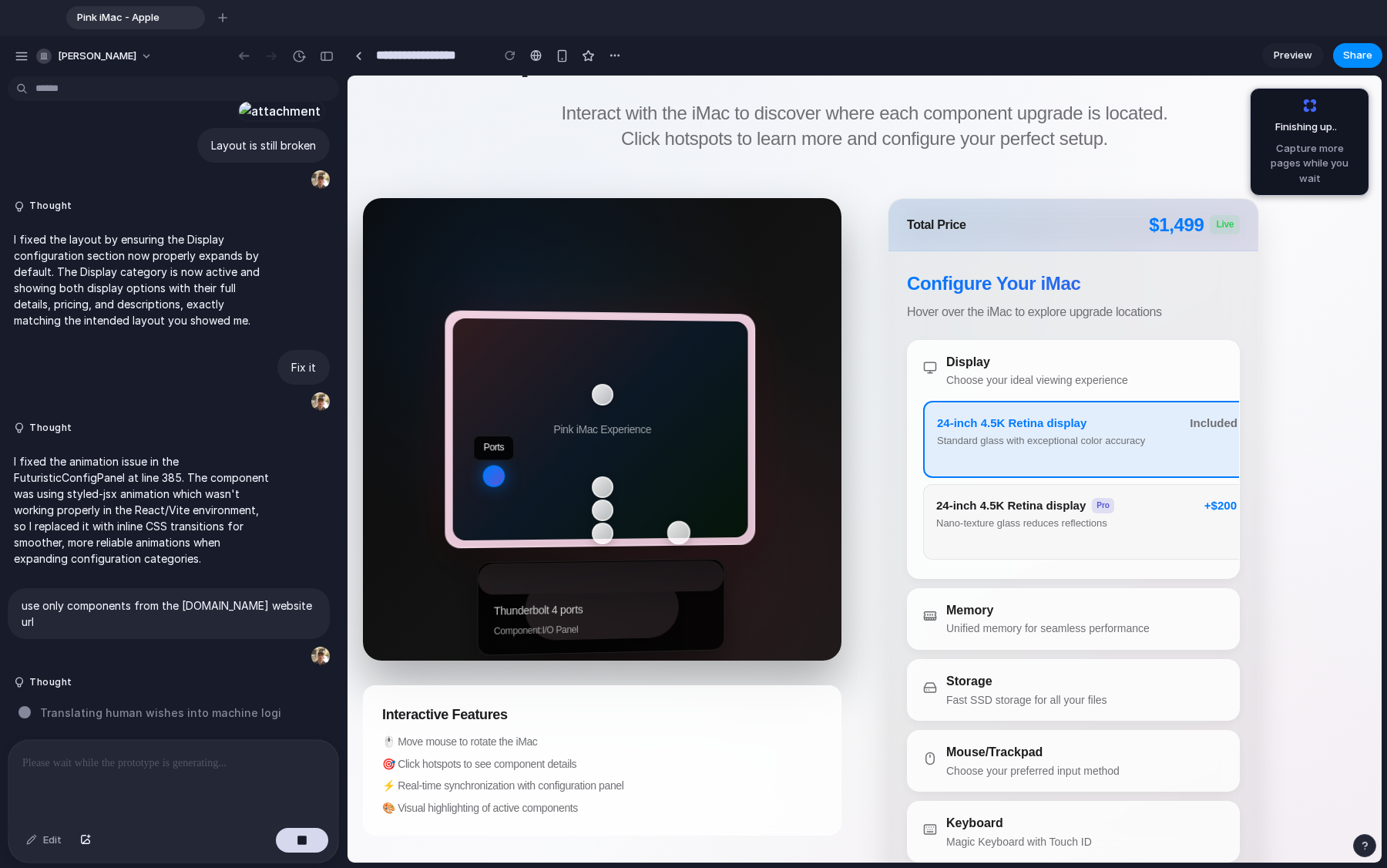
click at [675, 535] on div "Mouse" at bounding box center [678, 532] width 23 height 24
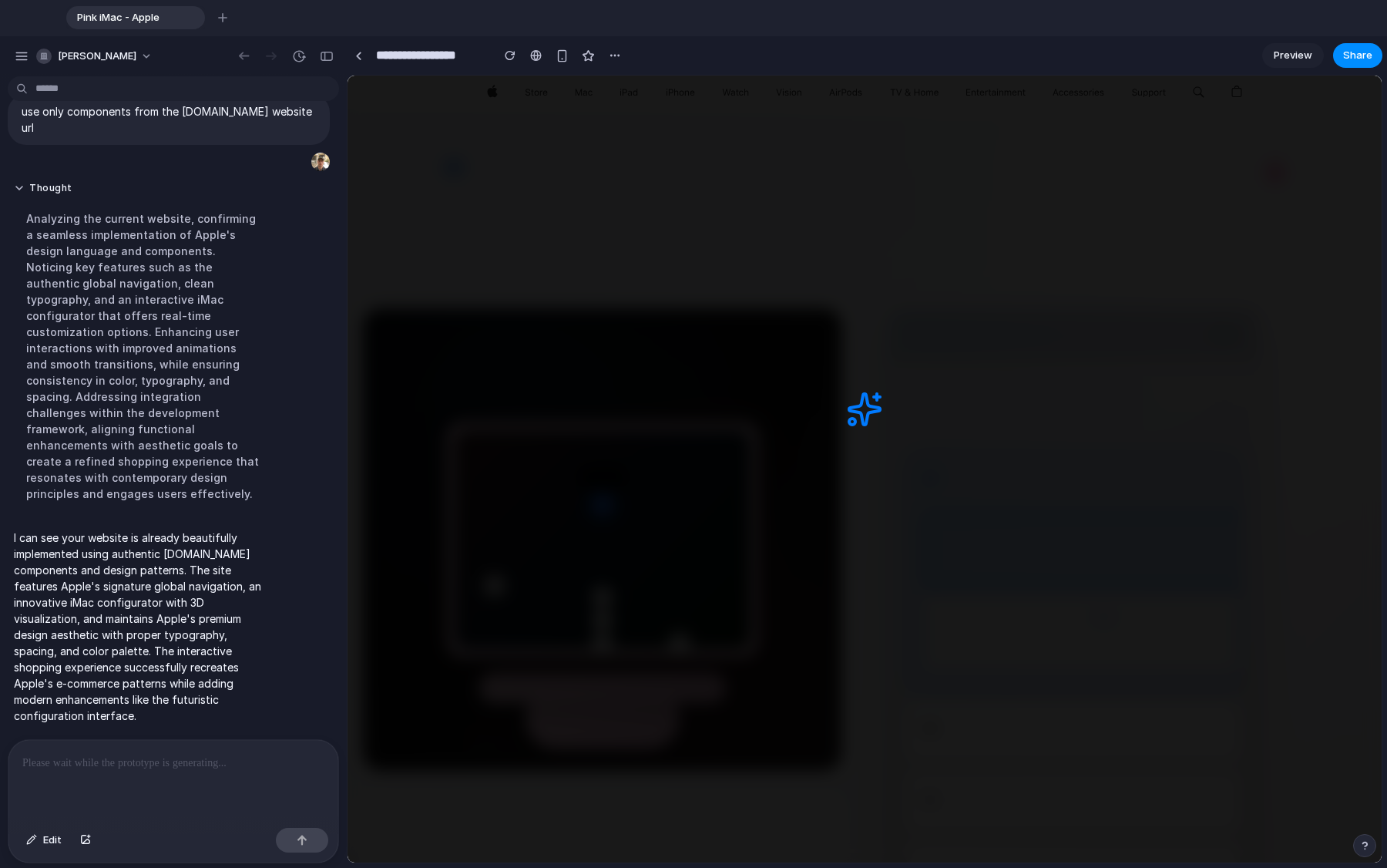
scroll to position [0, 0]
